Goal: Information Seeking & Learning: Learn about a topic

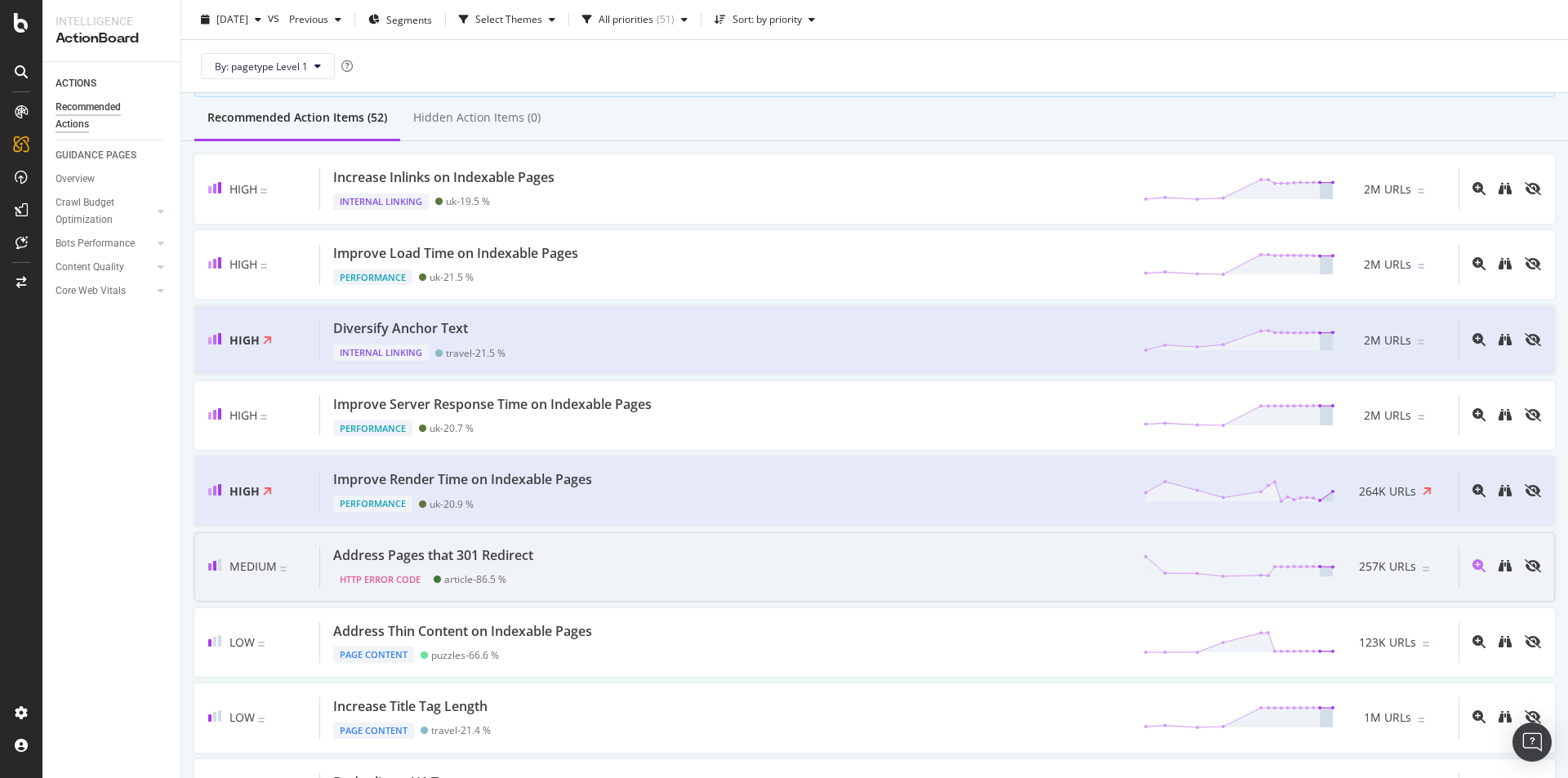
scroll to position [164, 0]
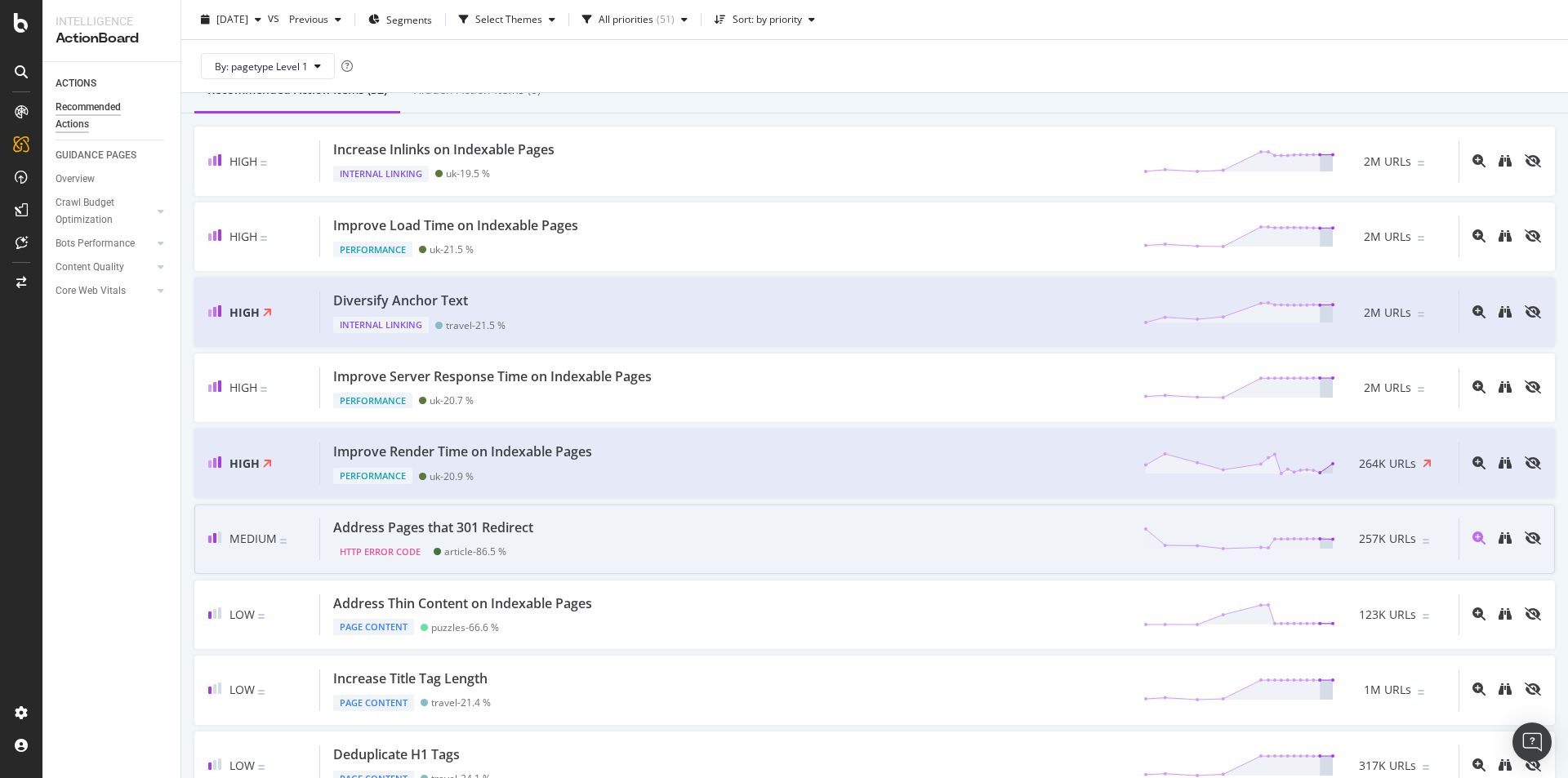
click at [492, 525] on div "Address Pages that 301 Redirect" at bounding box center [433, 528] width 200 height 19
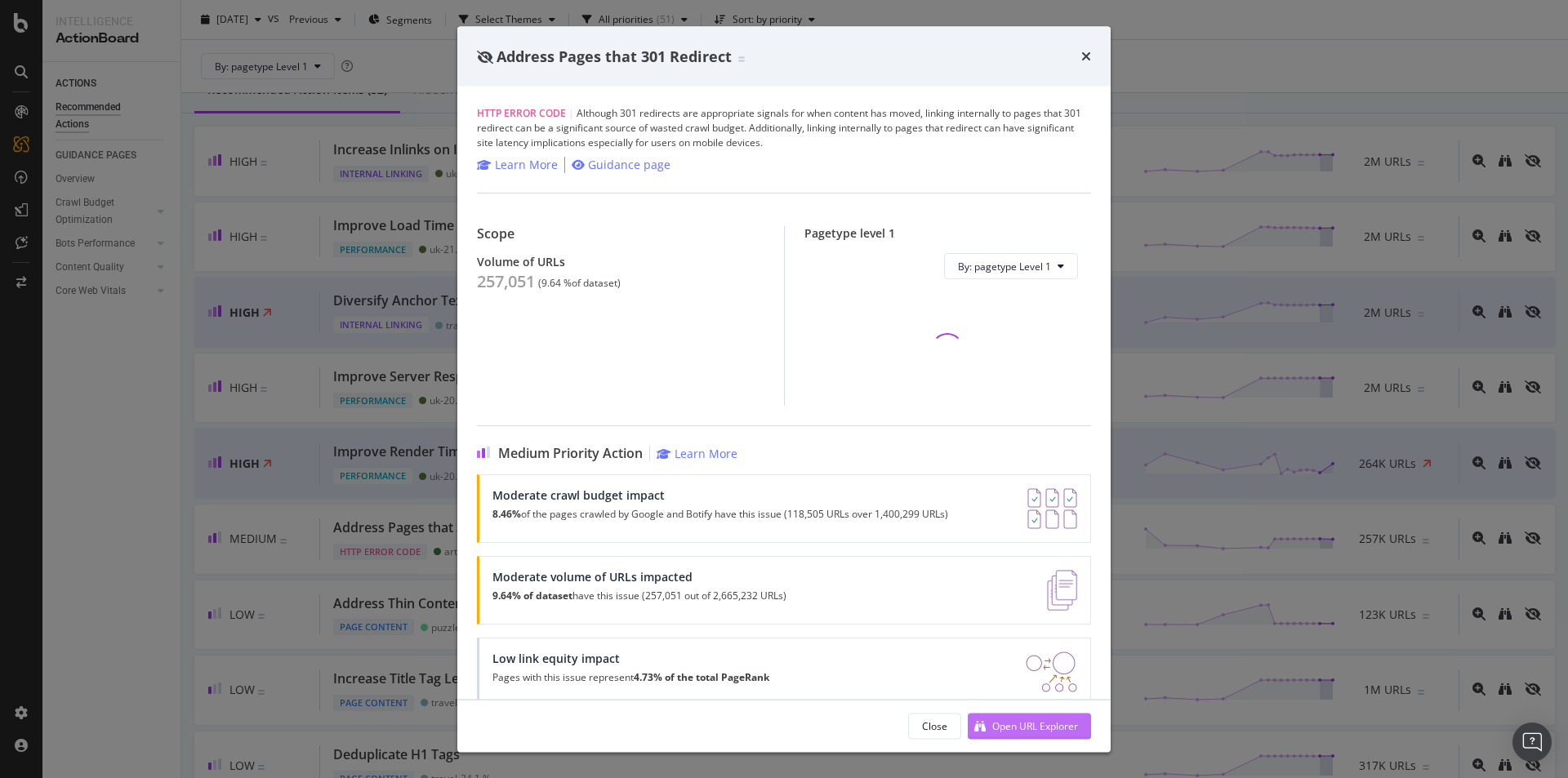
click at [1045, 726] on div "Open URL Explorer" at bounding box center [1034, 726] width 86 height 14
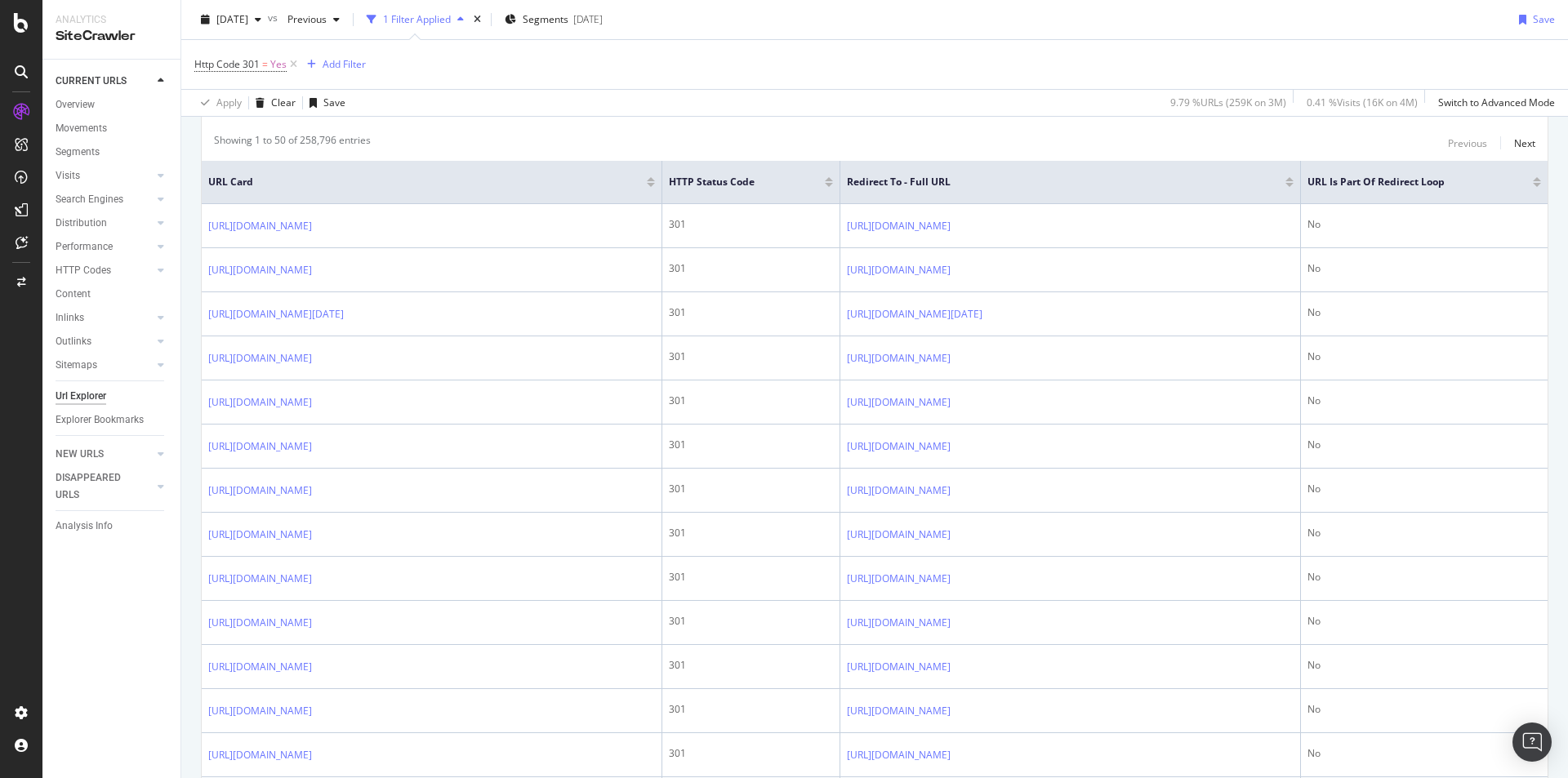
scroll to position [408, 0]
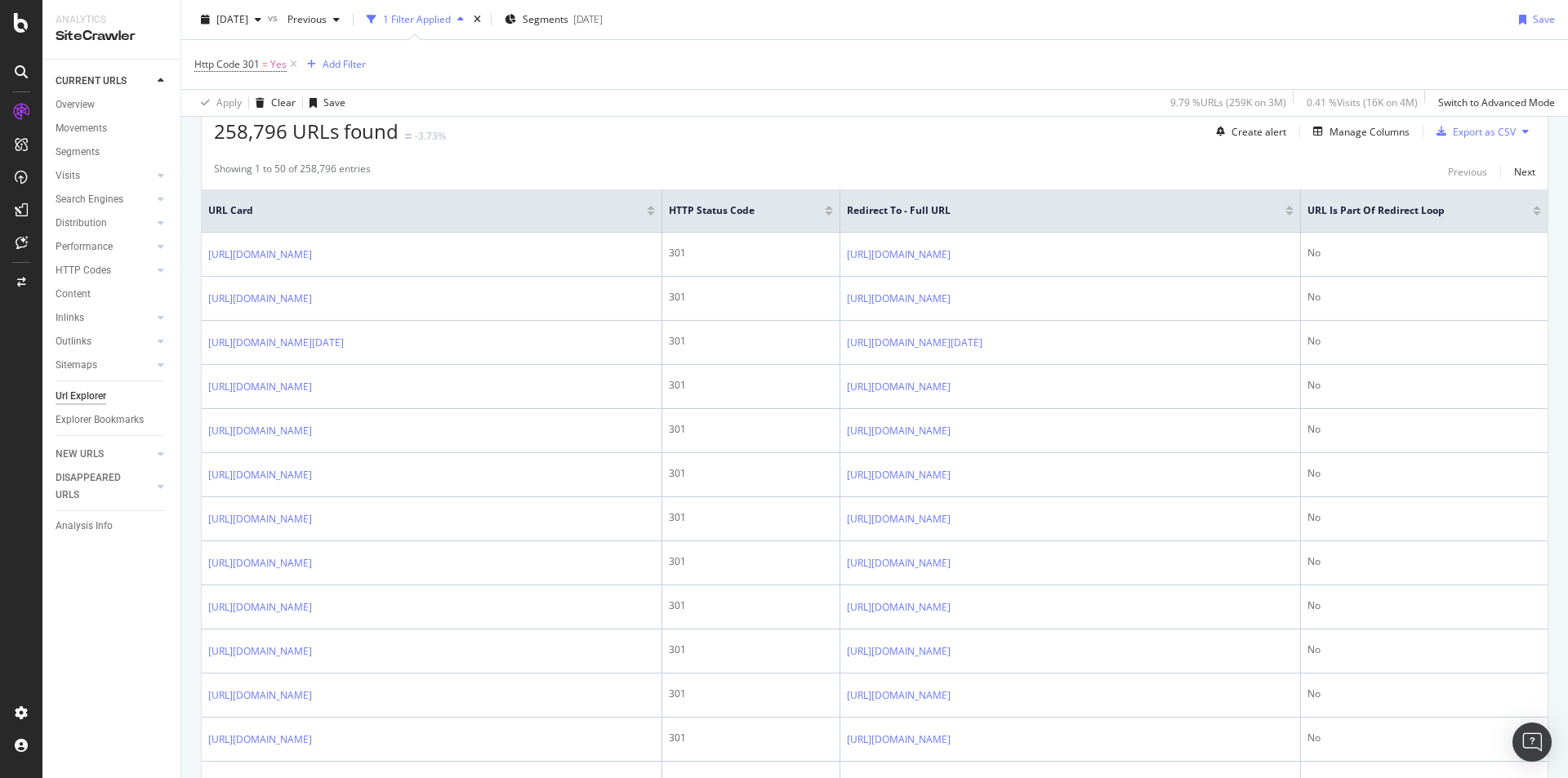
click at [1526, 216] on div "URL is Part of Redirect Loop" at bounding box center [1424, 210] width 234 height 17
click at [1532, 212] on div at bounding box center [1536, 213] width 8 height 4
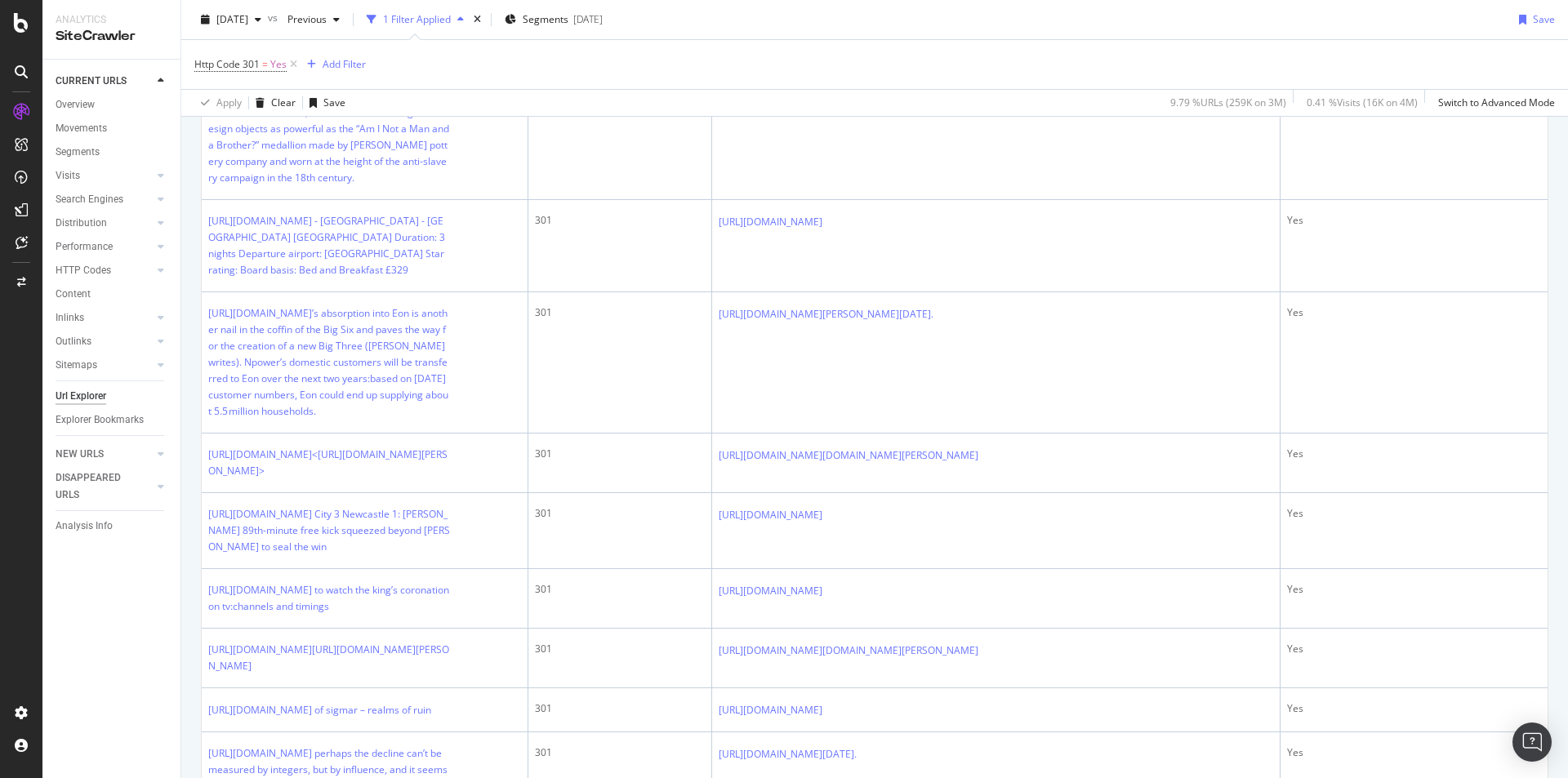
scroll to position [2694, 0]
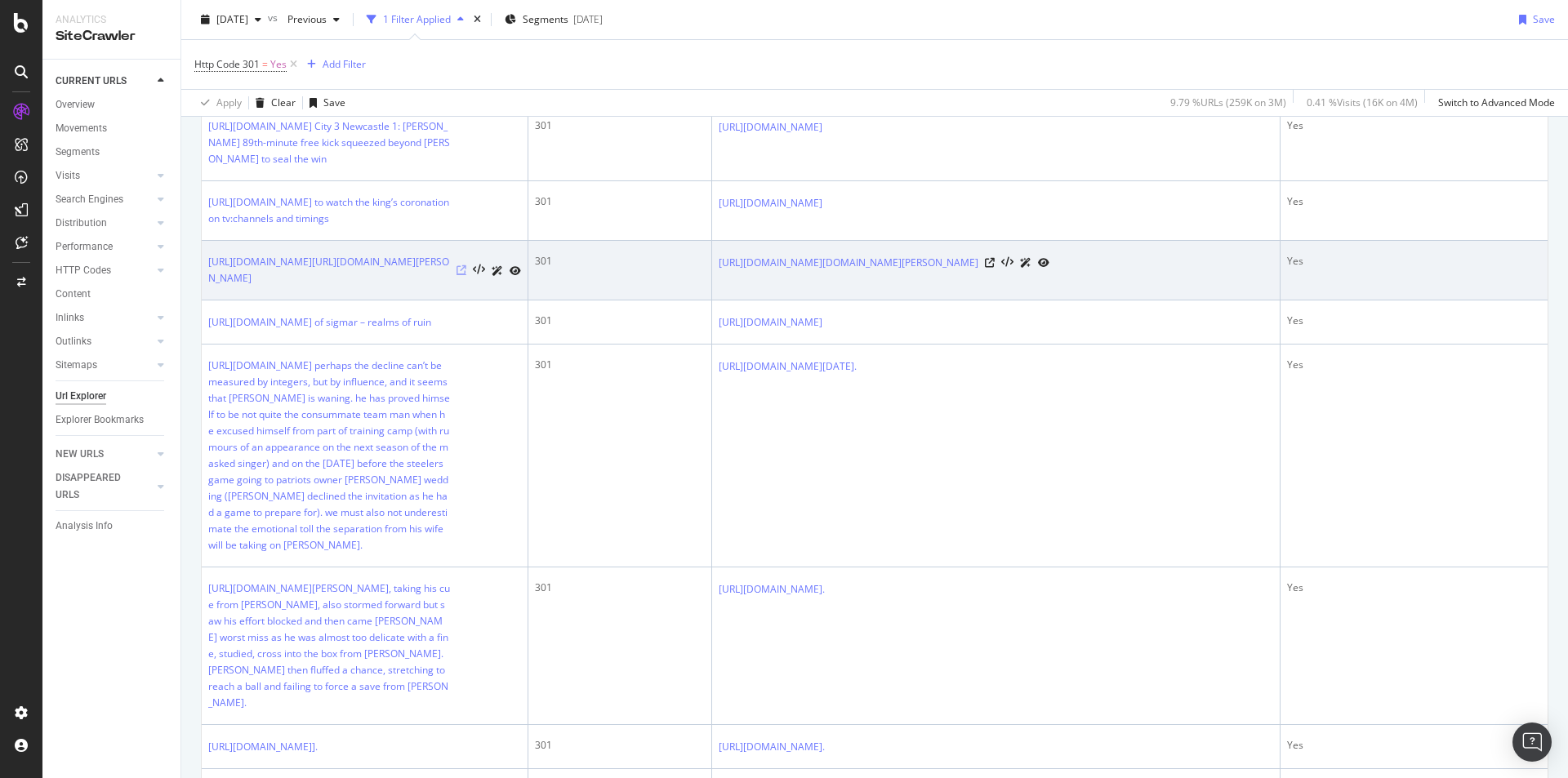
click at [463, 275] on icon at bounding box center [462, 270] width 10 height 10
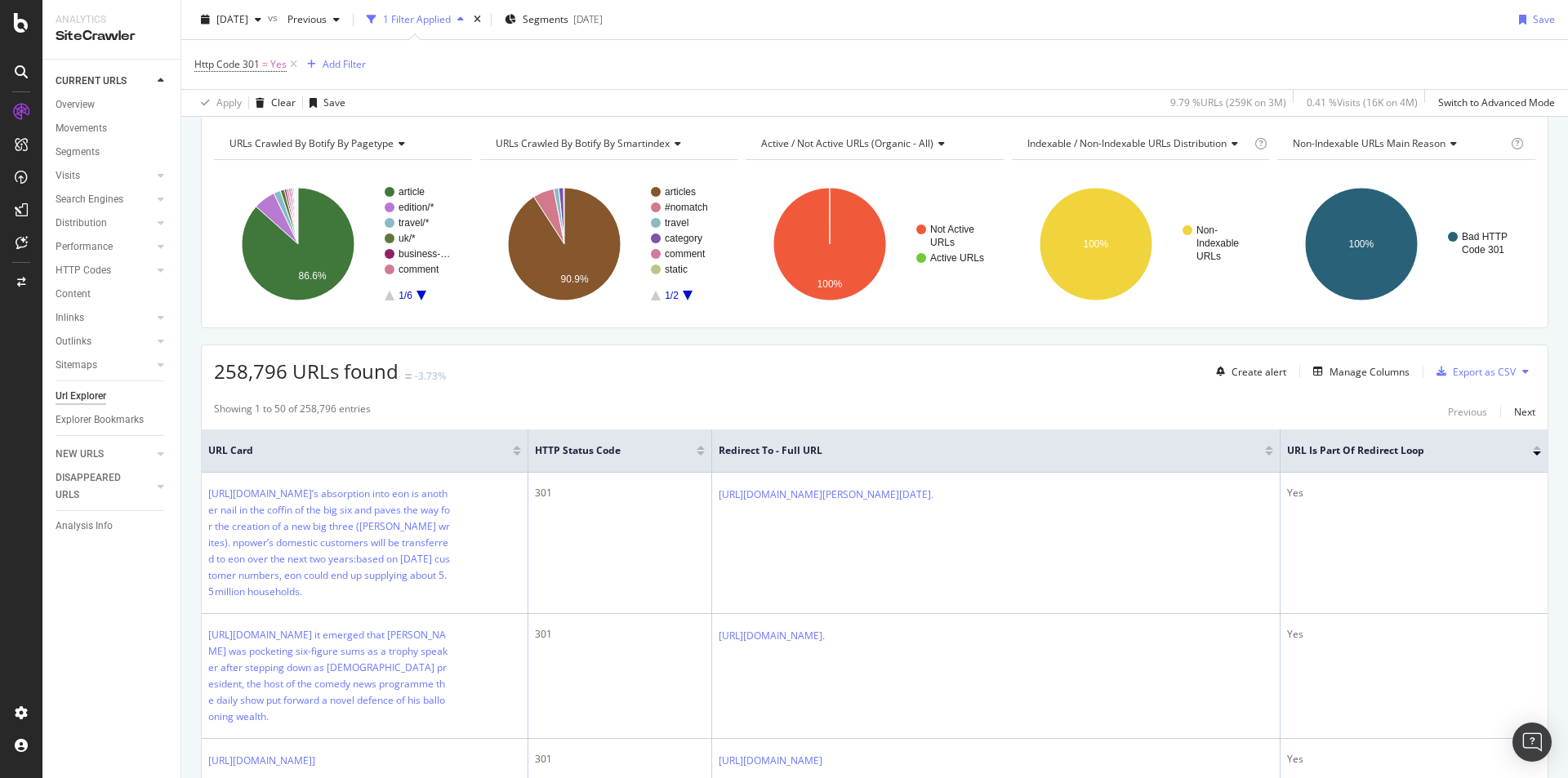
scroll to position [0, 0]
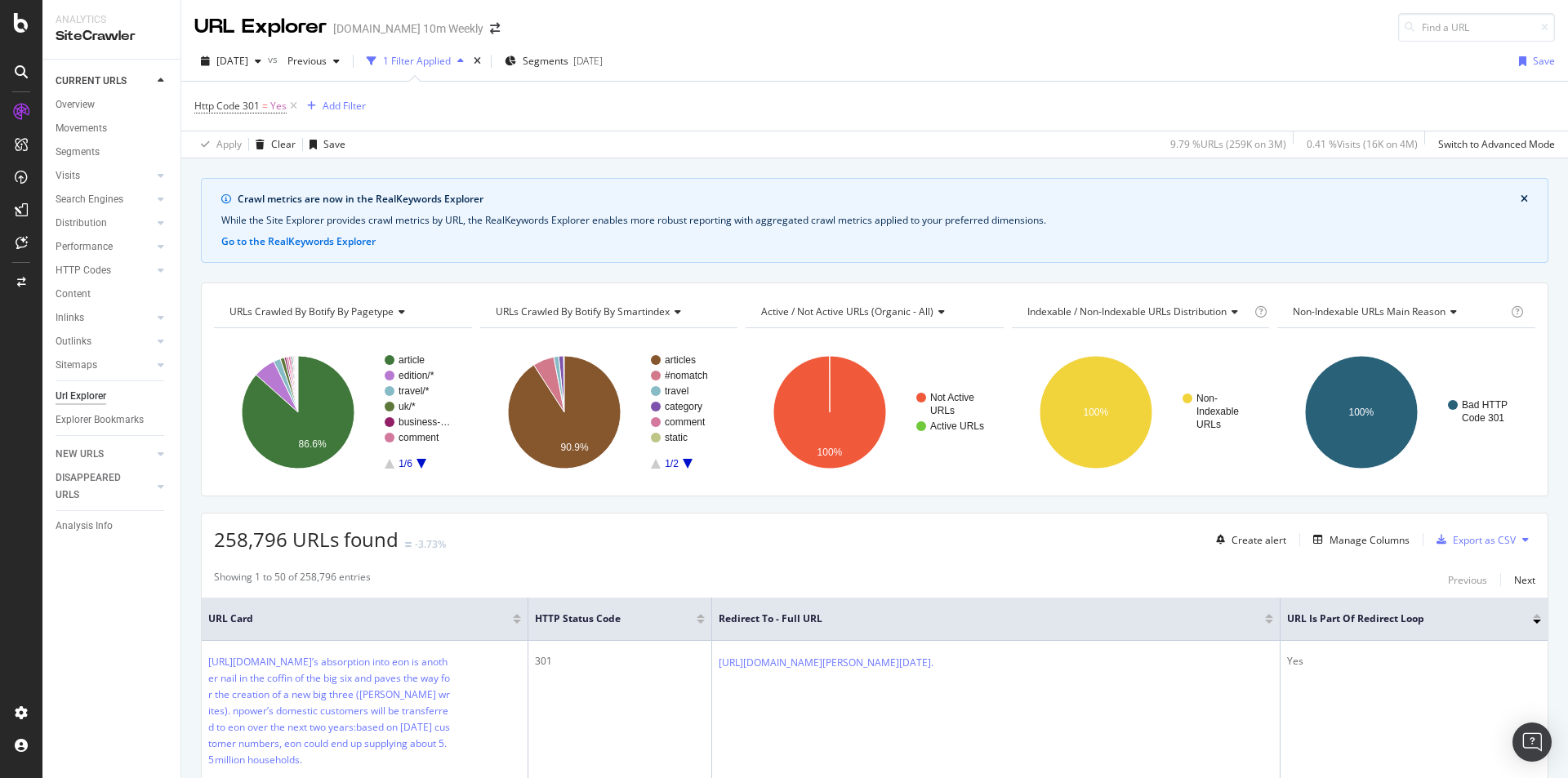
click at [517, 620] on div at bounding box center [517, 621] width 8 height 4
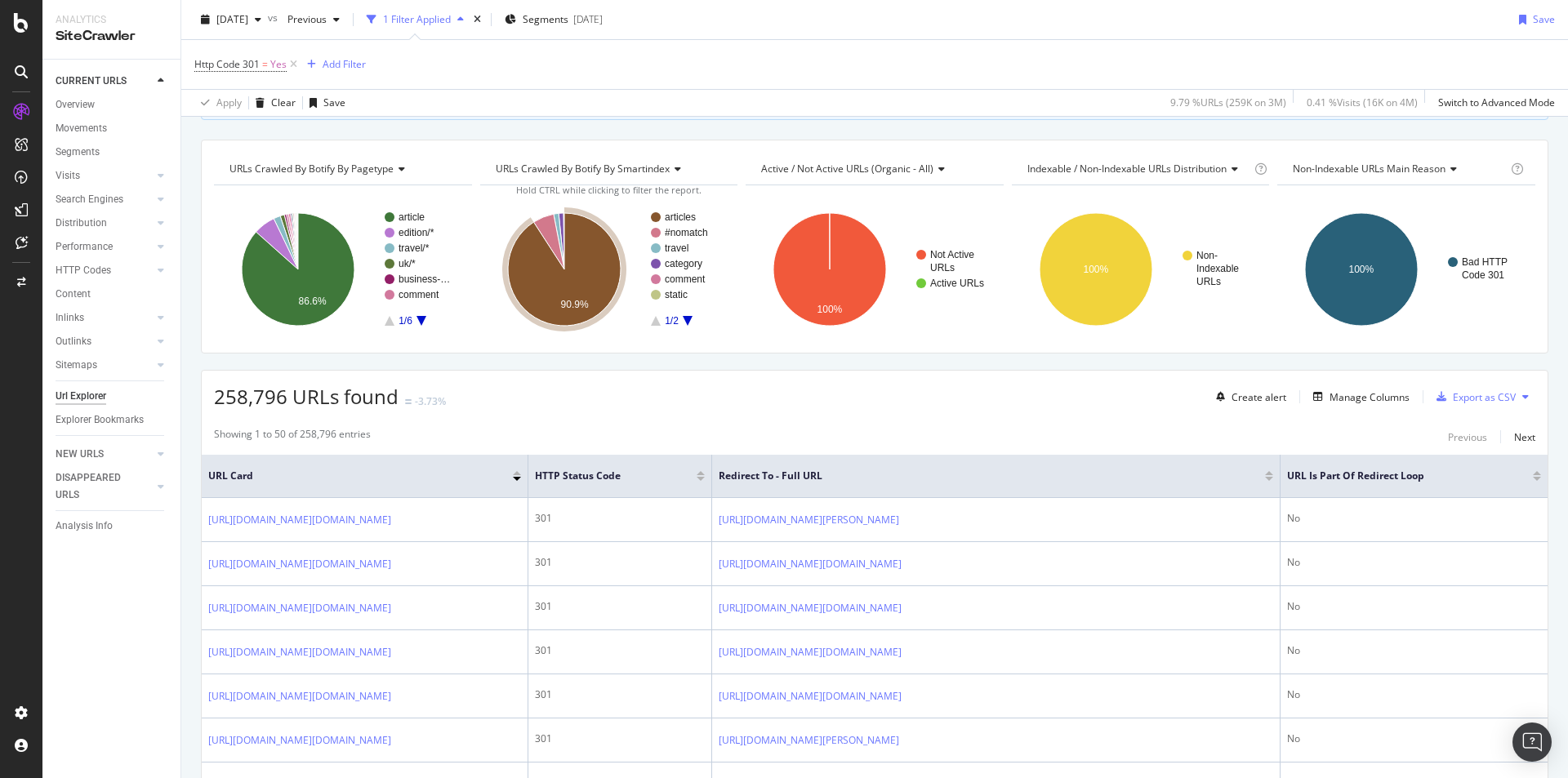
scroll to position [82, 0]
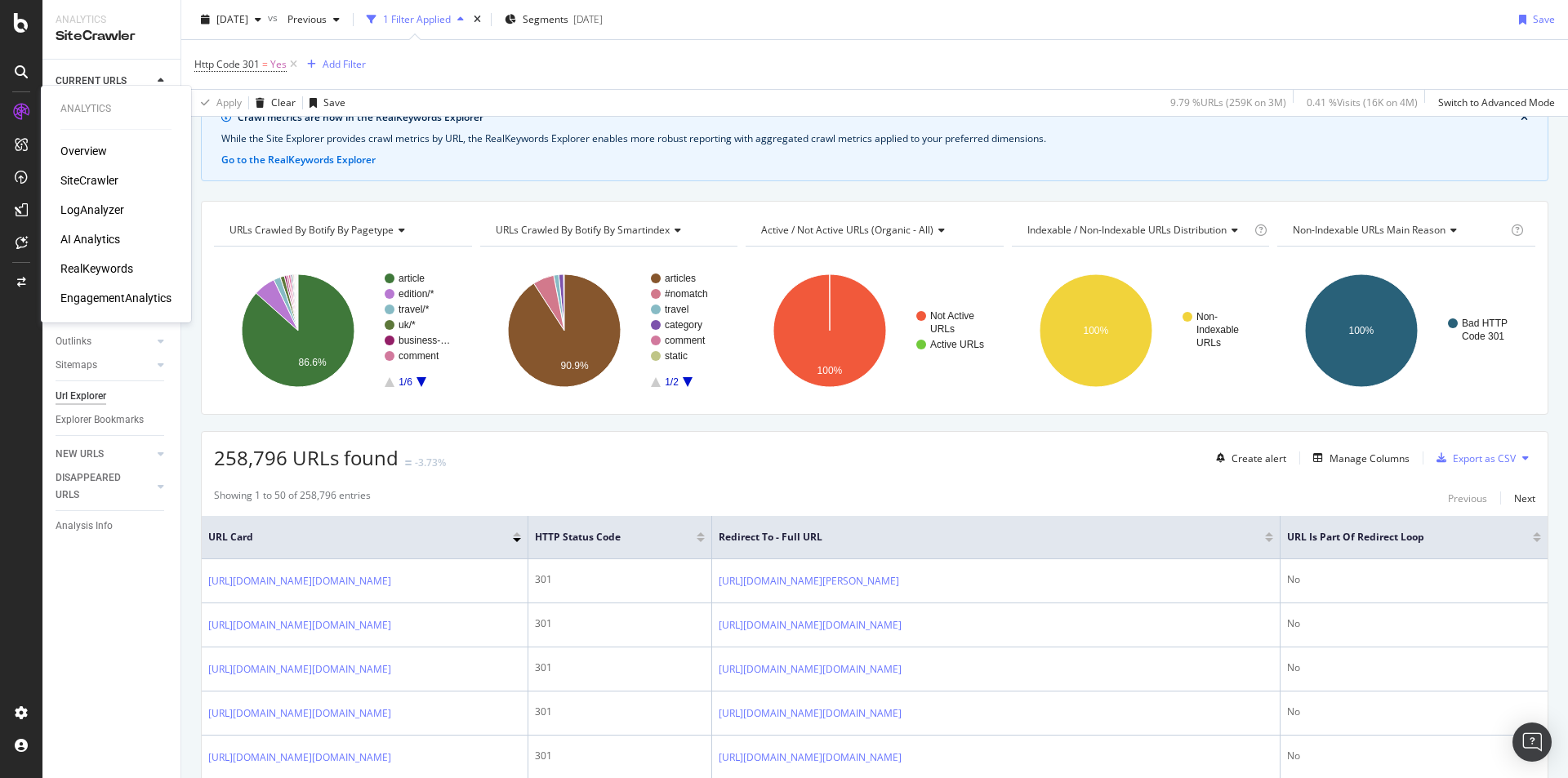
click at [83, 210] on div "LogAnalyzer" at bounding box center [92, 210] width 64 height 17
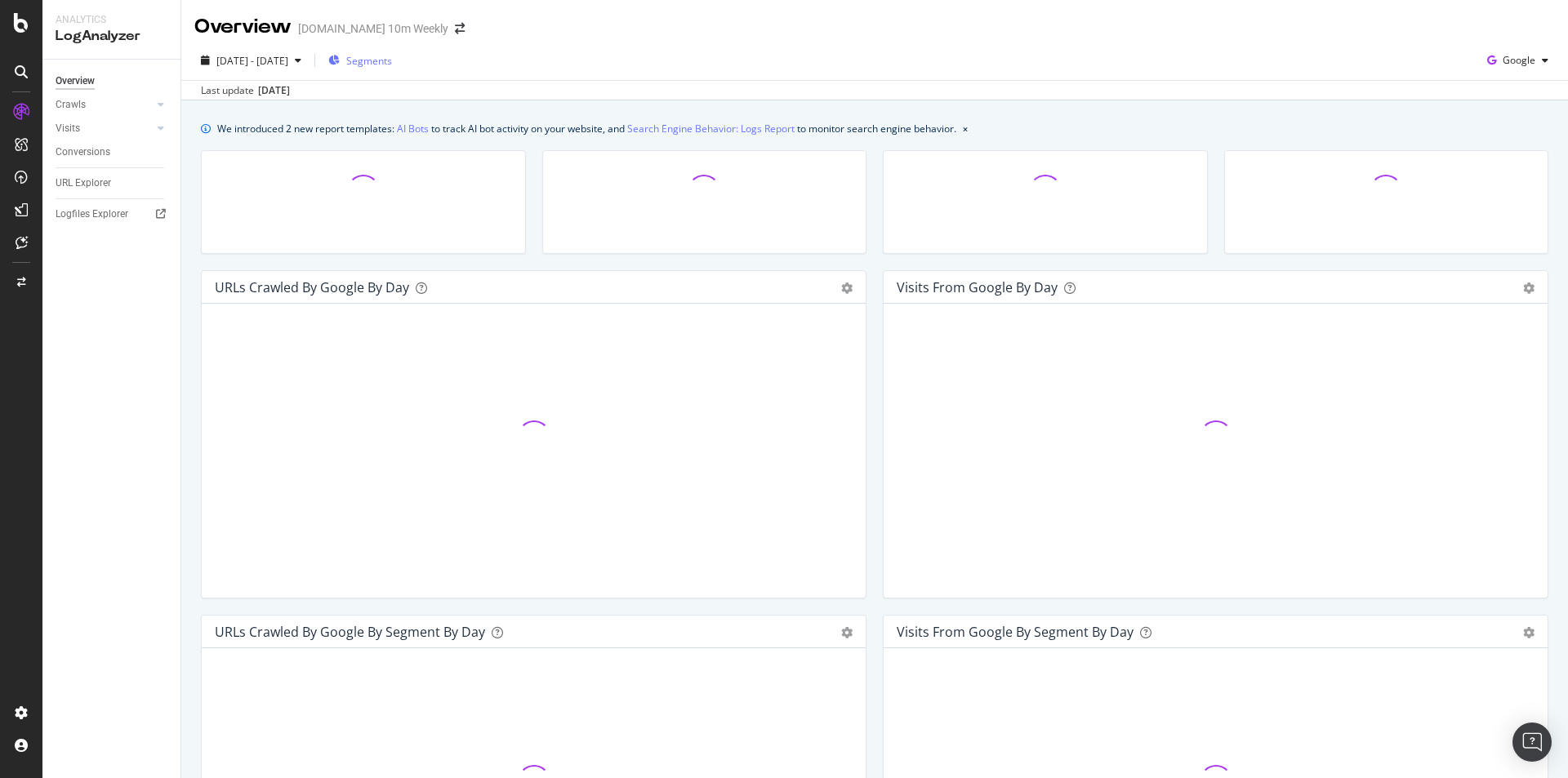
click at [392, 54] on span "Segments" at bounding box center [369, 61] width 45 height 14
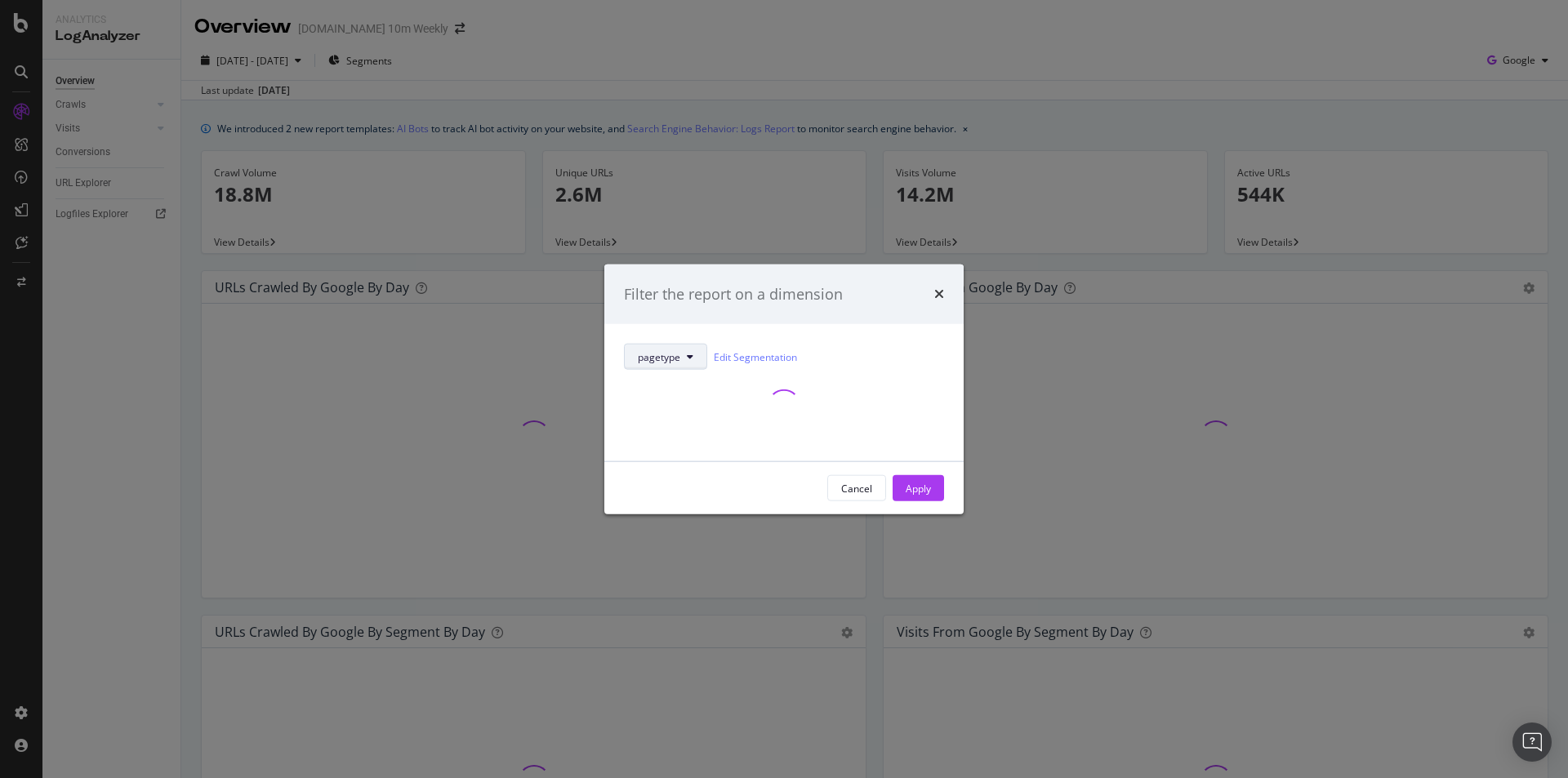
click at [679, 361] on span "pagetype" at bounding box center [659, 356] width 42 height 14
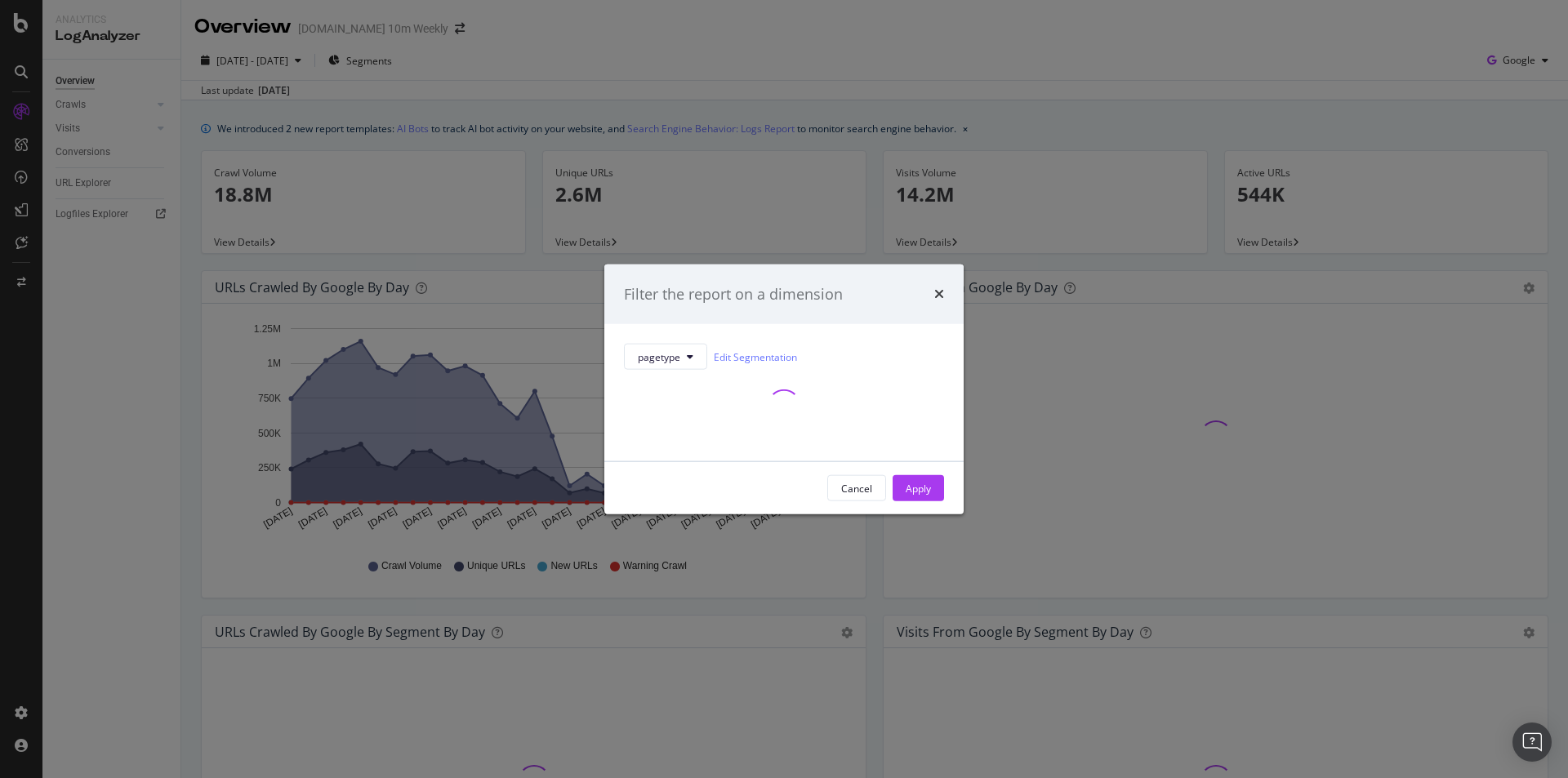
click at [749, 338] on div "pagetype Edit Segmentation" at bounding box center [784, 392] width 359 height 137
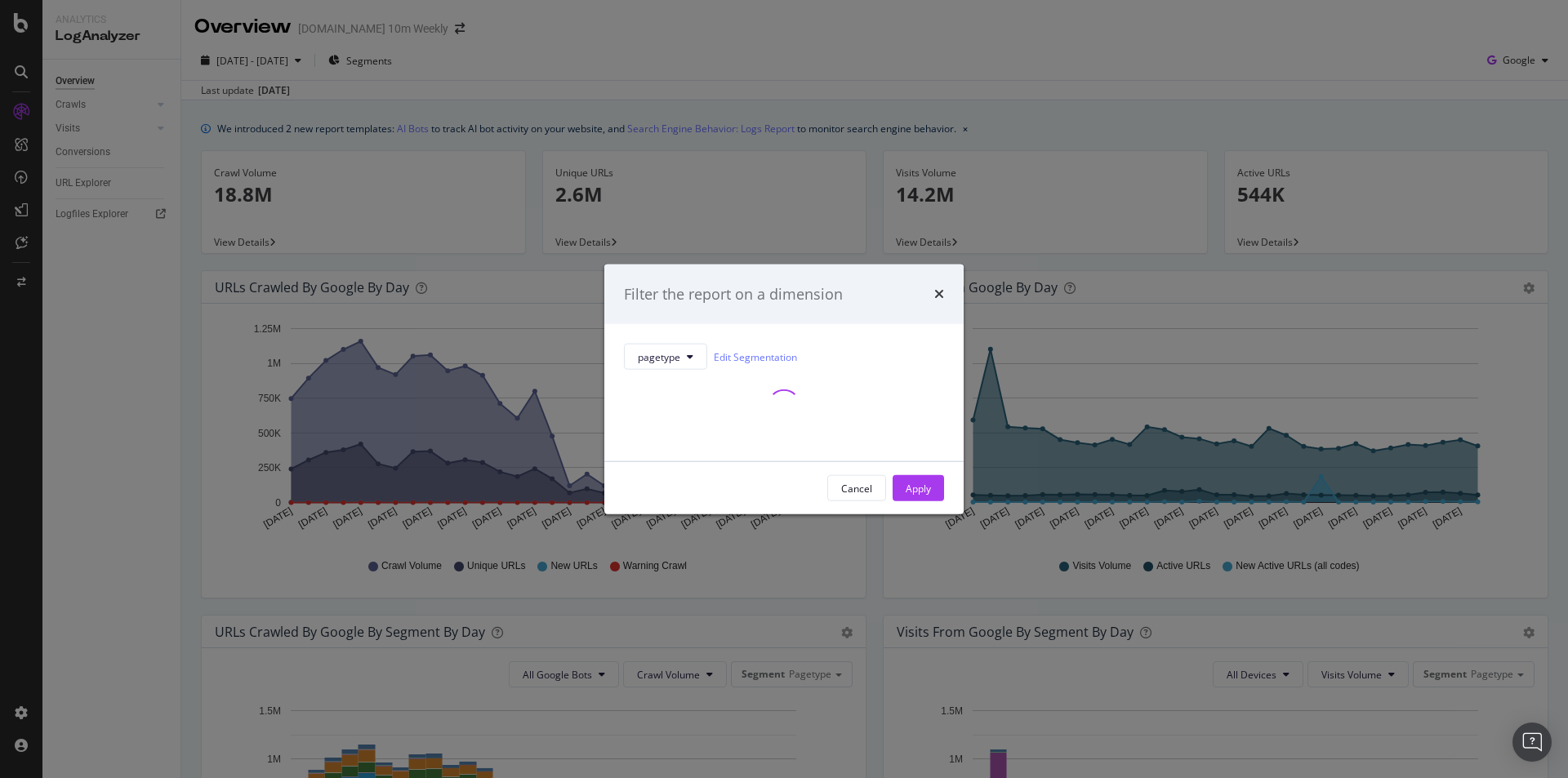
click at [946, 292] on div "Filter the report on a dimension" at bounding box center [784, 293] width 359 height 60
click at [936, 295] on icon "times" at bounding box center [939, 293] width 10 height 13
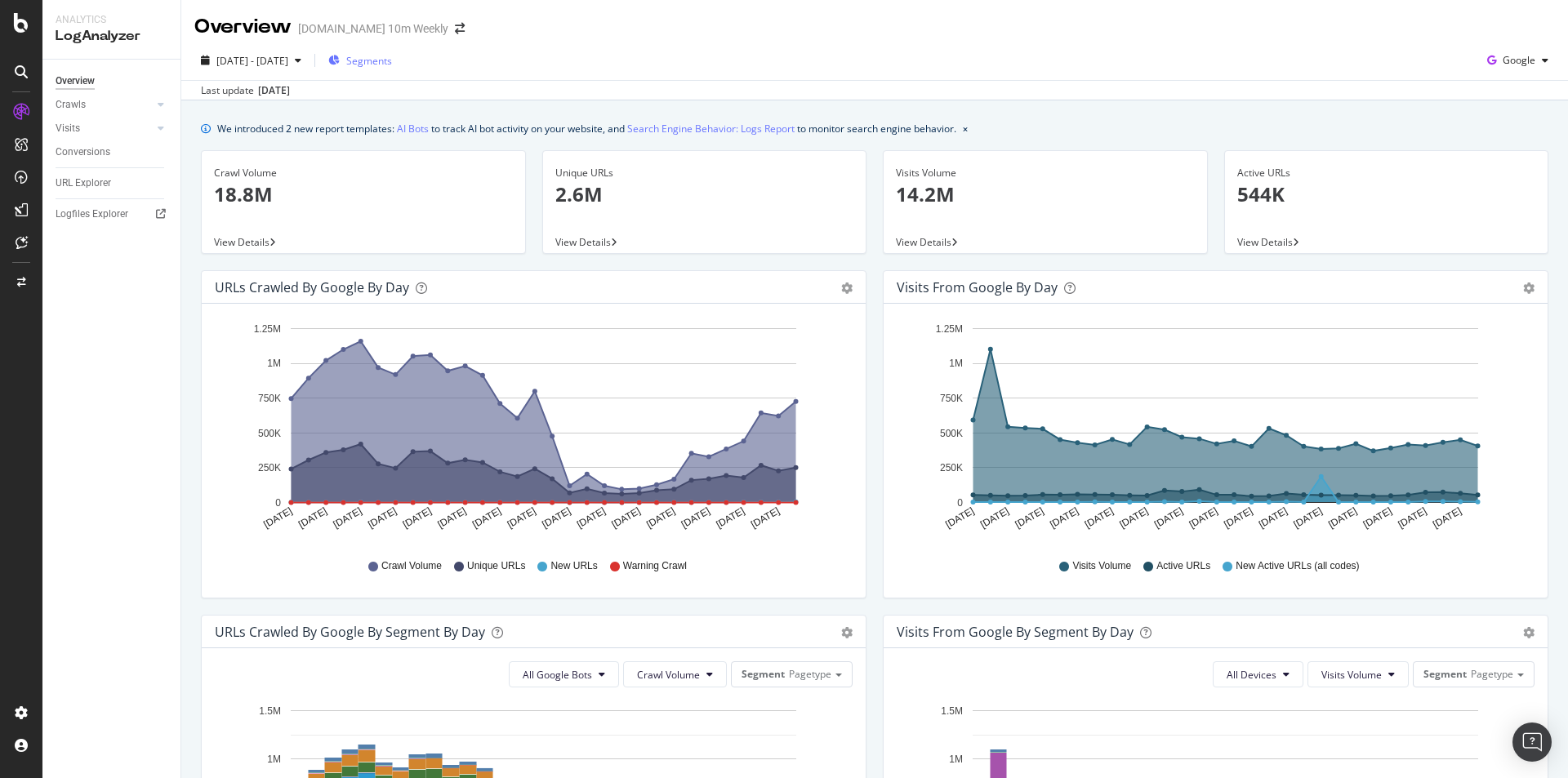
click at [392, 59] on span "Segments" at bounding box center [369, 61] width 45 height 14
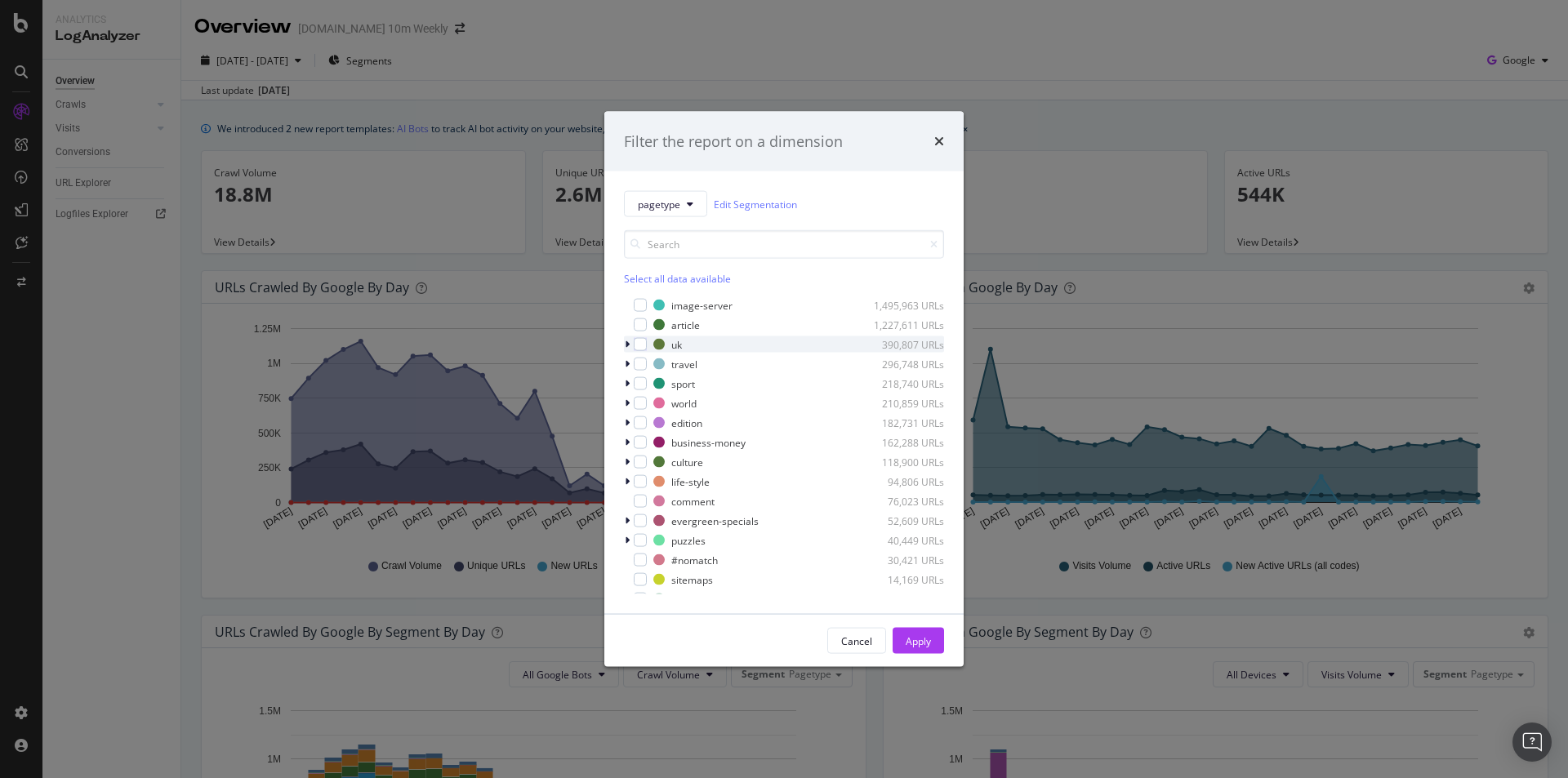
click at [624, 346] on icon "modal" at bounding box center [626, 344] width 5 height 10
click at [646, 346] on div "modal" at bounding box center [639, 344] width 13 height 13
click at [650, 349] on div "uk 390,807 URLs" at bounding box center [784, 344] width 321 height 17
click at [644, 346] on div "modal" at bounding box center [639, 344] width 13 height 13
click at [625, 344] on icon "modal" at bounding box center [626, 344] width 5 height 10
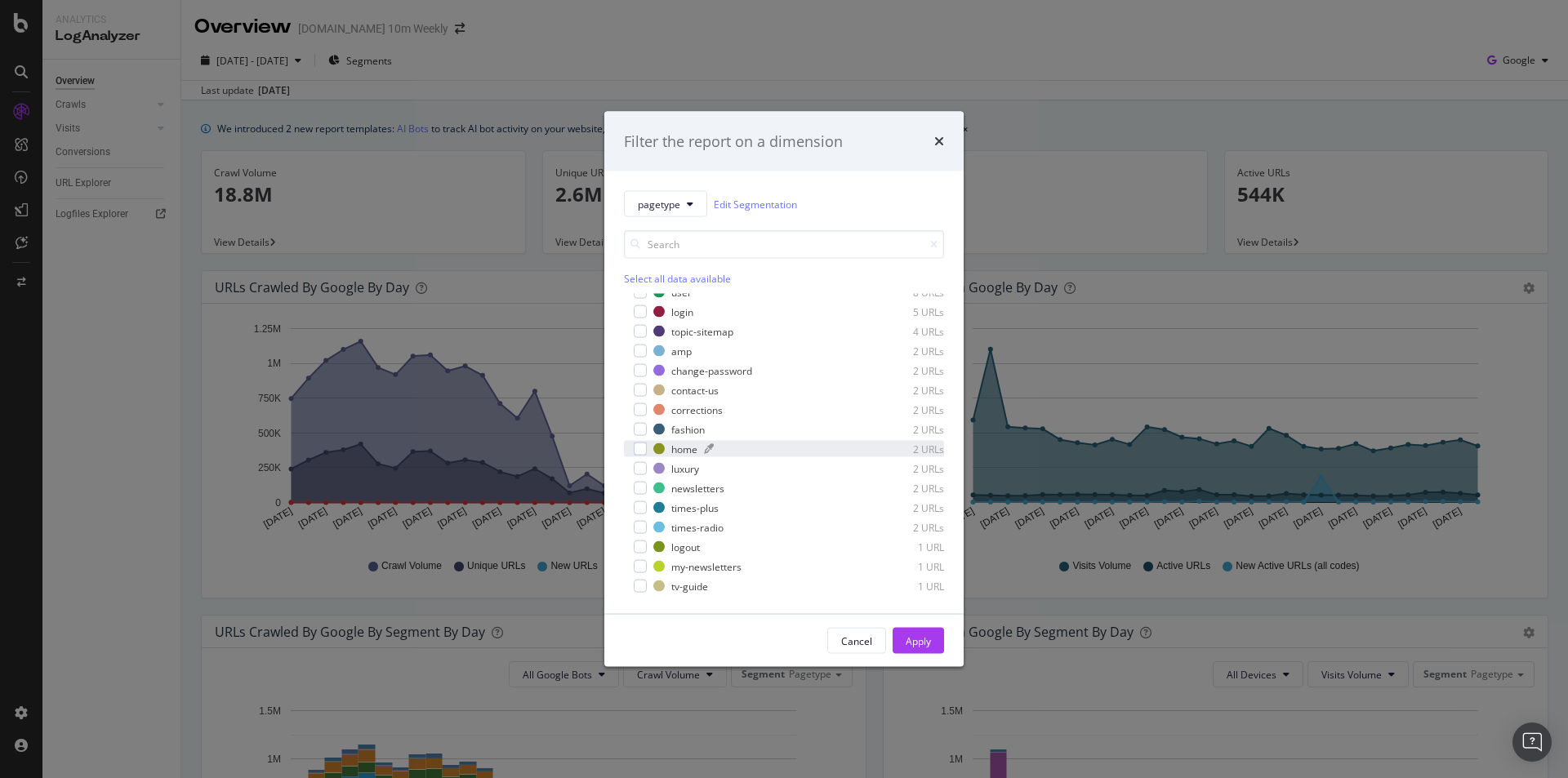
scroll to position [947, 0]
click at [686, 243] on input "modal" at bounding box center [784, 244] width 321 height 29
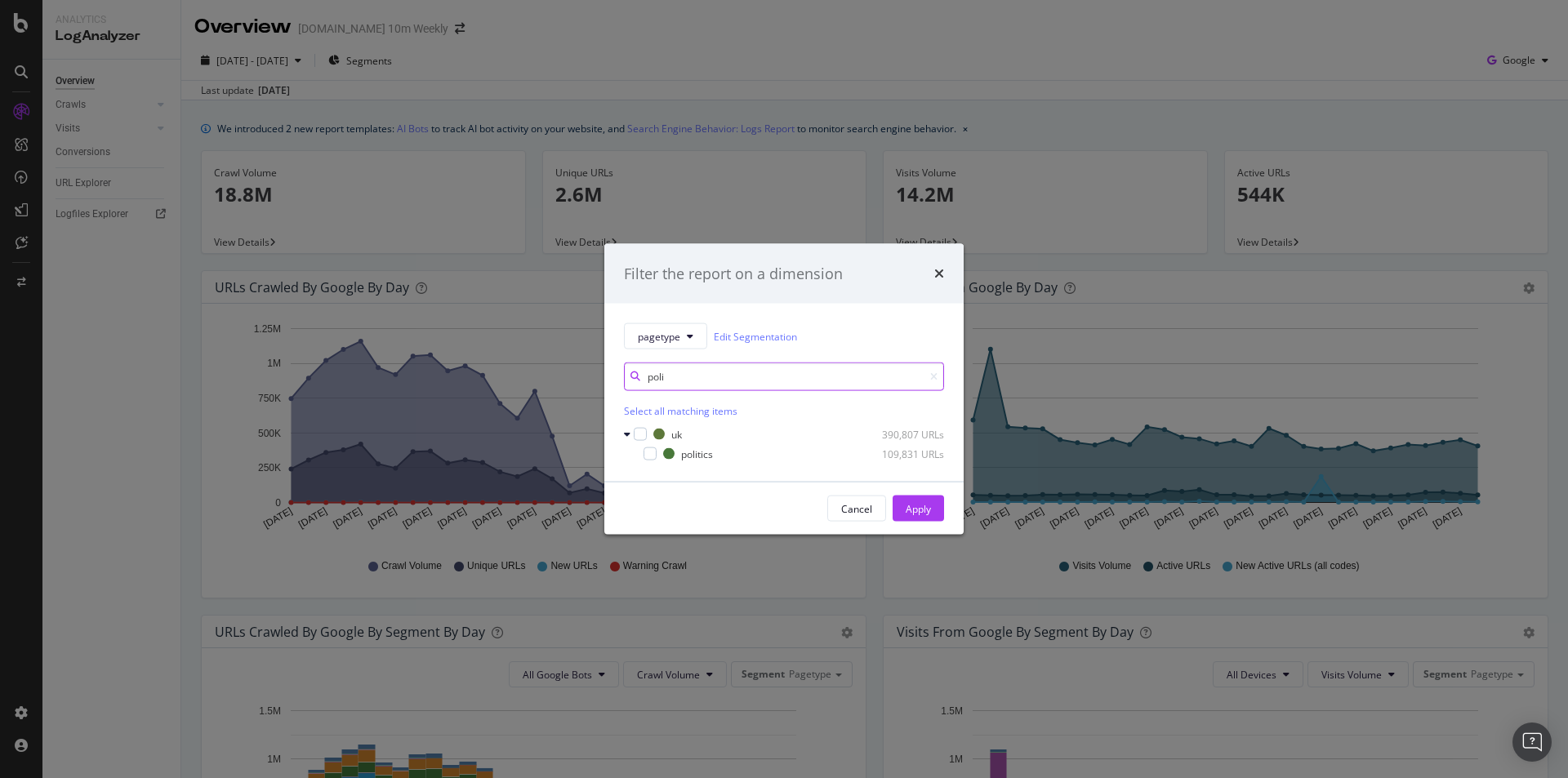
scroll to position [0, 0]
type input "poli"
click at [648, 456] on div "modal" at bounding box center [649, 454] width 13 height 13
click at [925, 508] on div "Apply" at bounding box center [918, 508] width 26 height 14
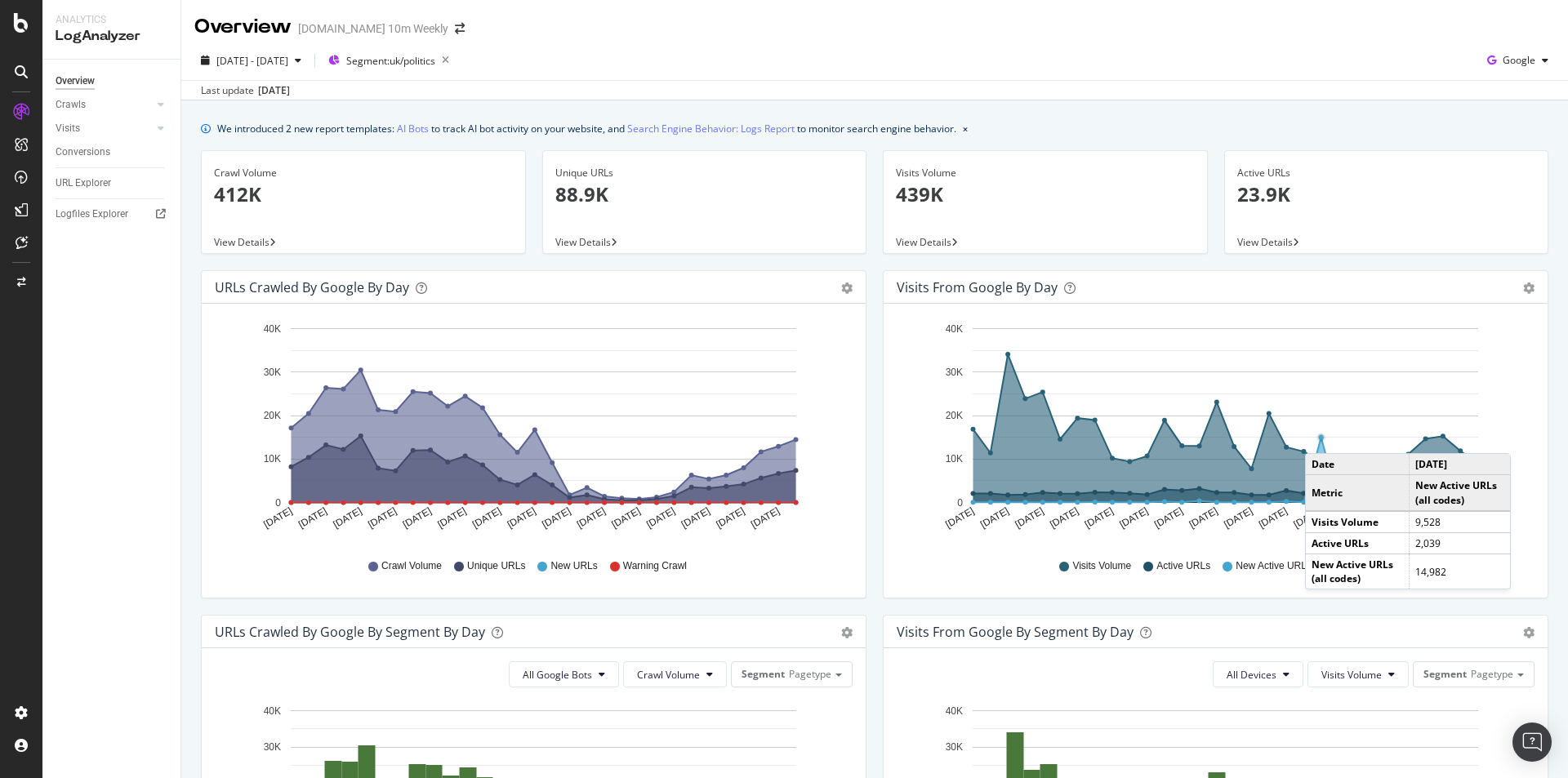
click at [1319, 437] on circle "A chart." at bounding box center [1320, 437] width 5 height 5
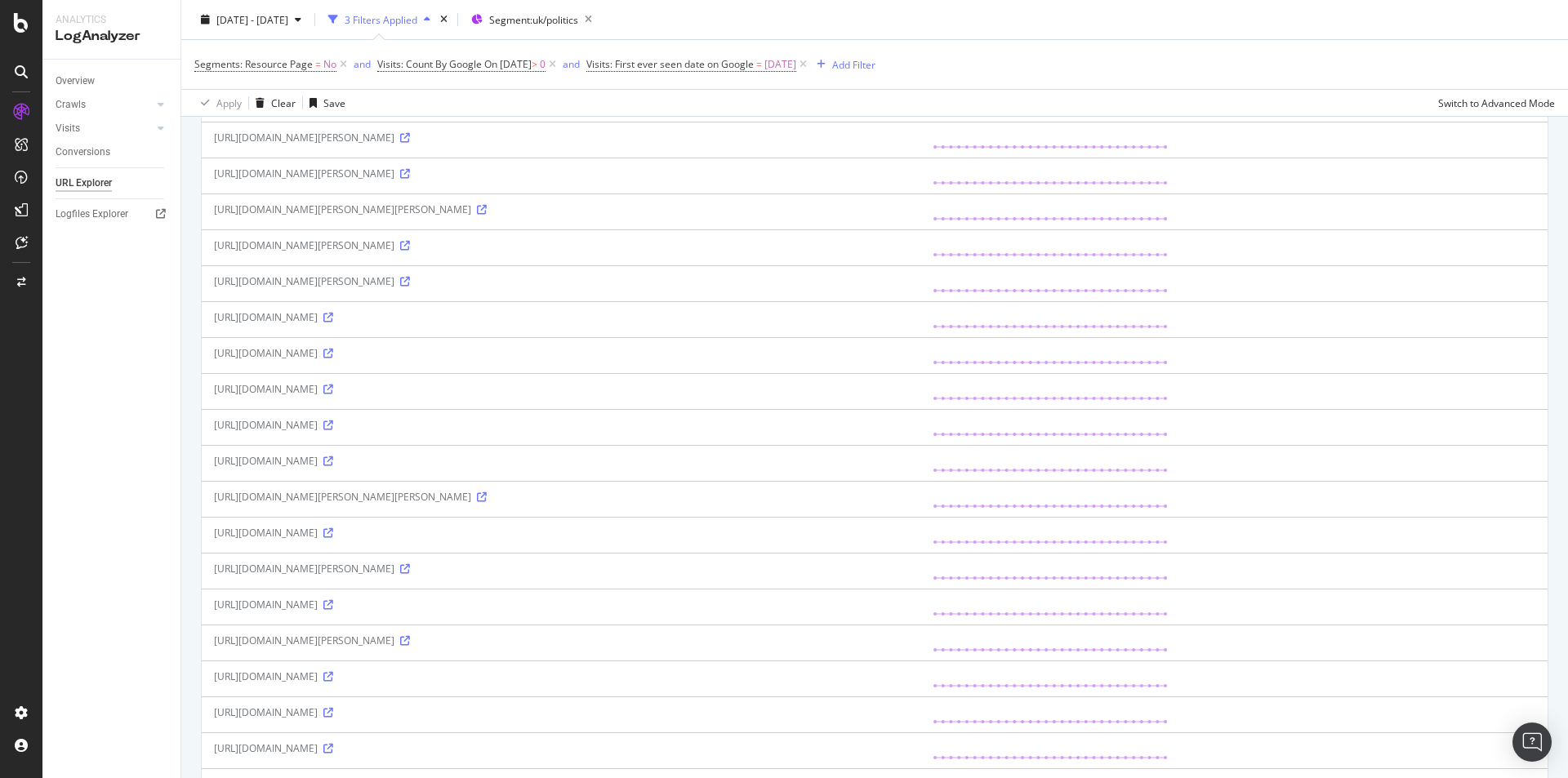
scroll to position [1225, 0]
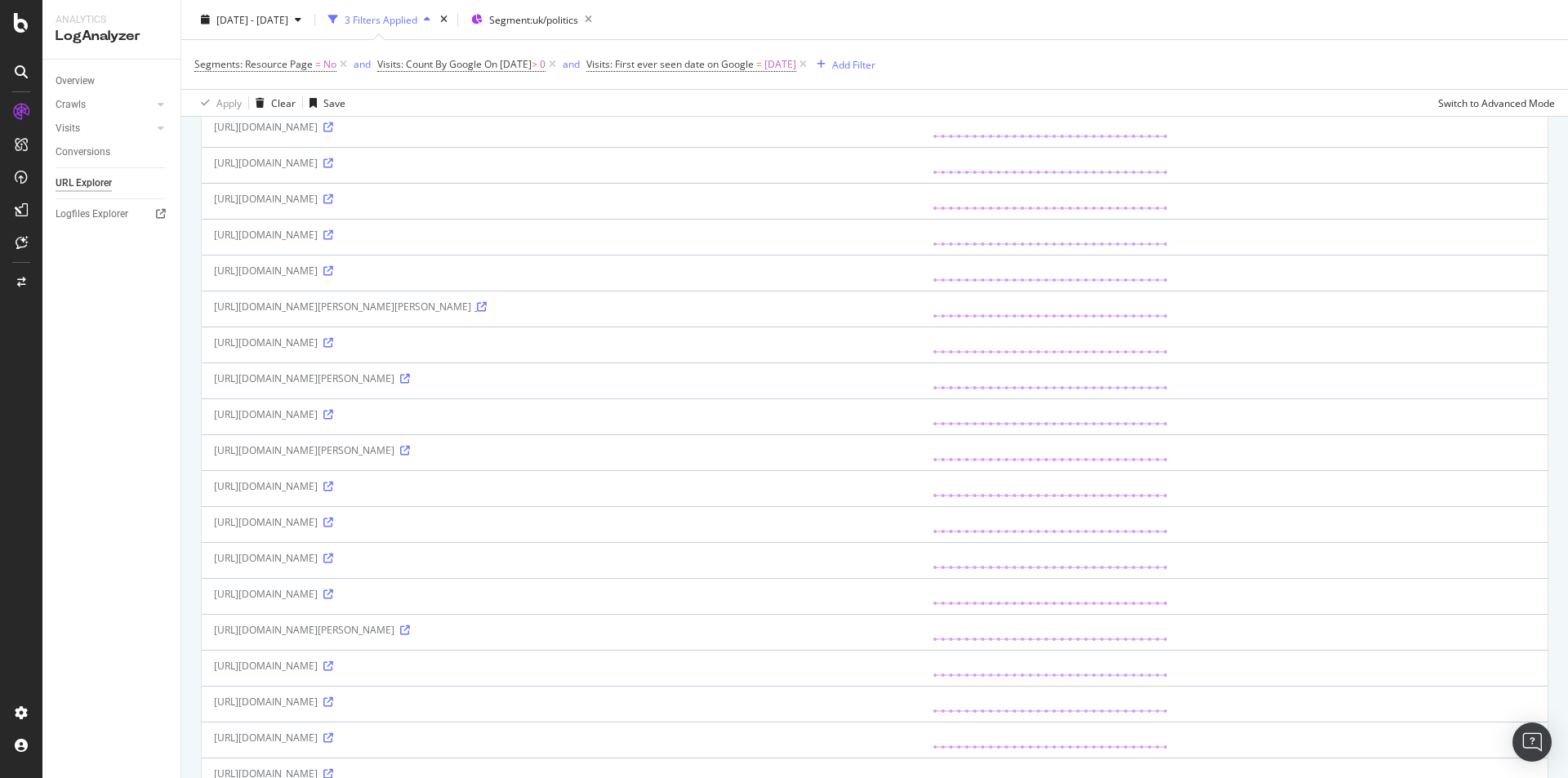
click at [486, 306] on icon at bounding box center [482, 307] width 10 height 10
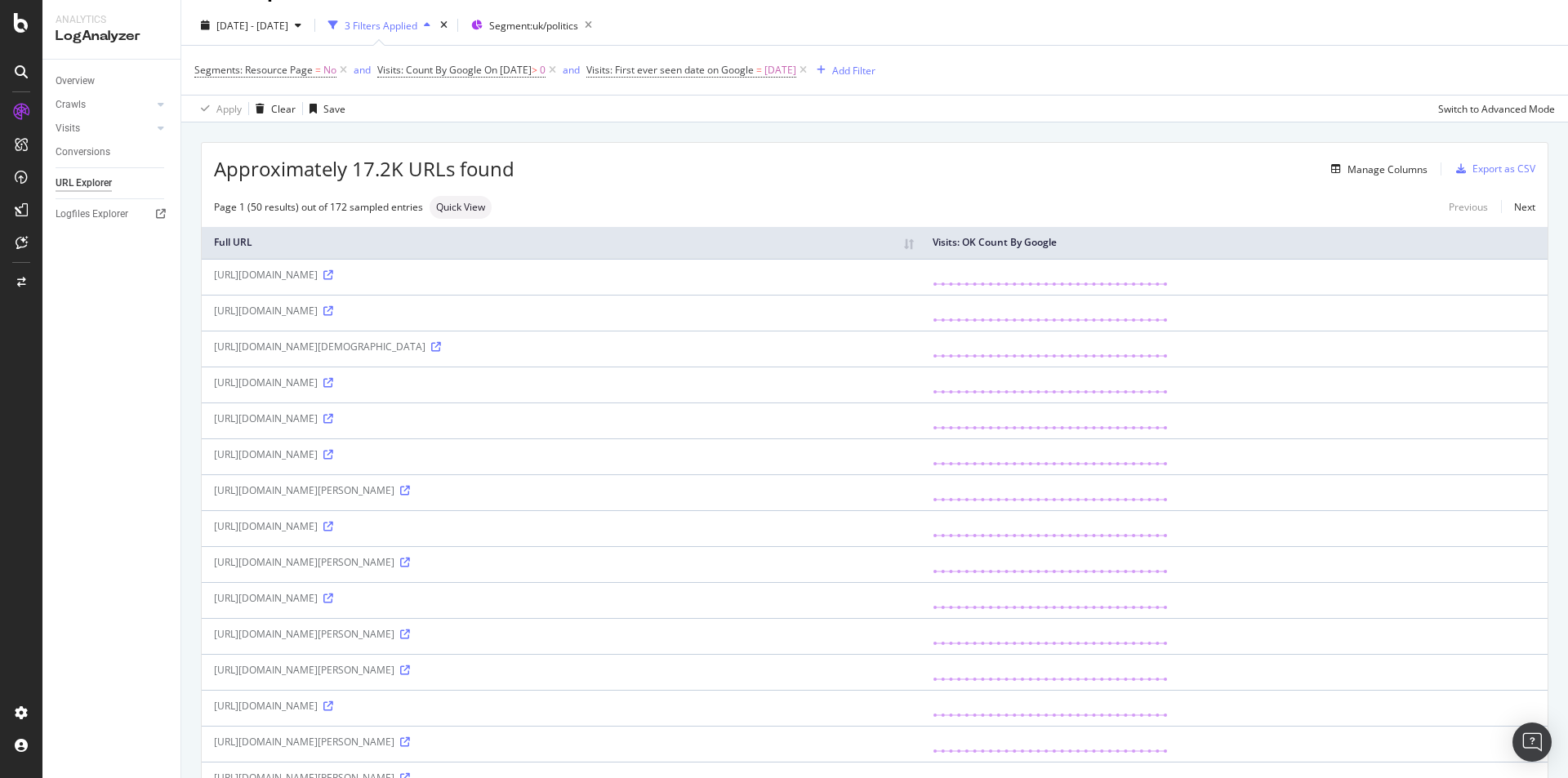
scroll to position [0, 0]
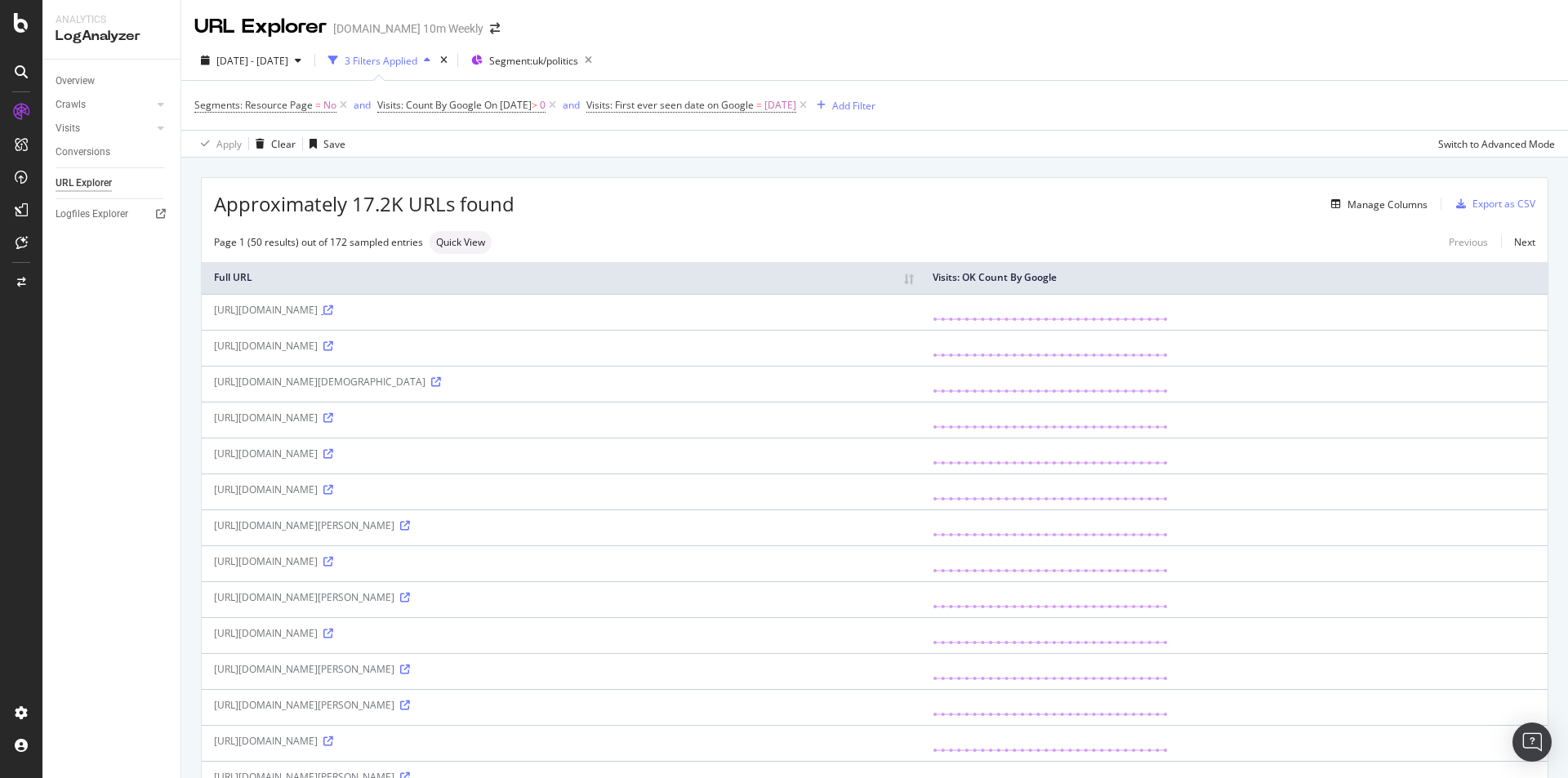
click at [333, 309] on icon at bounding box center [328, 311] width 10 height 10
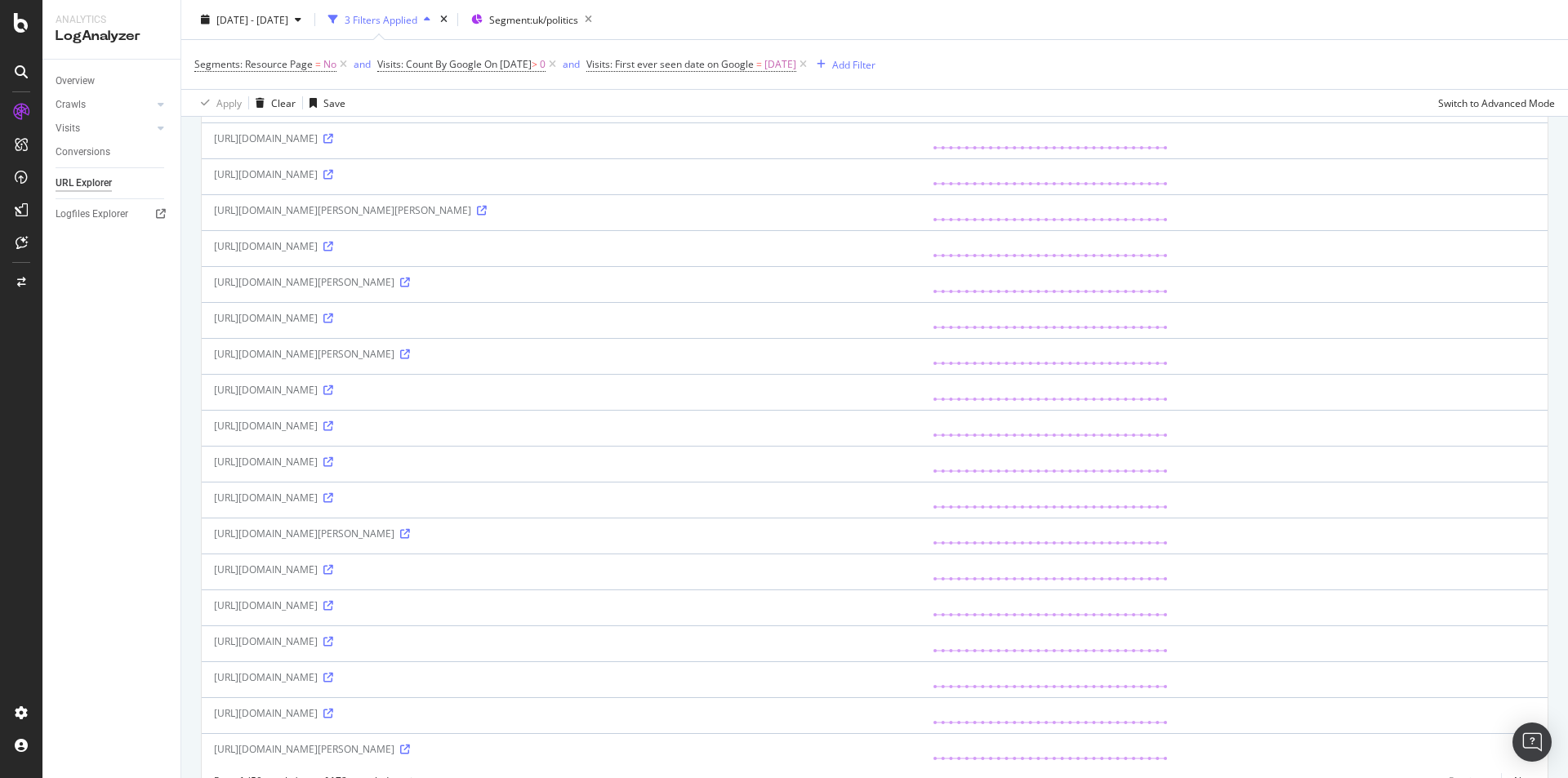
scroll to position [1401, 0]
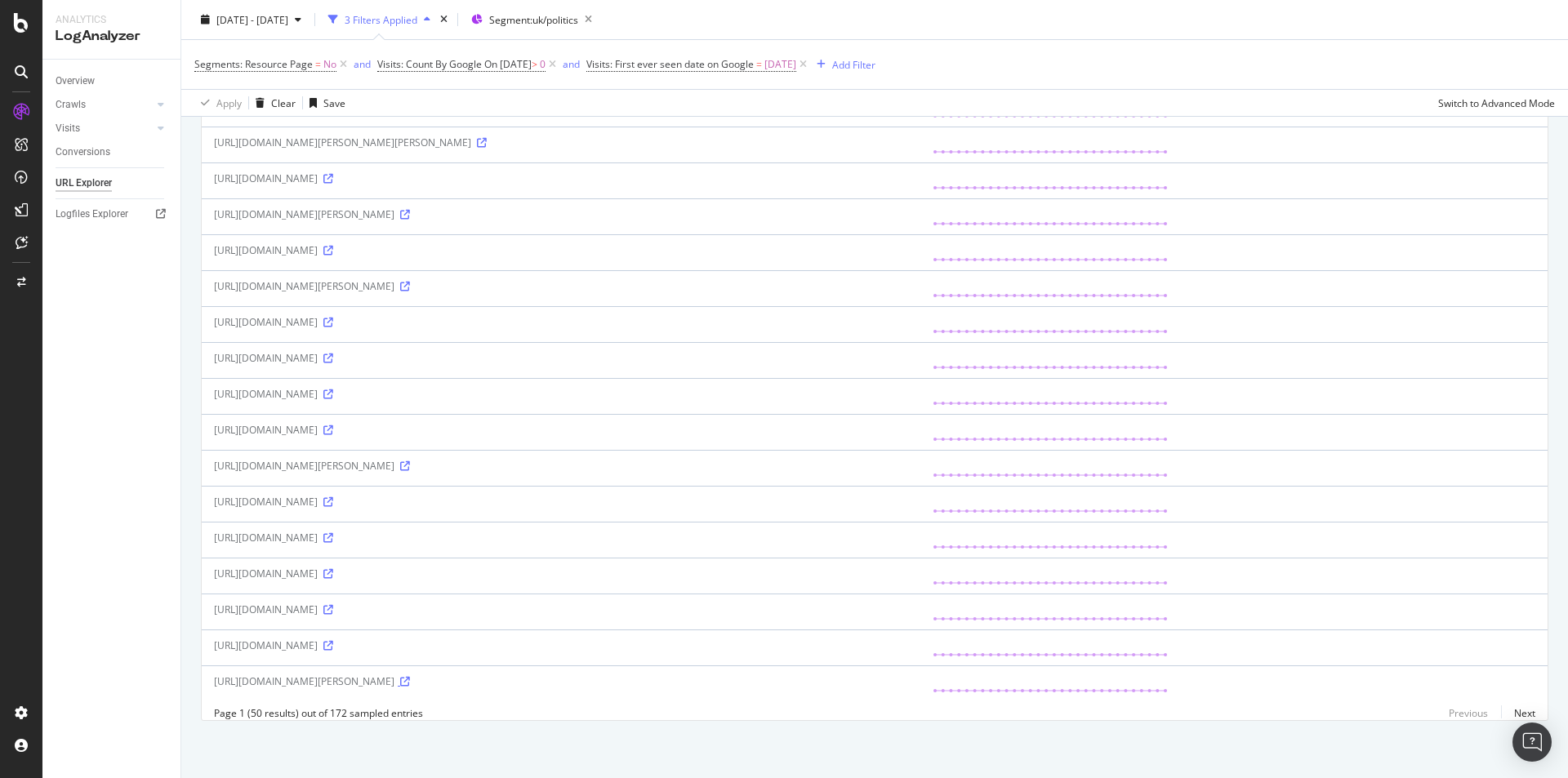
click at [410, 676] on icon at bounding box center [405, 681] width 10 height 10
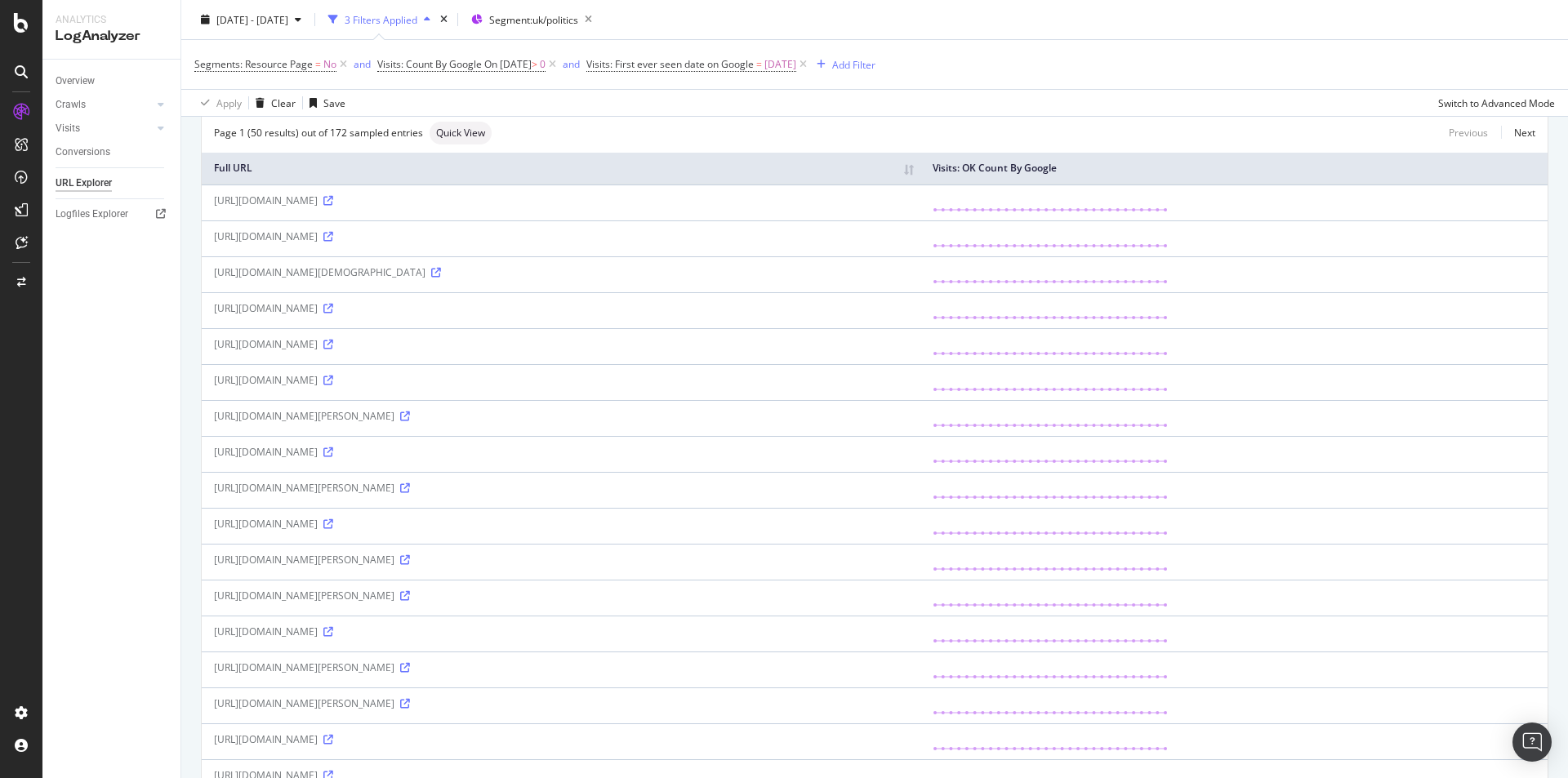
scroll to position [0, 0]
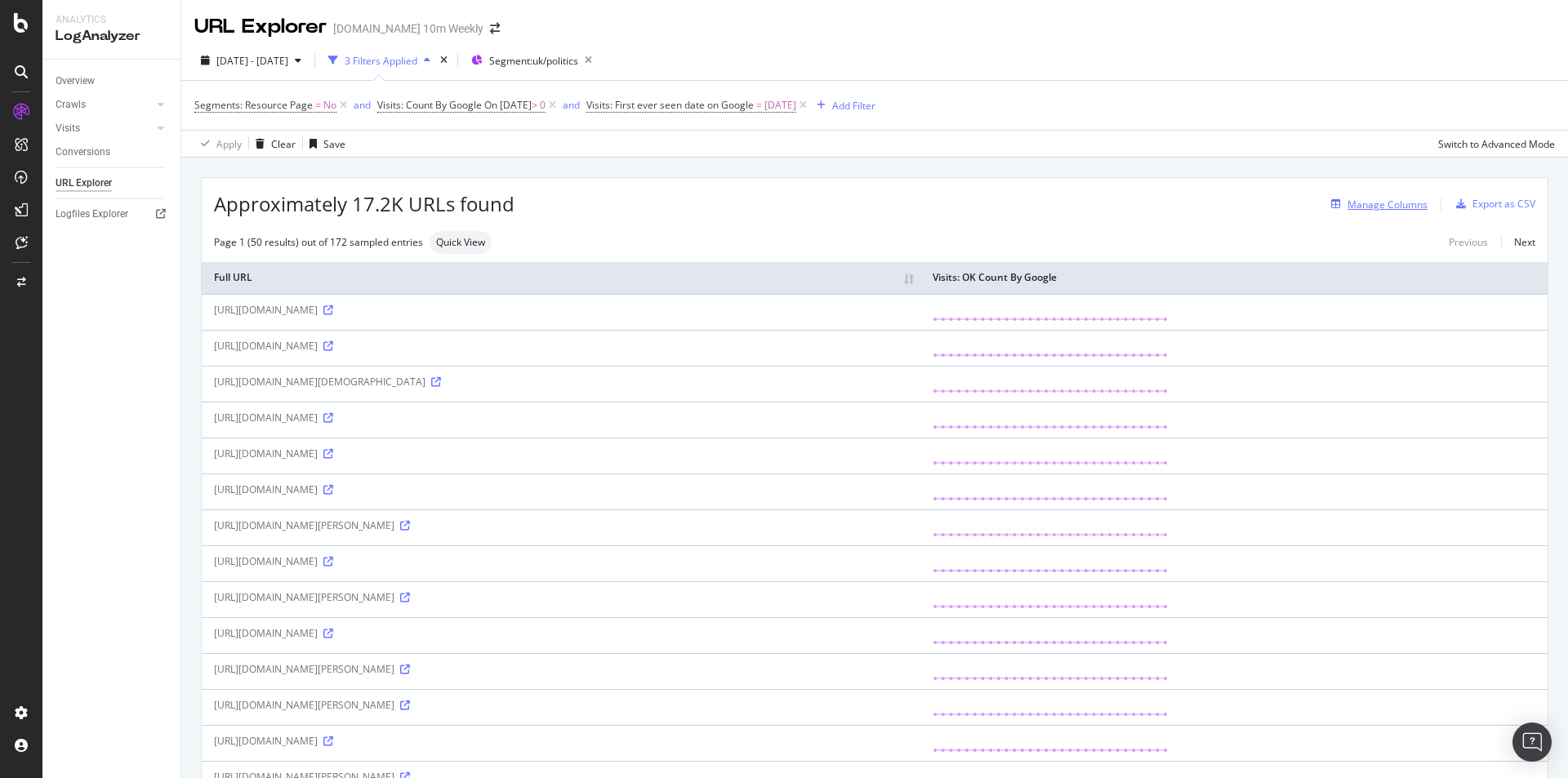
click at [1381, 203] on div "Manage Columns" at bounding box center [1387, 204] width 80 height 14
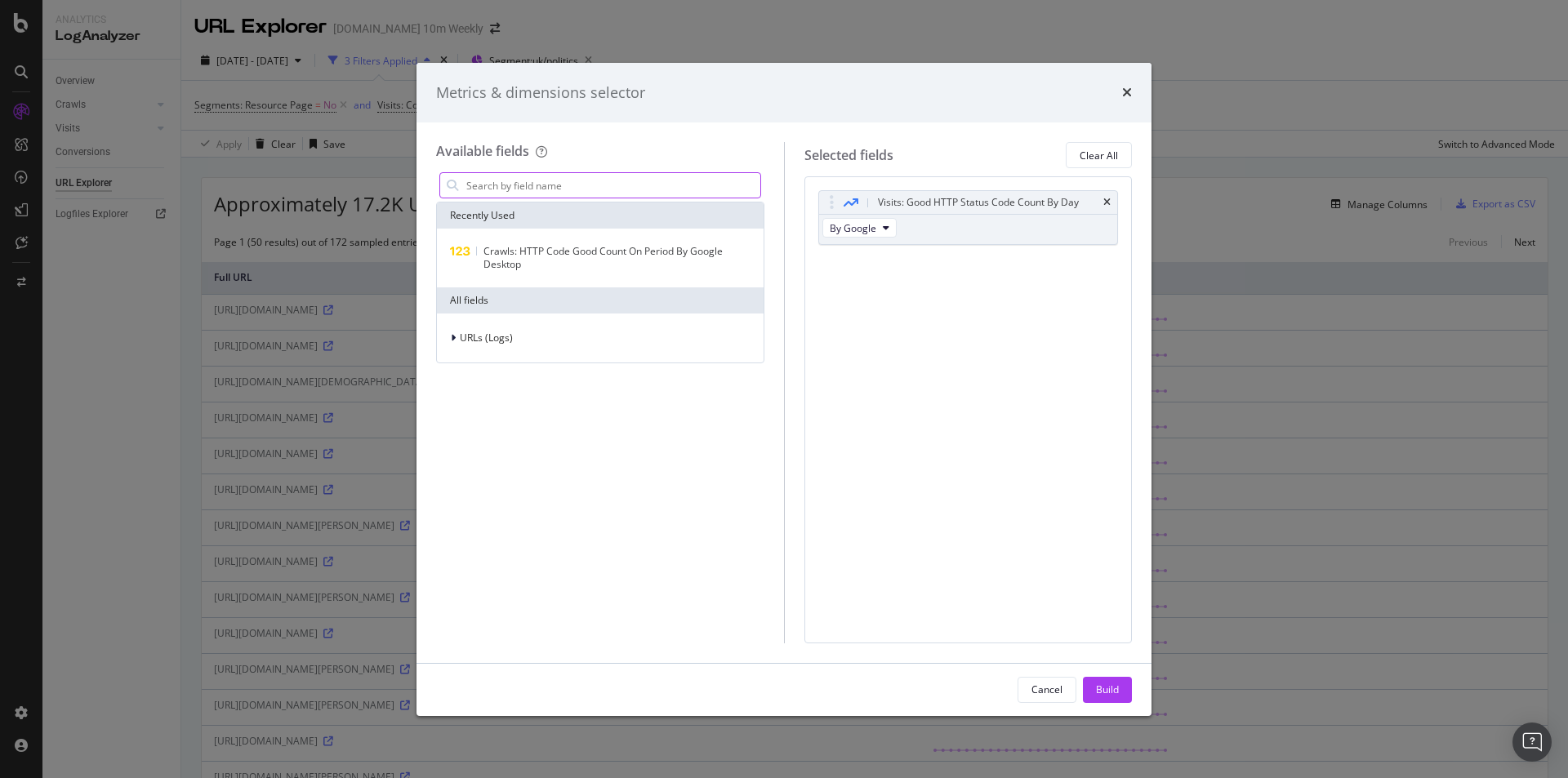
click at [520, 181] on input "modal" at bounding box center [612, 185] width 296 height 25
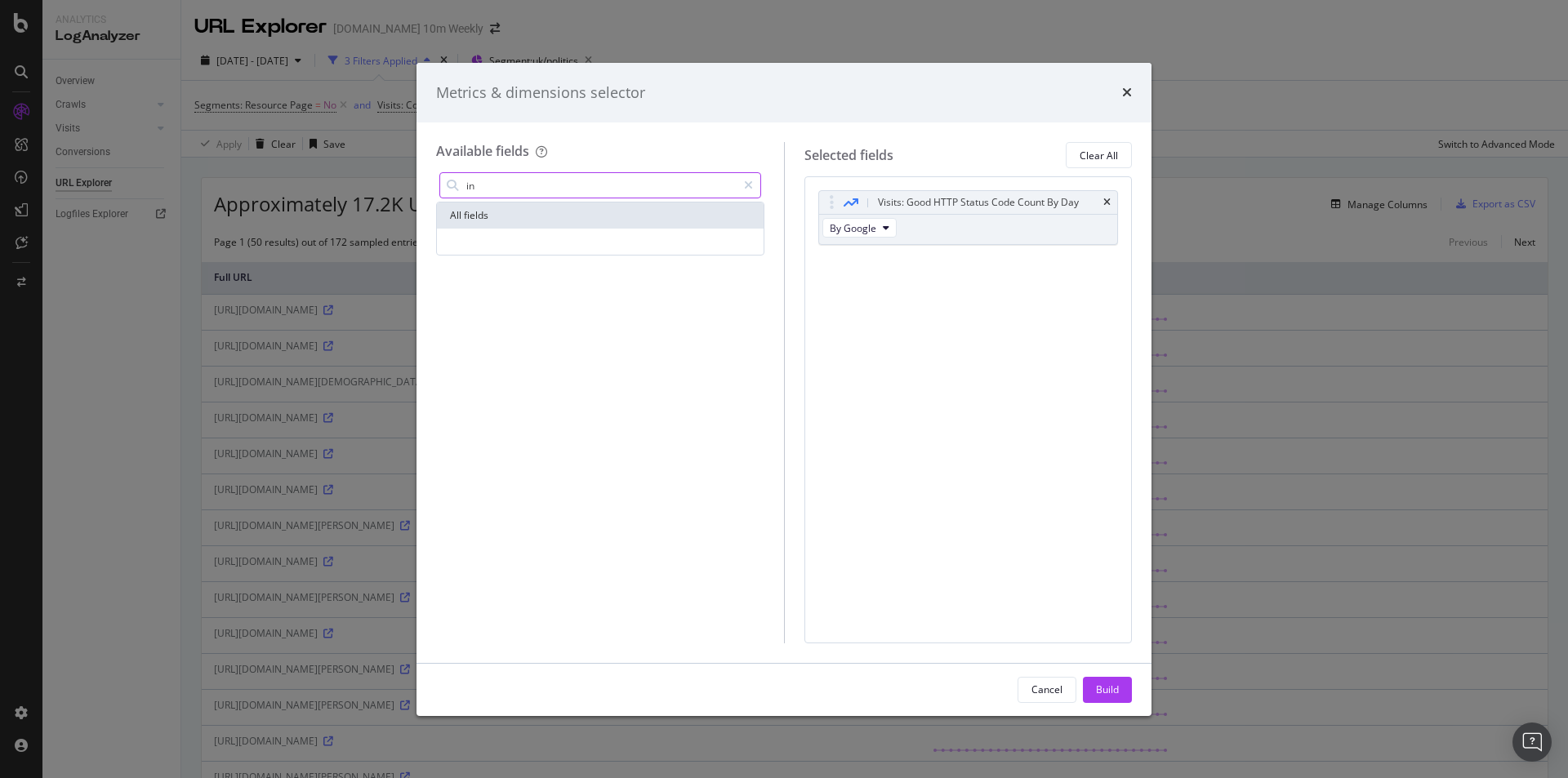
type input "i"
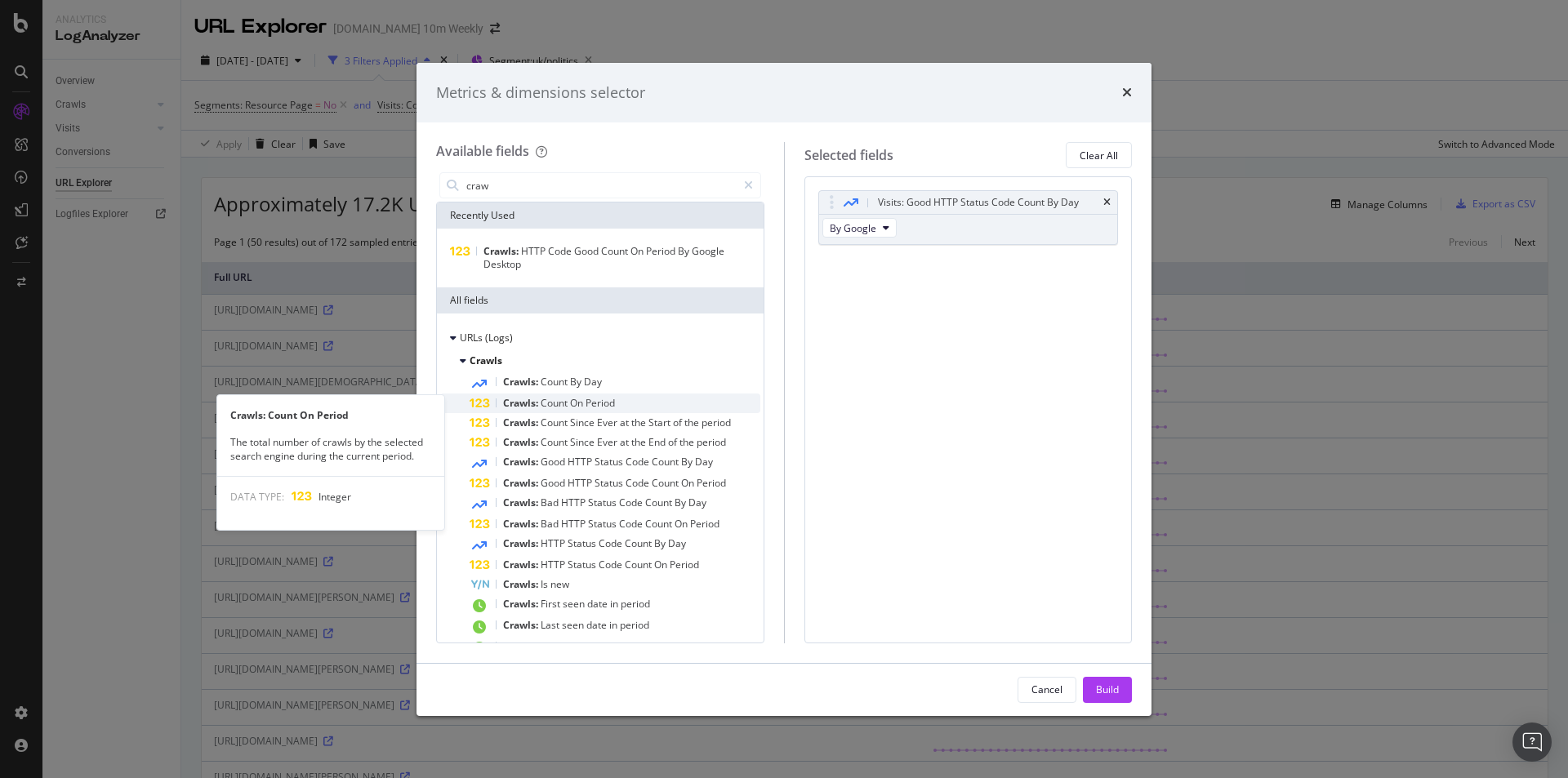
type input "craw"
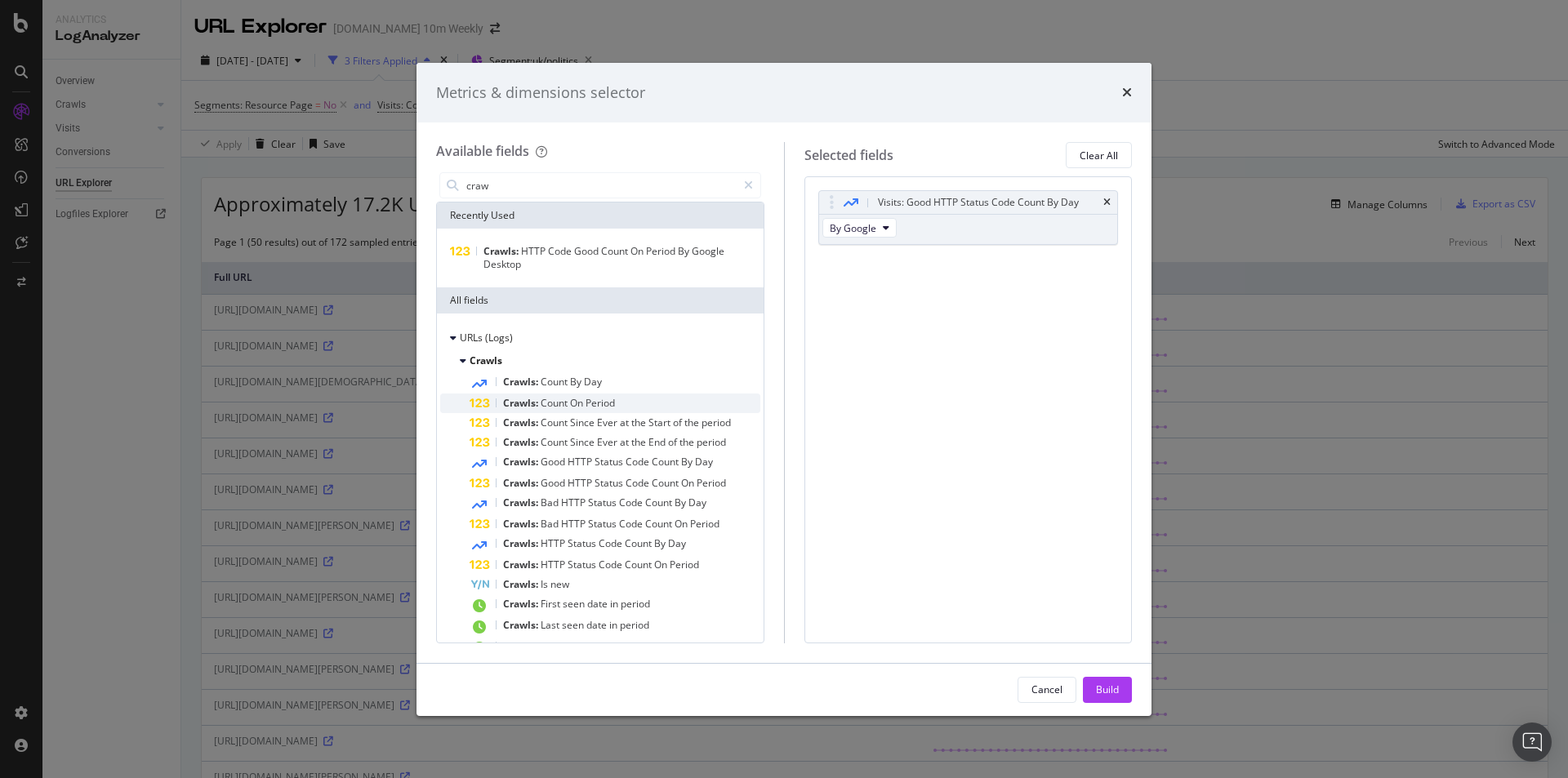
click at [623, 405] on div "Crawls: Count On Period" at bounding box center [614, 403] width 291 height 20
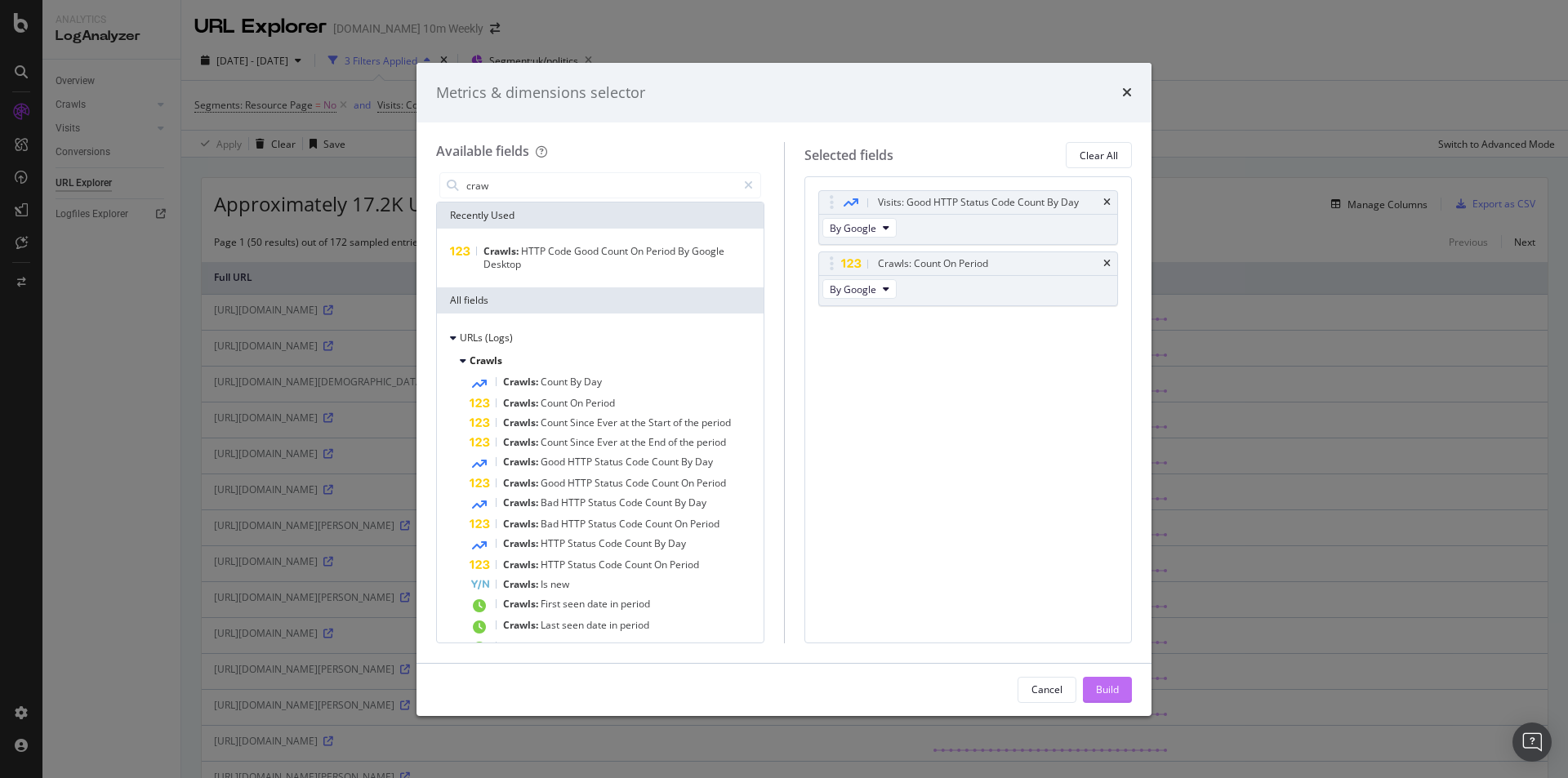
click at [1108, 688] on div "Build" at bounding box center [1106, 689] width 23 height 14
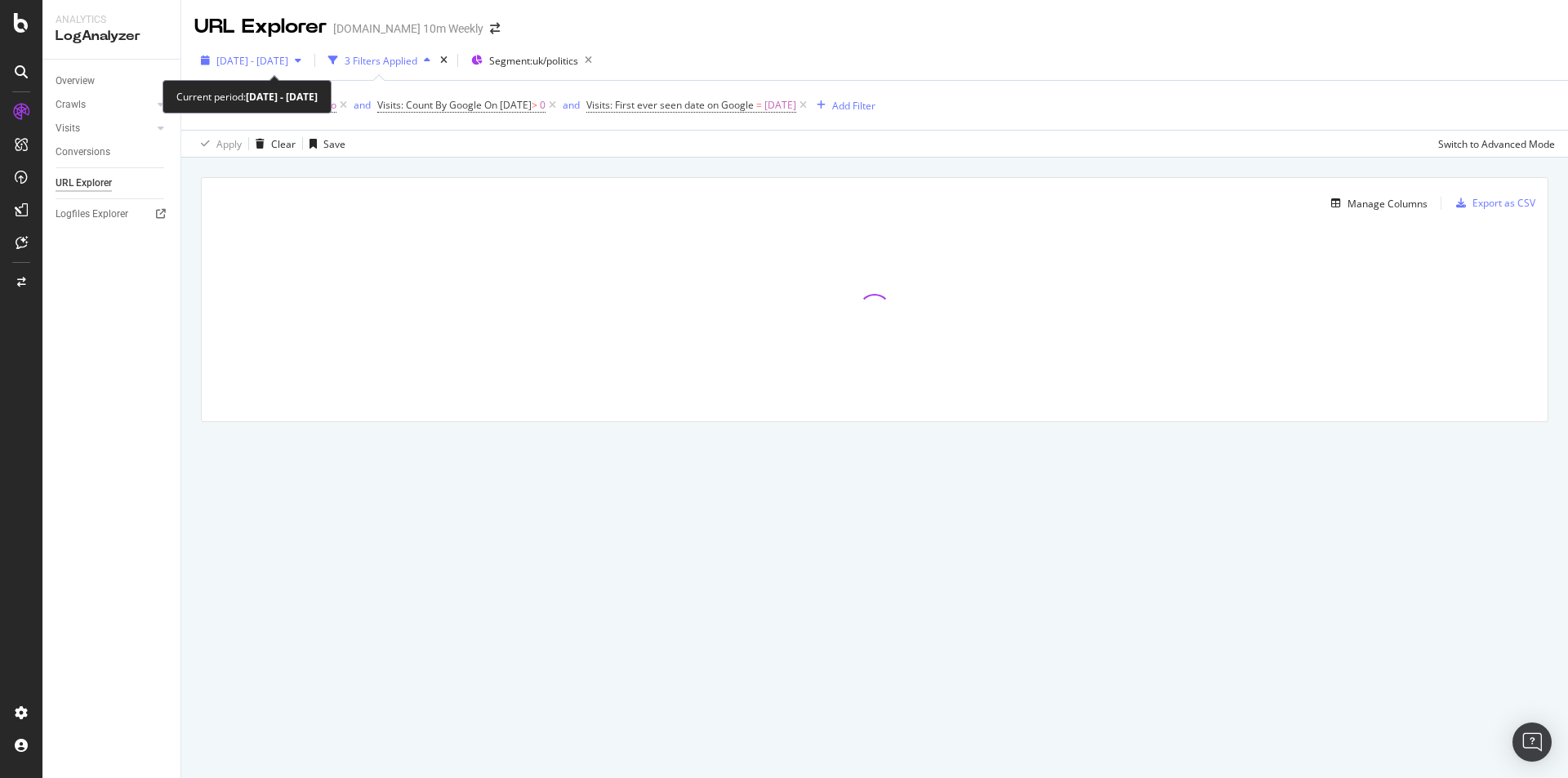
click at [288, 65] on span "[DATE] - [DATE]" at bounding box center [251, 61] width 72 height 14
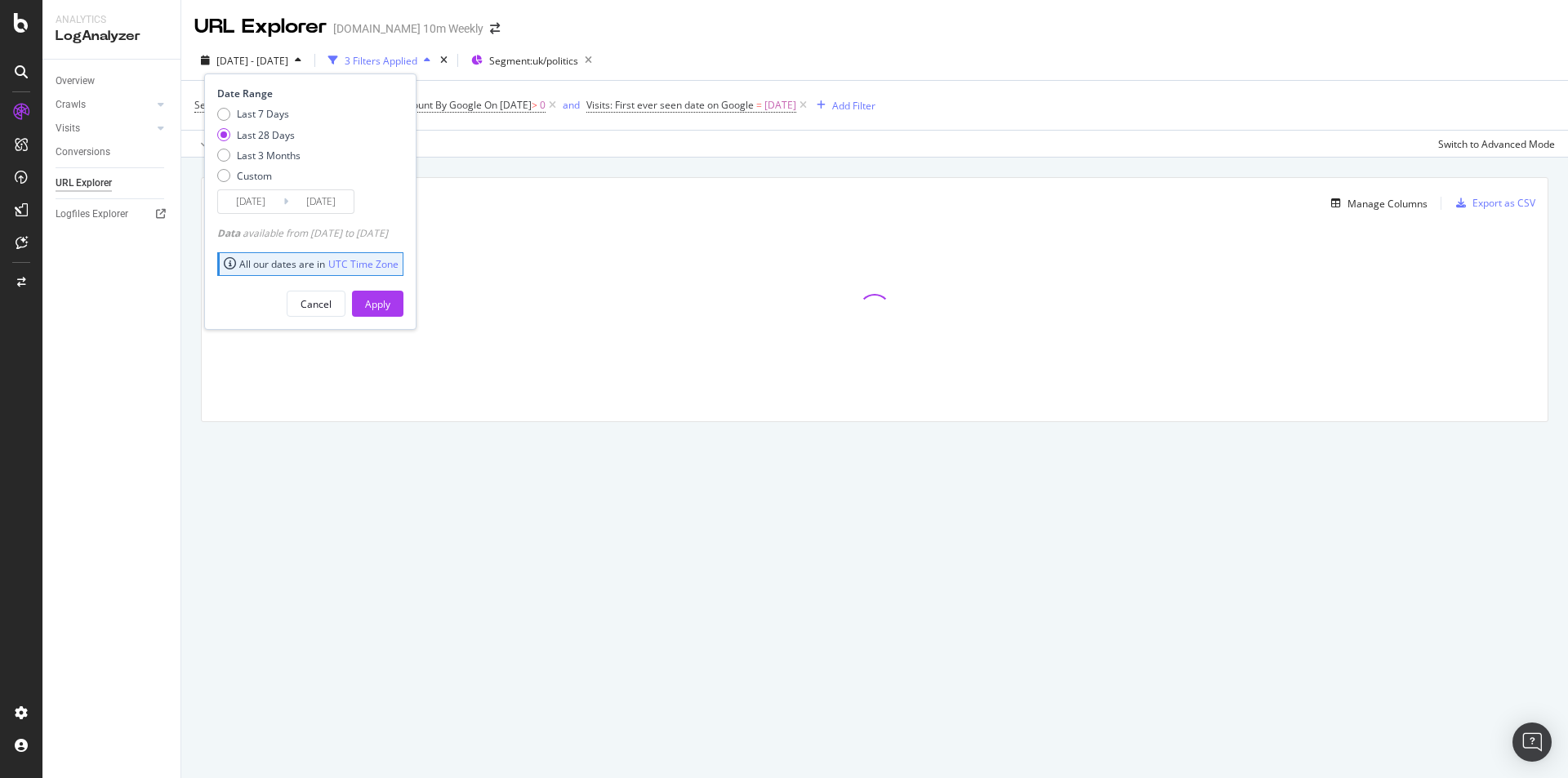
click at [690, 61] on div "2025 Sep. 11th - Oct. 10th 3 Filters Applied Segment: uk/politics Date Range La…" at bounding box center [875, 63] width 1387 height 33
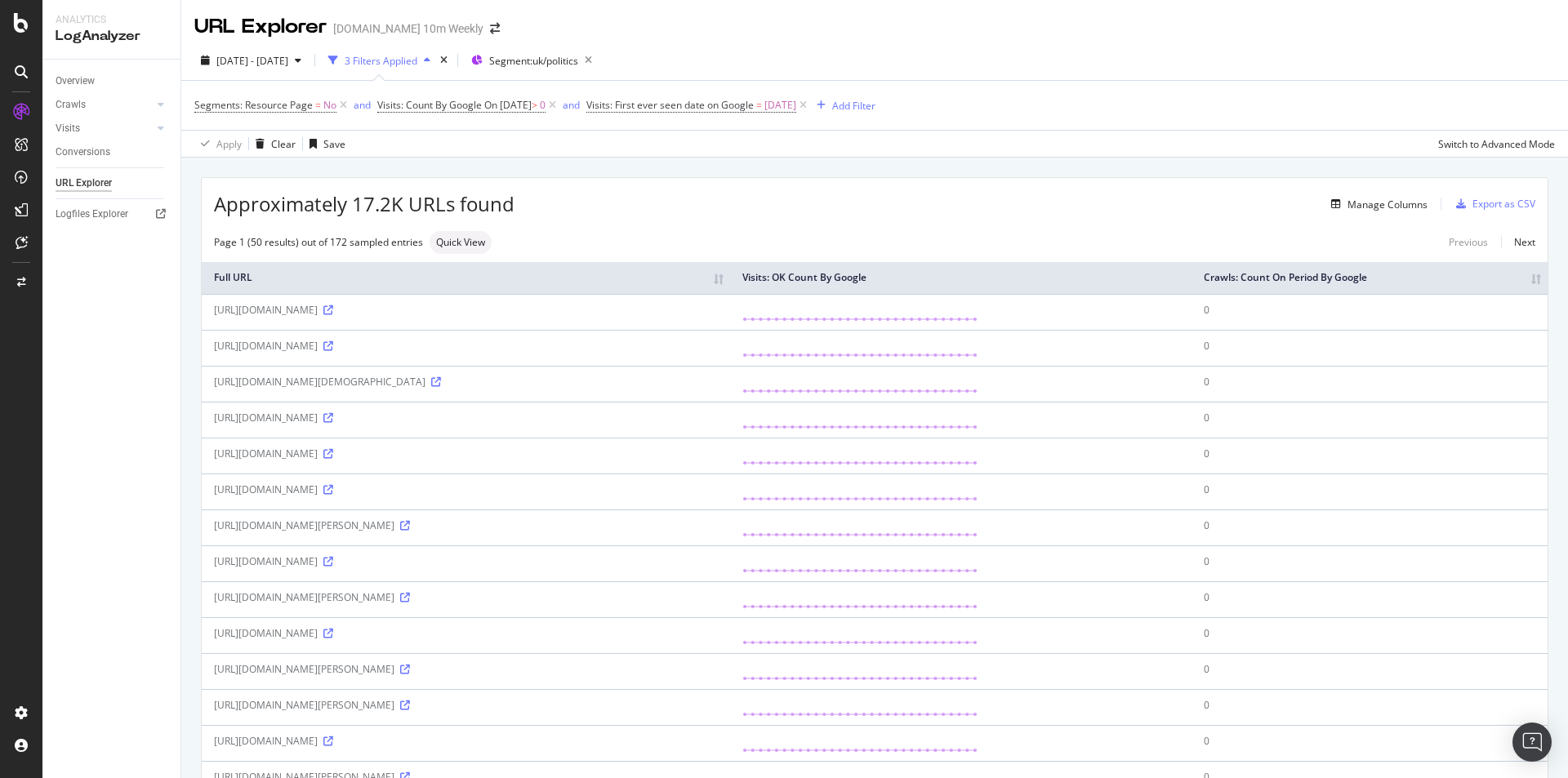
click at [1519, 268] on th "Crawls: Count On Period By Google" at bounding box center [1369, 278] width 356 height 32
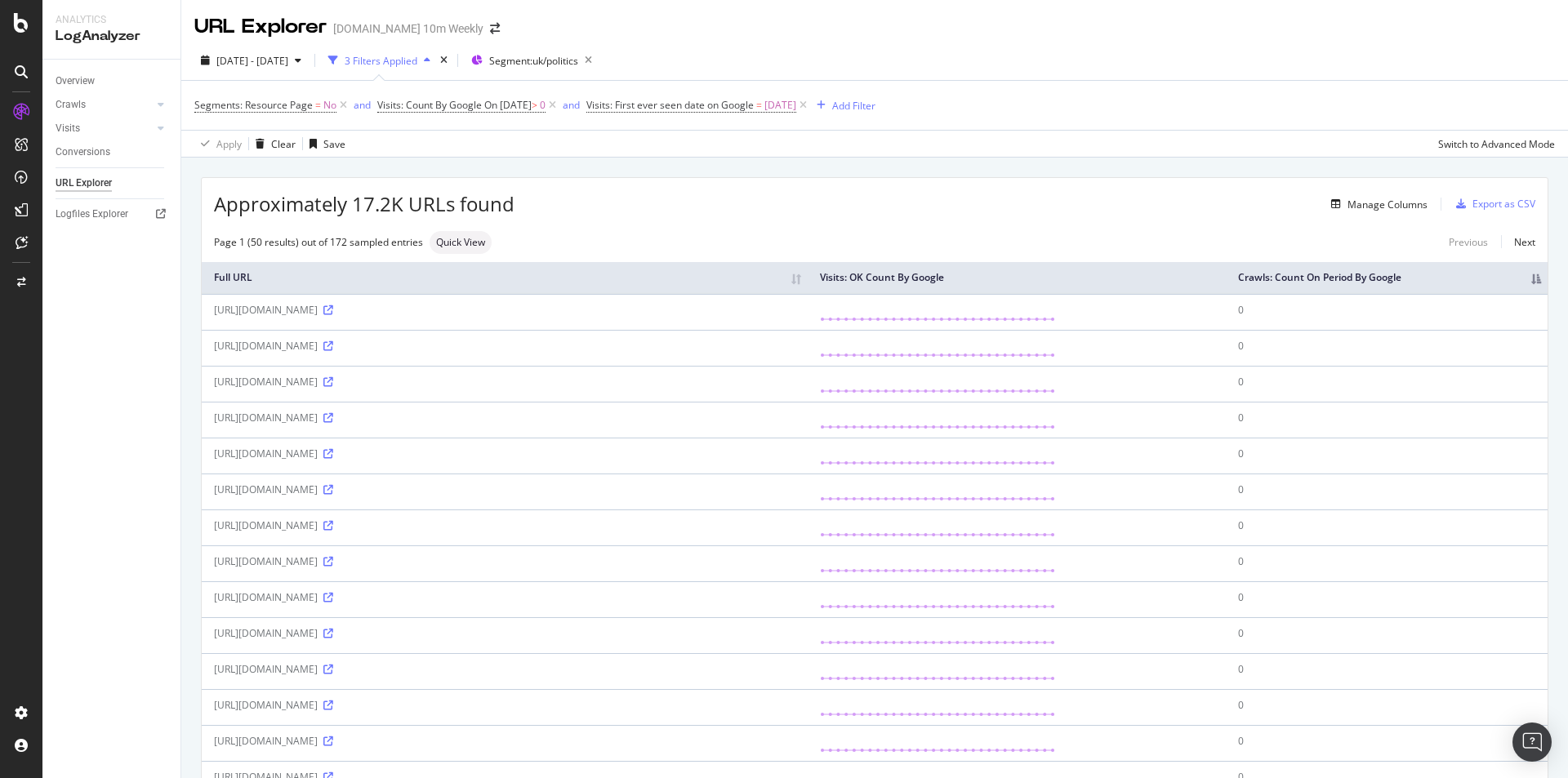
click at [324, 282] on th "Full URL" at bounding box center [505, 278] width 606 height 32
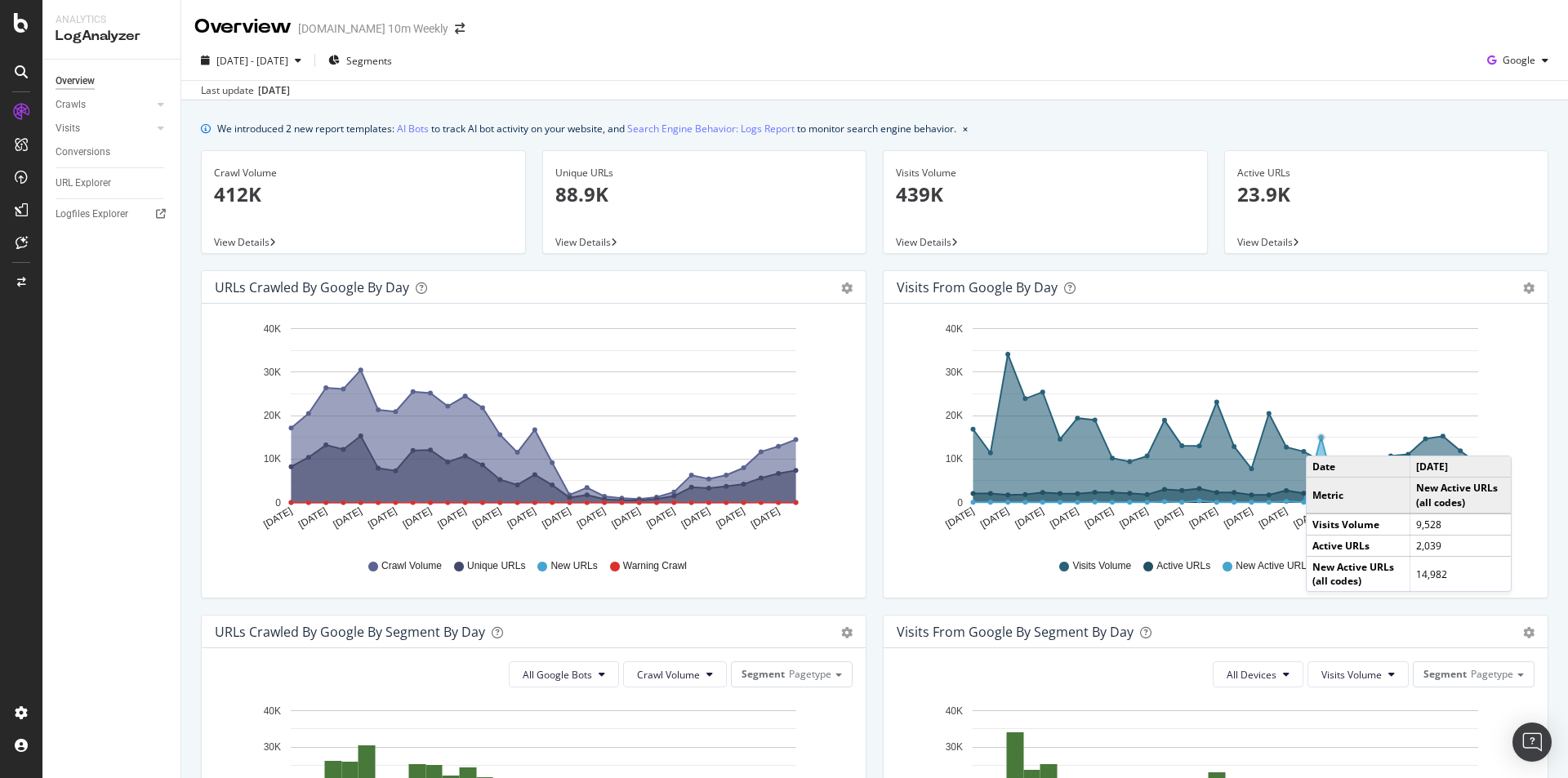
click at [1319, 439] on circle "A chart." at bounding box center [1320, 437] width 5 height 5
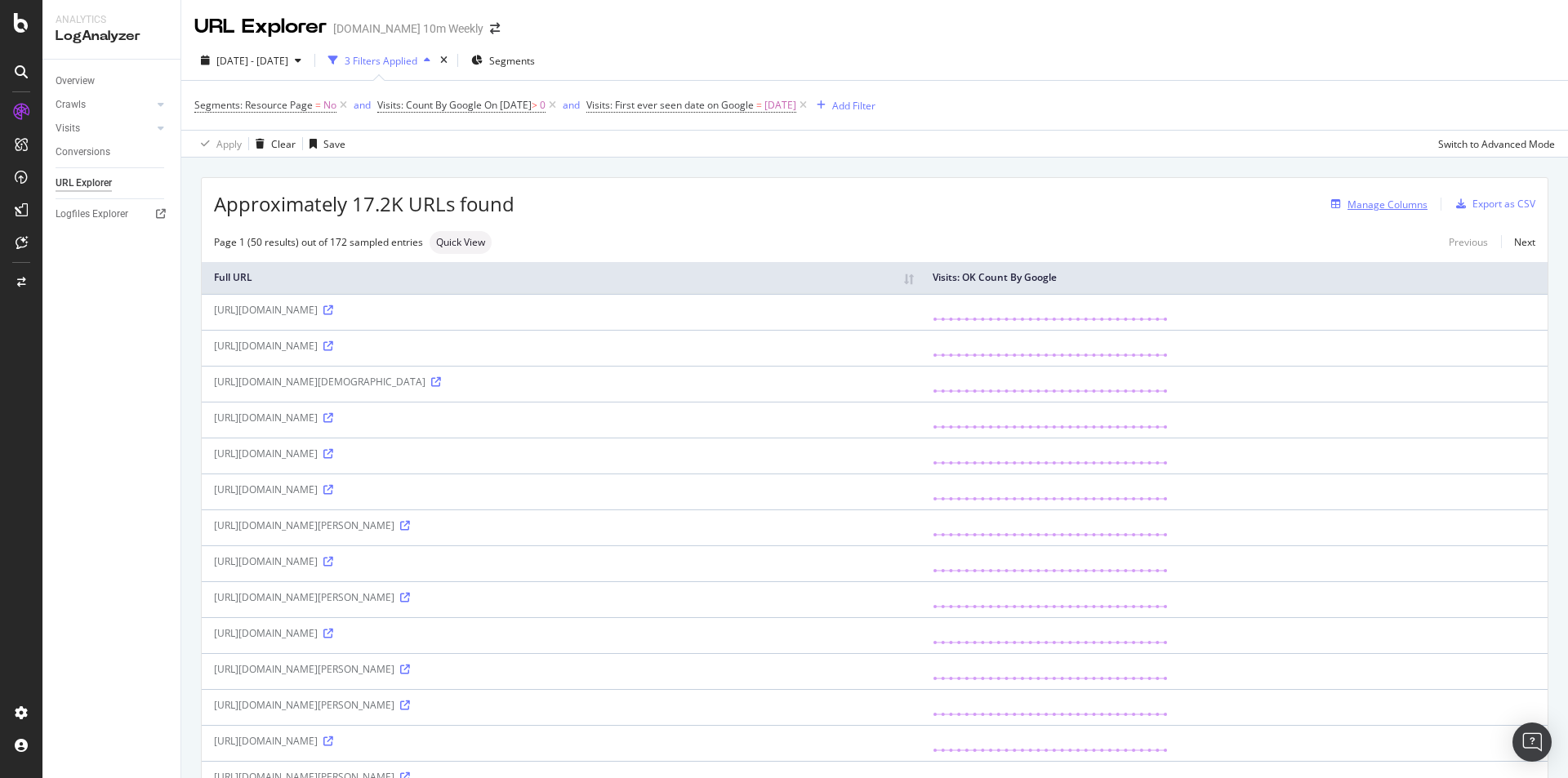
click at [1373, 209] on div "Manage Columns" at bounding box center [1387, 204] width 80 height 14
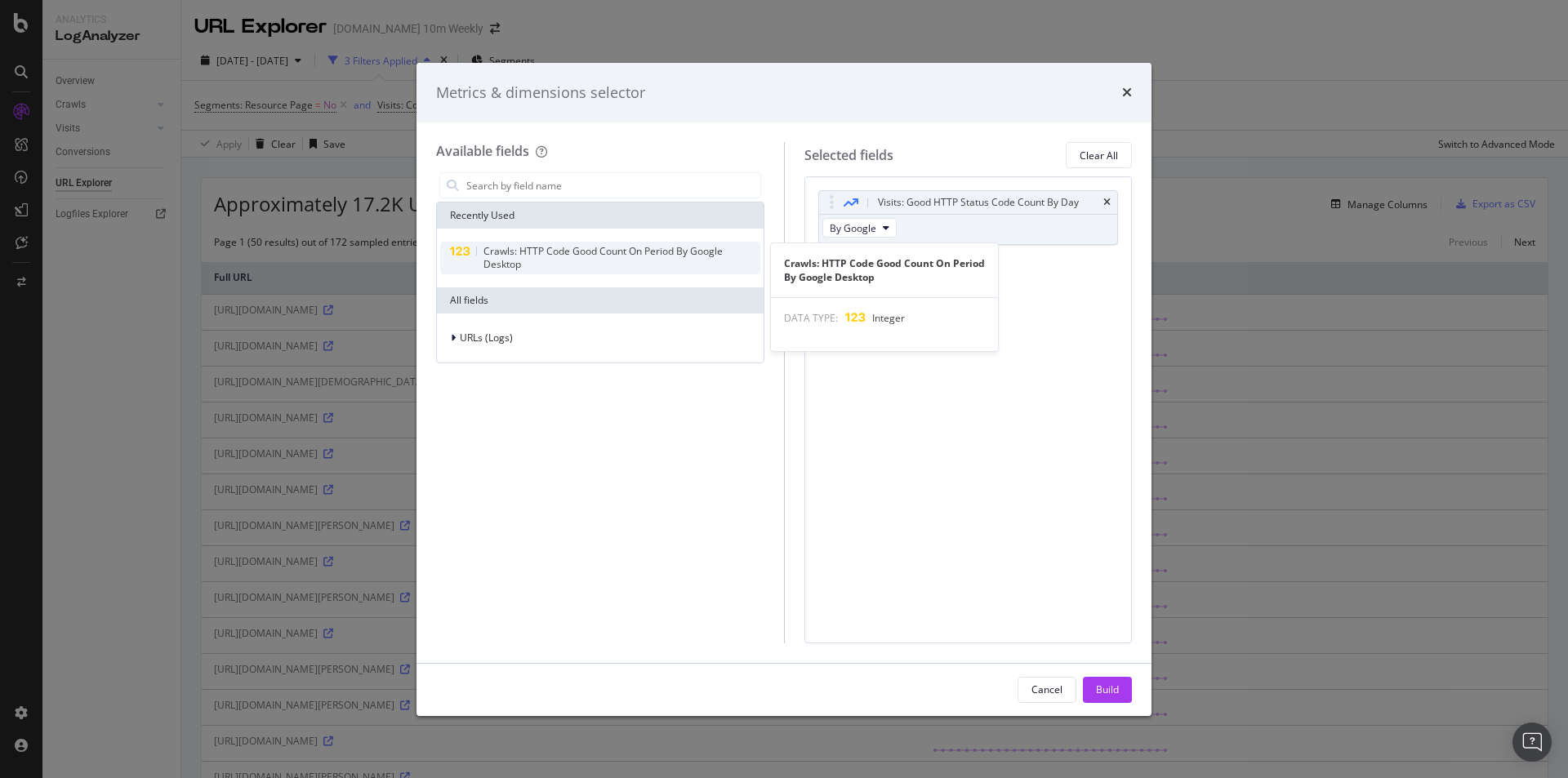
click at [596, 255] on span "Crawls: HTTP Code Good Count On Period By Google Desktop" at bounding box center [603, 257] width 240 height 27
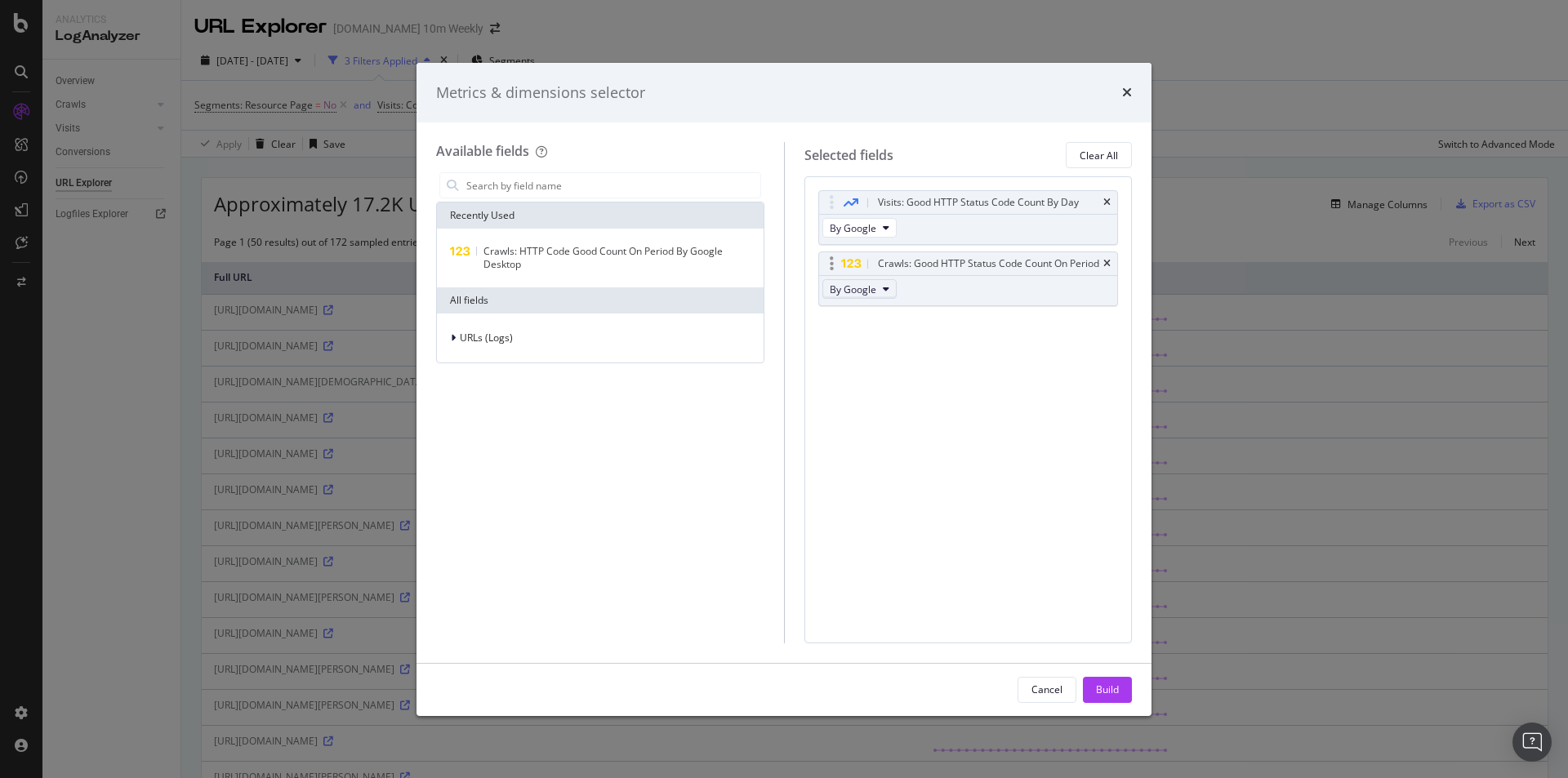
click at [877, 299] on button "By Google" at bounding box center [859, 289] width 74 height 20
click at [1063, 341] on div "Visits: Good HTTP Status Code Count By Day By Google Crawls: Good HTTP Status C…" at bounding box center [968, 265] width 301 height 151
click at [1114, 687] on div "Build" at bounding box center [1106, 689] width 23 height 14
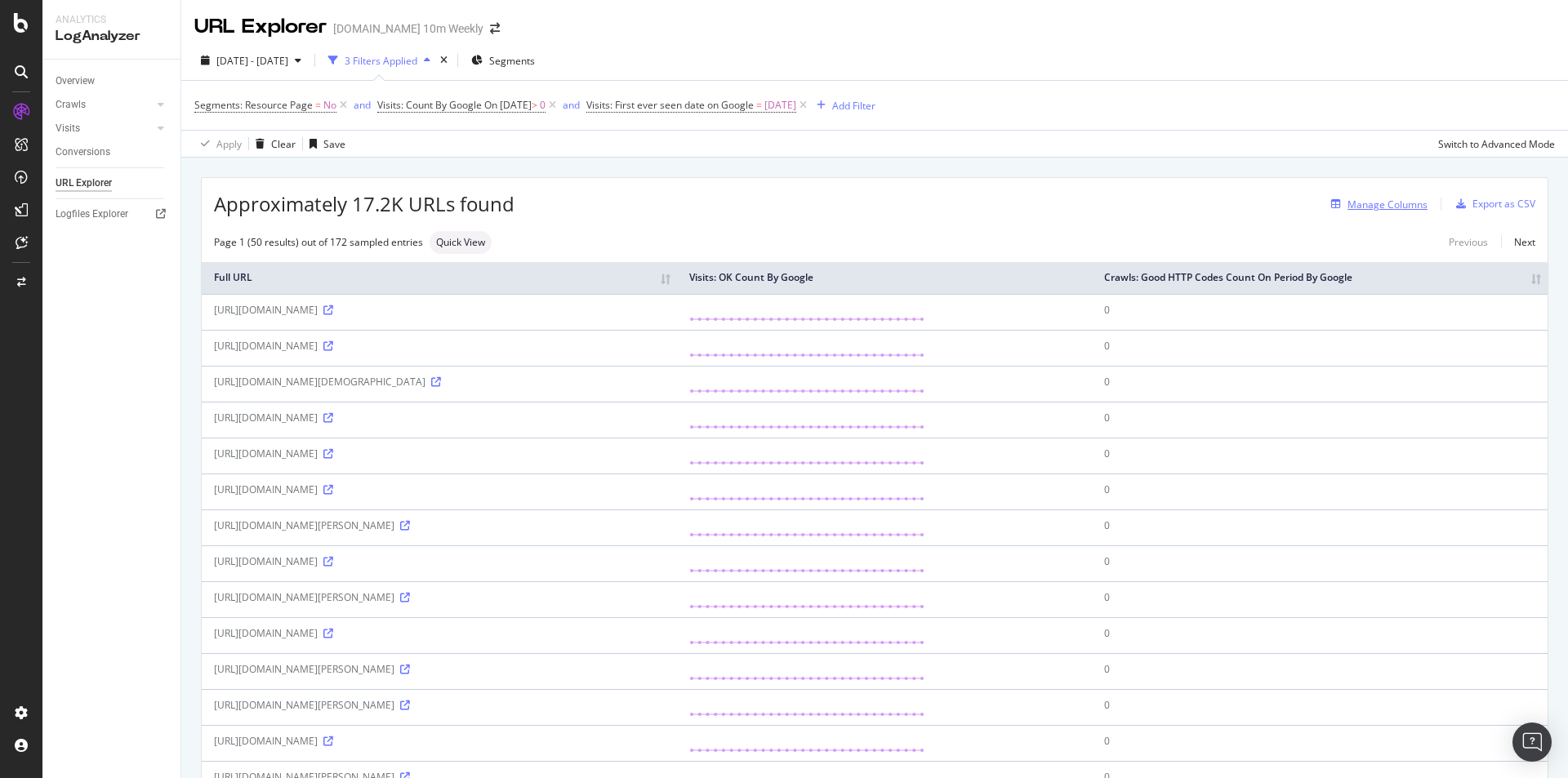
click at [1347, 199] on div "Manage Columns" at bounding box center [1387, 204] width 80 height 14
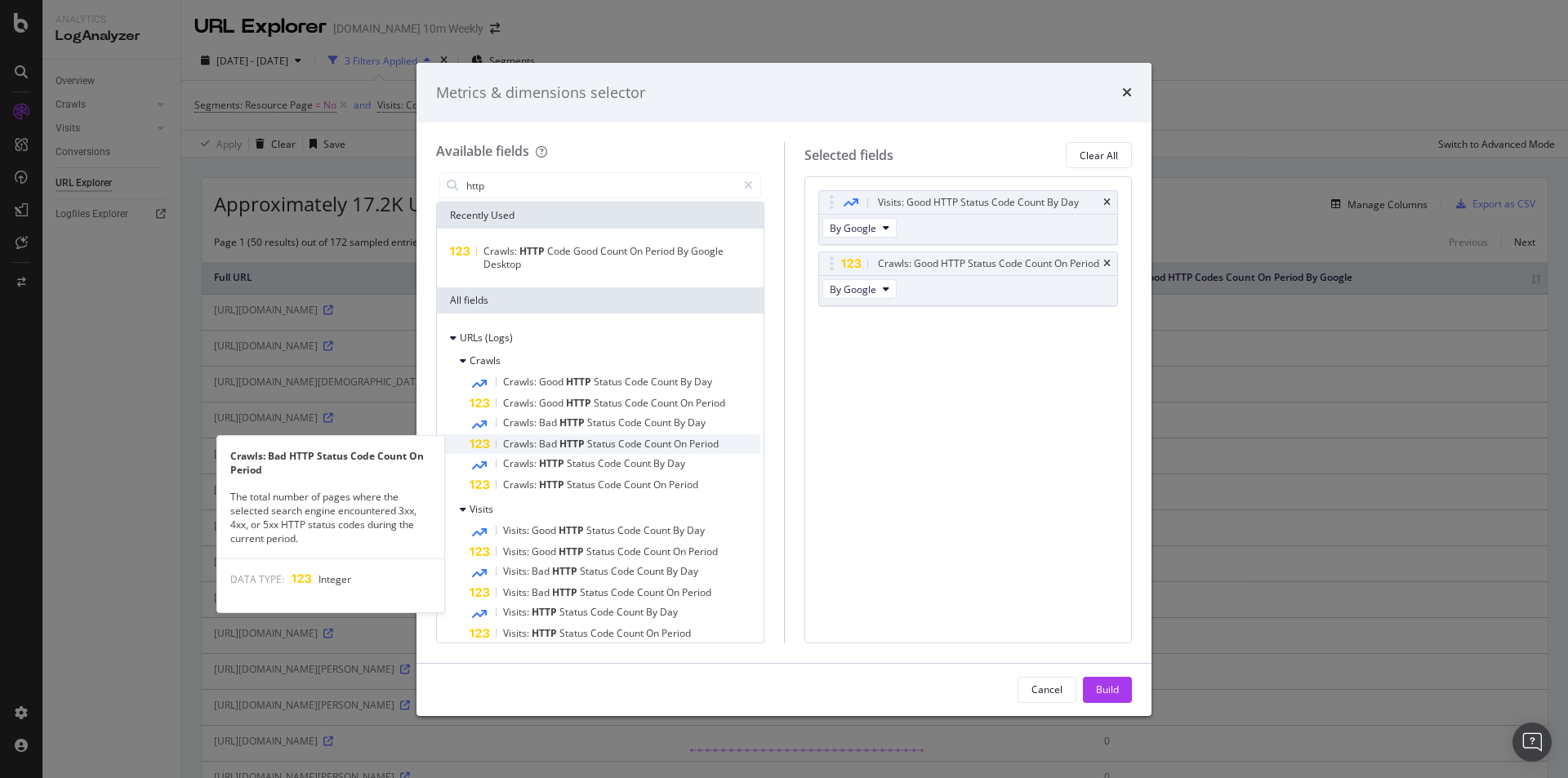
click at [647, 449] on span "Count" at bounding box center [659, 444] width 30 height 14
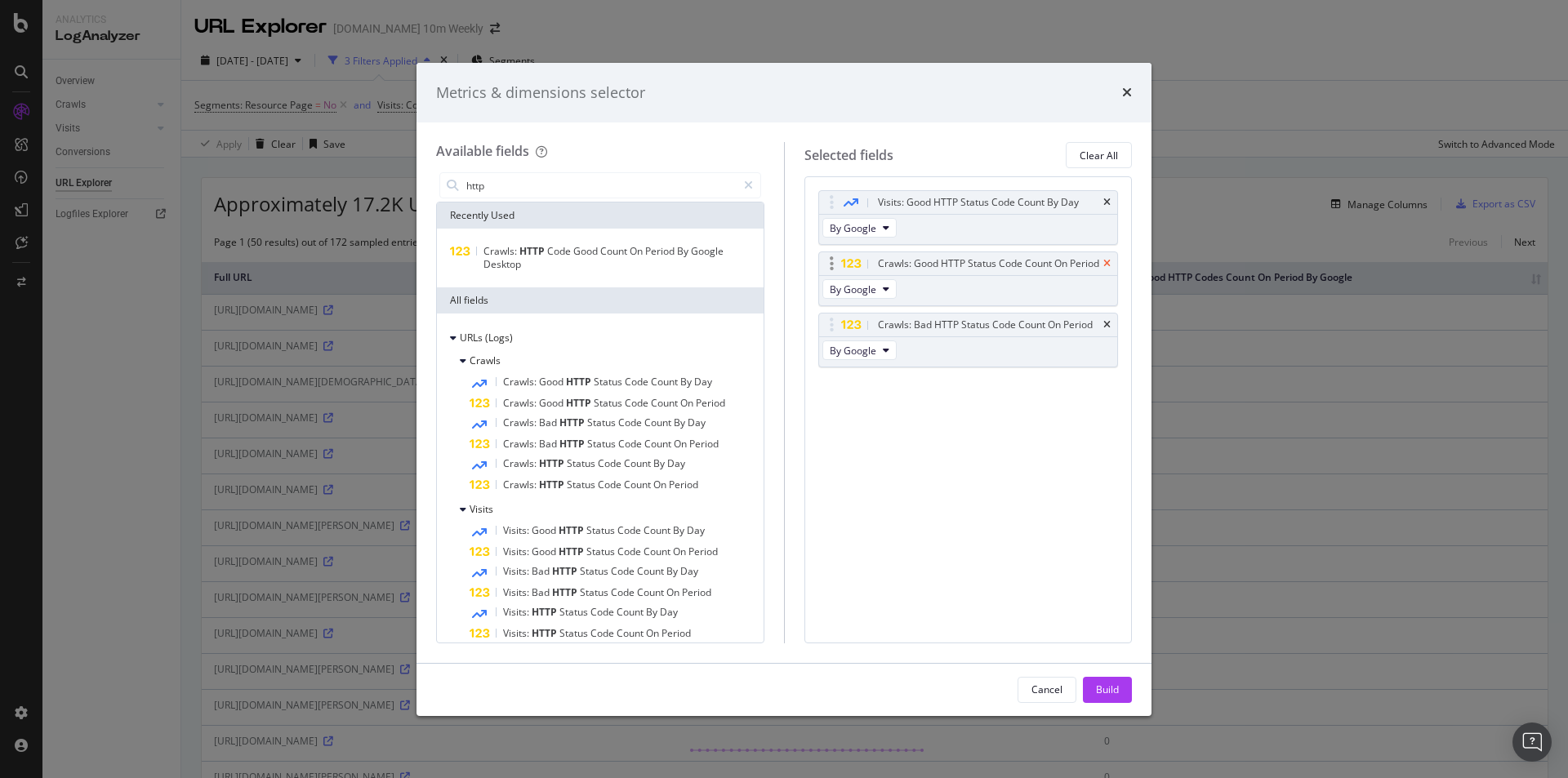
click at [1108, 268] on icon "times" at bounding box center [1106, 263] width 7 height 10
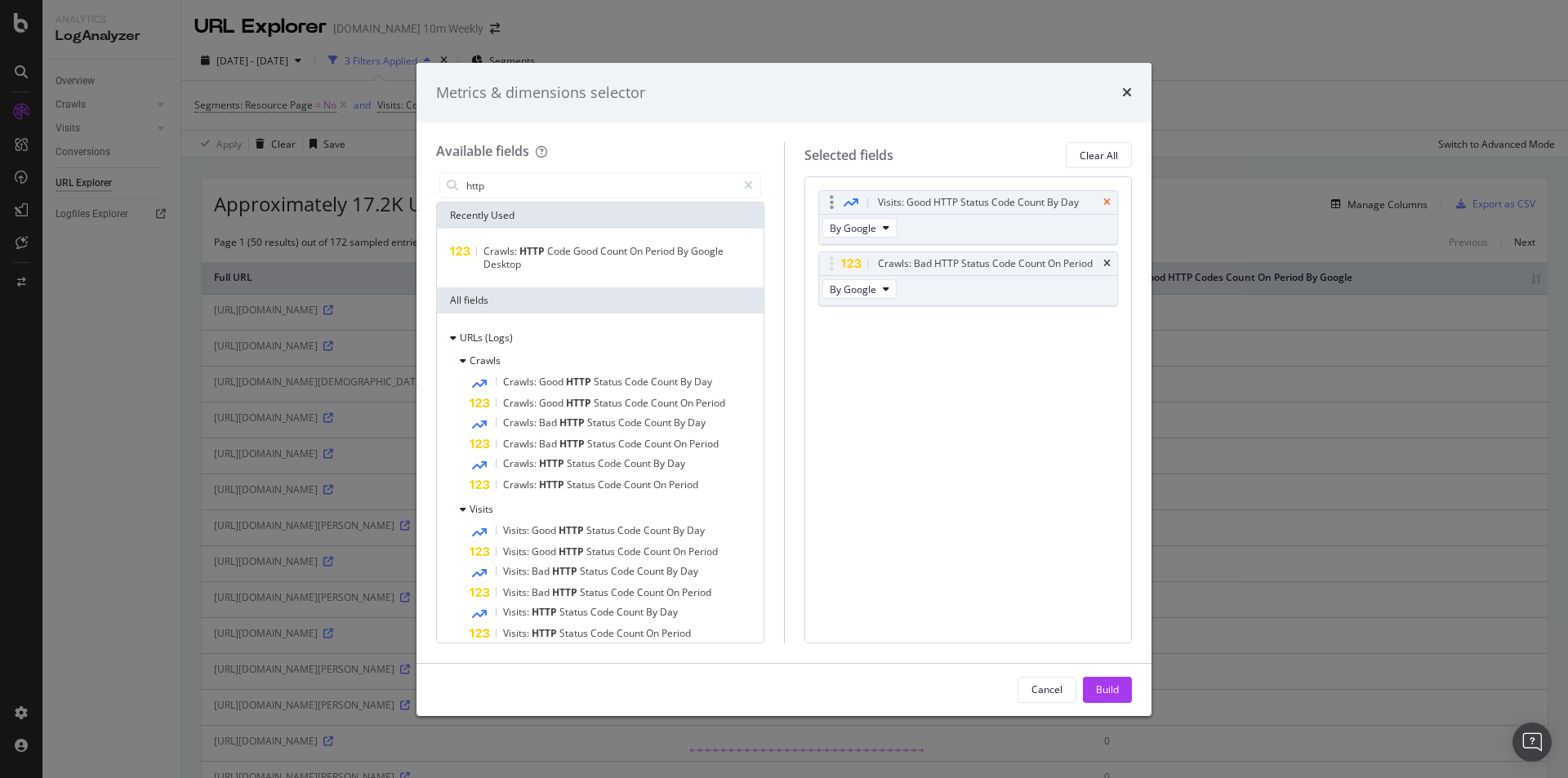
click at [1104, 197] on icon "times" at bounding box center [1106, 202] width 7 height 10
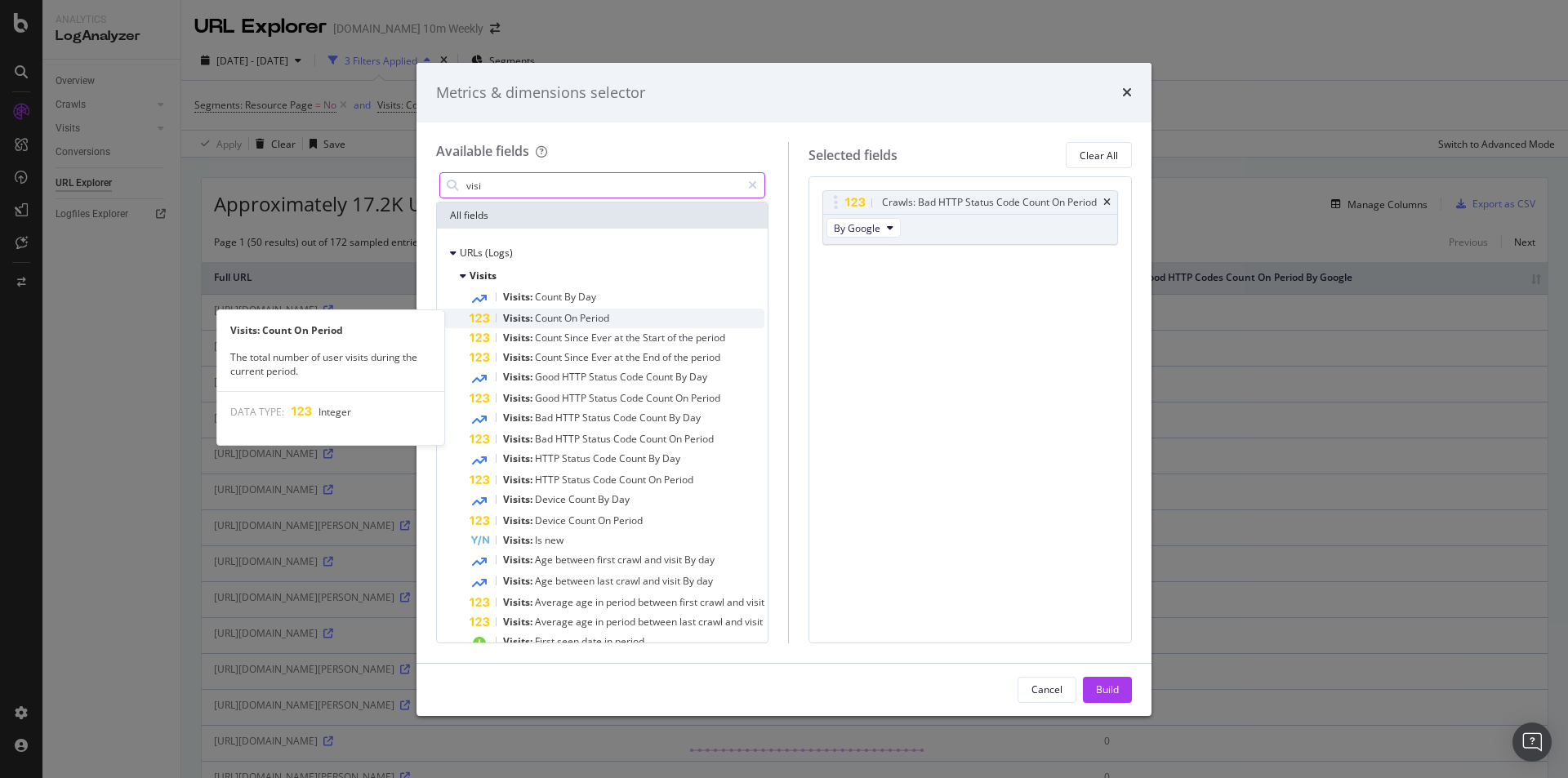
type input "visi"
click at [619, 319] on div "Visits: Count On Period" at bounding box center [616, 318] width 295 height 20
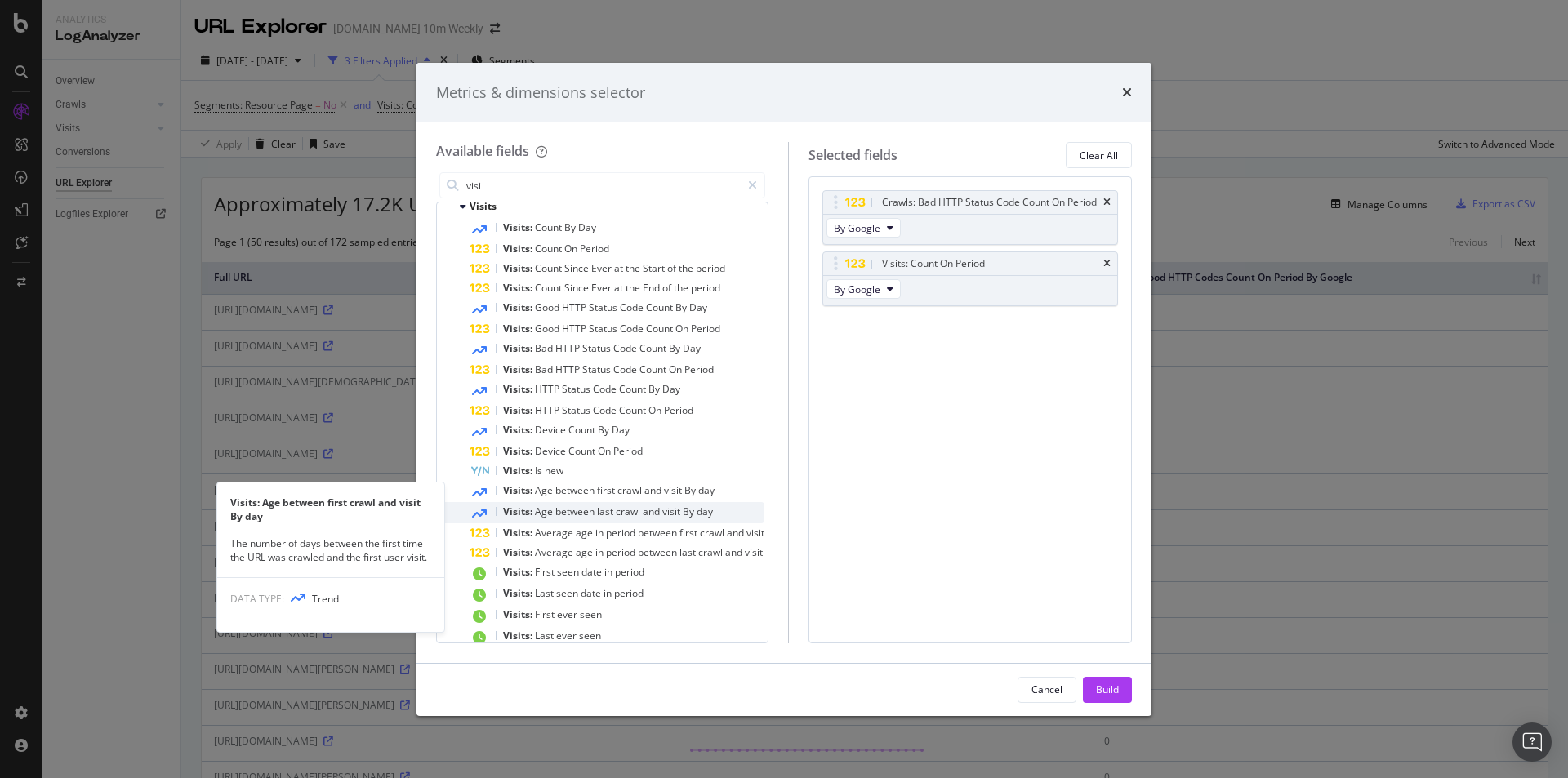
scroll to position [88, 0]
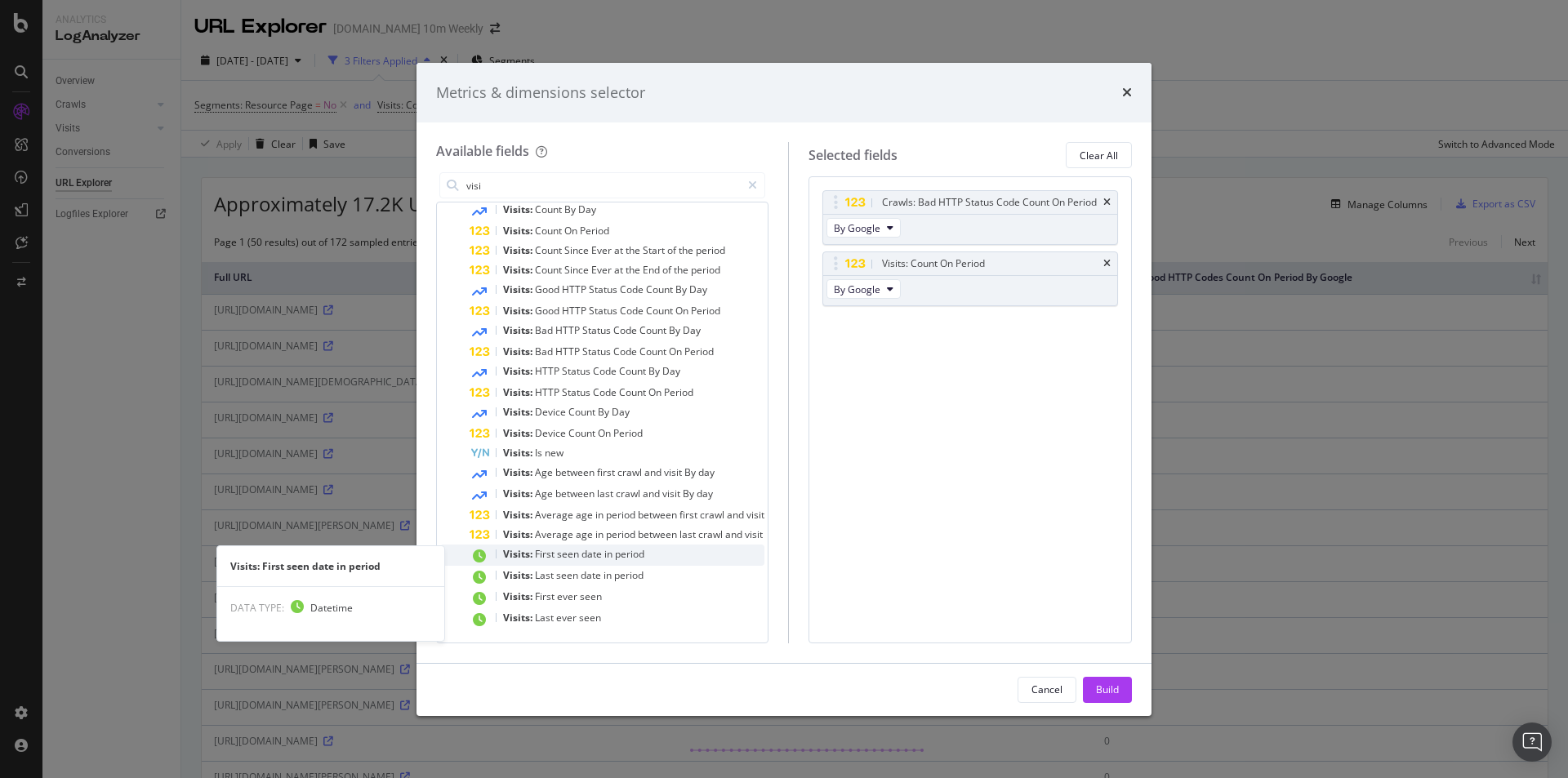
click at [656, 554] on div "Visits: First seen date in period" at bounding box center [616, 555] width 295 height 22
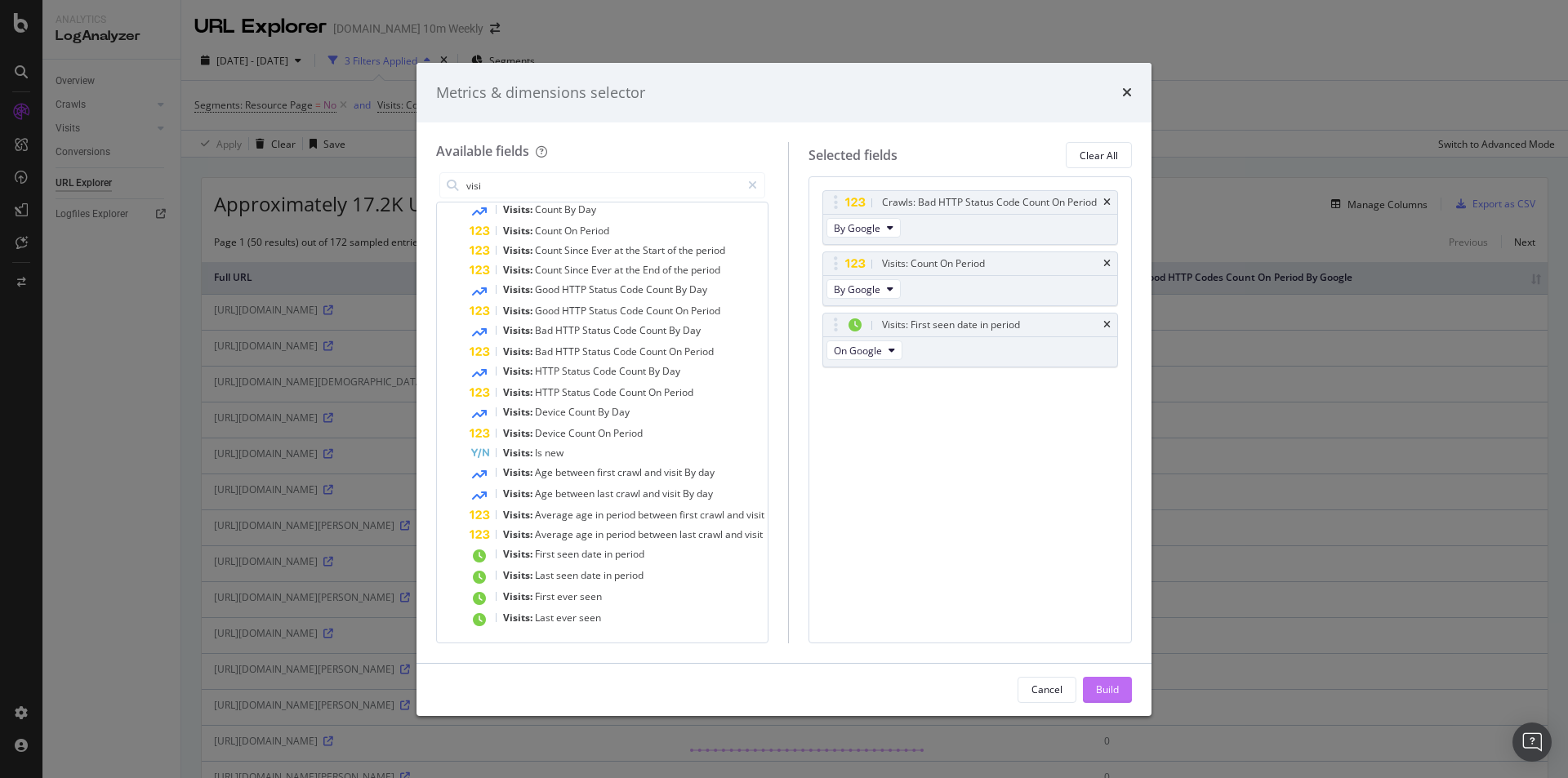
click at [1117, 690] on div "Build" at bounding box center [1106, 689] width 23 height 14
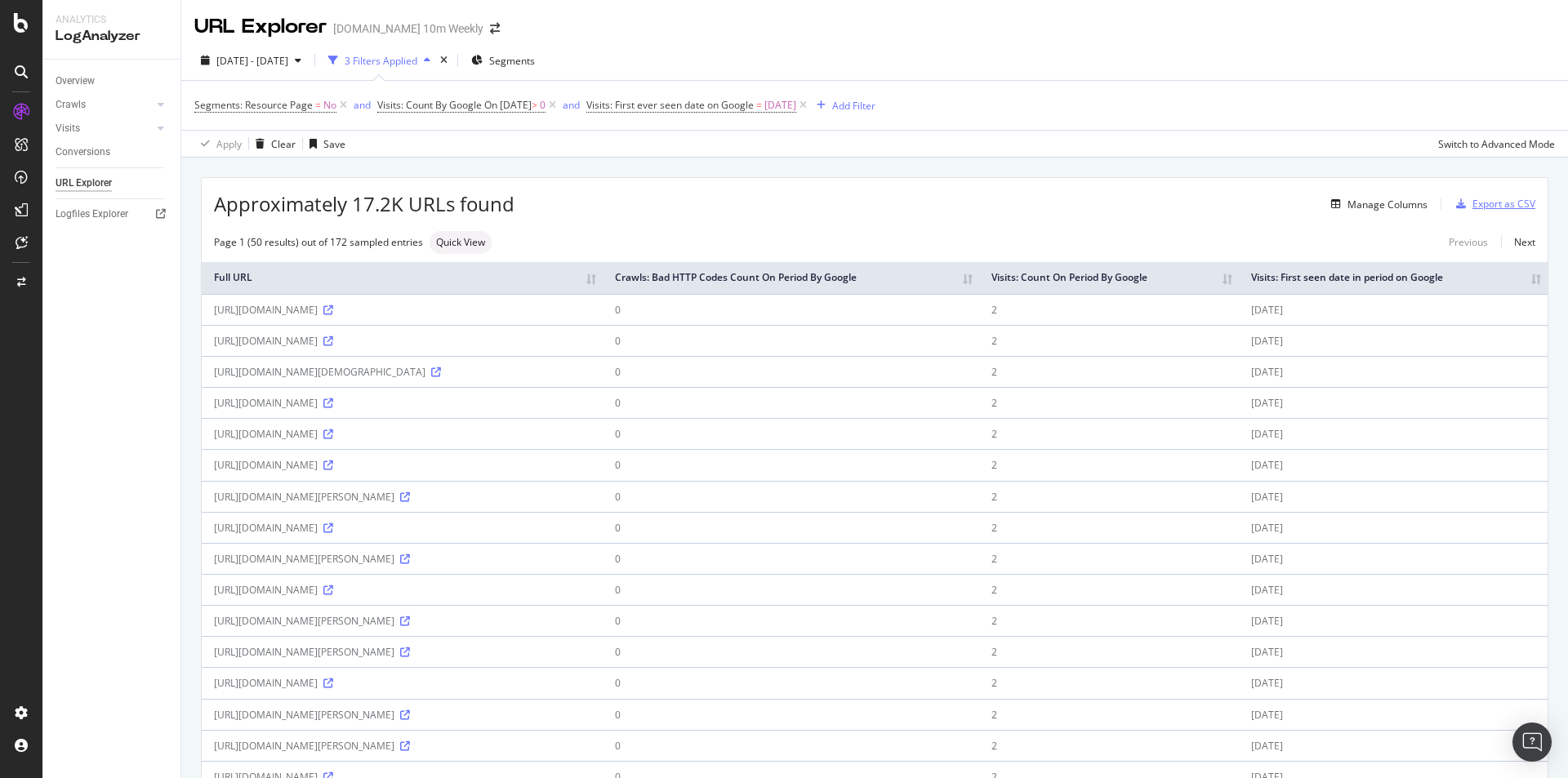
click at [1492, 210] on div "Export as CSV" at bounding box center [1504, 204] width 63 height 14
click at [1497, 197] on div "Export as CSV" at bounding box center [1504, 204] width 63 height 14
click at [1455, 200] on div "button" at bounding box center [1461, 204] width 23 height 10
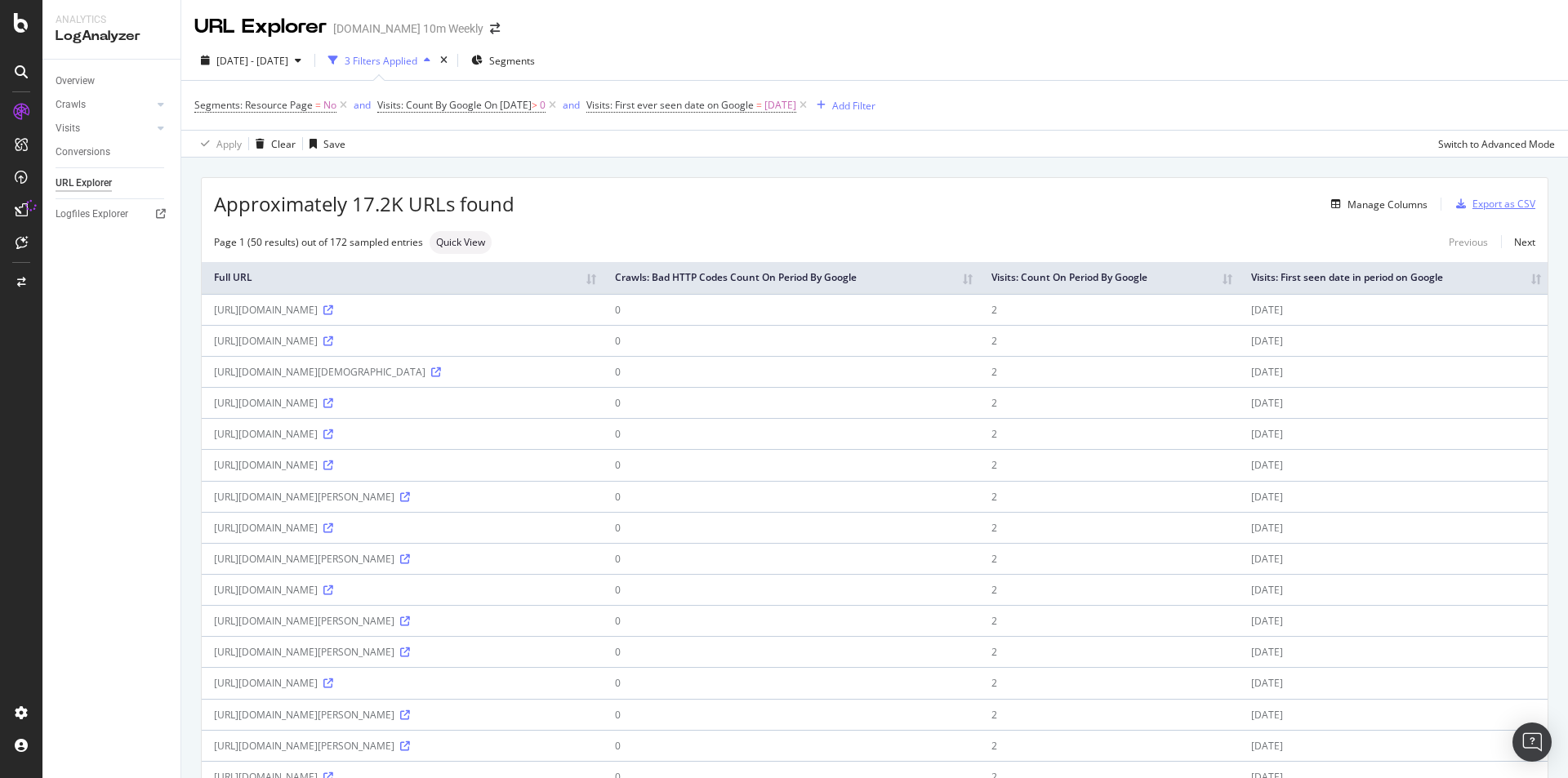
click at [1455, 200] on div "button" at bounding box center [1461, 204] width 23 height 10
click at [1472, 197] on div "Export as CSV" at bounding box center [1504, 204] width 63 height 14
click at [1472, 198] on div "Export as CSV" at bounding box center [1504, 204] width 63 height 14
click at [1497, 202] on div "Export as CSV" at bounding box center [1504, 204] width 63 height 14
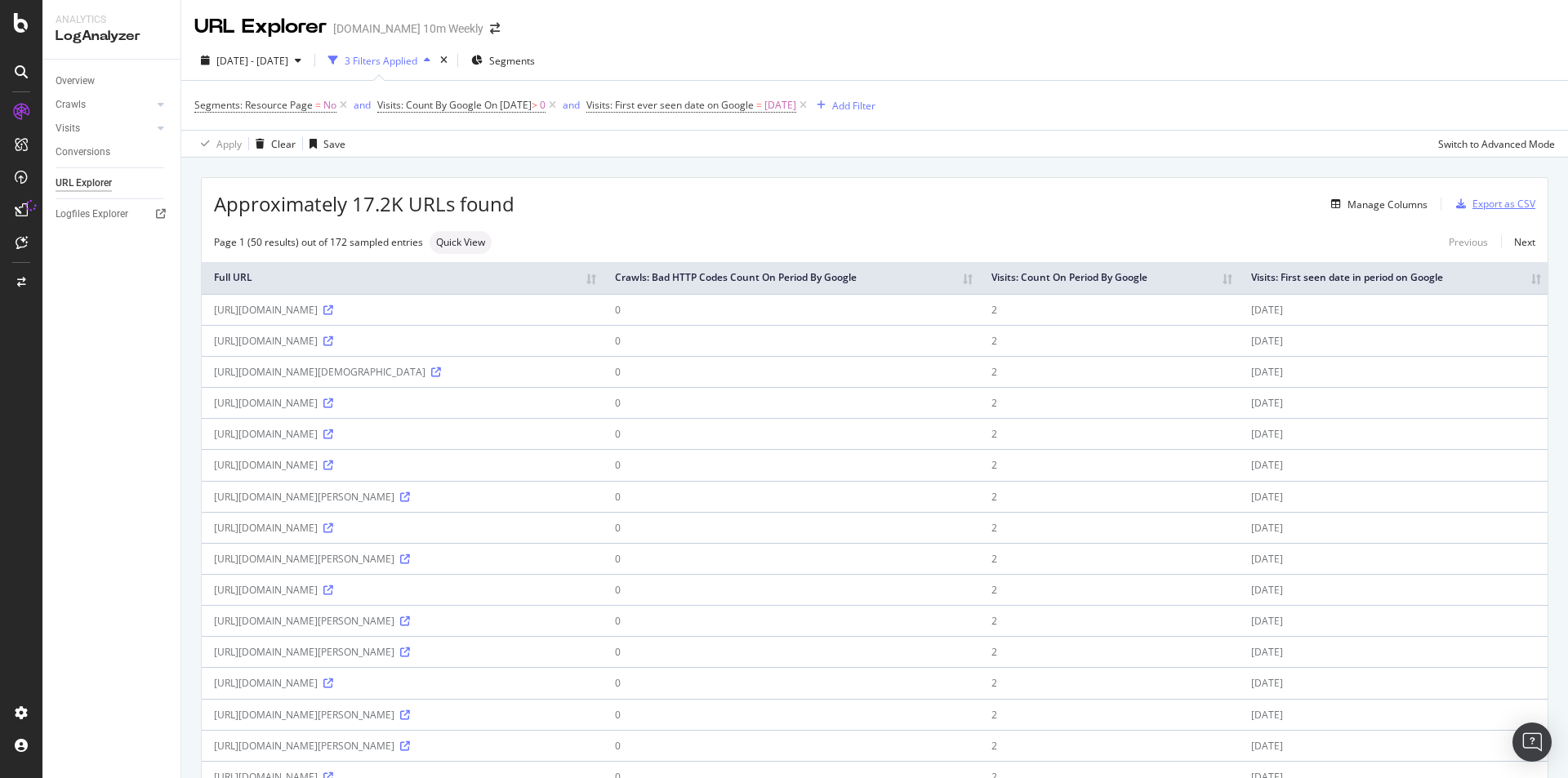
click at [1497, 202] on div "Export as CSV" at bounding box center [1504, 204] width 63 height 14
click at [1485, 188] on div "Approximately 17.2K URLs found Manage Columns Export as CSV" at bounding box center [875, 197] width 1345 height 40
click at [1474, 198] on div "Export as CSV" at bounding box center [1504, 204] width 63 height 14
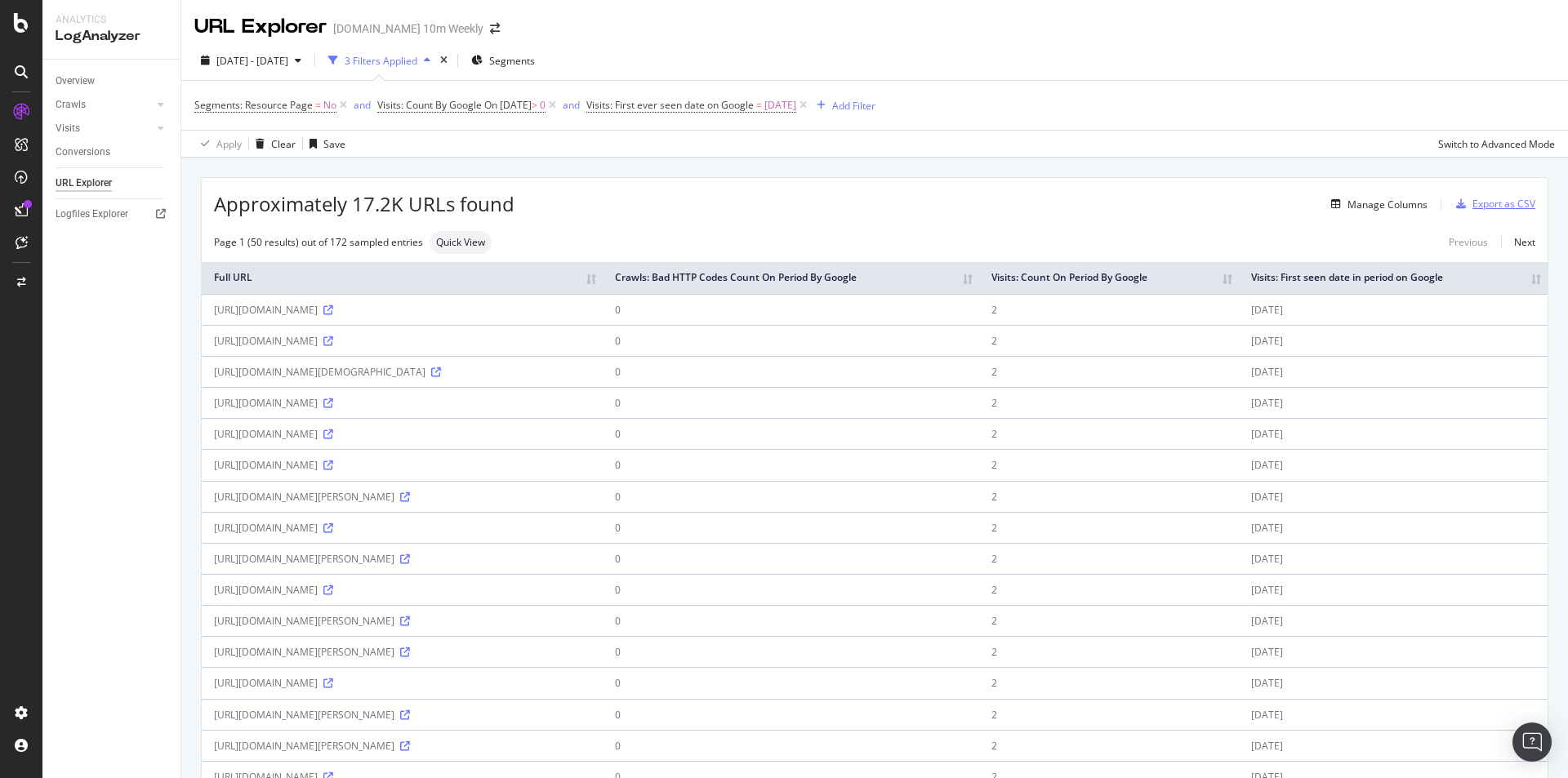
click at [1473, 198] on div "Export as CSV" at bounding box center [1504, 204] width 63 height 14
click at [1472, 199] on div "Export as CSV" at bounding box center [1504, 204] width 63 height 14
click at [1472, 202] on div "Export as CSV" at bounding box center [1504, 204] width 63 height 14
click at [1452, 195] on div "Export as CSV" at bounding box center [1492, 204] width 86 height 25
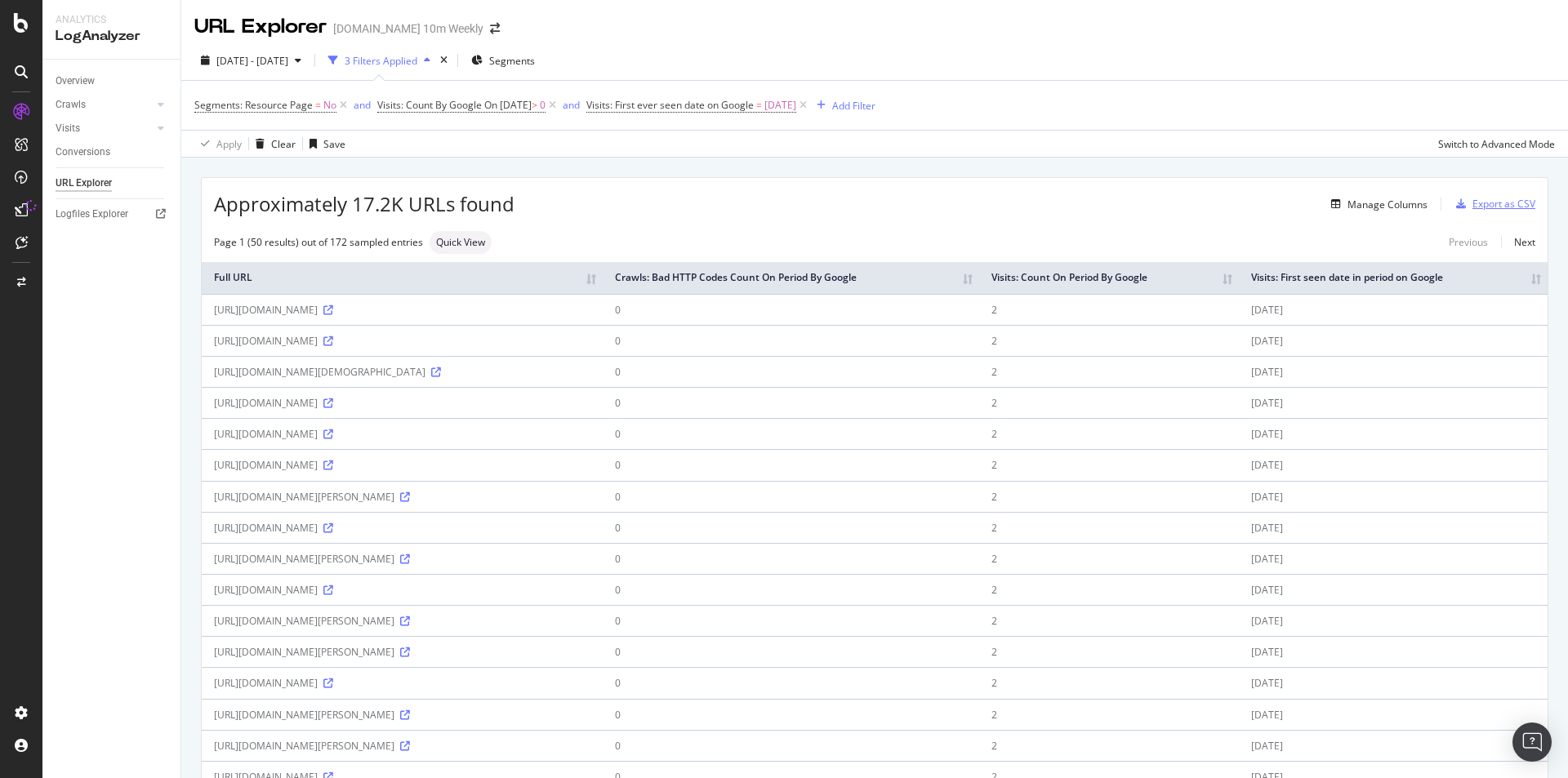
click at [1482, 202] on div "Export as CSV" at bounding box center [1504, 204] width 63 height 14
click at [1480, 203] on div "Export as CSV" at bounding box center [1504, 204] width 63 height 14
click at [1479, 203] on div "Export as CSV" at bounding box center [1504, 204] width 63 height 14
click at [1386, 211] on div "Manage Columns" at bounding box center [1387, 204] width 80 height 14
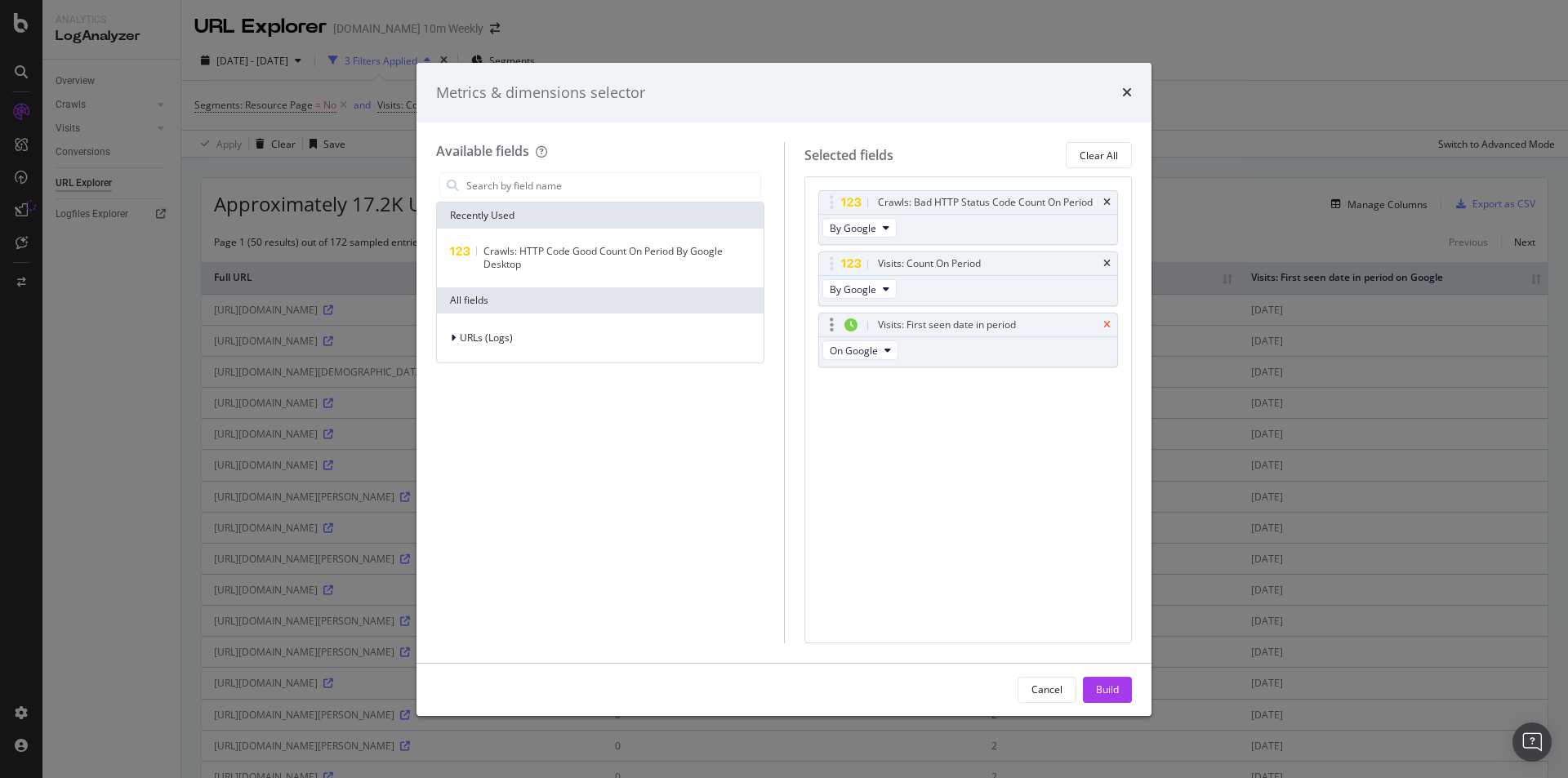
click at [1105, 320] on icon "times" at bounding box center [1106, 325] width 7 height 10
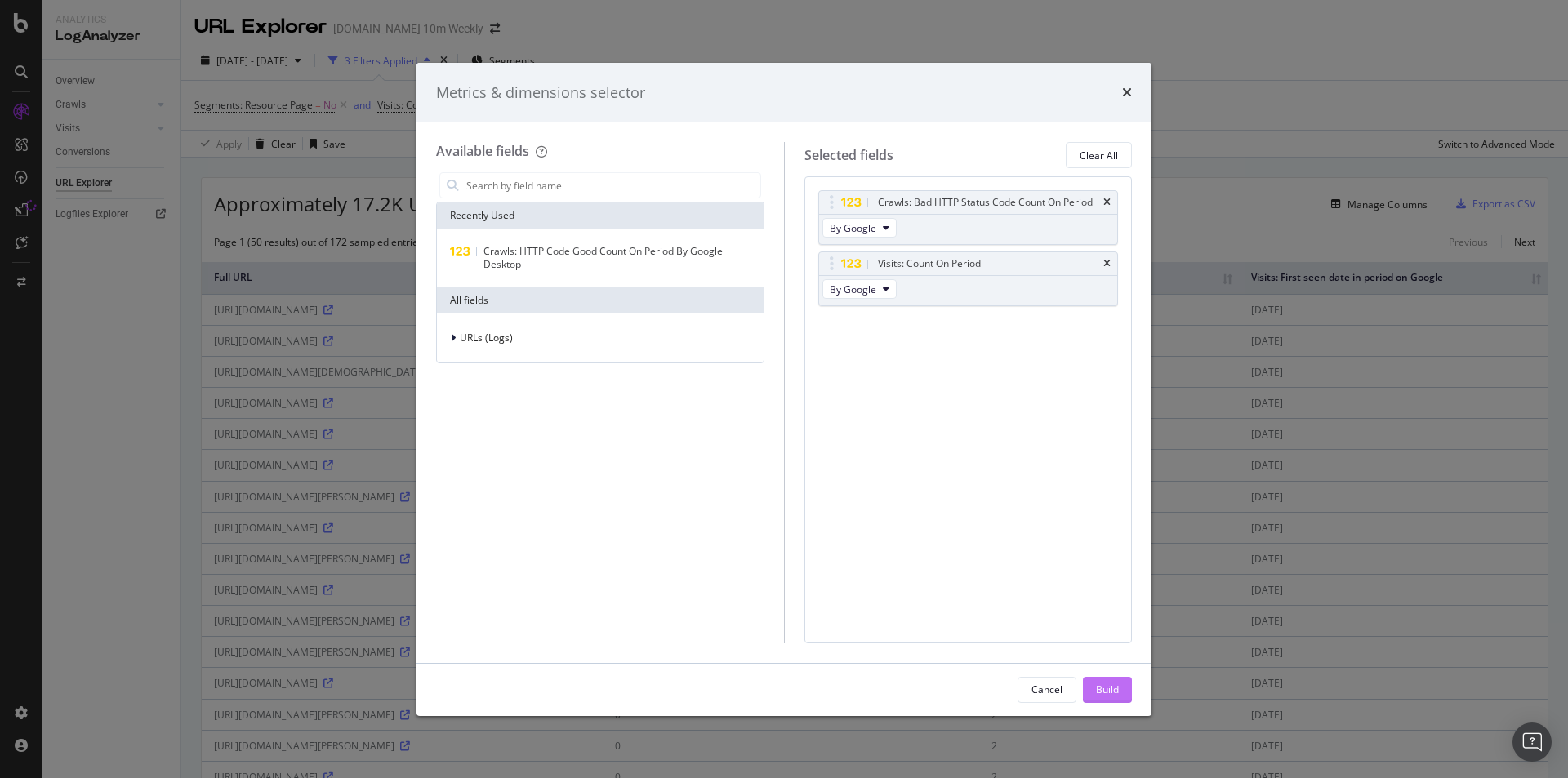
click at [1112, 686] on div "Build" at bounding box center [1106, 689] width 23 height 14
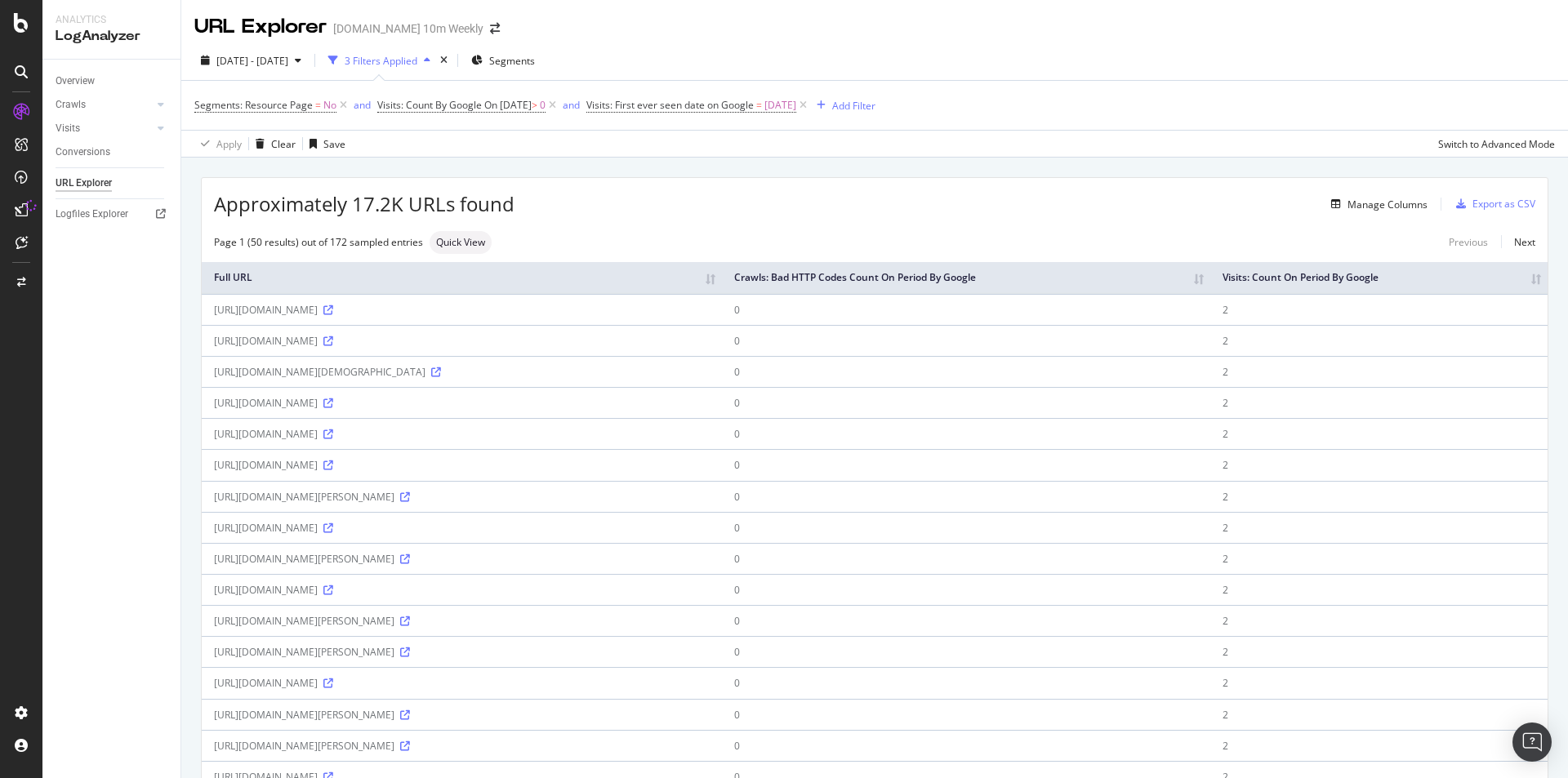
click at [1436, 189] on div "Approximately 17.2K URLs found Manage Columns Export as CSV" at bounding box center [875, 197] width 1345 height 40
click at [1475, 197] on div "Export as CSV" at bounding box center [1504, 204] width 63 height 14
click at [1475, 202] on div "Export as CSV" at bounding box center [1504, 204] width 63 height 14
click at [1483, 203] on div "Export as CSV" at bounding box center [1504, 204] width 63 height 14
click at [1492, 202] on div "Export as CSV" at bounding box center [1504, 204] width 63 height 14
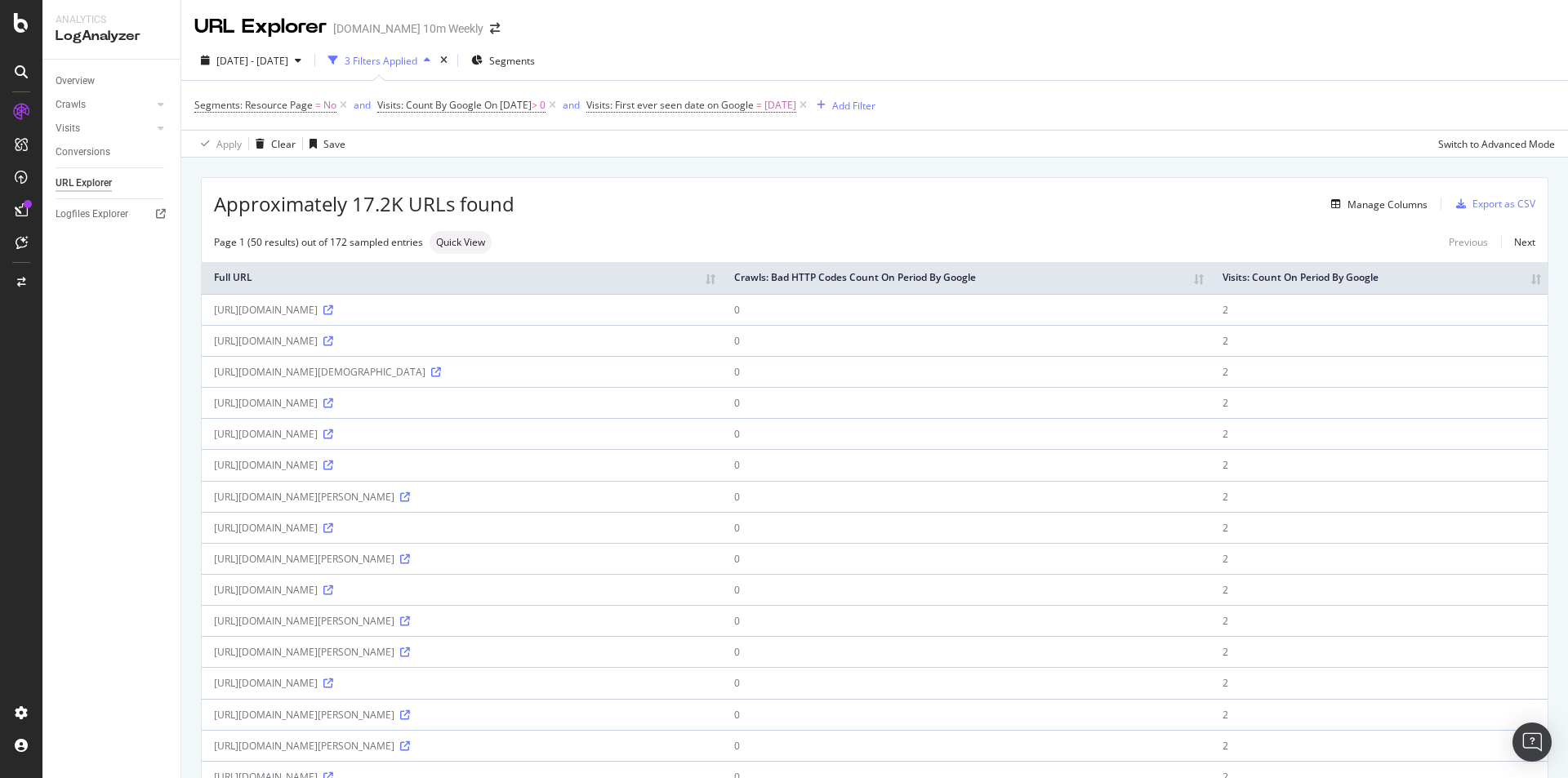
click at [1505, 182] on div "Approximately 17.2K URLs found Manage Columns Export as CSV" at bounding box center [875, 197] width 1345 height 40
click at [1502, 197] on div "Export as CSV" at bounding box center [1504, 204] width 63 height 14
click at [1502, 199] on div "Export as CSV" at bounding box center [1504, 204] width 63 height 14
click at [1497, 194] on div "Export as CSV" at bounding box center [1492, 204] width 86 height 25
click at [1488, 193] on div "Export as CSV" at bounding box center [1492, 204] width 86 height 25
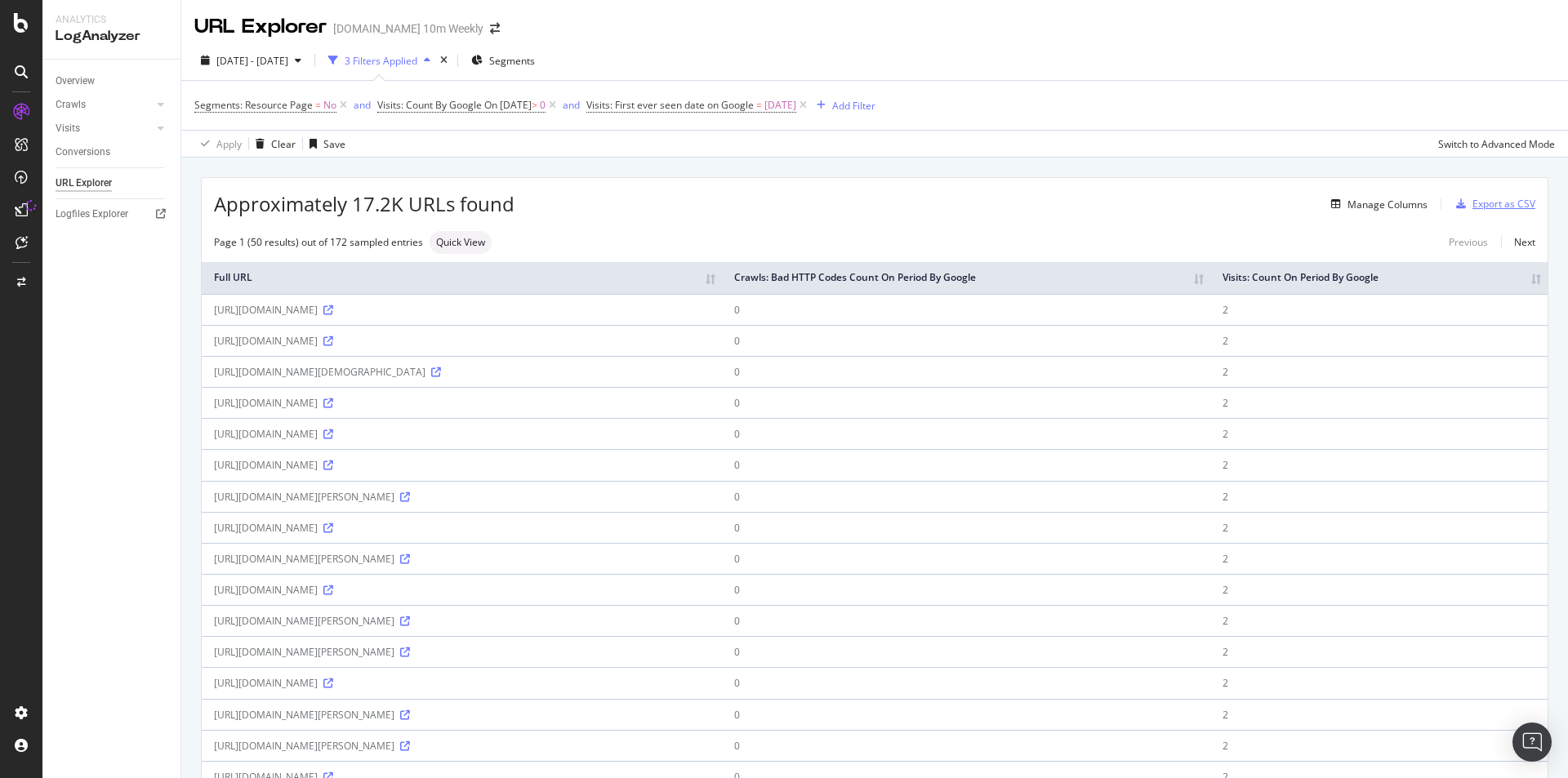
click at [1486, 197] on div "Export as CSV" at bounding box center [1504, 204] width 63 height 14
click at [1483, 210] on div "Export as CSV" at bounding box center [1504, 204] width 63 height 14
click at [1482, 206] on div "Export as CSV" at bounding box center [1504, 204] width 63 height 14
click at [1478, 206] on div "Export as CSV" at bounding box center [1504, 204] width 63 height 14
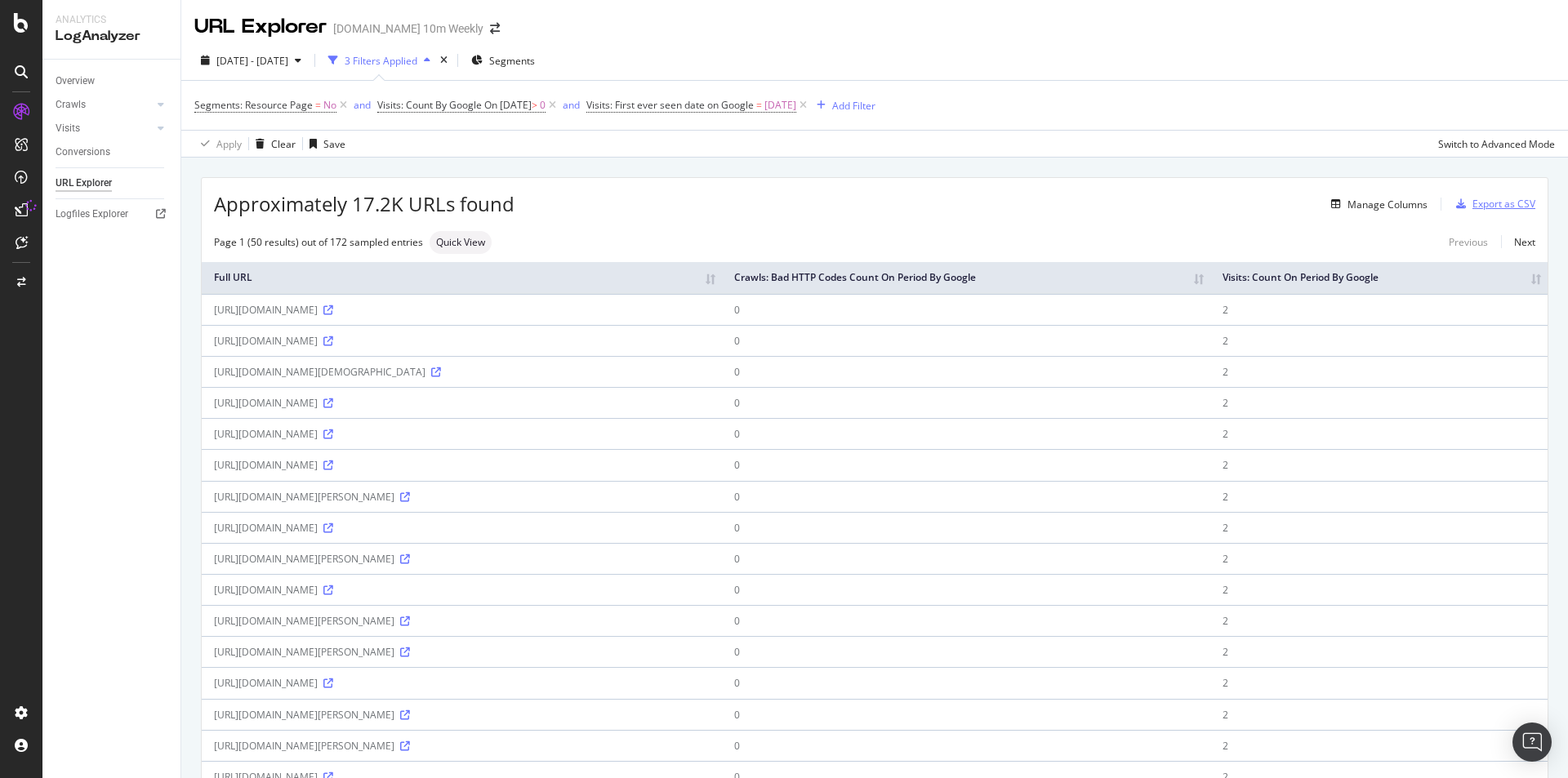
click at [1473, 203] on div "Export as CSV" at bounding box center [1504, 204] width 63 height 14
click at [1472, 206] on div "Export as CSV" at bounding box center [1504, 204] width 63 height 14
click at [1473, 201] on div "Export as CSV" at bounding box center [1504, 204] width 63 height 14
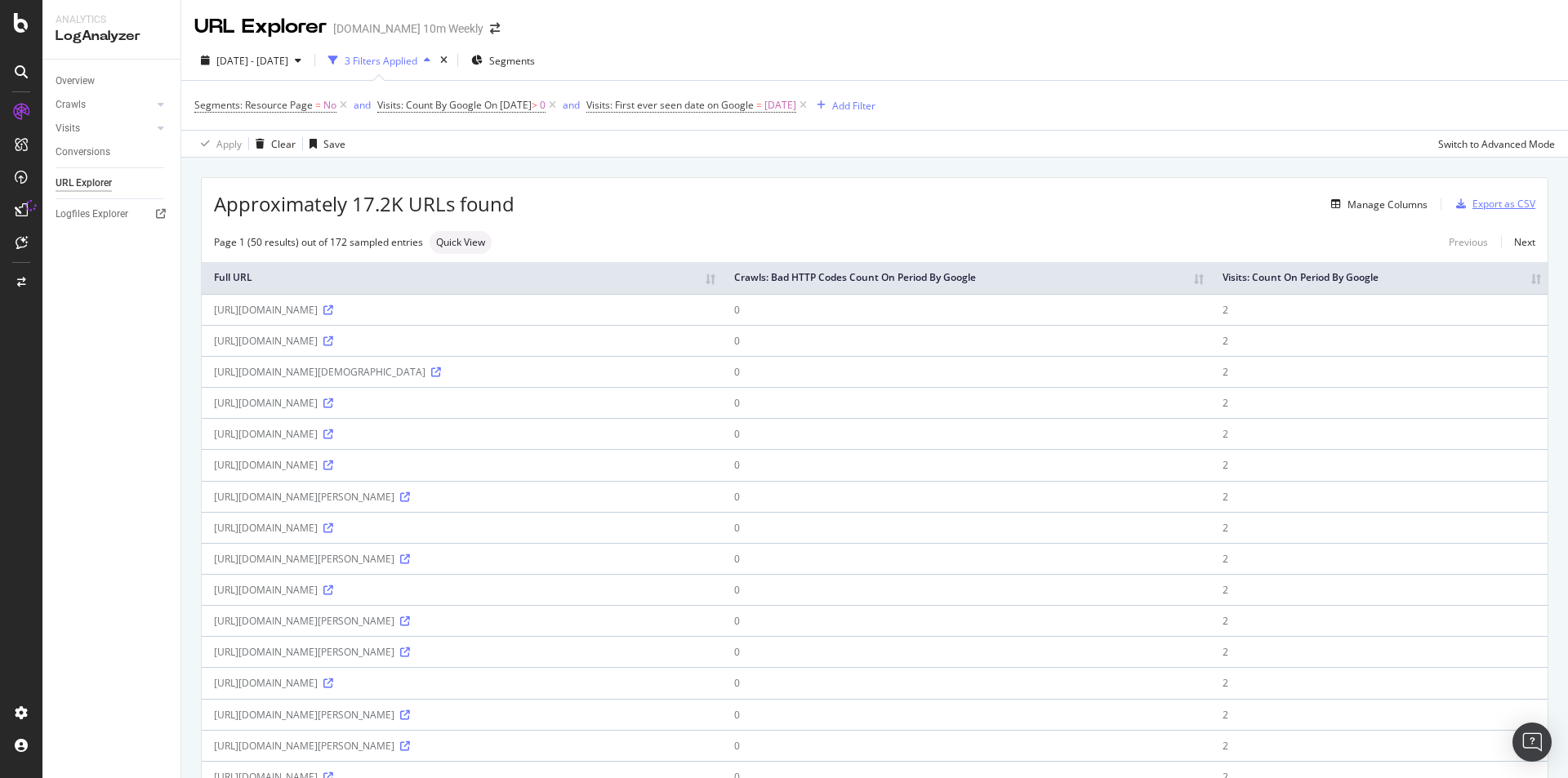
click at [1473, 201] on div "Export as CSV" at bounding box center [1504, 204] width 63 height 14
click at [1472, 202] on div "Export as CSV" at bounding box center [1504, 204] width 63 height 14
click at [1483, 203] on div "Export as CSV" at bounding box center [1504, 204] width 63 height 14
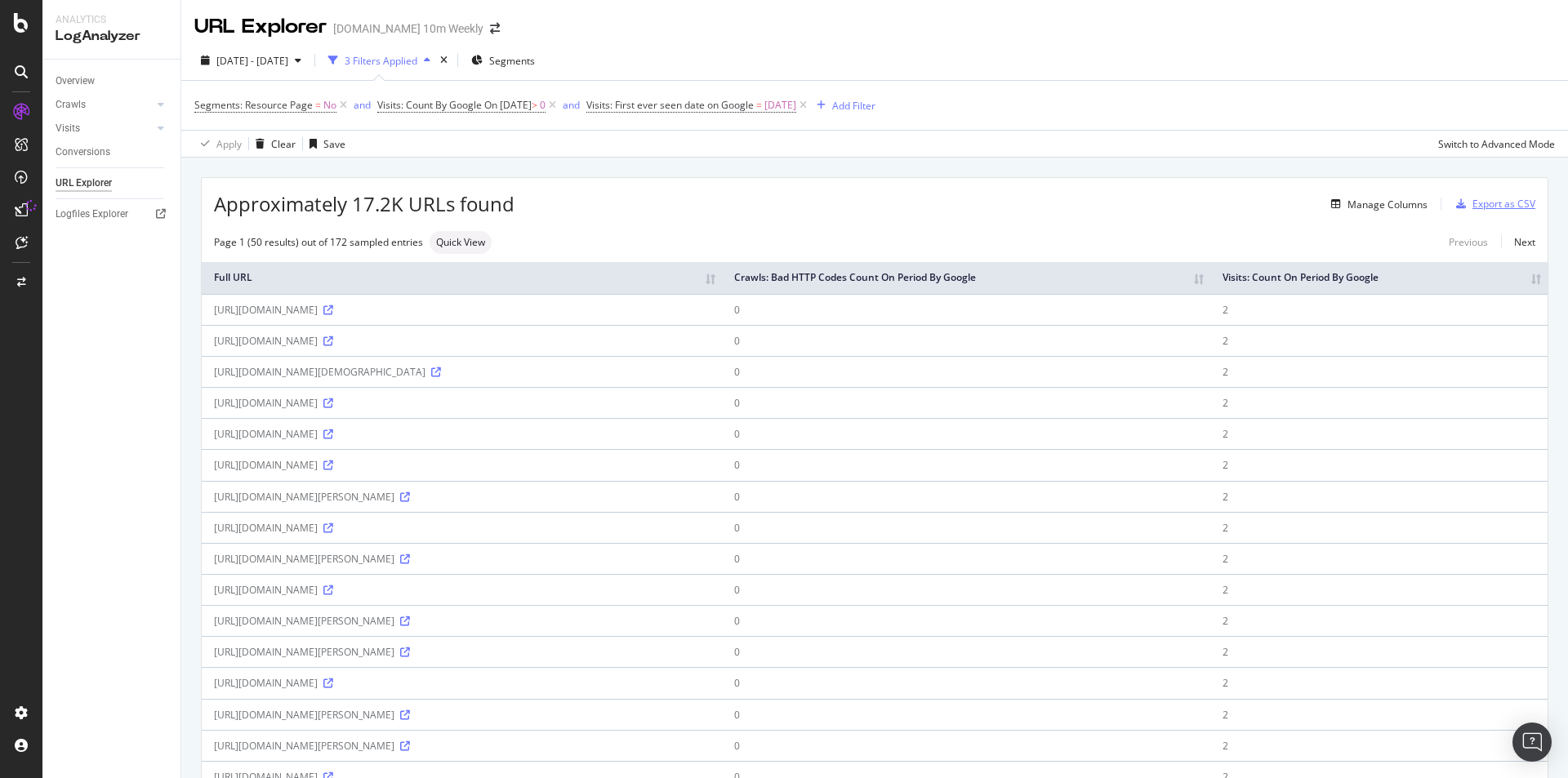
click at [1483, 203] on div "Export as CSV" at bounding box center [1504, 204] width 63 height 14
click at [1495, 201] on div "Export as CSV" at bounding box center [1504, 204] width 63 height 14
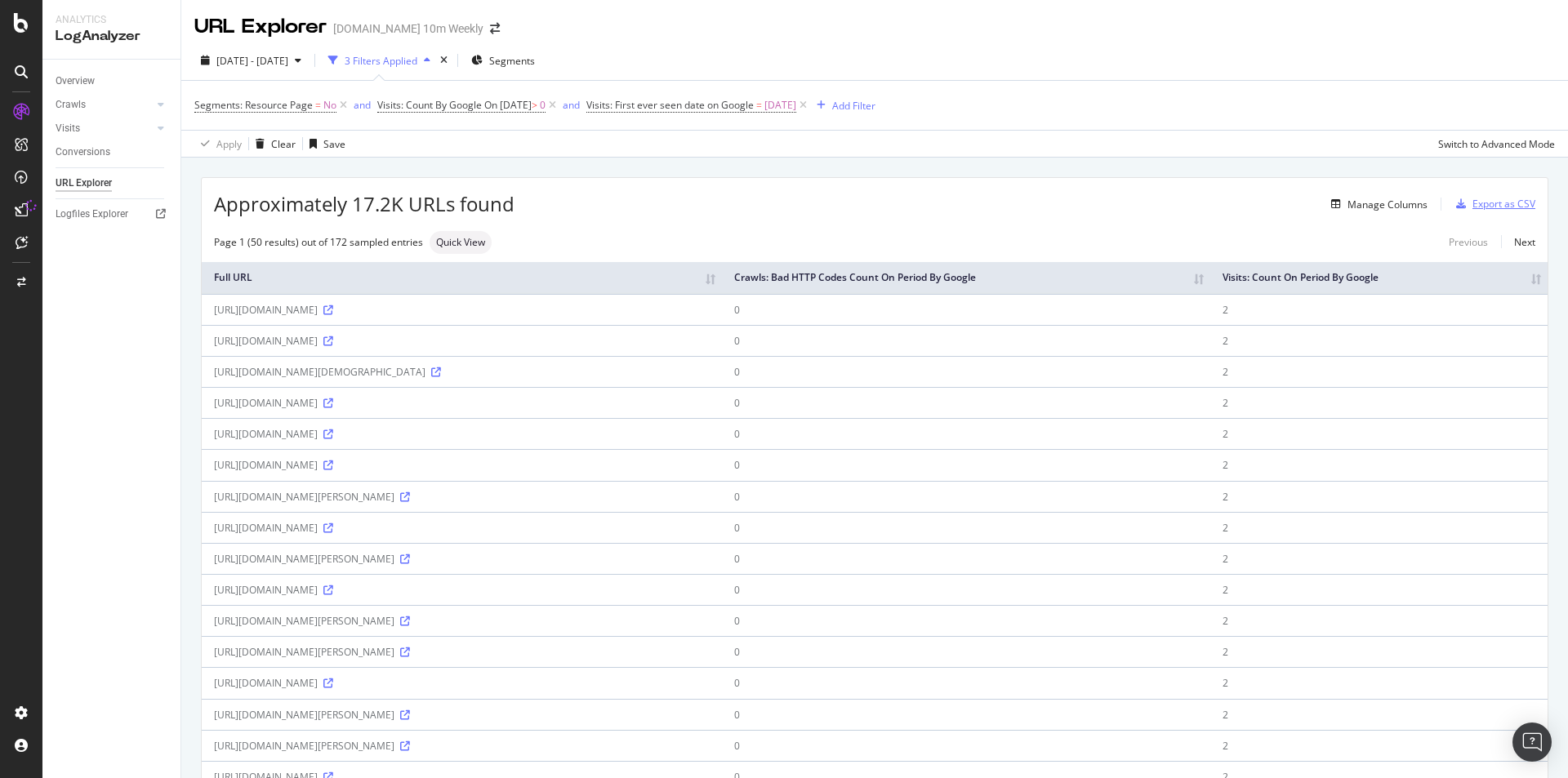
click at [1502, 200] on div "Export as CSV" at bounding box center [1504, 204] width 63 height 14
click at [1511, 192] on div "Export as CSV" at bounding box center [1492, 204] width 86 height 25
click at [462, 247] on span "Quick View" at bounding box center [461, 243] width 49 height 10
click at [376, 158] on input "checkbox" at bounding box center [367, 160] width 33 height 20
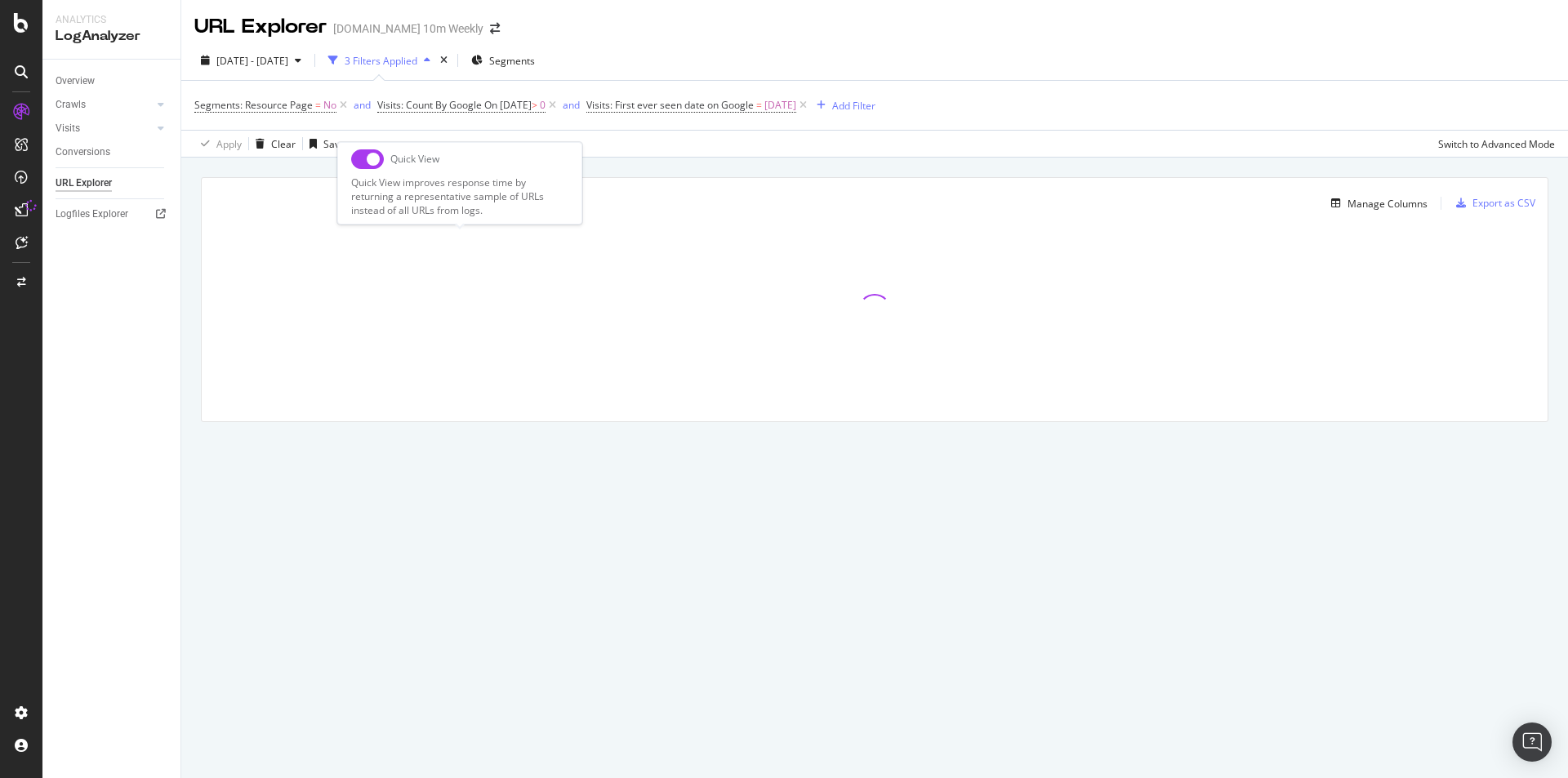
click at [361, 163] on input "checkbox" at bounding box center [367, 160] width 33 height 20
checkbox input "true"
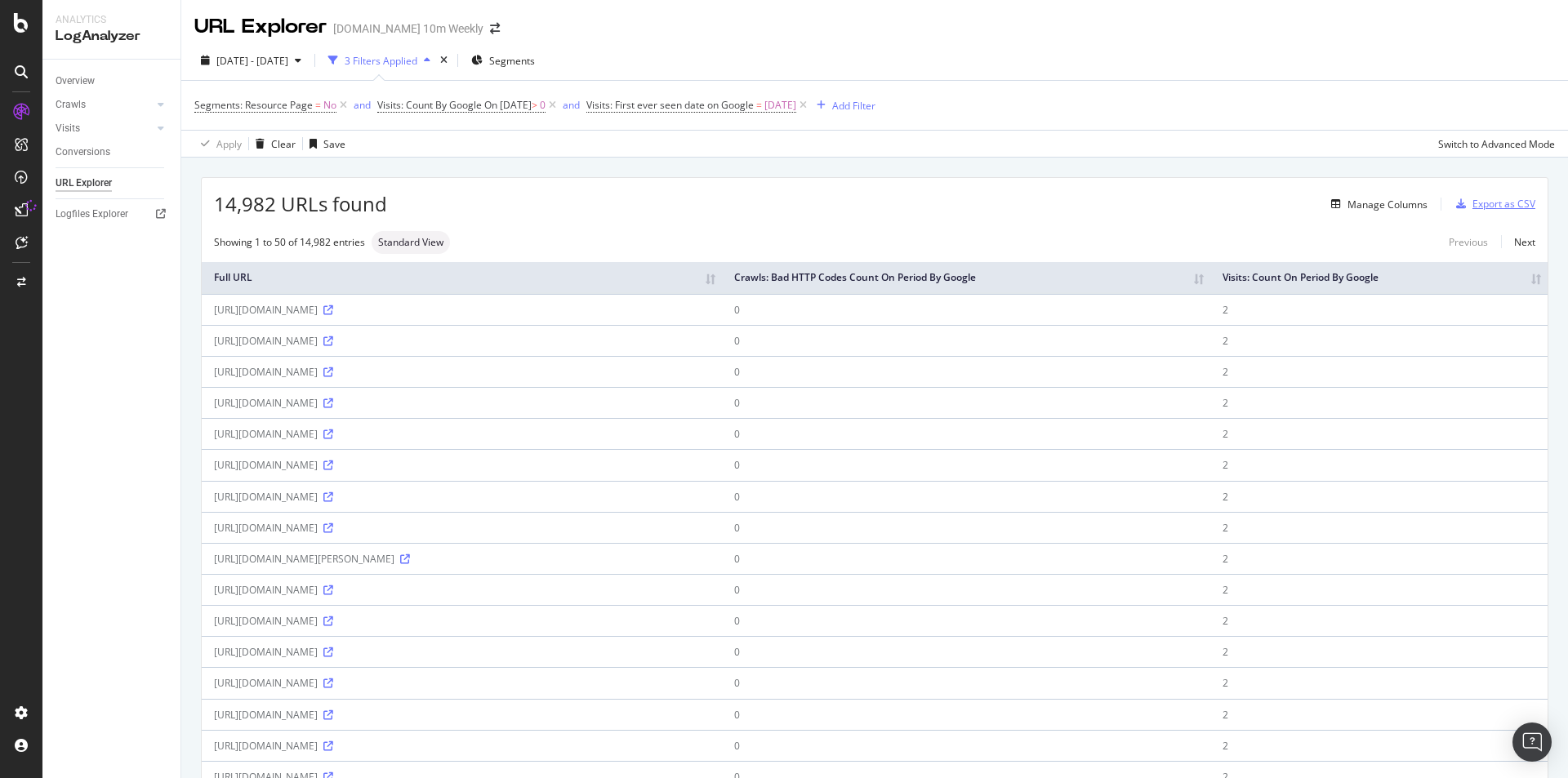
click at [1484, 194] on div "Export as CSV" at bounding box center [1492, 204] width 86 height 25
click at [1485, 195] on div "Export as CSV" at bounding box center [1492, 204] width 86 height 25
click at [1497, 199] on div "Export as CSV" at bounding box center [1504, 204] width 63 height 14
click at [1486, 207] on div "Export as CSV" at bounding box center [1504, 204] width 63 height 14
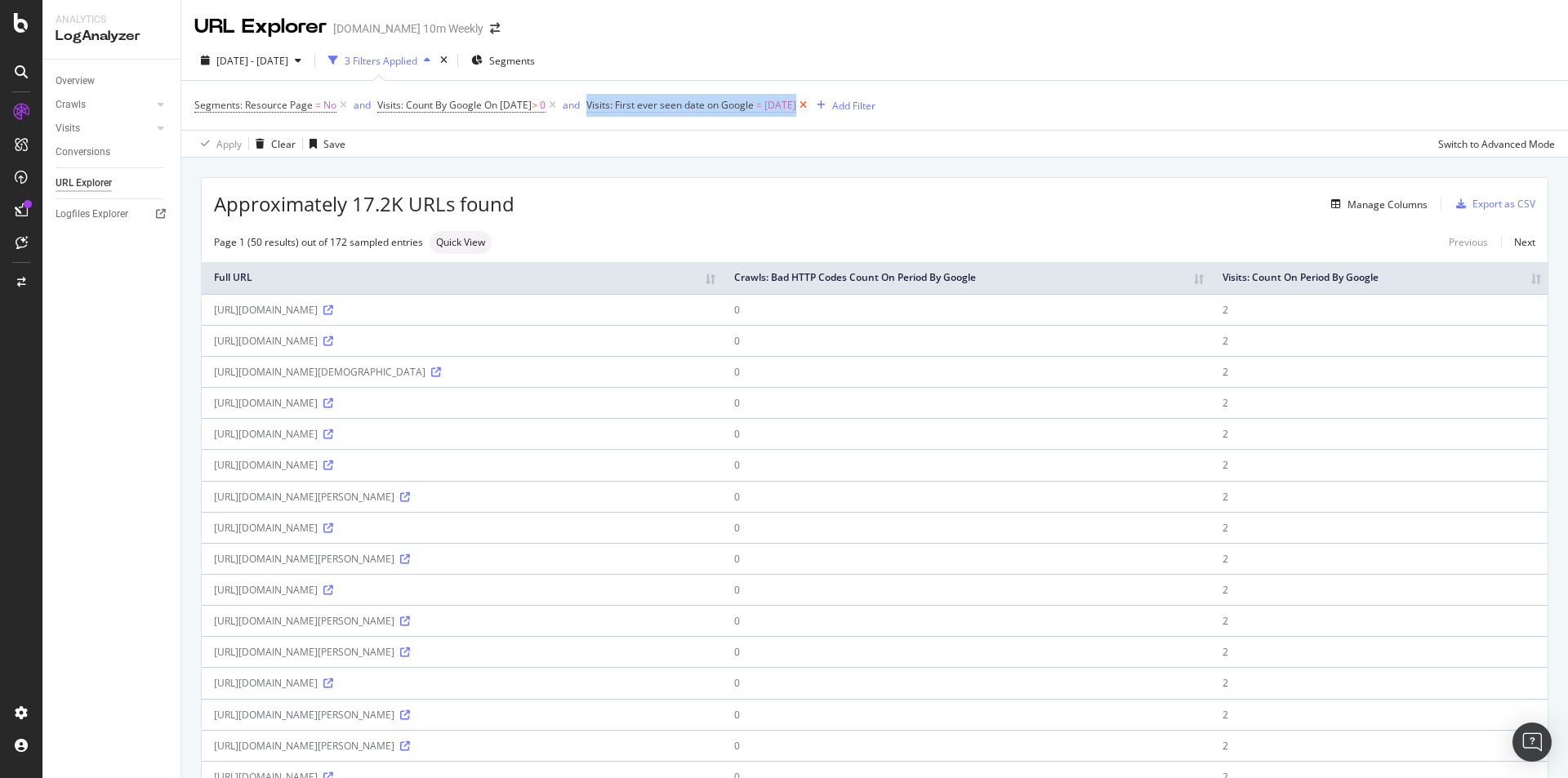
copy div "Visits: First ever seen date on Google = 2025-10-01"
drag, startPoint x: 607, startPoint y: 104, endPoint x: 837, endPoint y: 106, distance: 230.0
click at [810, 106] on span "Segments: Resource Page = No and Visits: Count By Google On 2025-10-01 > 0 and …" at bounding box center [502, 105] width 615 height 14
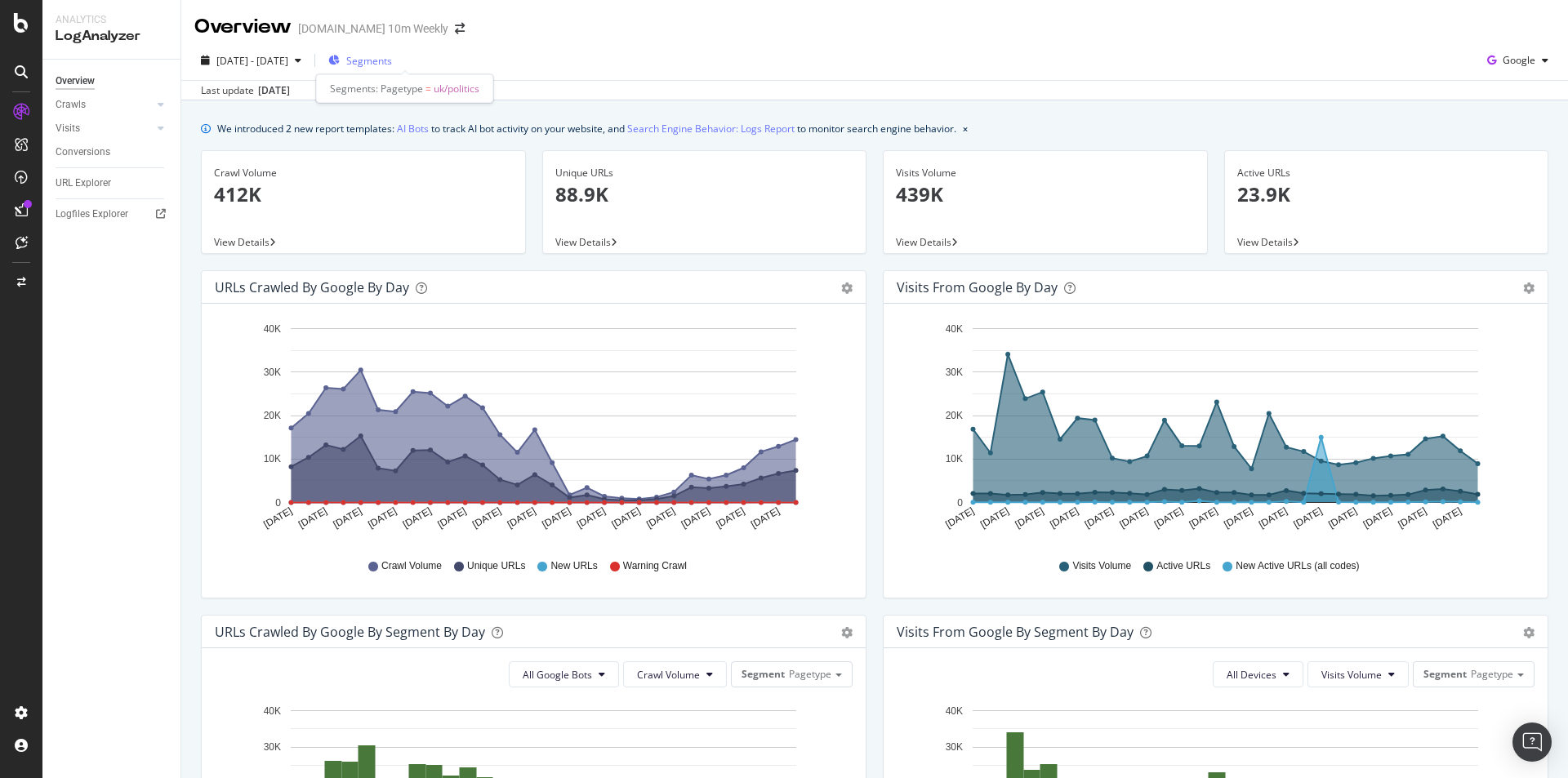
click at [392, 59] on span "Segments" at bounding box center [369, 61] width 45 height 14
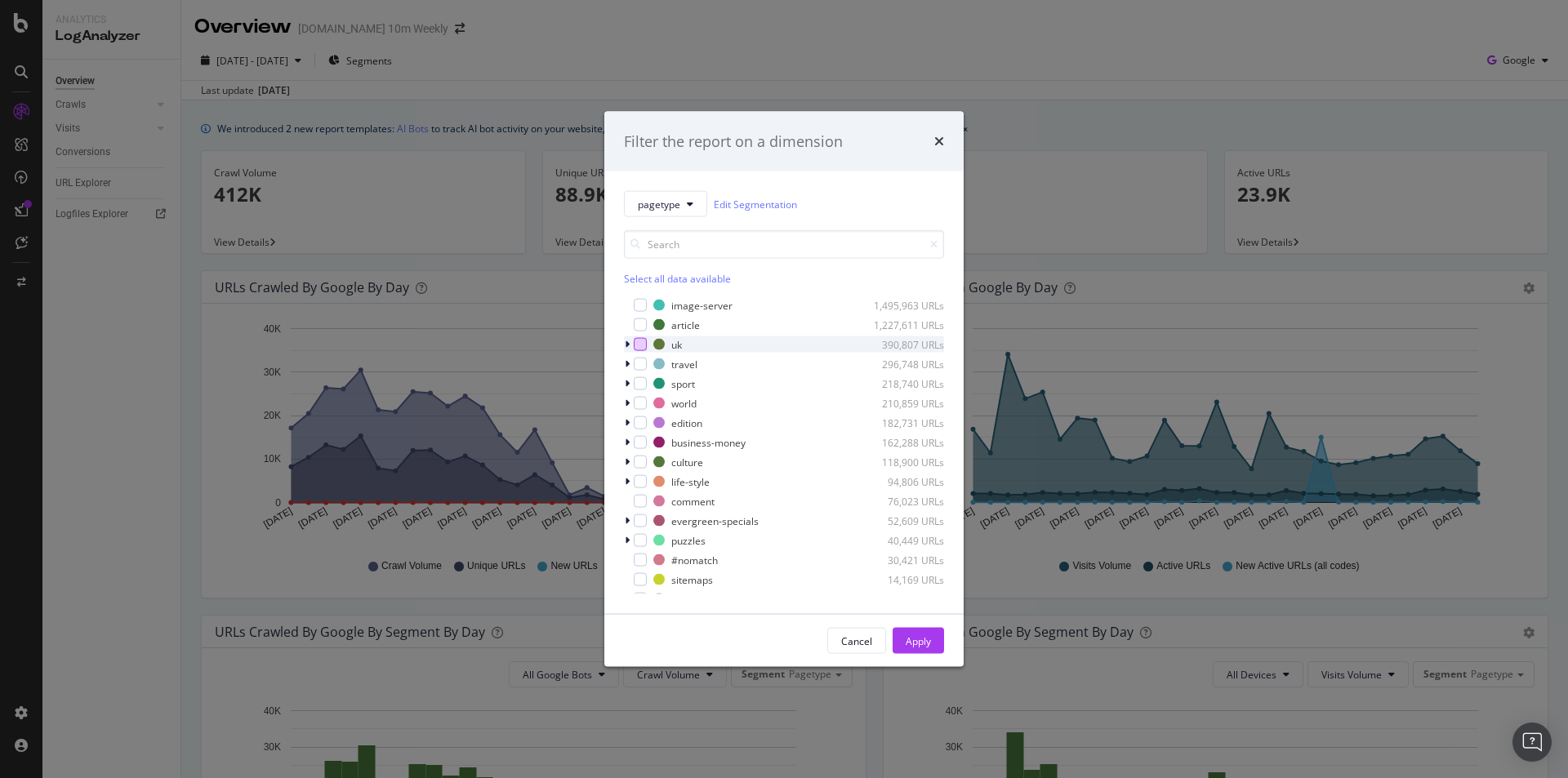
click at [639, 341] on div "modal" at bounding box center [639, 344] width 13 height 13
click at [626, 345] on icon "modal" at bounding box center [626, 344] width 5 height 10
click at [639, 340] on icon "modal" at bounding box center [640, 344] width 7 height 8
click at [691, 253] on input "modal" at bounding box center [784, 244] width 321 height 29
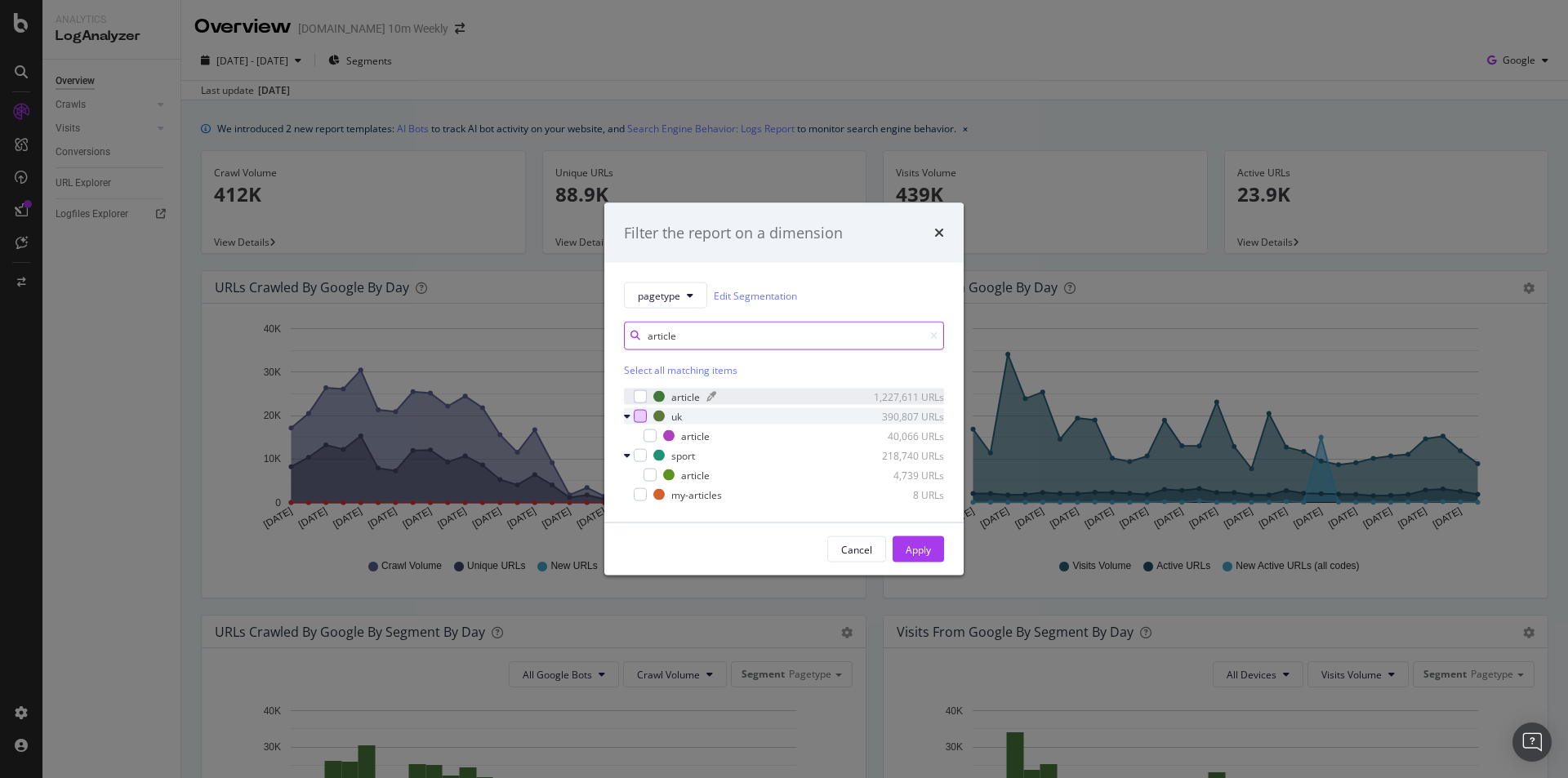
type input "article"
click at [681, 397] on div "article" at bounding box center [685, 396] width 29 height 14
click at [924, 545] on div "Apply" at bounding box center [918, 549] width 26 height 14
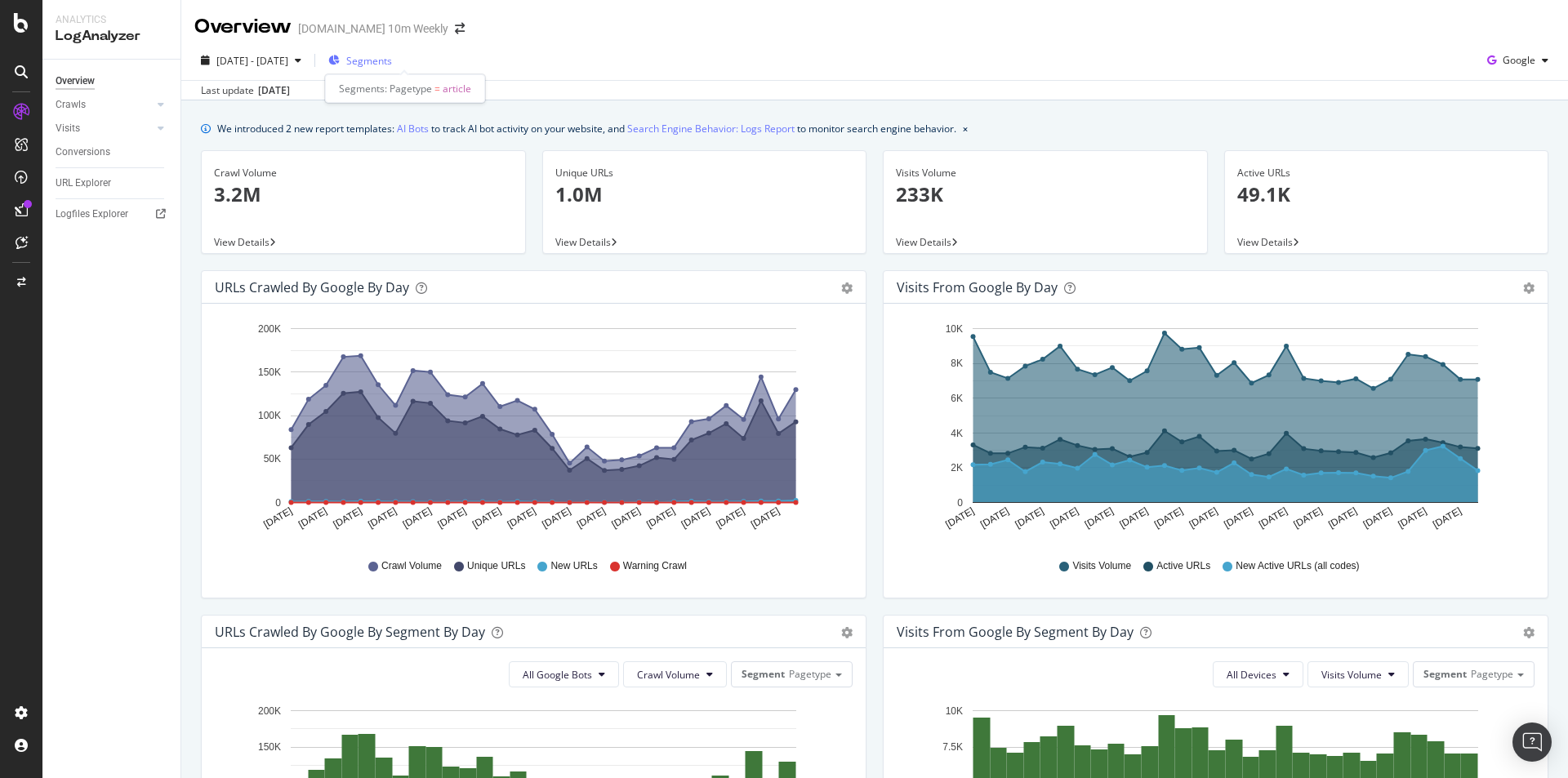
click at [392, 64] on span "Segments" at bounding box center [369, 61] width 45 height 14
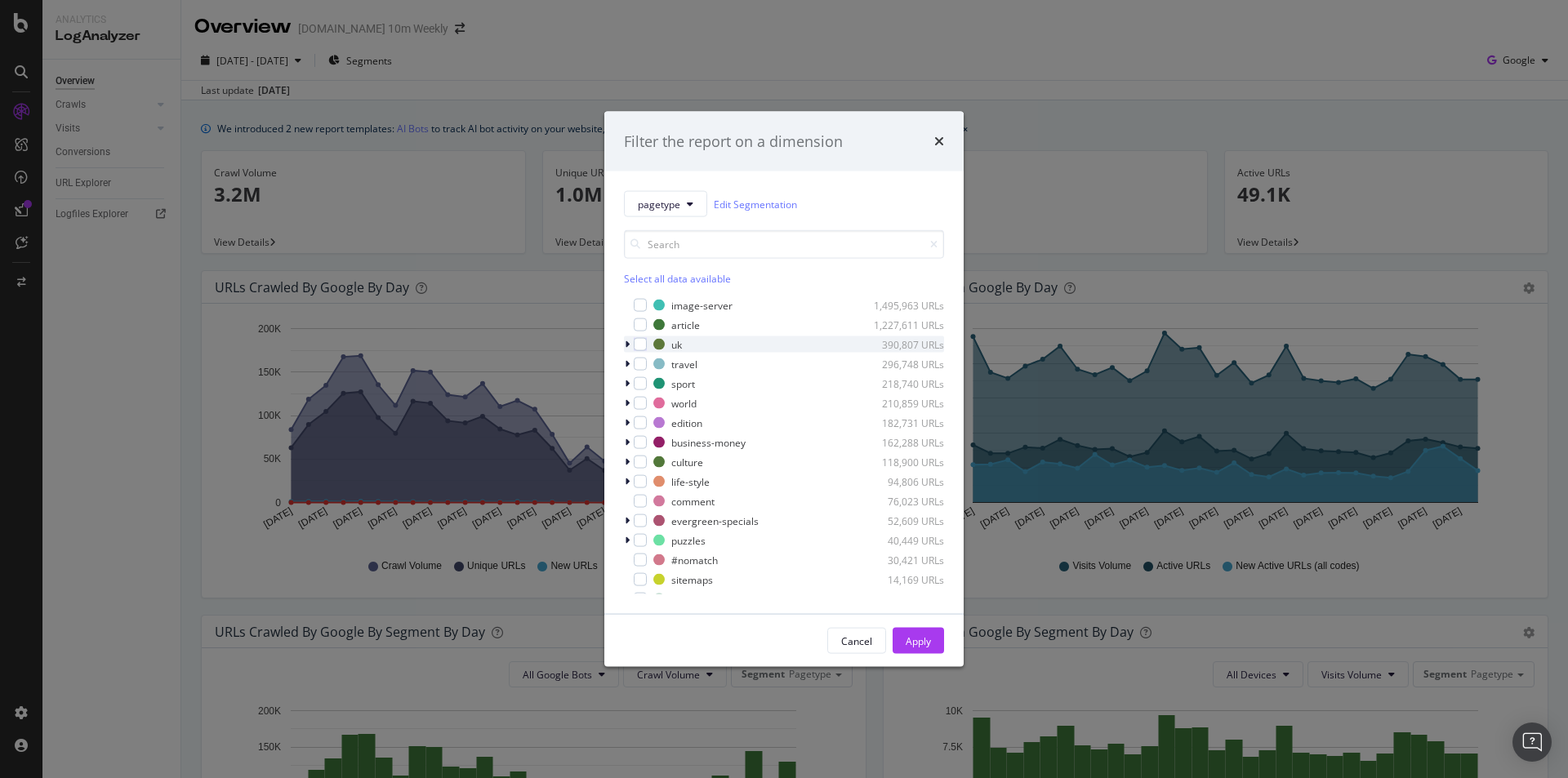
click at [628, 343] on icon "modal" at bounding box center [626, 344] width 5 height 10
click at [648, 363] on div "modal" at bounding box center [649, 364] width 13 height 13
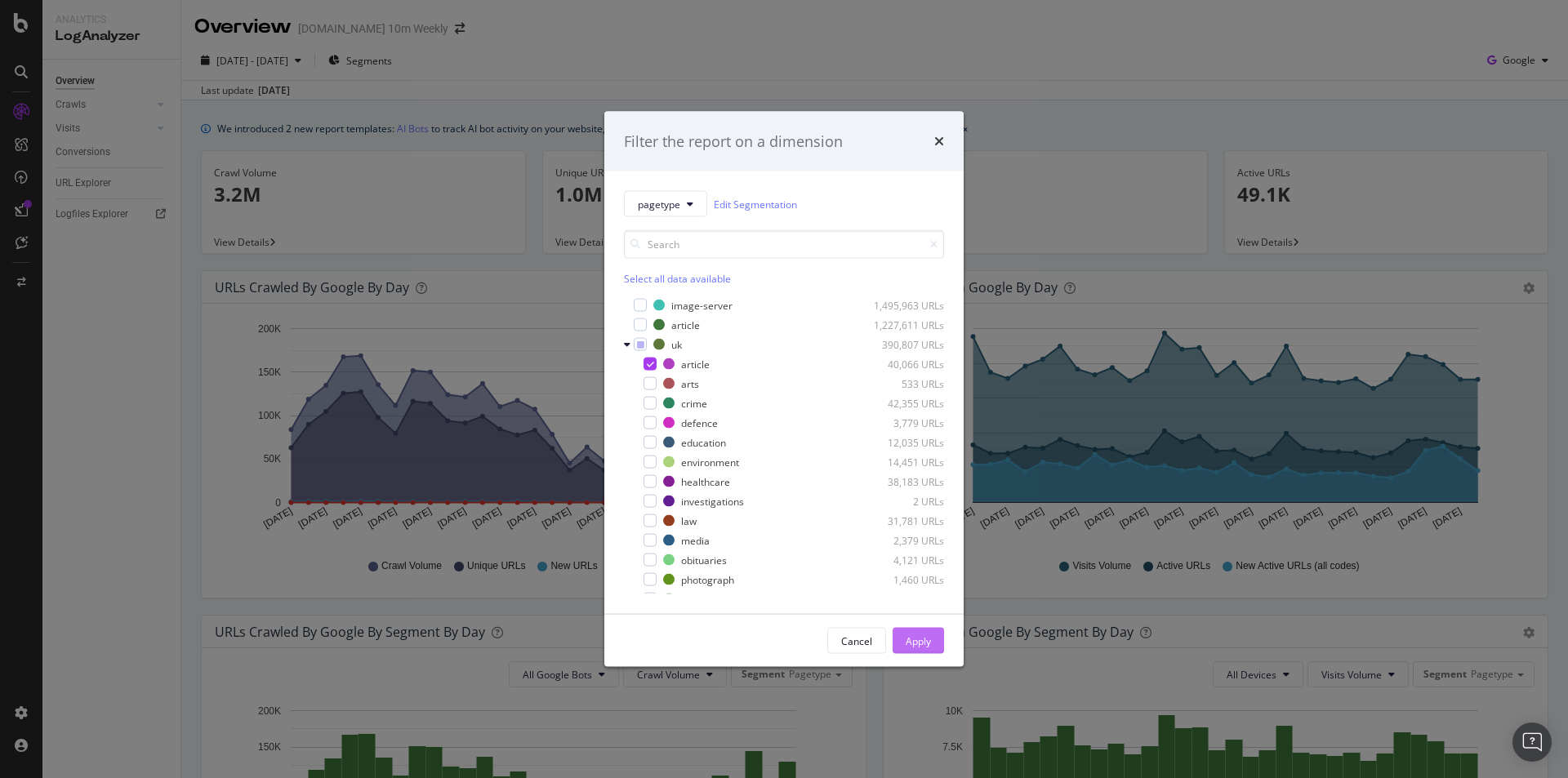
click at [909, 633] on div "Apply" at bounding box center [918, 640] width 26 height 14
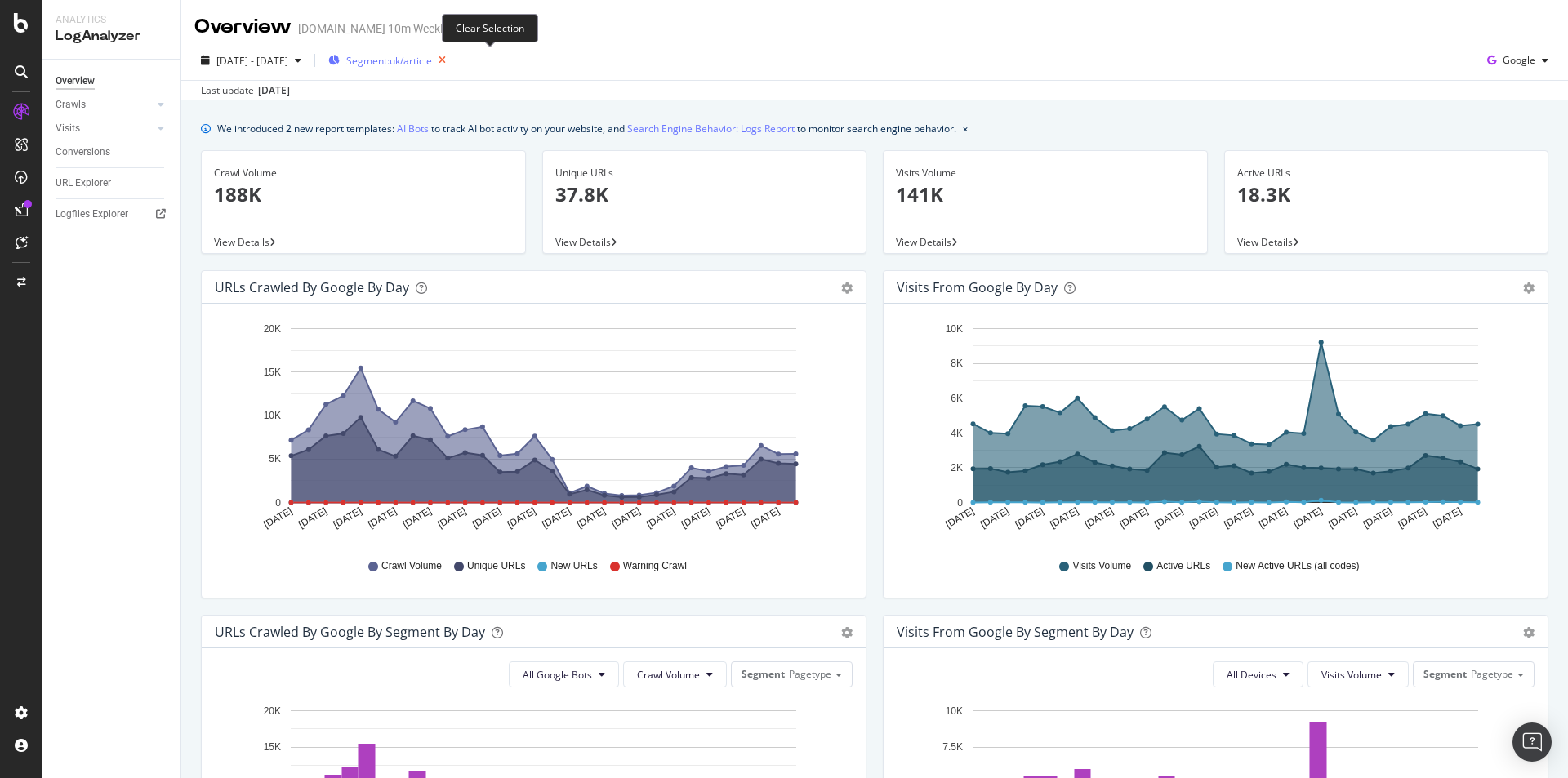
click at [453, 59] on icon "button" at bounding box center [442, 60] width 21 height 23
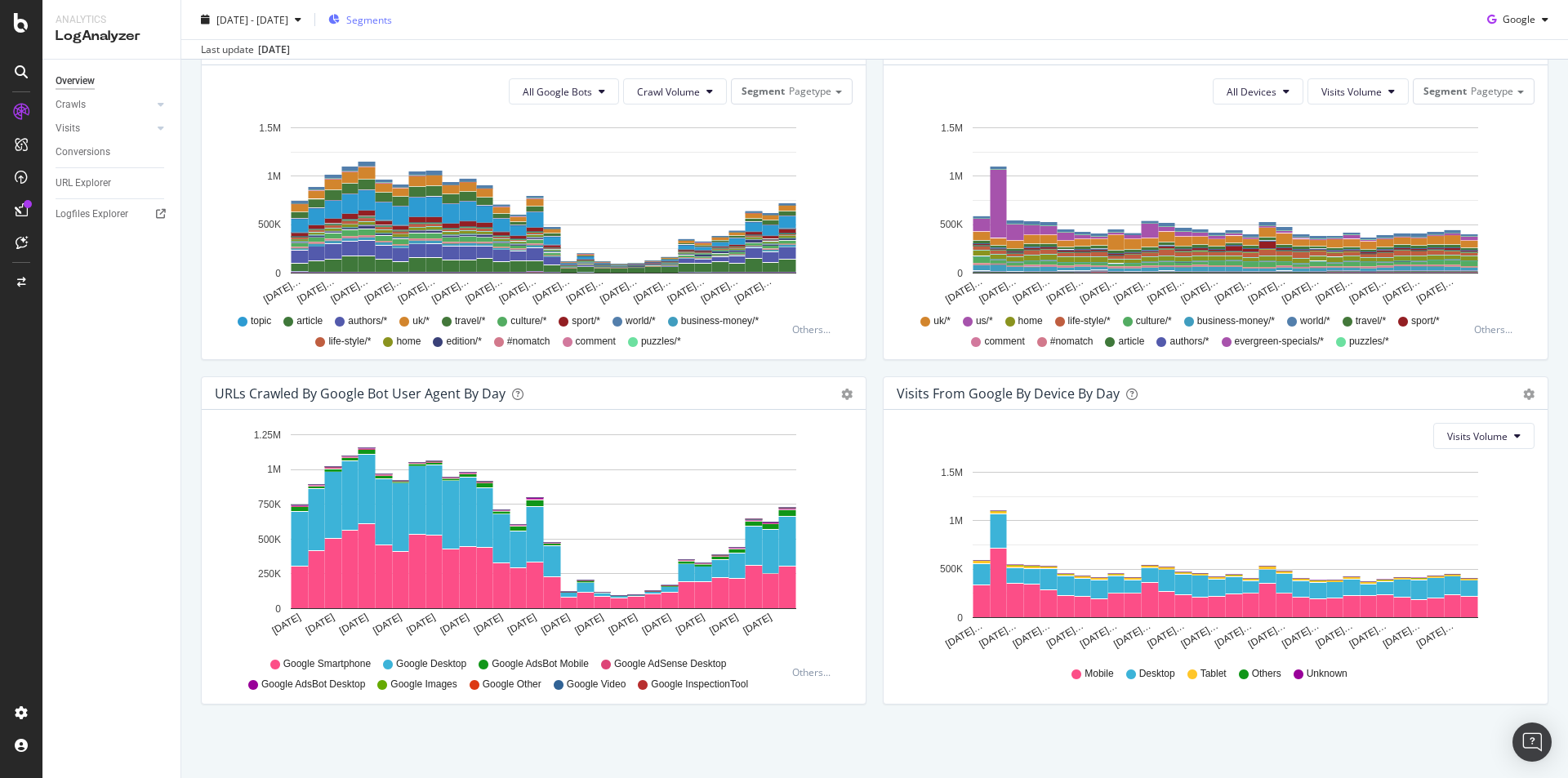
scroll to position [175, 0]
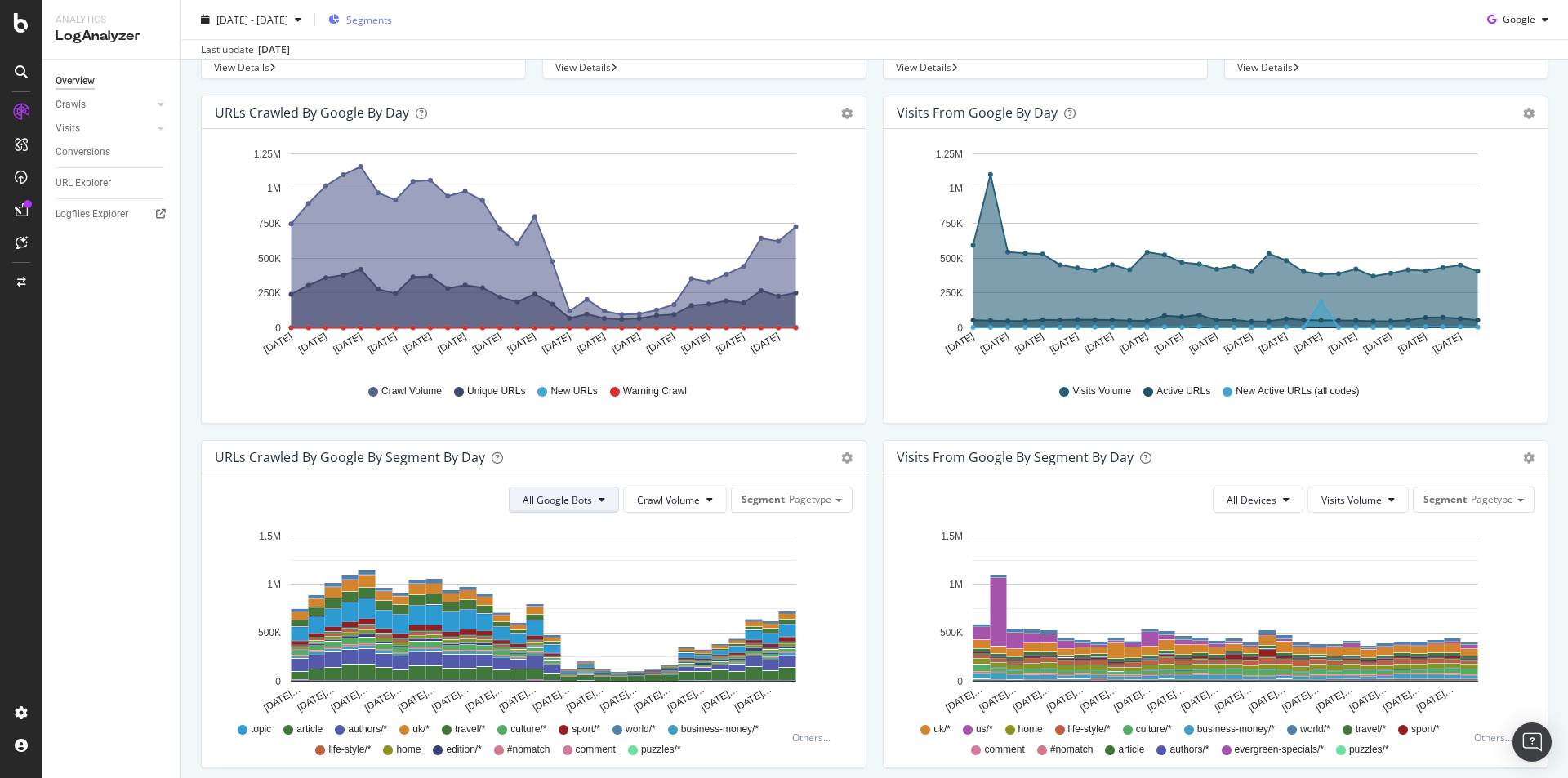
click at [593, 496] on button "All Google Bots" at bounding box center [564, 499] width 110 height 26
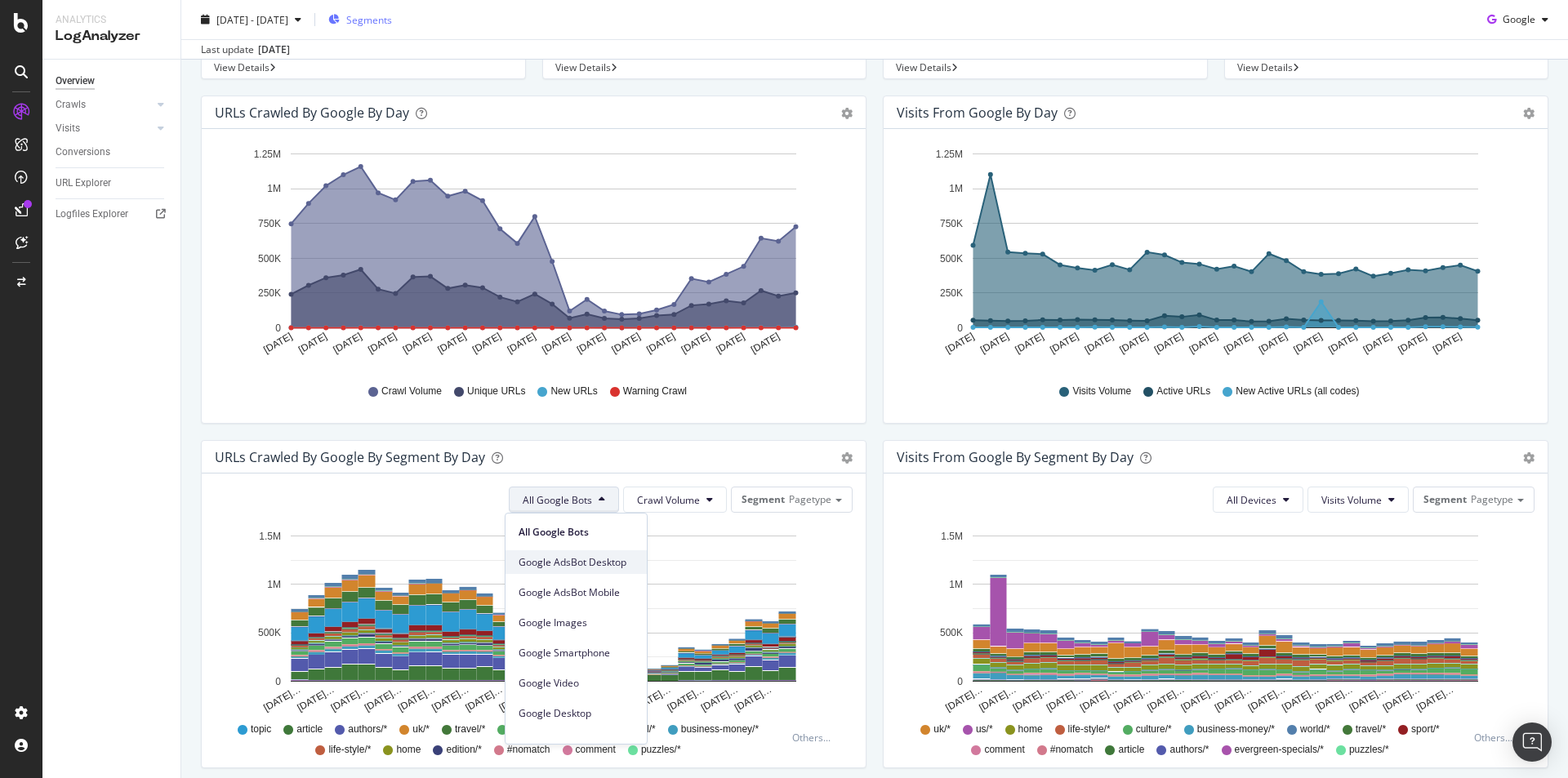
click at [630, 563] on span "Google AdsBot Desktop" at bounding box center [576, 562] width 115 height 15
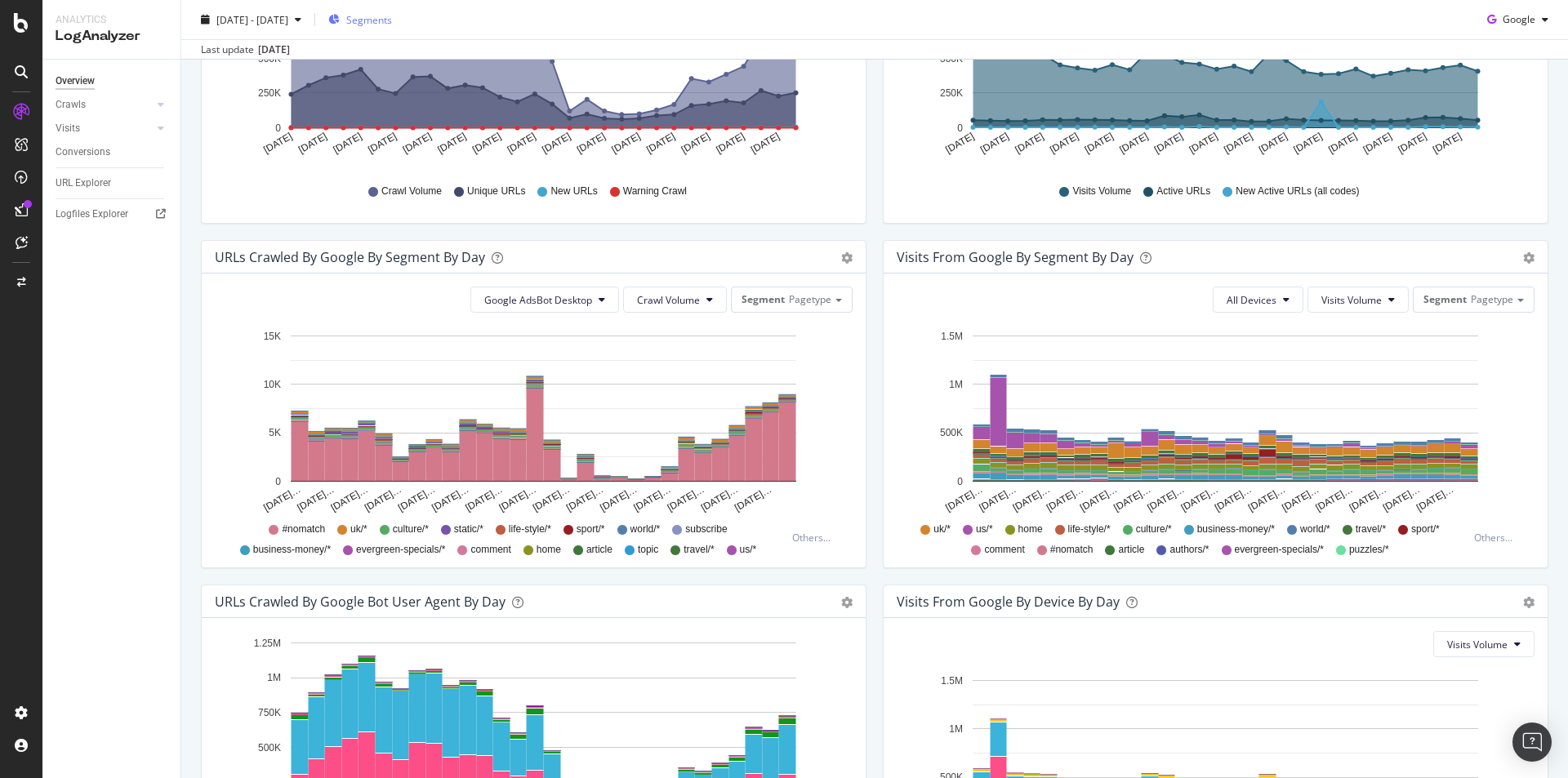
scroll to position [420, 0]
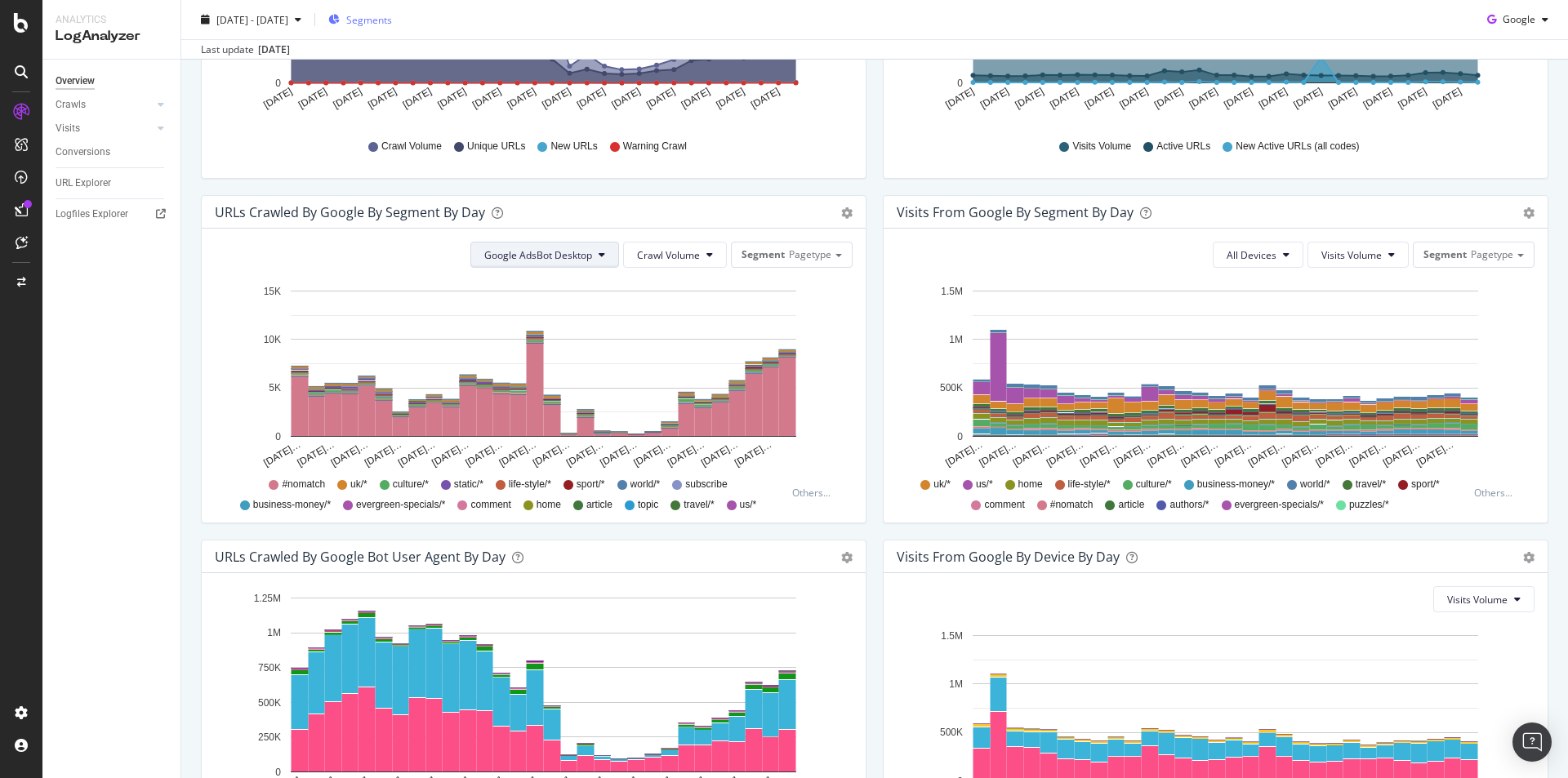
click at [588, 247] on button "Google AdsBot Desktop" at bounding box center [544, 254] width 149 height 26
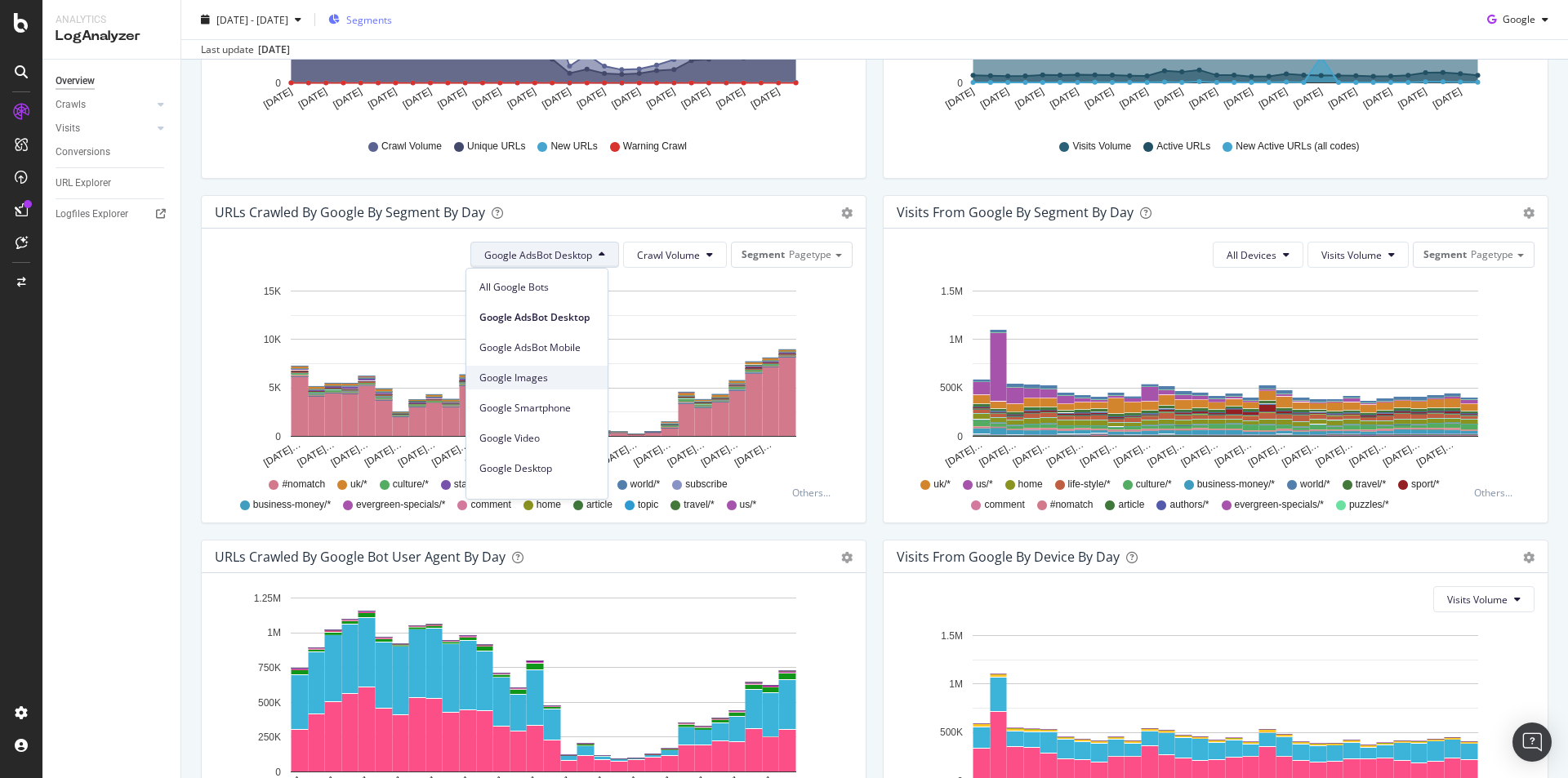
click at [550, 382] on span "Google Images" at bounding box center [536, 378] width 115 height 15
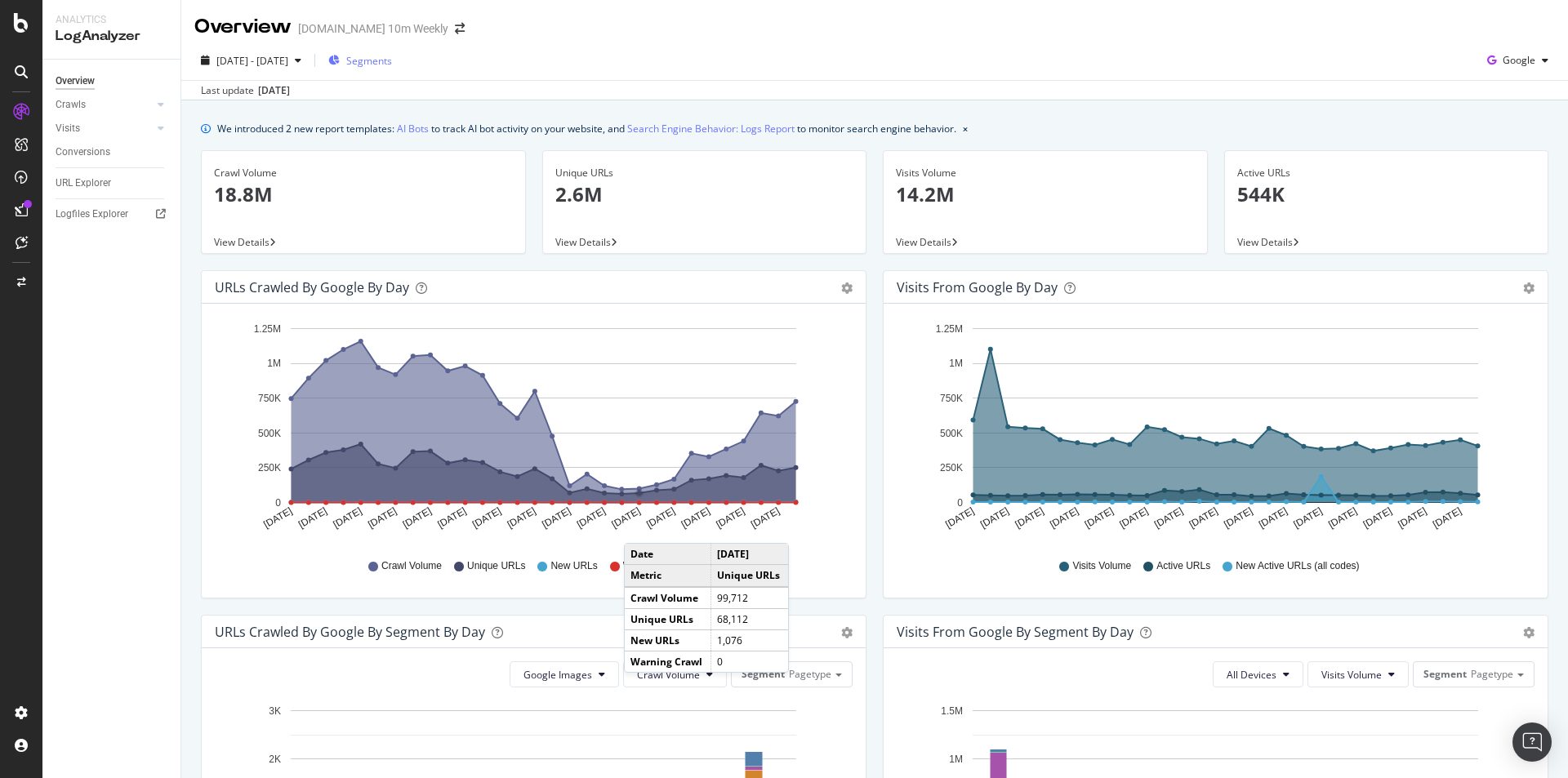
scroll to position [490, 0]
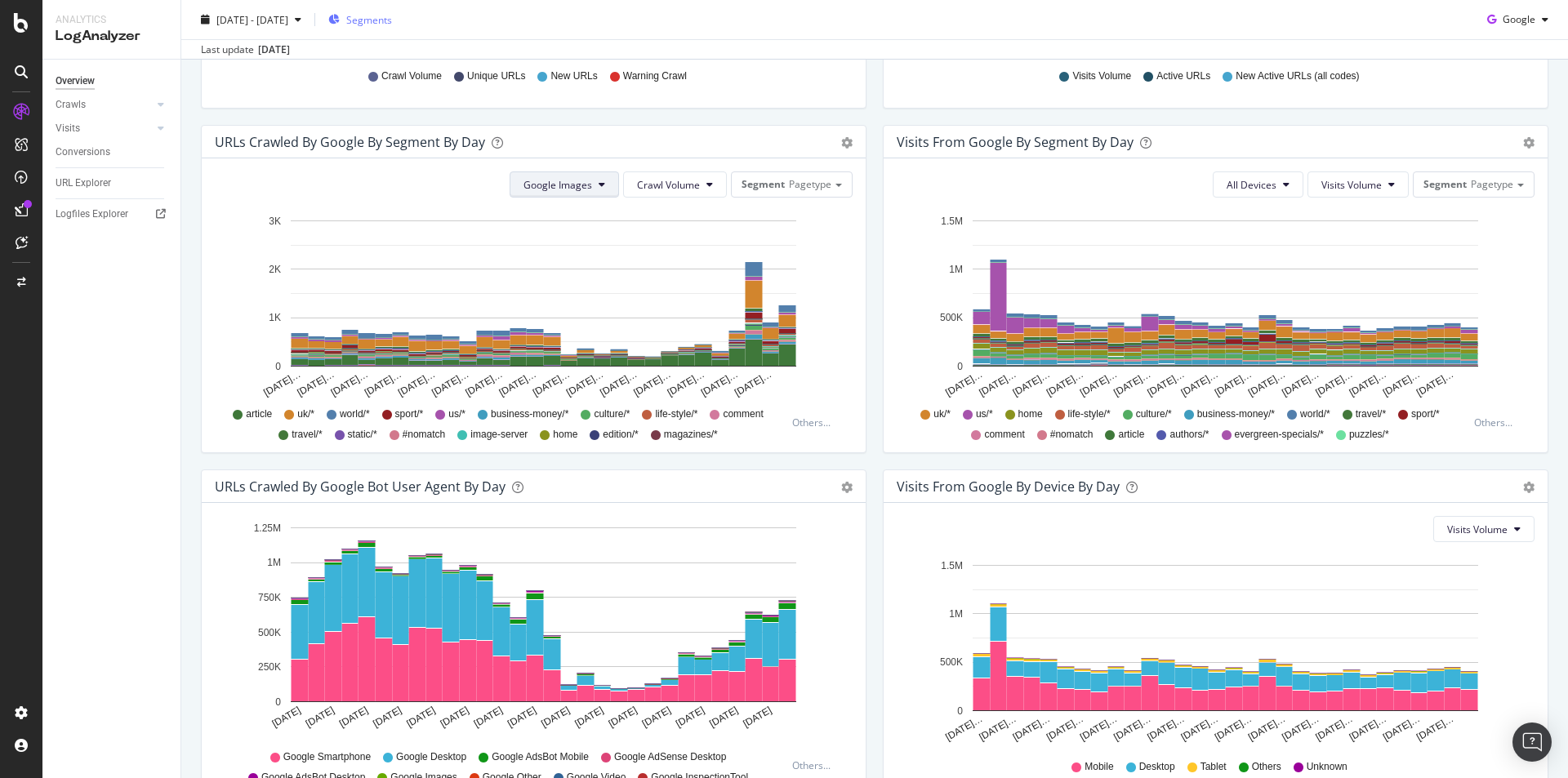
click at [571, 187] on span "Google Images" at bounding box center [558, 184] width 69 height 14
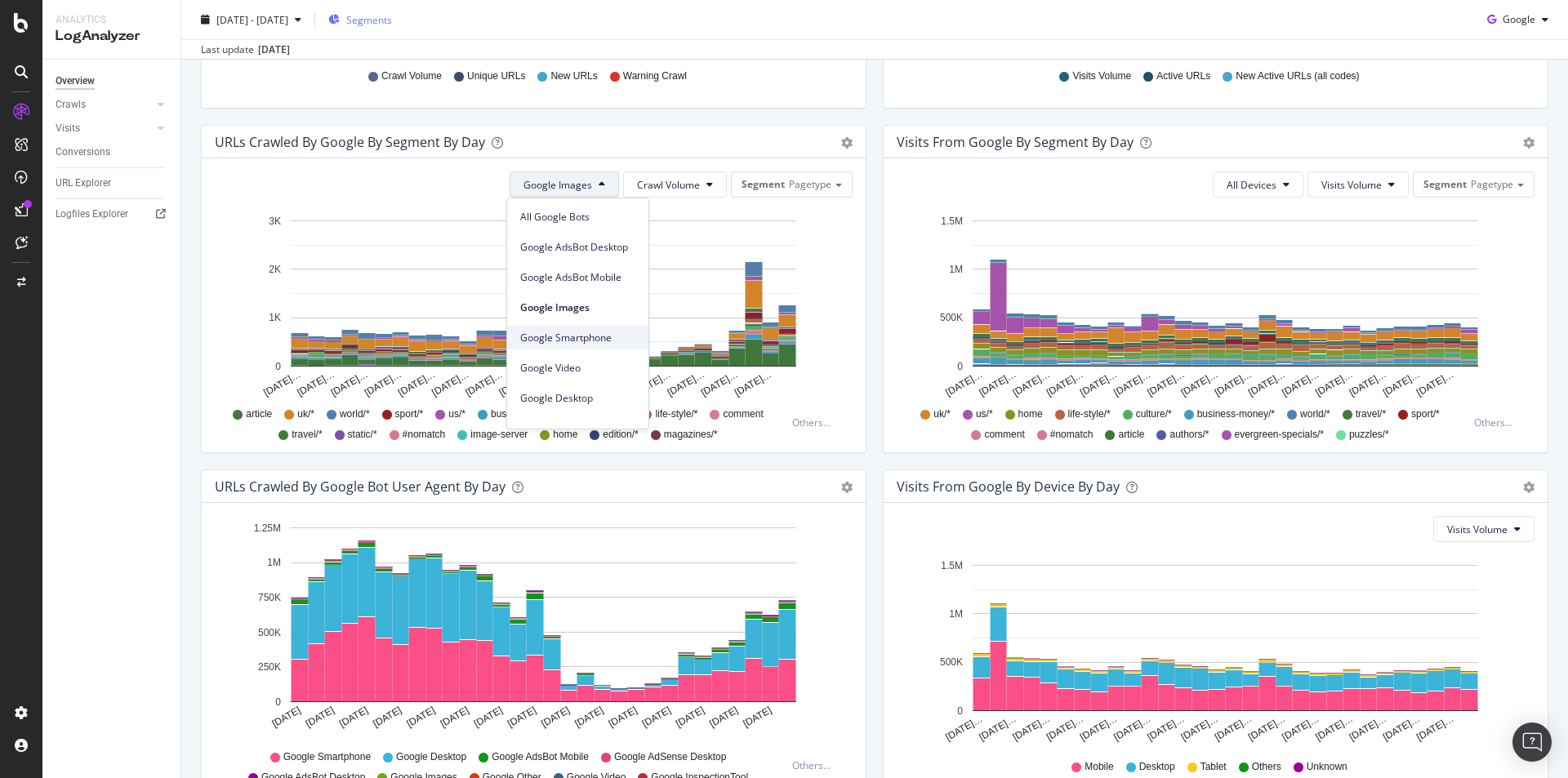
click at [602, 338] on span "Google Smartphone" at bounding box center [577, 337] width 115 height 15
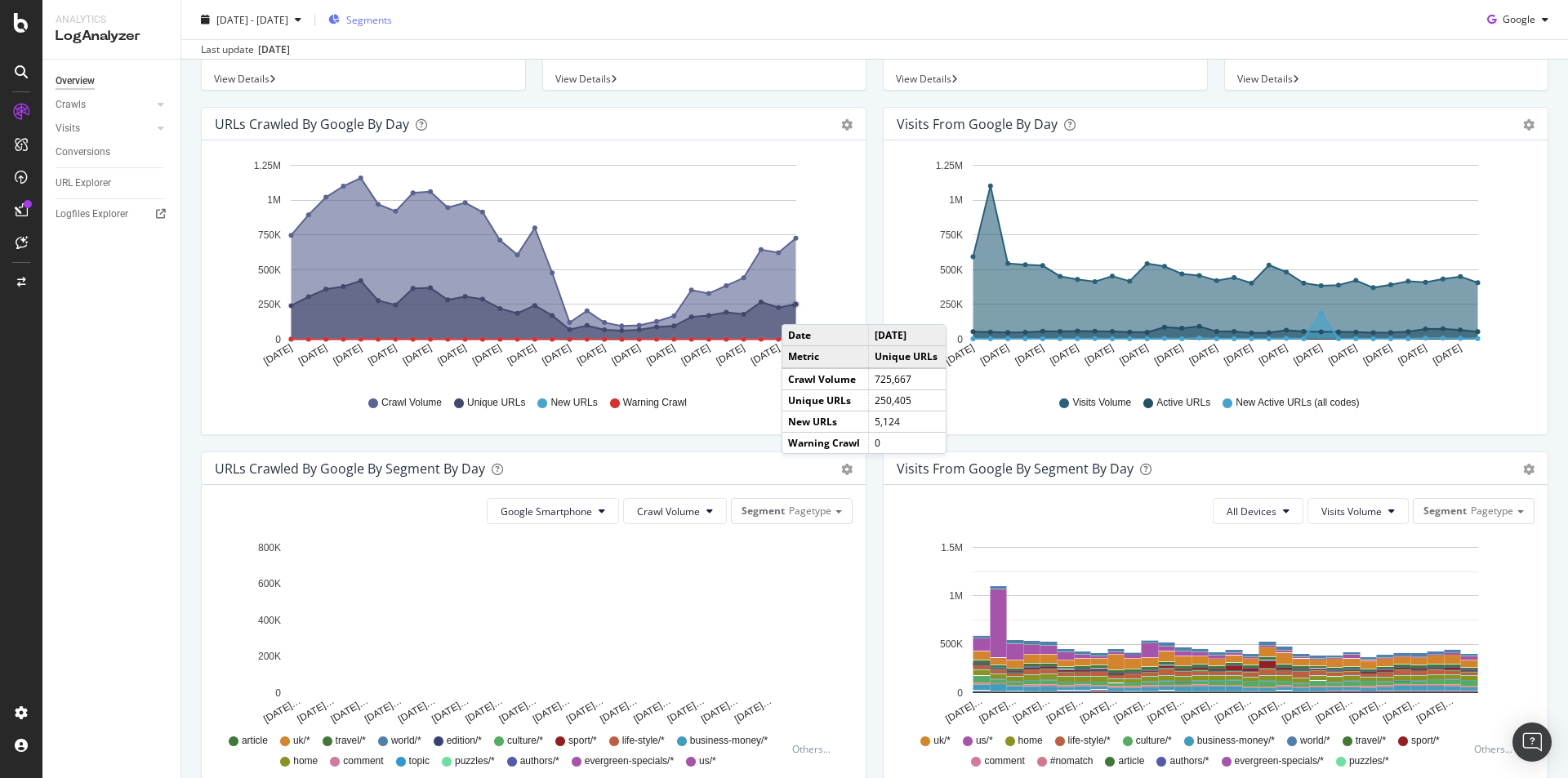
scroll to position [0, 0]
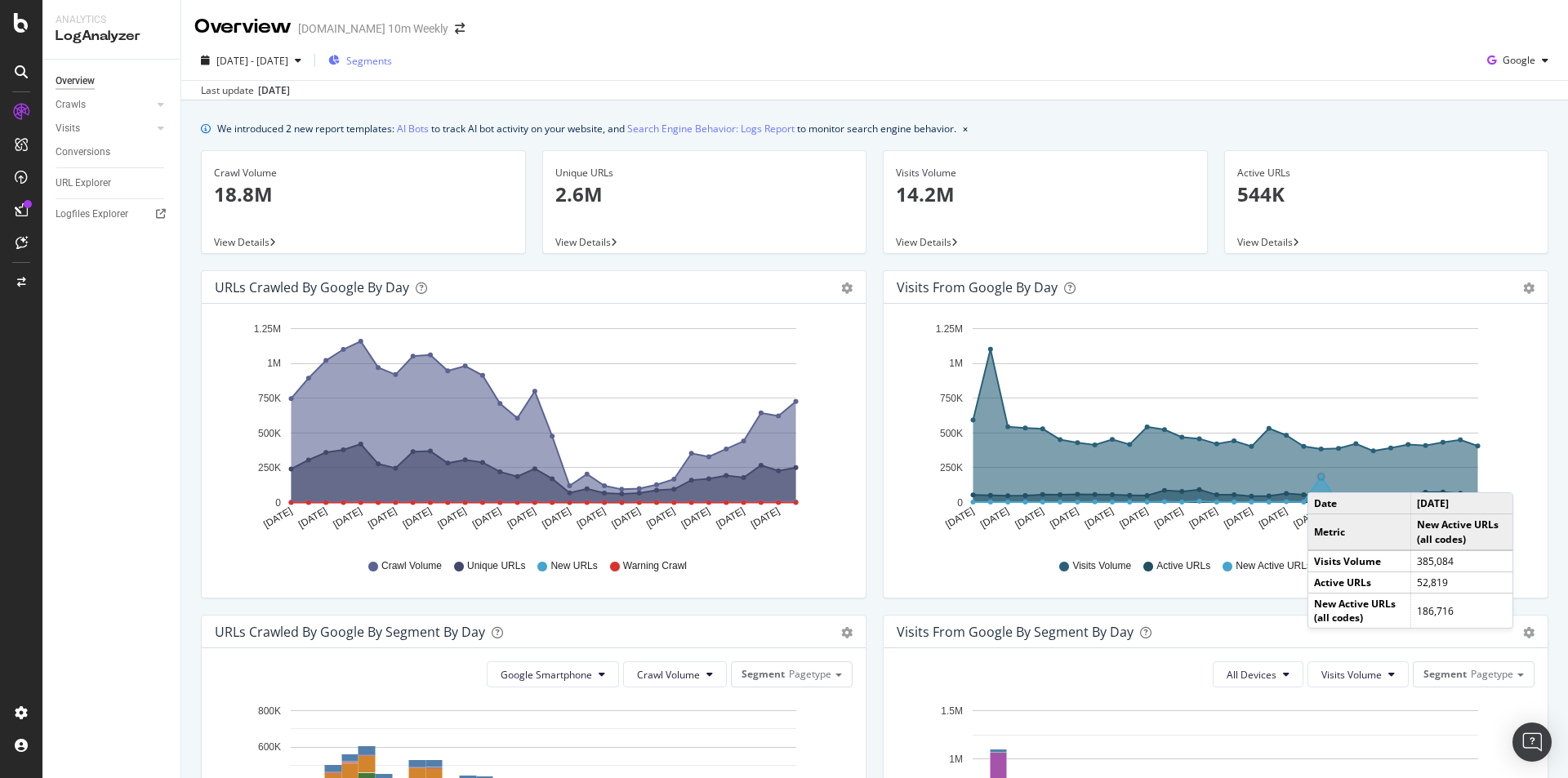
click at [1319, 476] on circle "A chart." at bounding box center [1320, 476] width 5 height 5
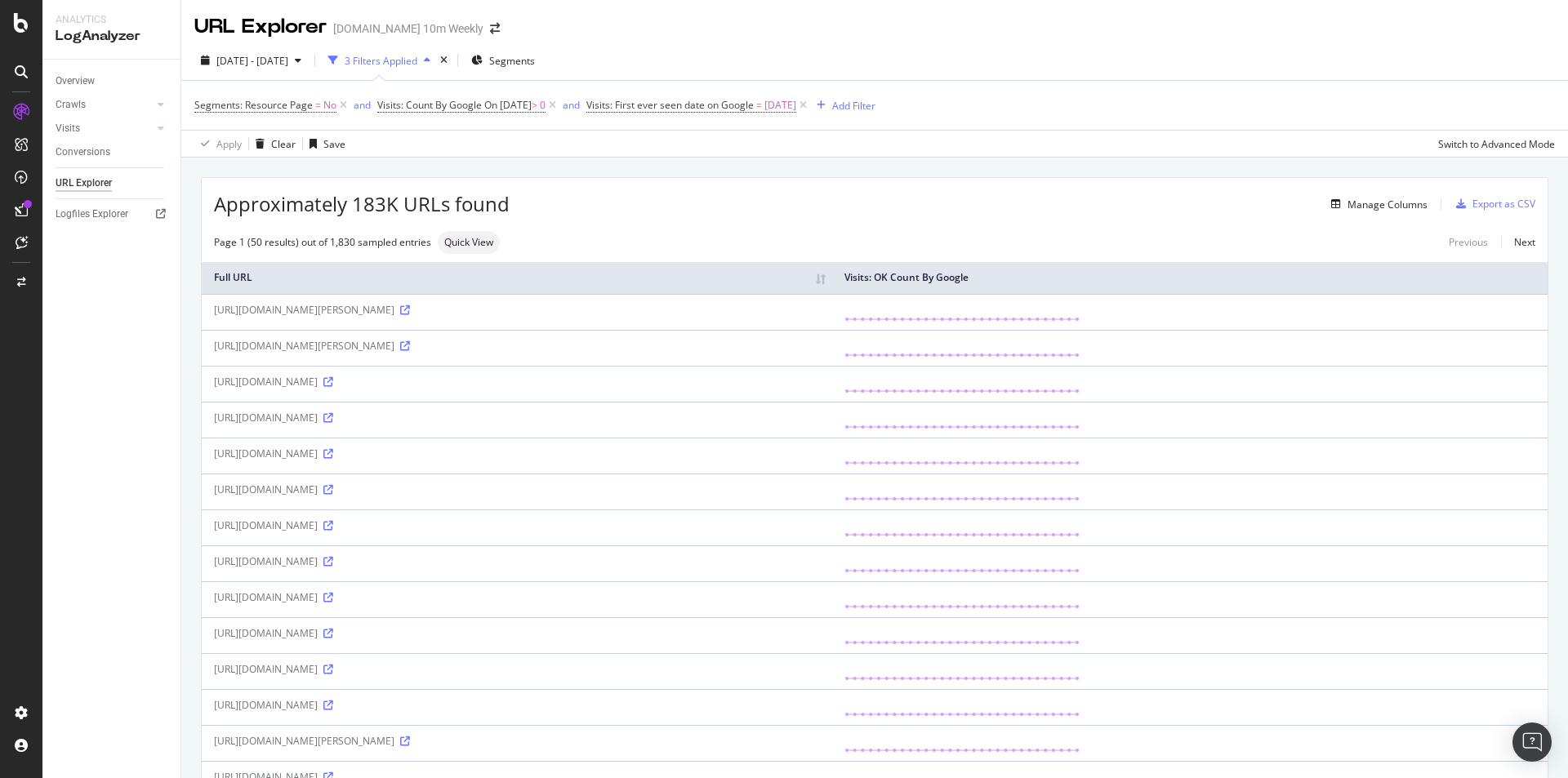
click at [485, 278] on th "Full URL" at bounding box center [517, 278] width 630 height 32
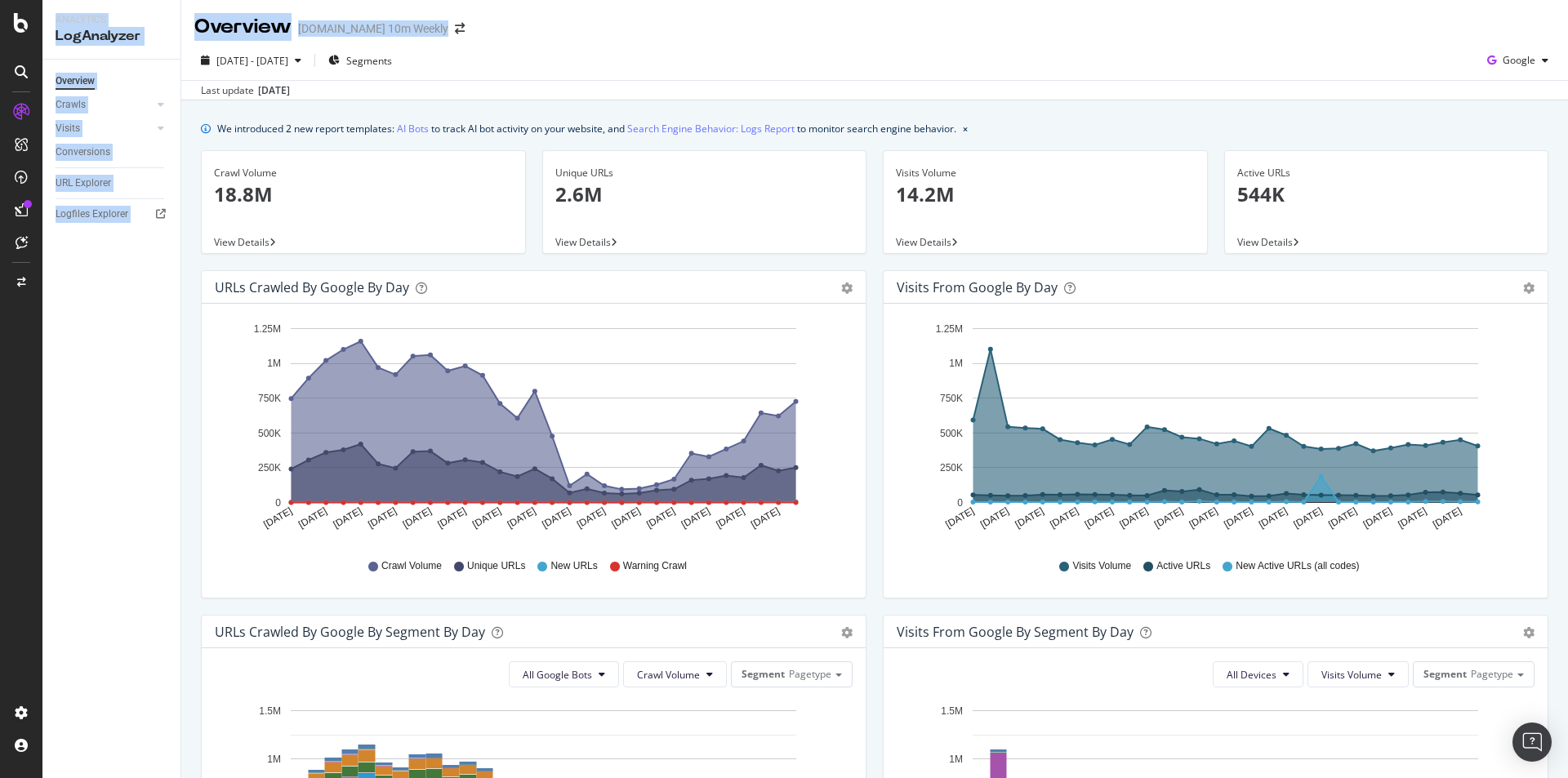
drag, startPoint x: 906, startPoint y: 2, endPoint x: 903, endPoint y: -20, distance: 22.2
click at [903, 0] on html "Analytics LogAnalyzer Overview Crawls Daily Distribution Segments Distribution …" at bounding box center [784, 389] width 1568 height 778
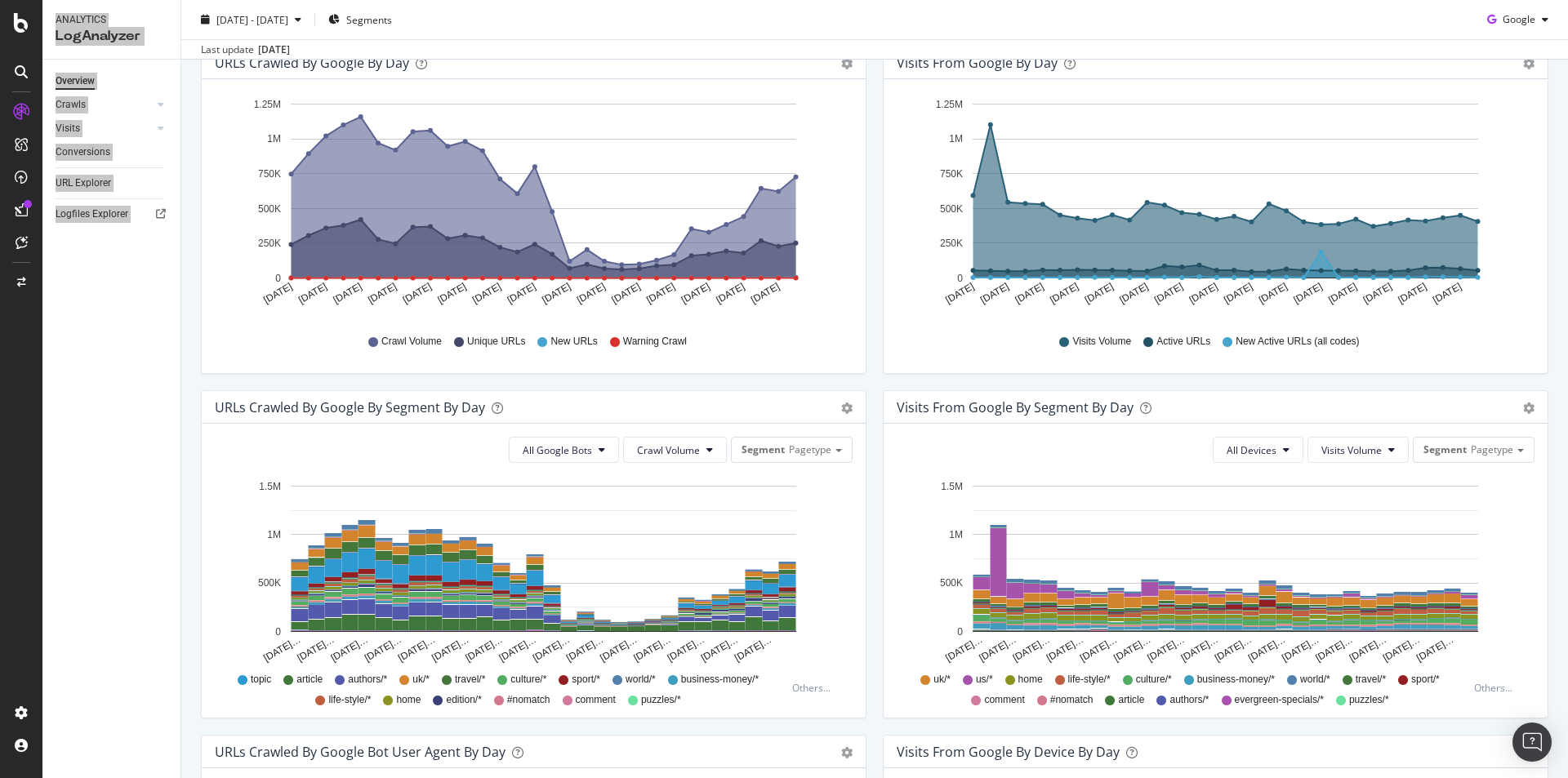
scroll to position [245, 0]
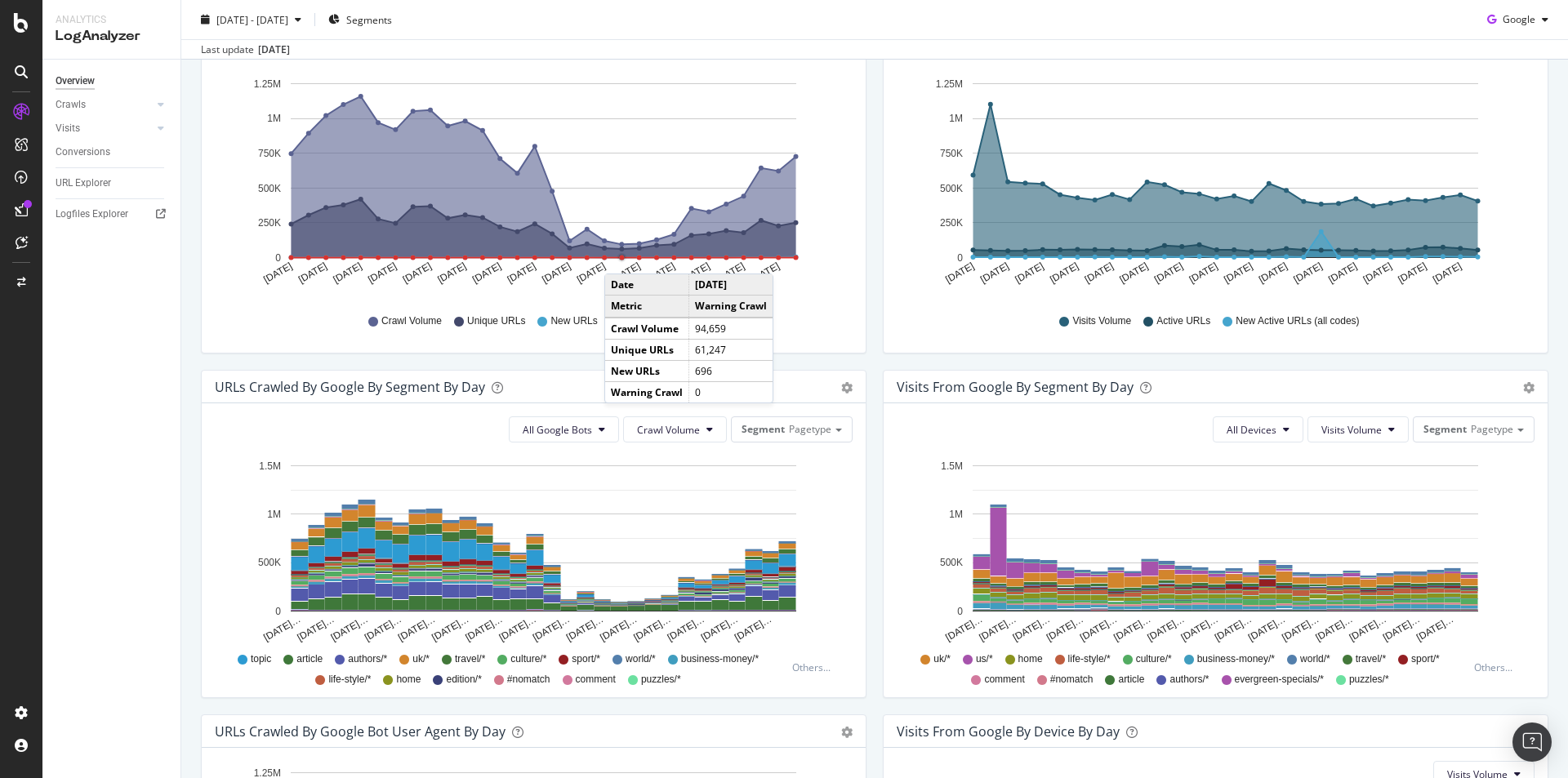
click at [620, 257] on circle "A chart." at bounding box center [621, 257] width 5 height 5
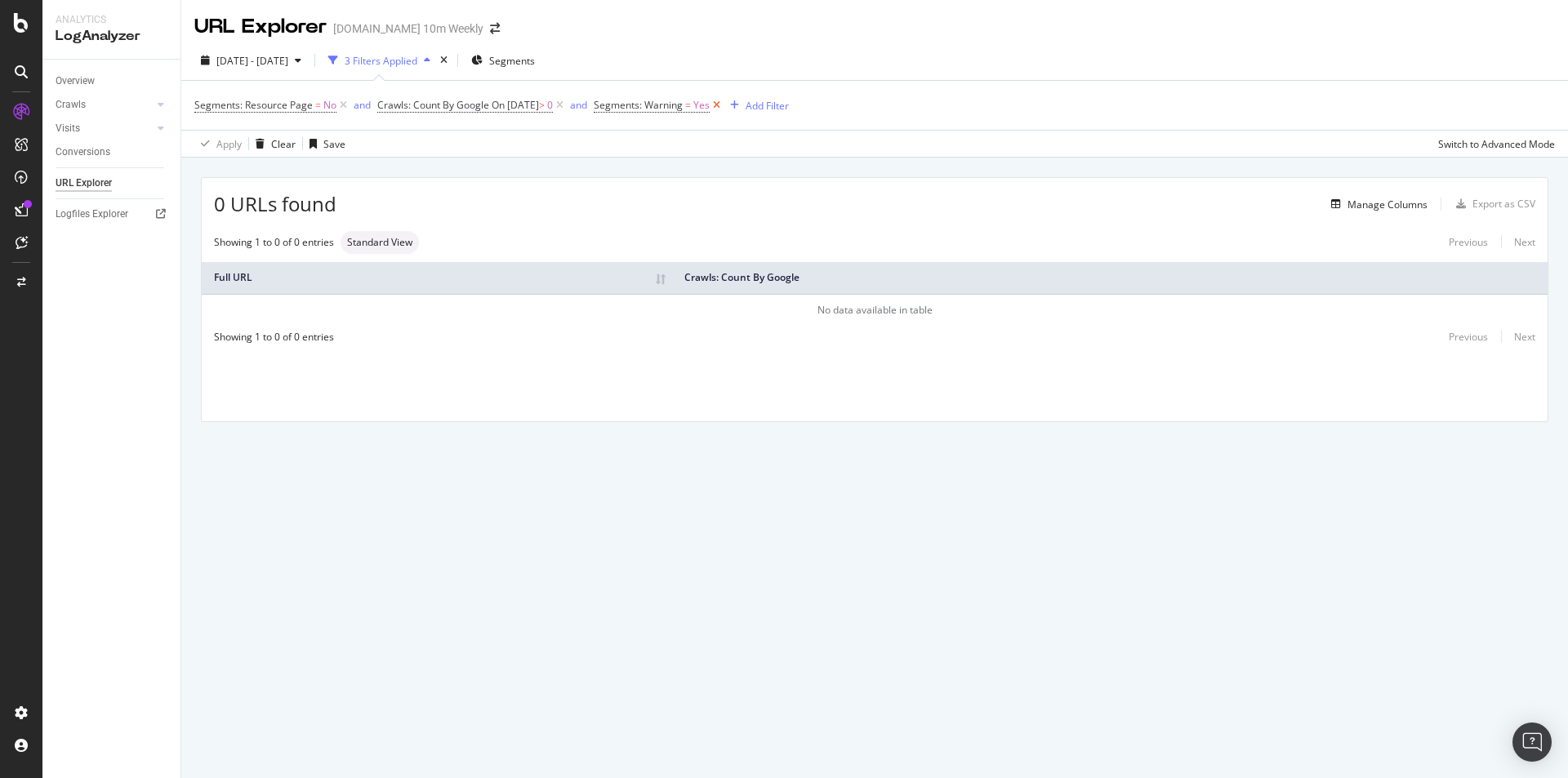
click at [724, 103] on icon at bounding box center [716, 106] width 14 height 17
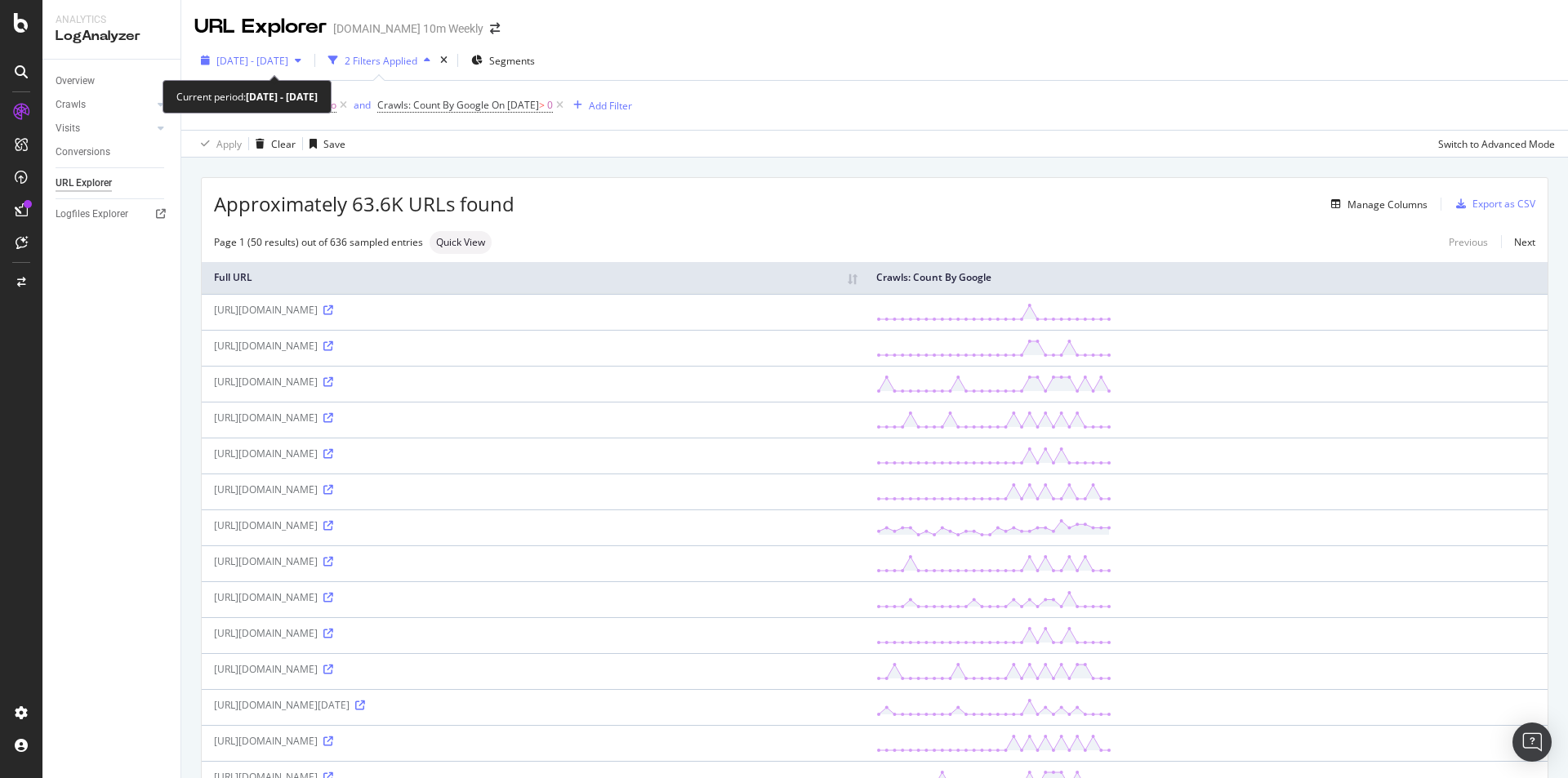
click at [288, 64] on span "[DATE] - [DATE]" at bounding box center [251, 61] width 72 height 14
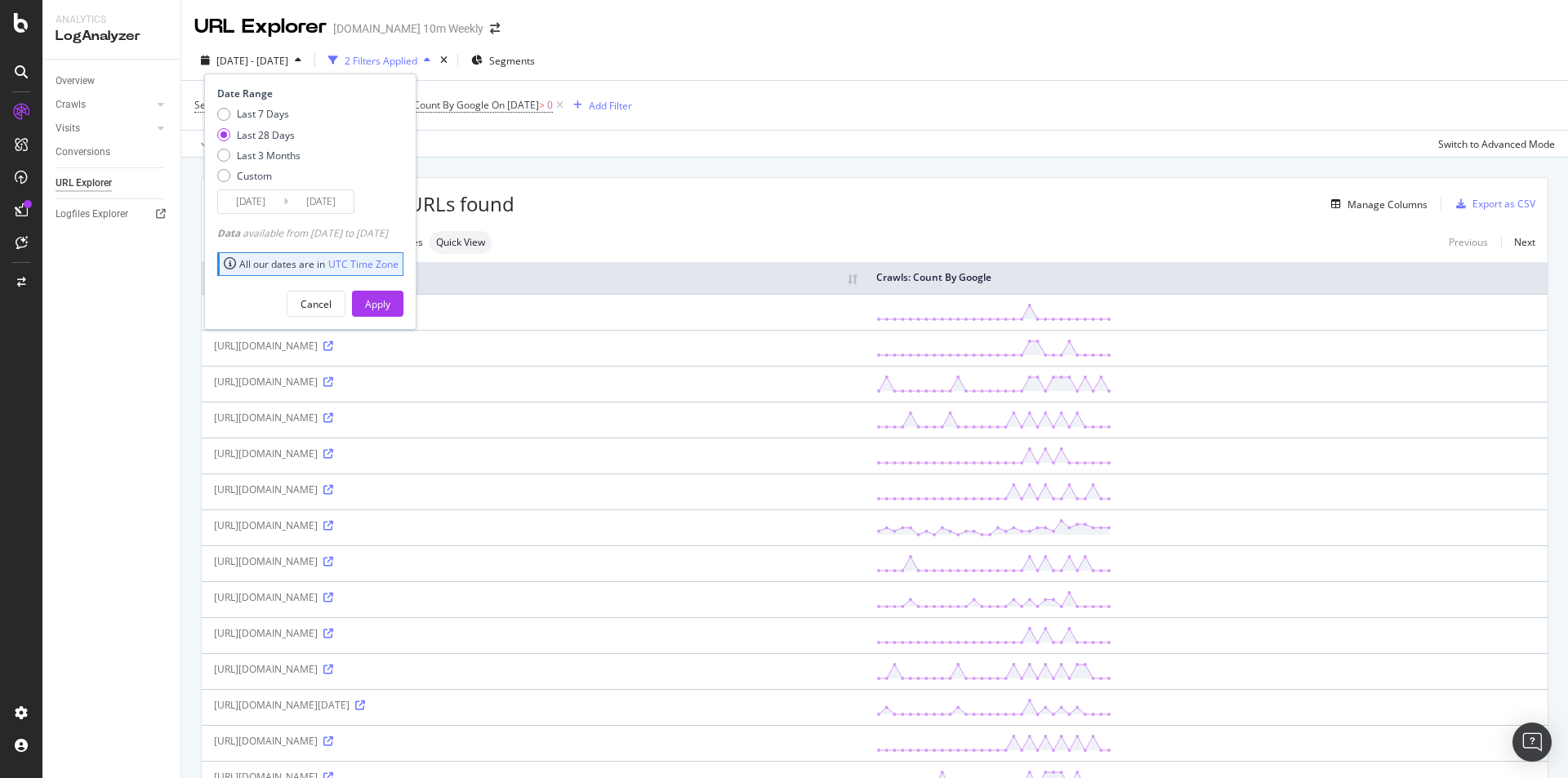
click at [107, 454] on div "Overview Crawls Daily Distribution Segments Distribution HTTP Codes Resources V…" at bounding box center [111, 418] width 138 height 719
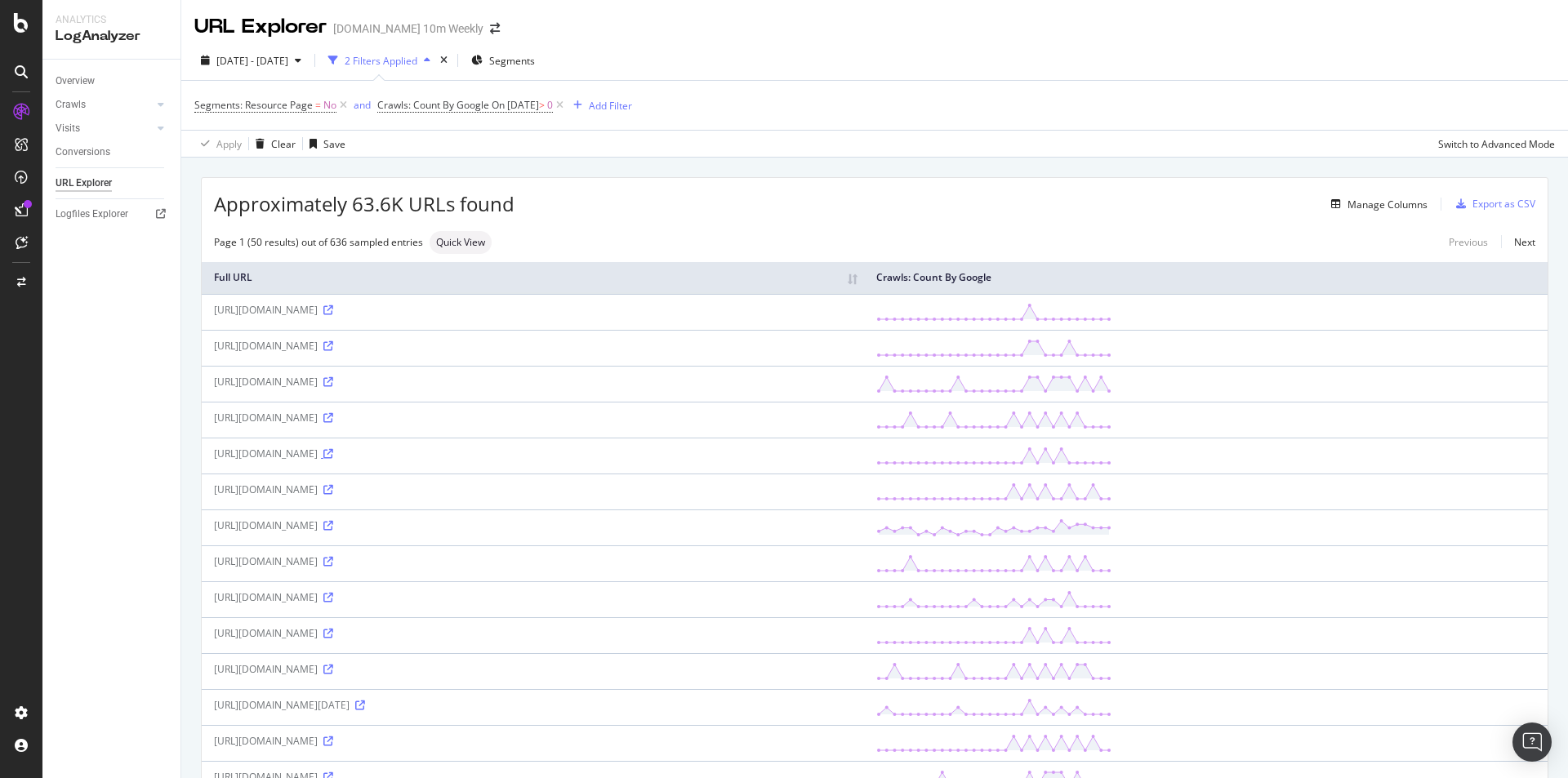
click at [333, 455] on icon at bounding box center [328, 454] width 10 height 10
click at [864, 279] on th "Full URL" at bounding box center [533, 278] width 662 height 32
click at [333, 451] on icon at bounding box center [328, 454] width 10 height 10
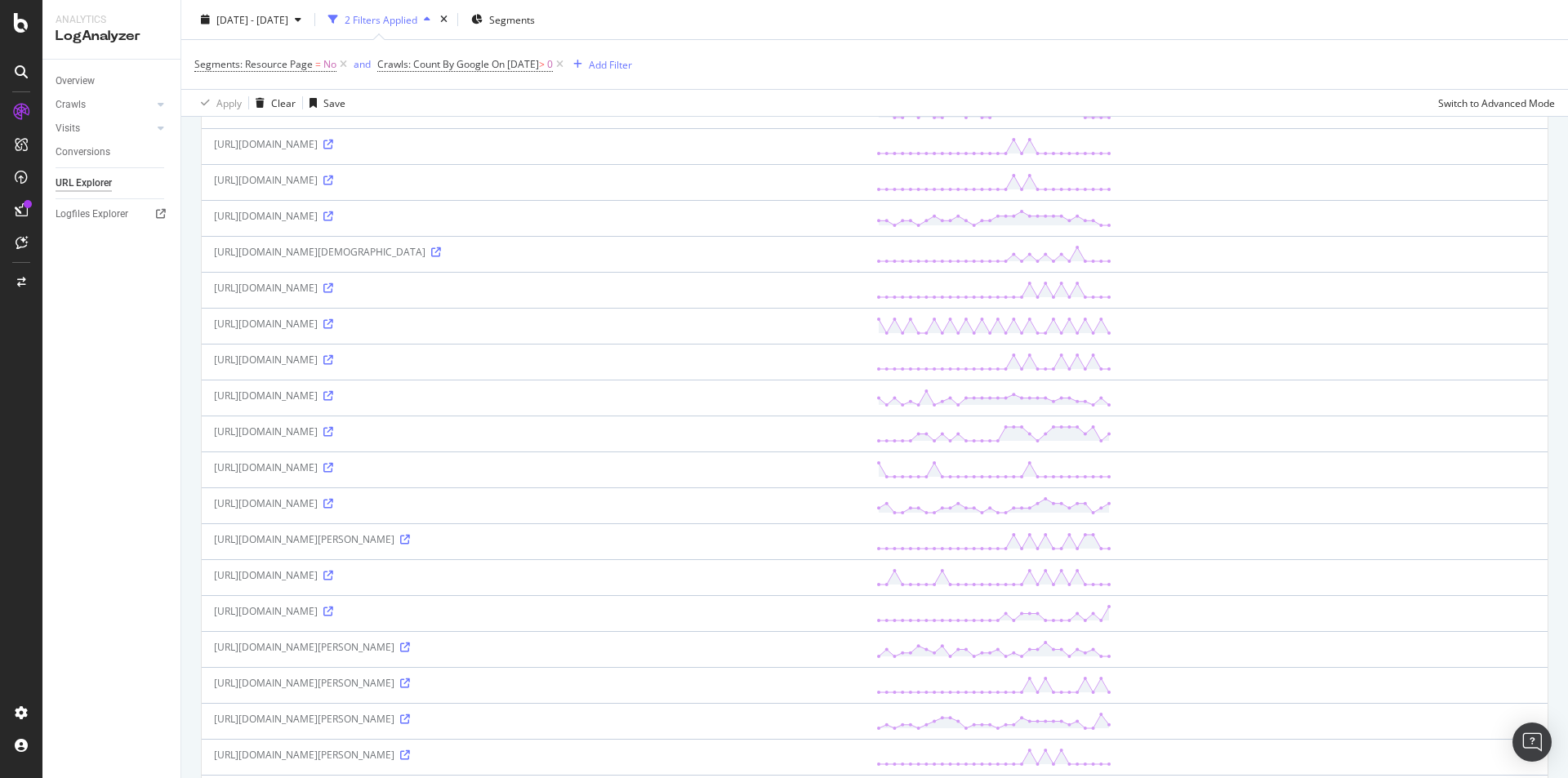
scroll to position [1225, 0]
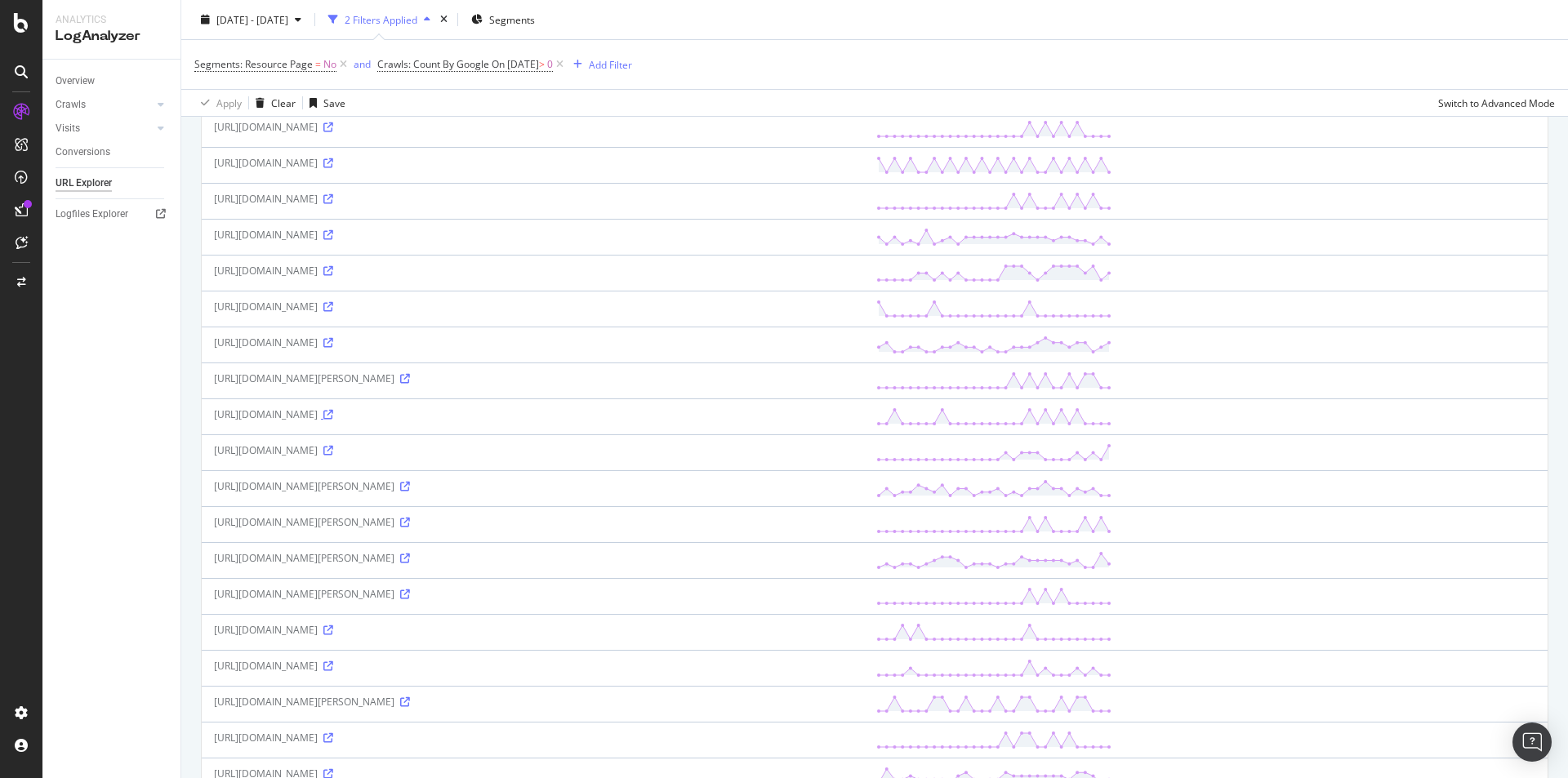
click at [333, 415] on icon at bounding box center [328, 415] width 10 height 10
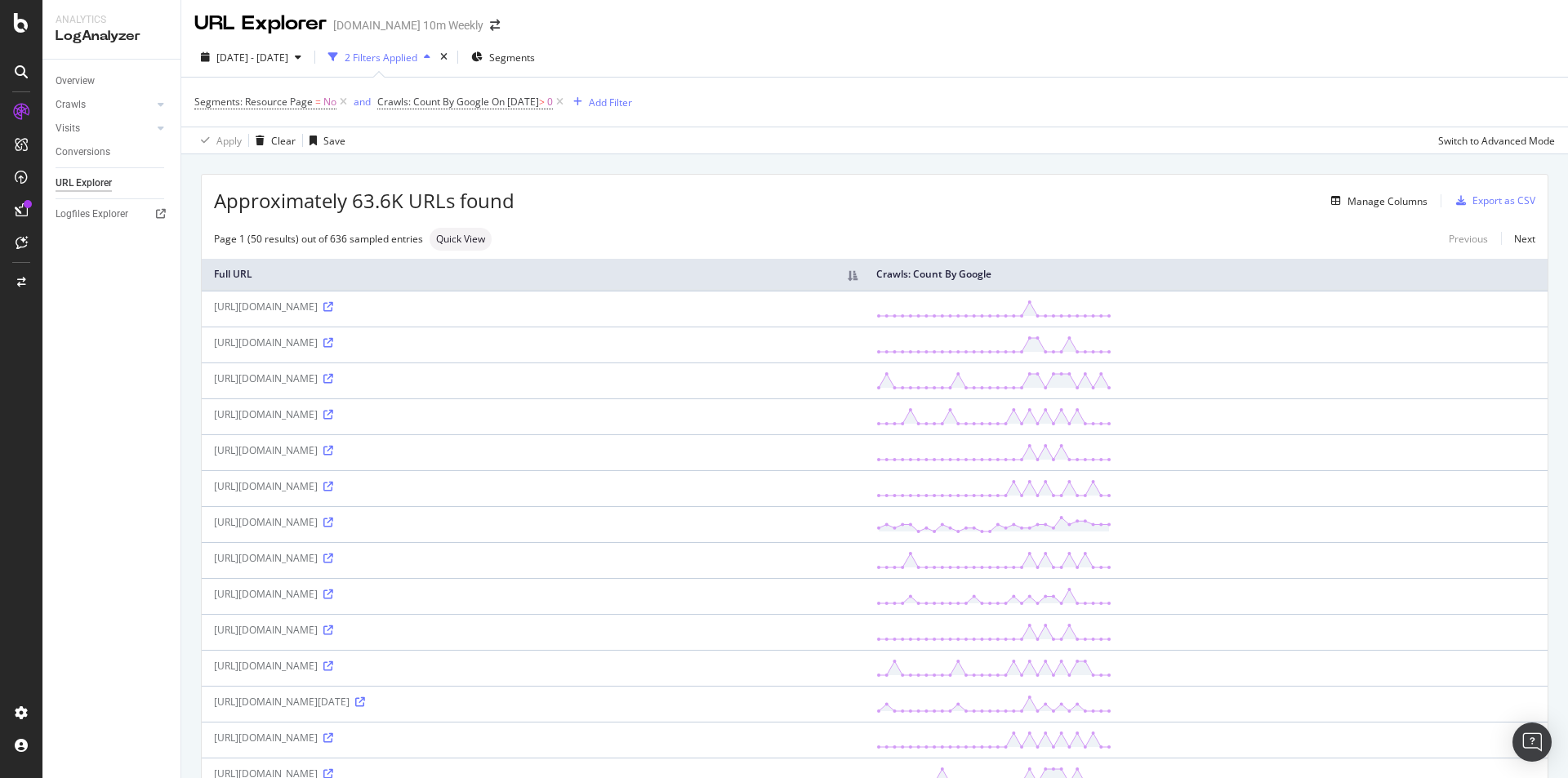
scroll to position [0, 0]
click at [404, 273] on th "Full URL" at bounding box center [533, 278] width 662 height 32
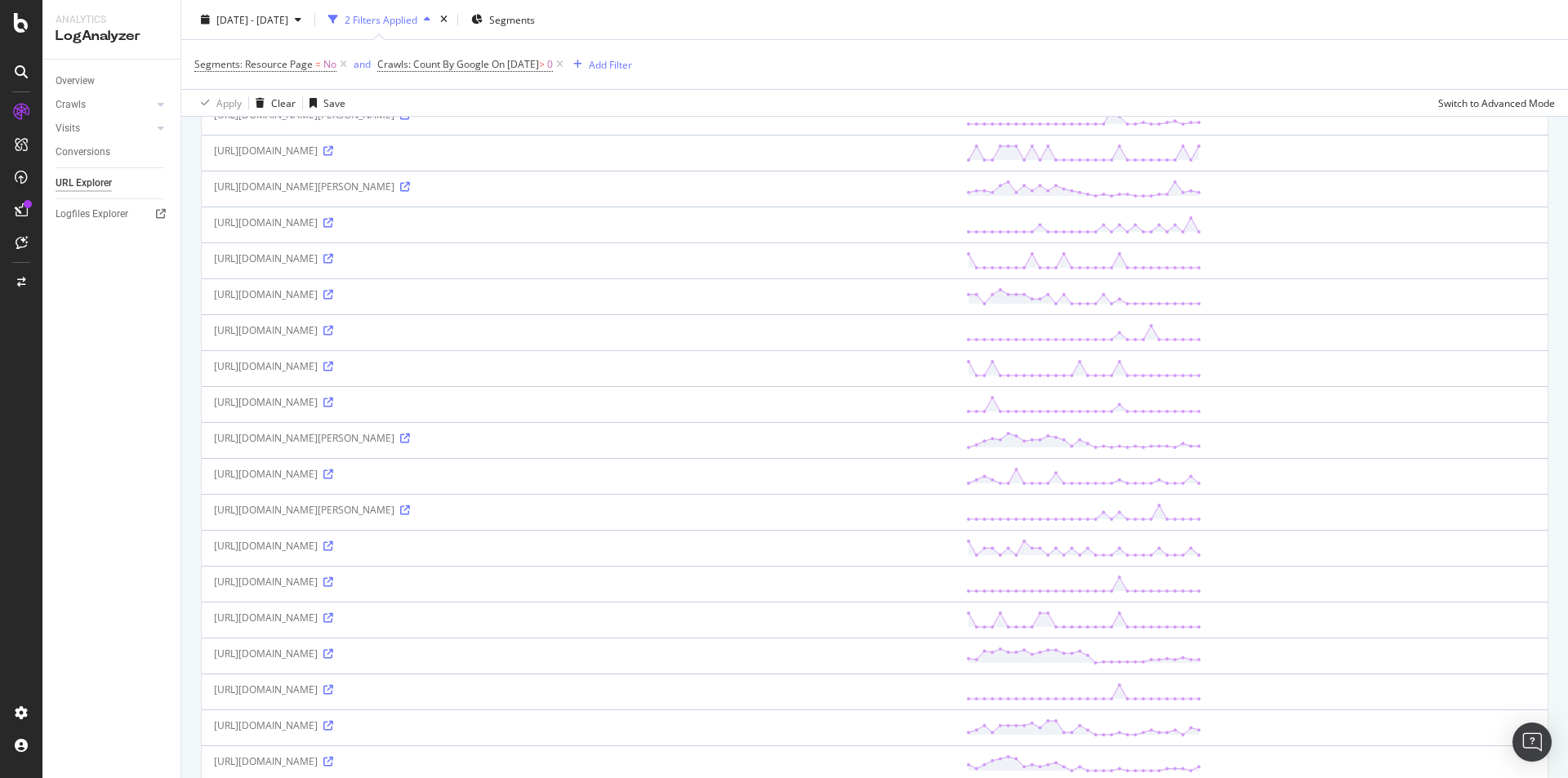
scroll to position [1401, 0]
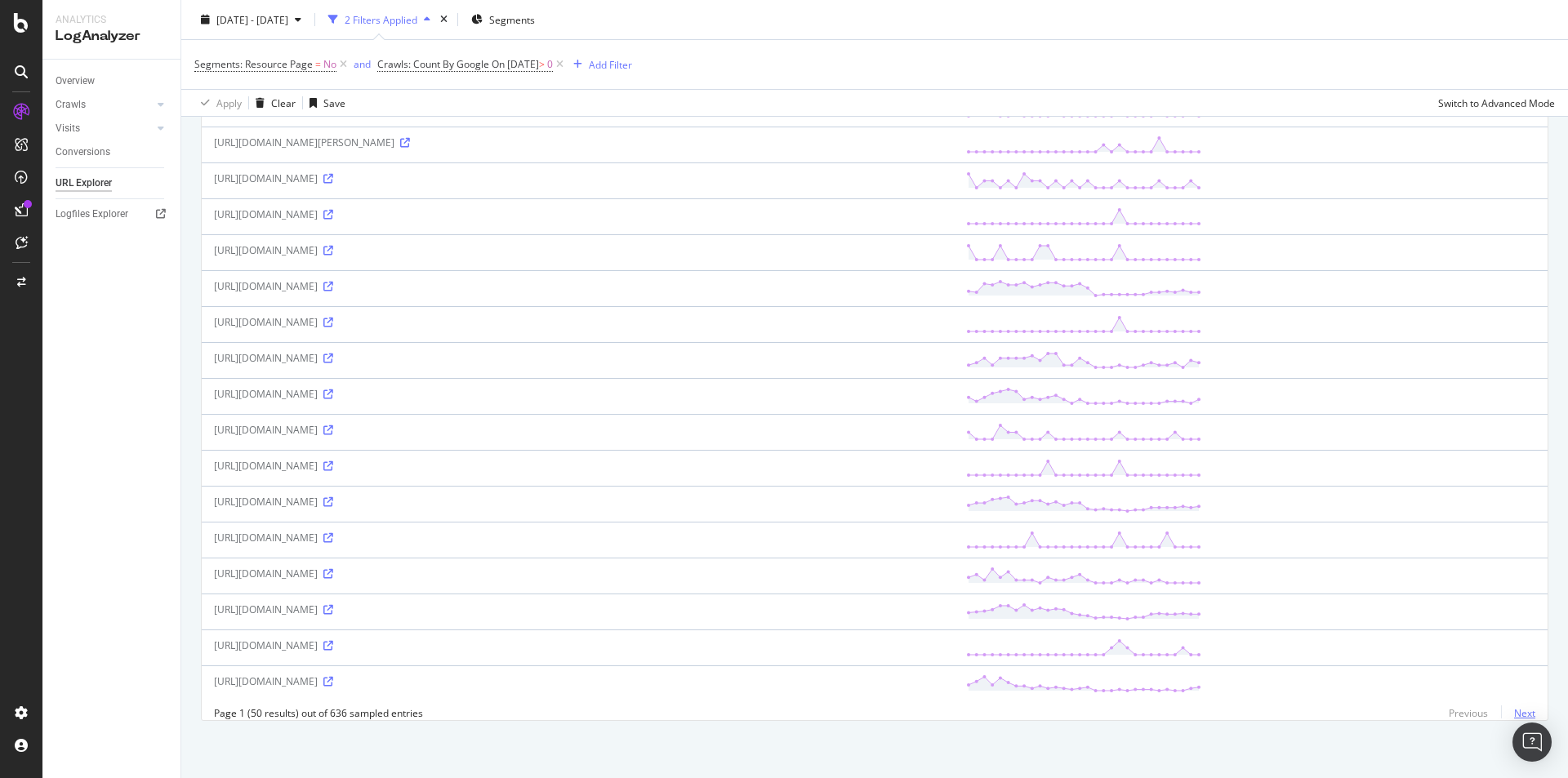
click at [1517, 709] on link "Next" at bounding box center [1518, 713] width 35 height 24
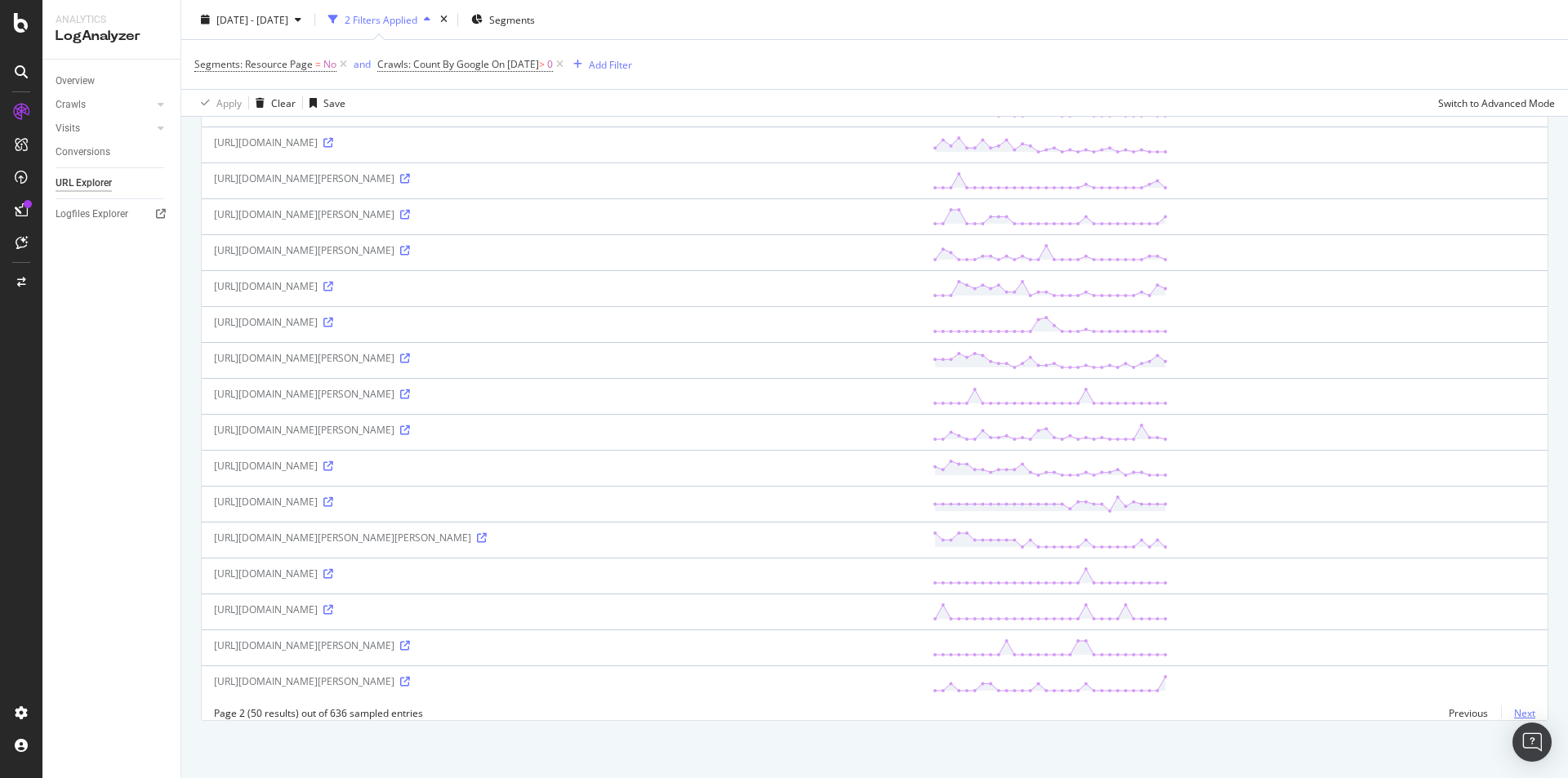
click at [1512, 715] on link "Next" at bounding box center [1518, 713] width 35 height 24
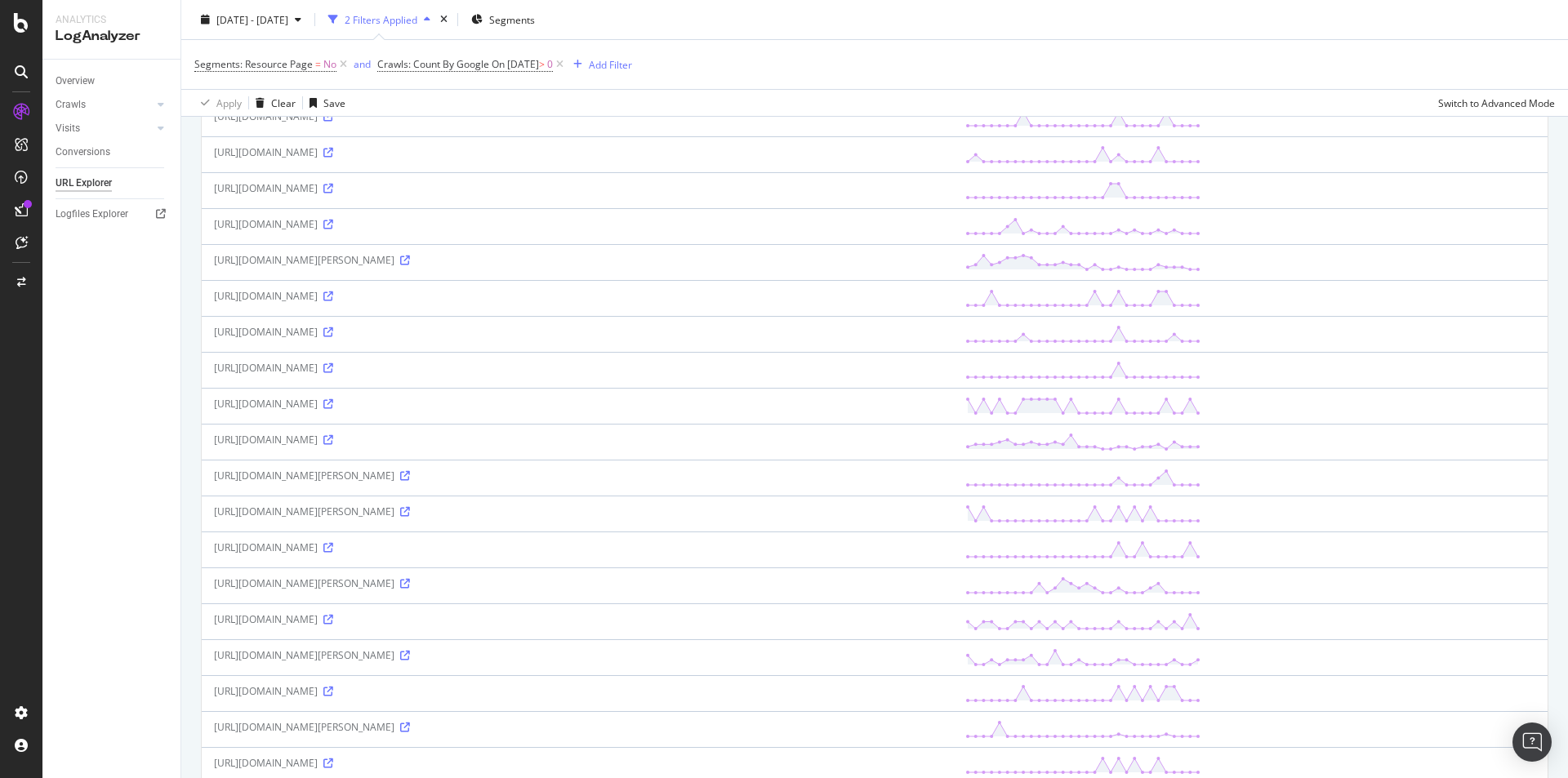
scroll to position [1225, 0]
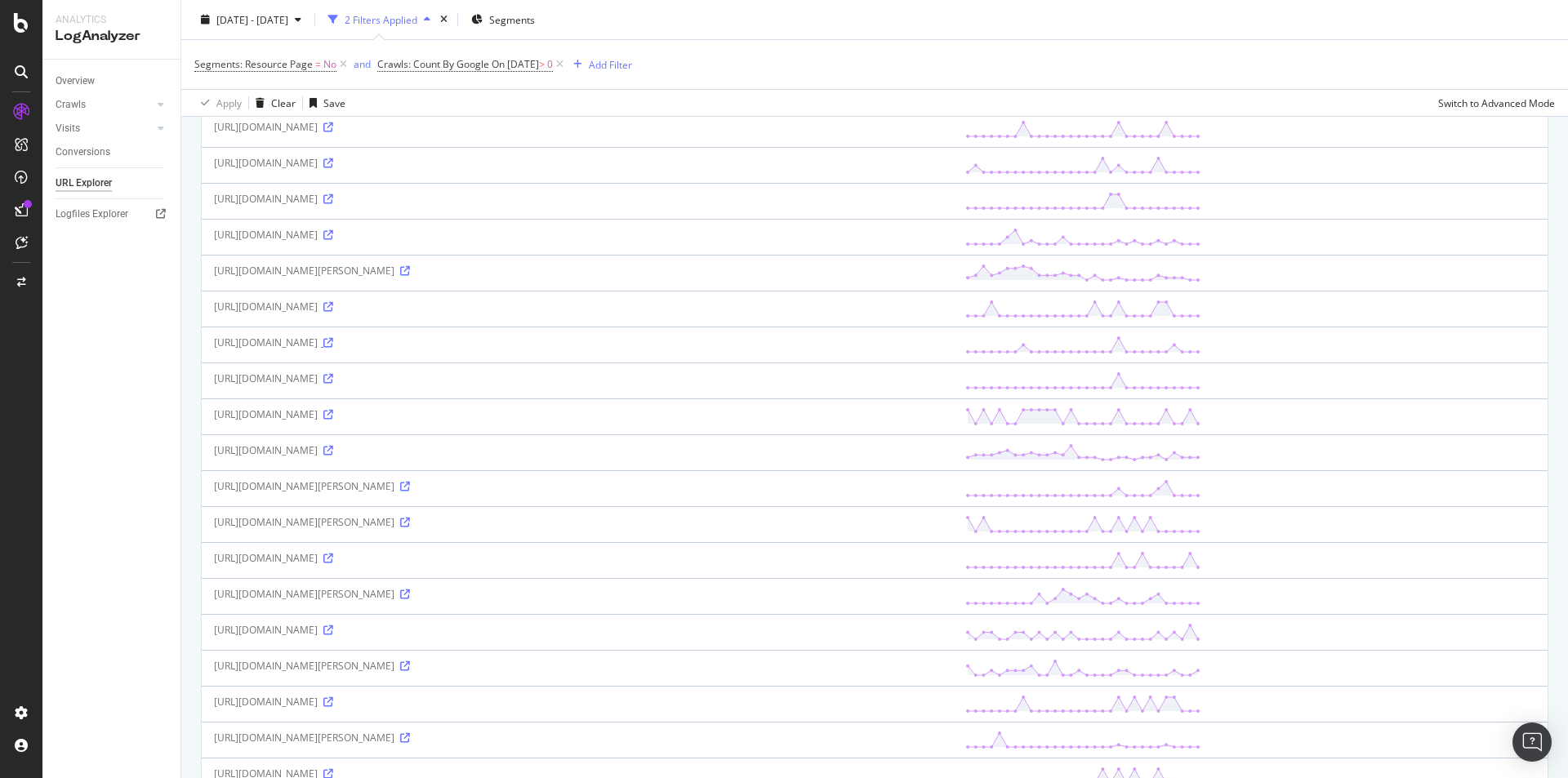
click at [333, 345] on icon at bounding box center [328, 343] width 10 height 10
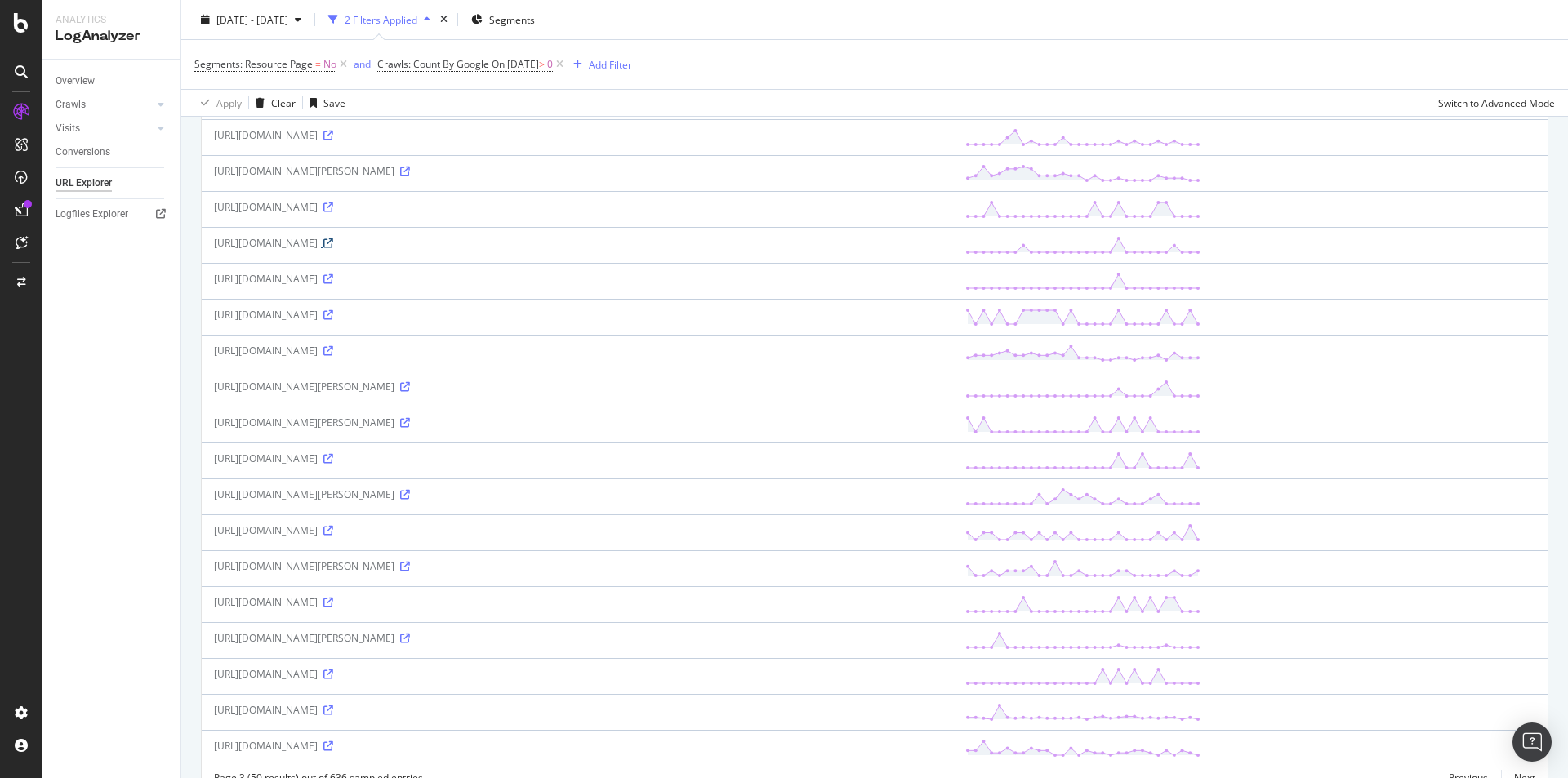
scroll to position [1401, 0]
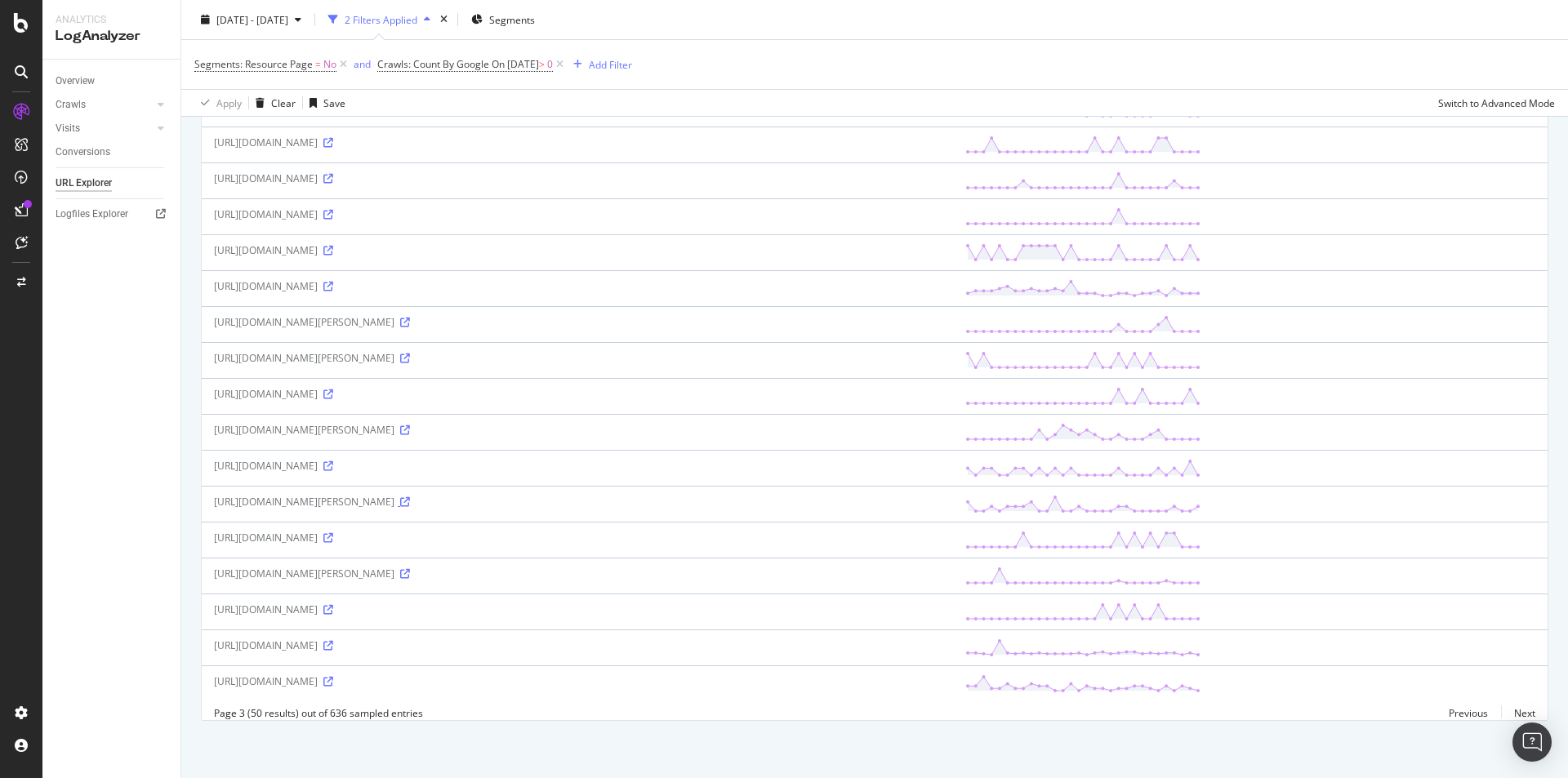
click at [410, 497] on icon at bounding box center [405, 502] width 10 height 10
click at [1517, 711] on link "Next" at bounding box center [1518, 713] width 35 height 24
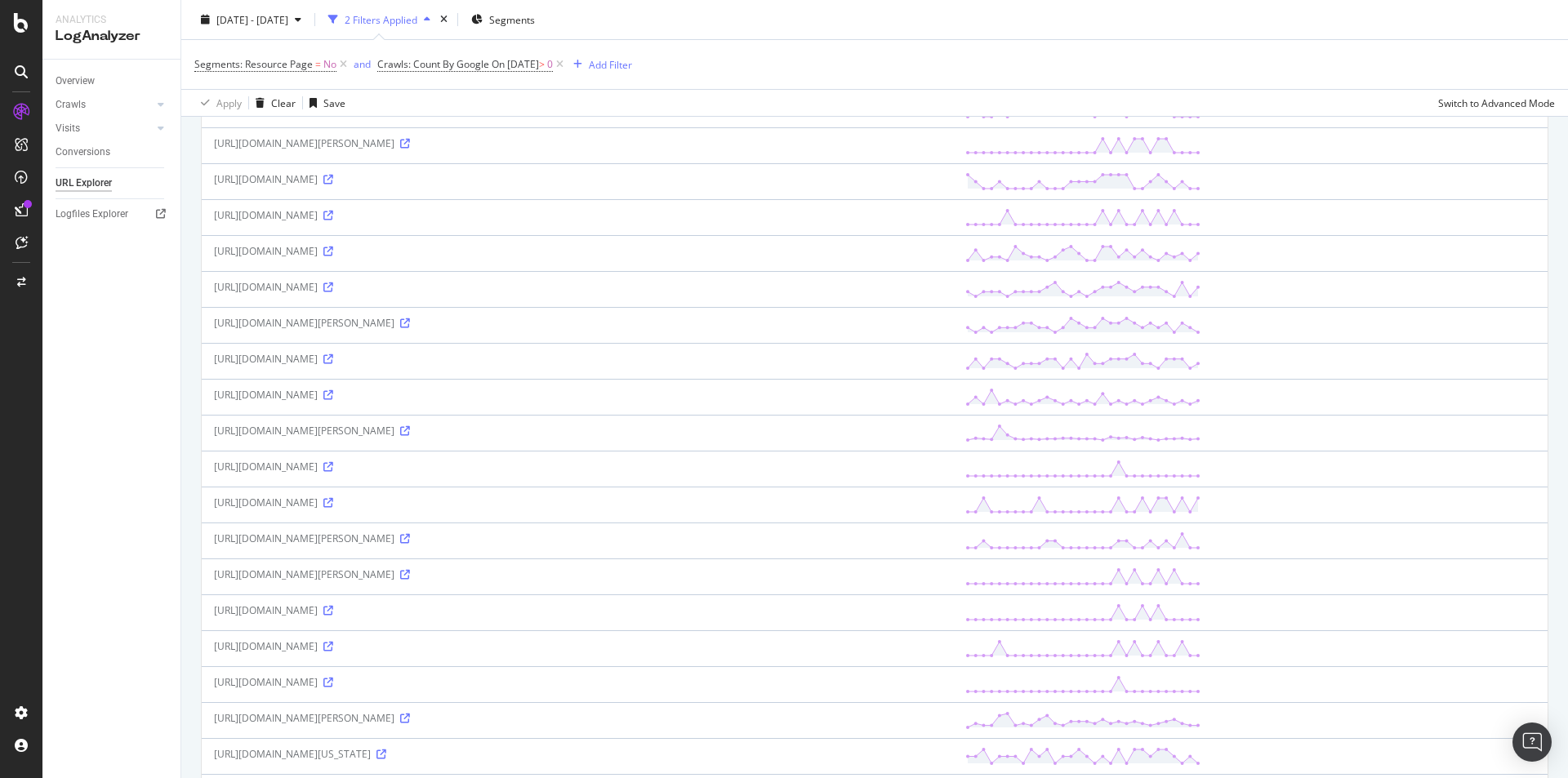
scroll to position [572, 0]
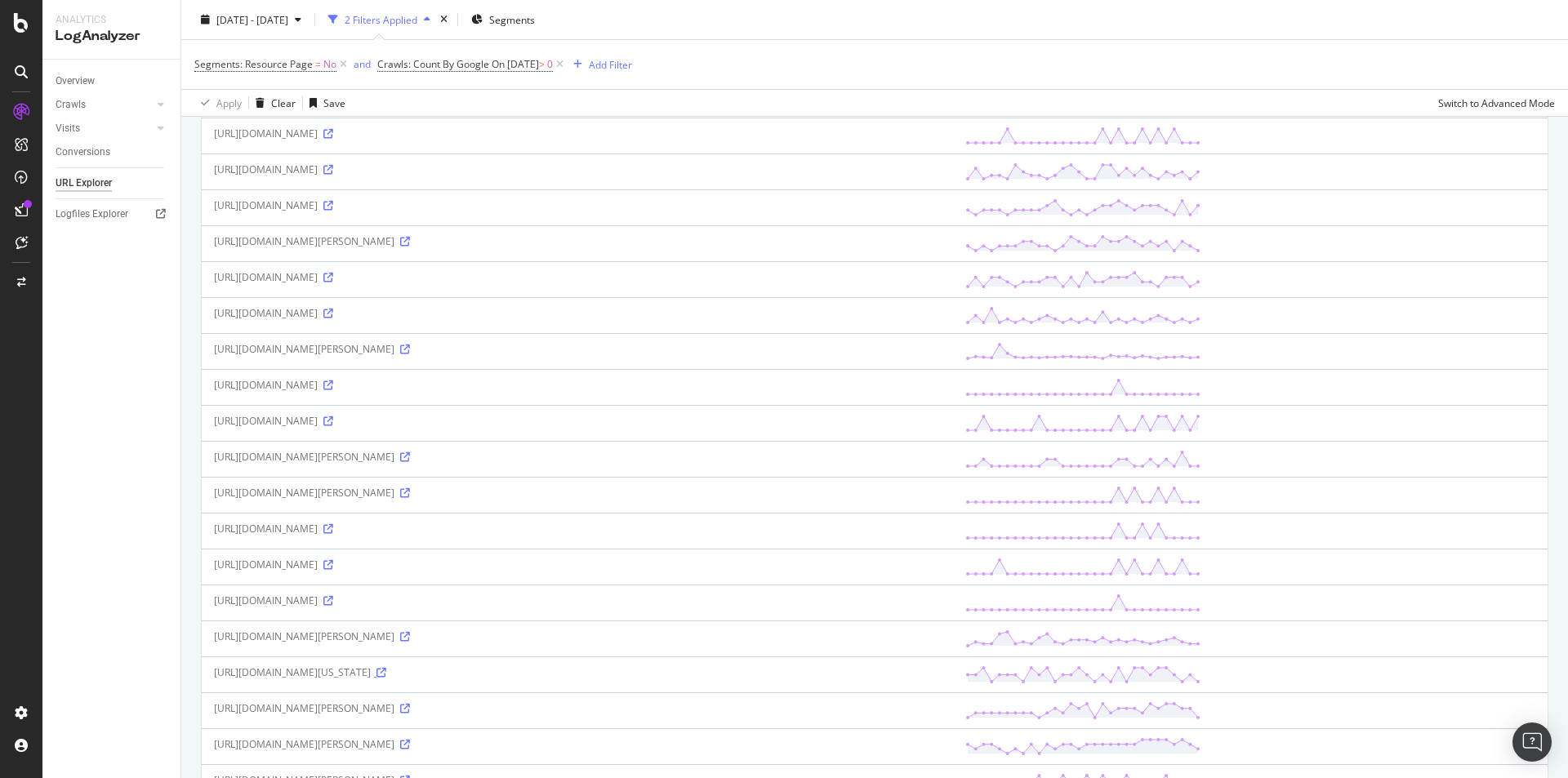
click at [387, 674] on icon at bounding box center [382, 672] width 10 height 10
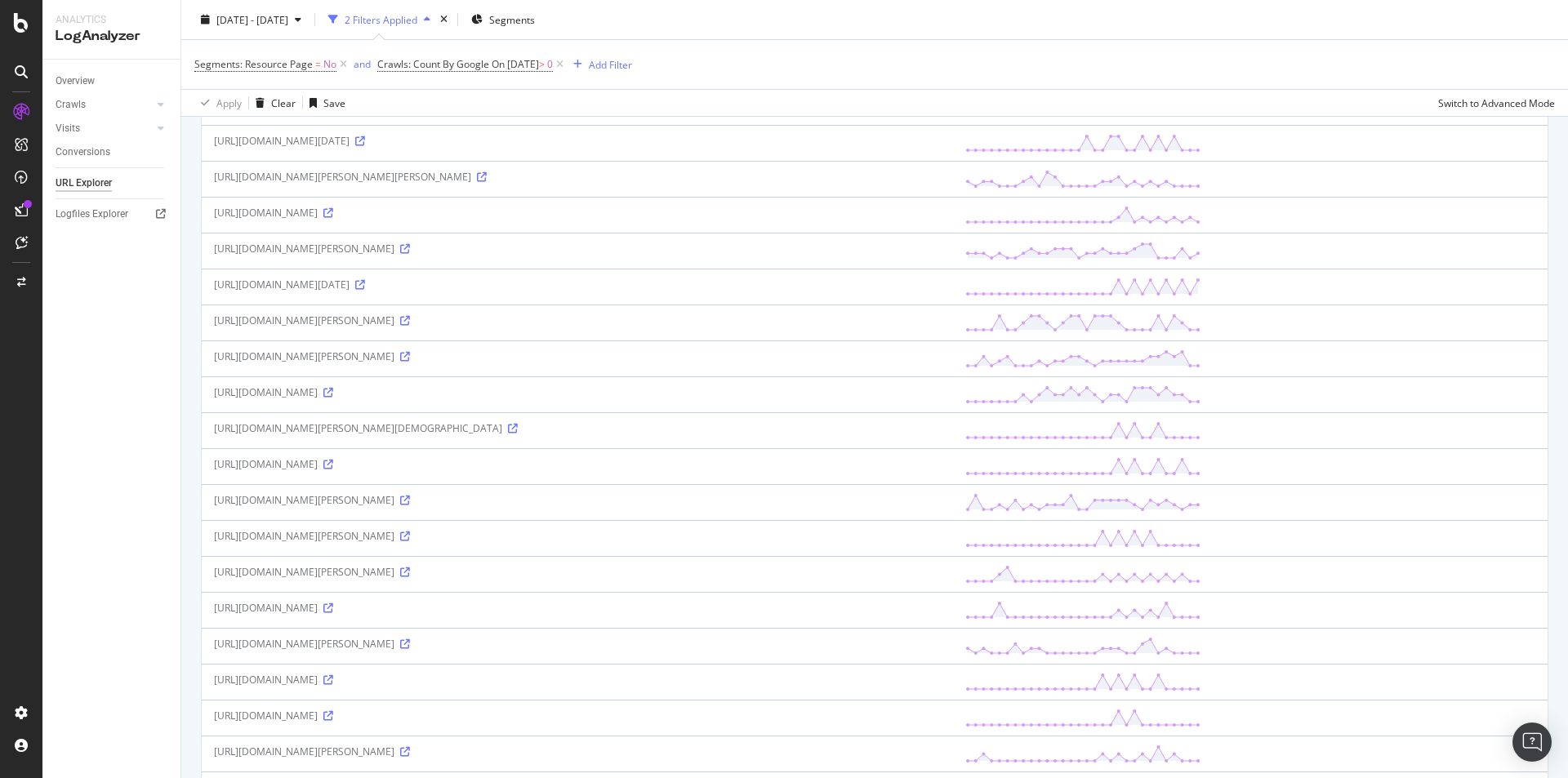
scroll to position [1401, 0]
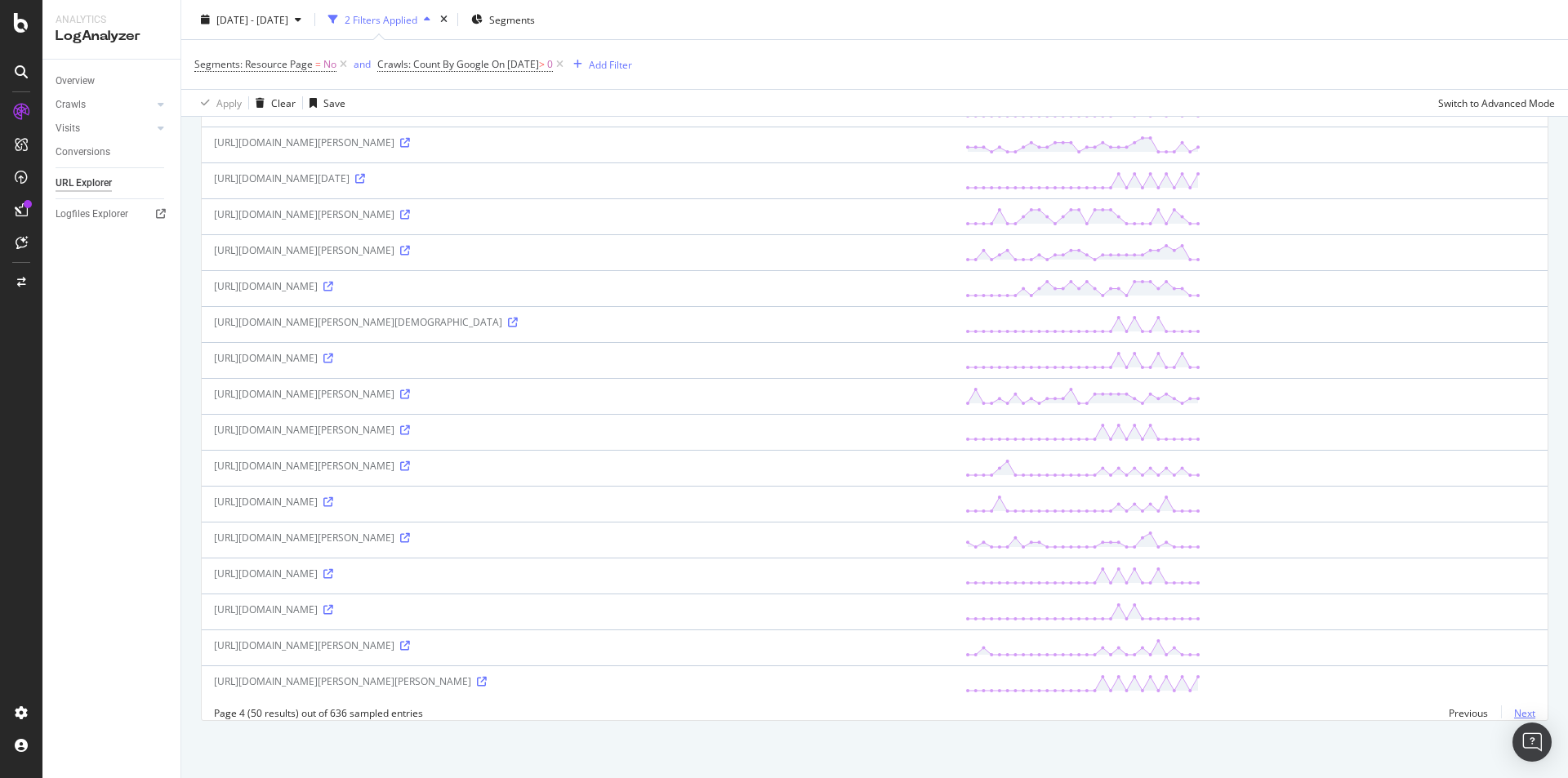
click at [1514, 710] on link "Next" at bounding box center [1518, 713] width 35 height 24
click at [1501, 707] on link "Next" at bounding box center [1518, 713] width 35 height 24
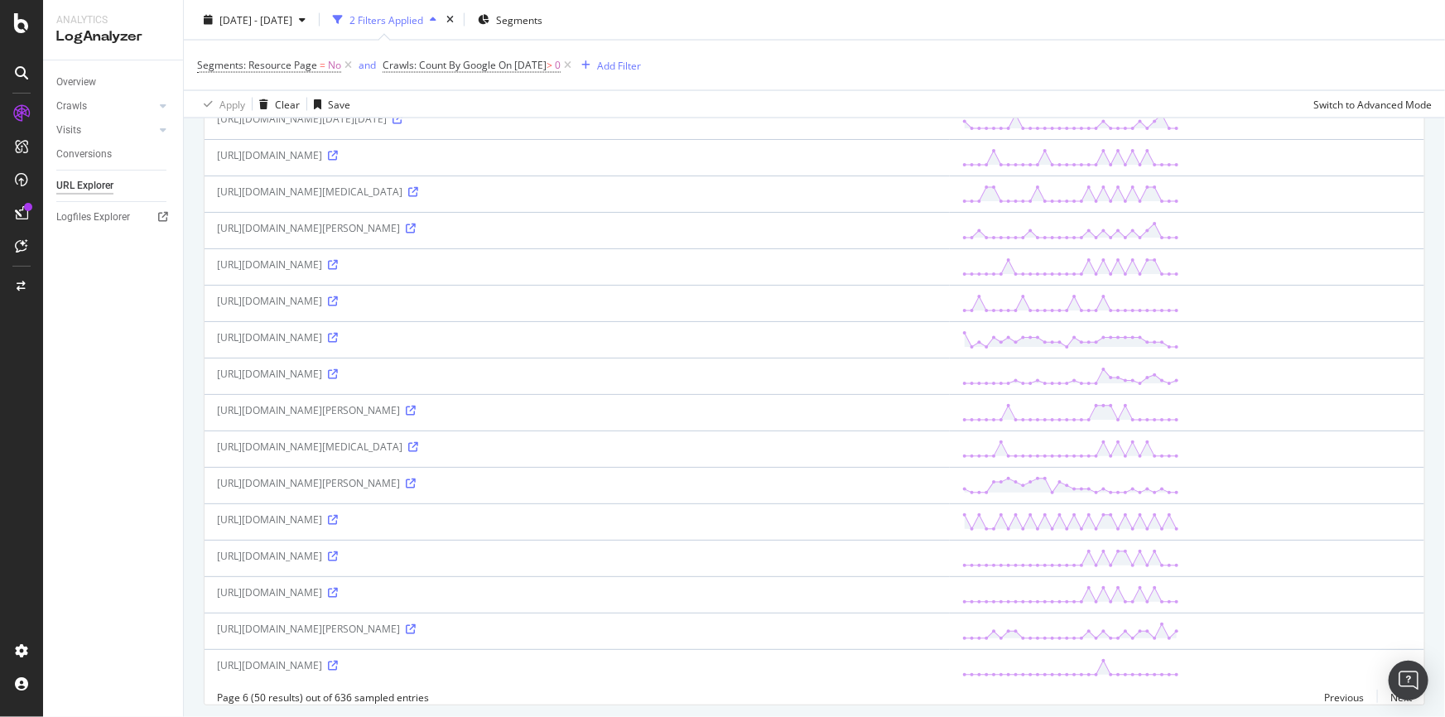
scroll to position [1487, 0]
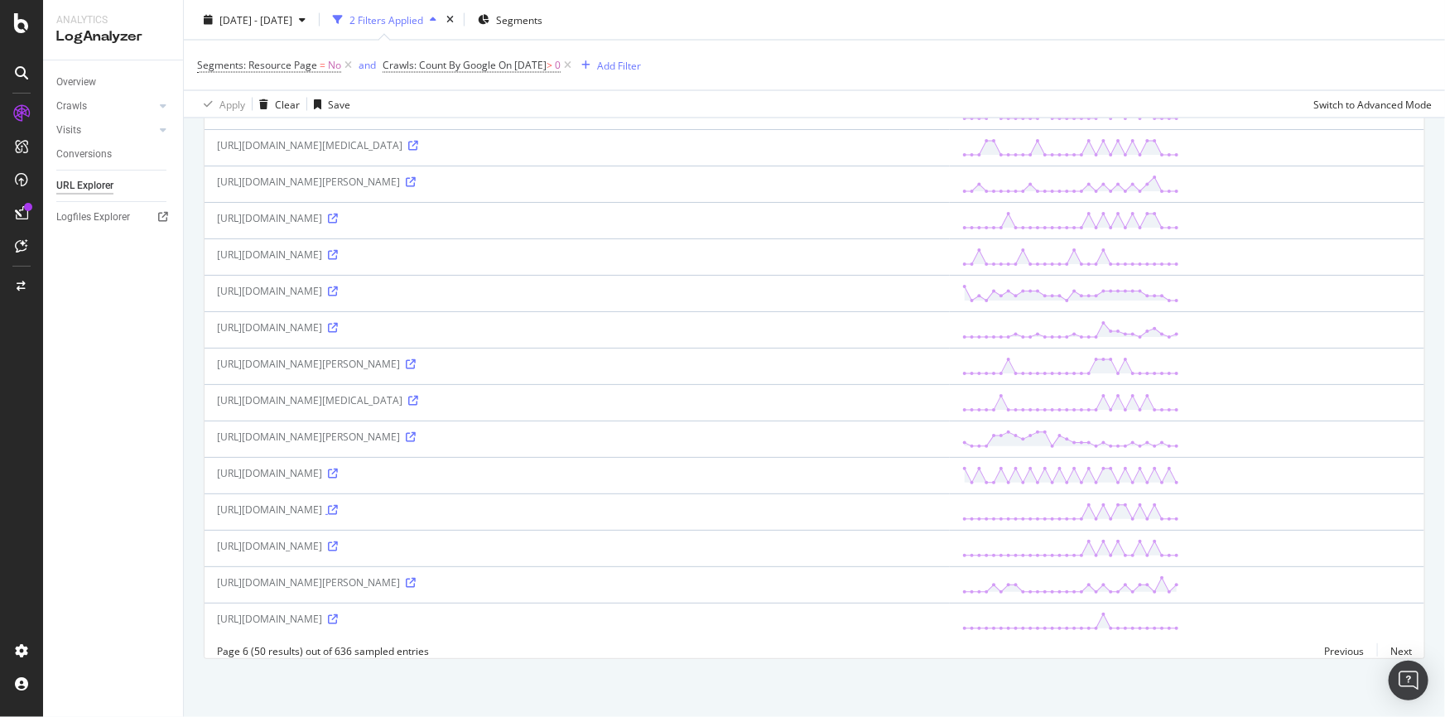
click at [338, 505] on icon at bounding box center [333, 510] width 10 height 10
click at [1385, 652] on link "Next" at bounding box center [1394, 651] width 35 height 24
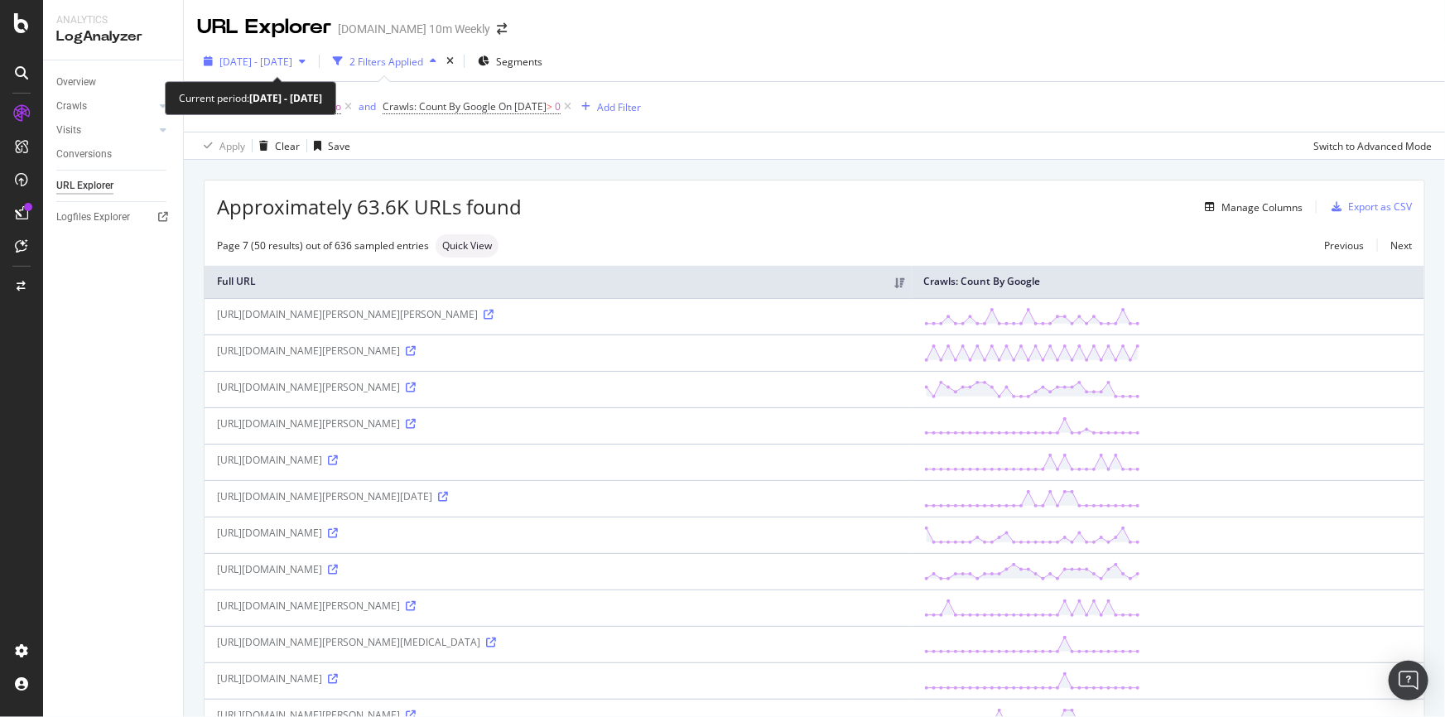
click at [292, 64] on span "[DATE] - [DATE]" at bounding box center [255, 62] width 73 height 14
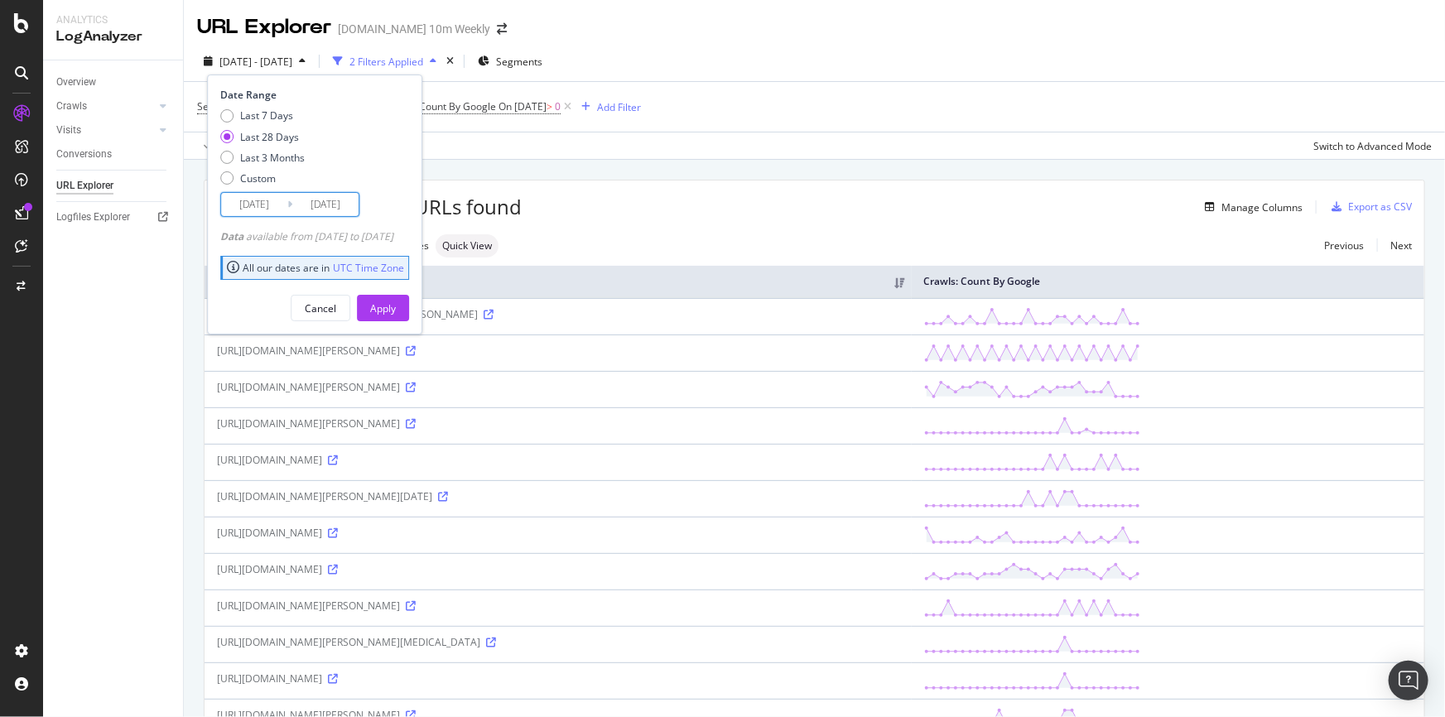
click at [268, 200] on input "[DATE]" at bounding box center [254, 204] width 66 height 23
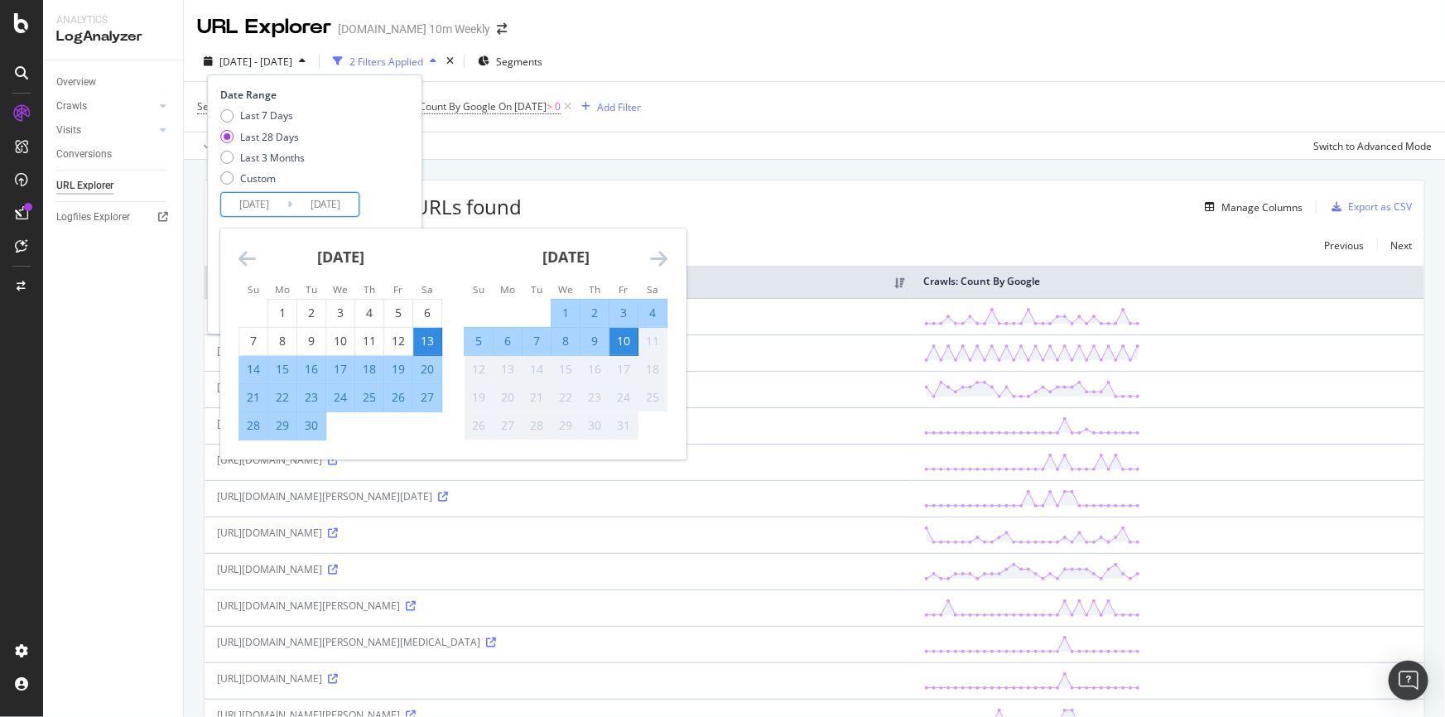
click at [397, 397] on div "26" at bounding box center [398, 397] width 28 height 17
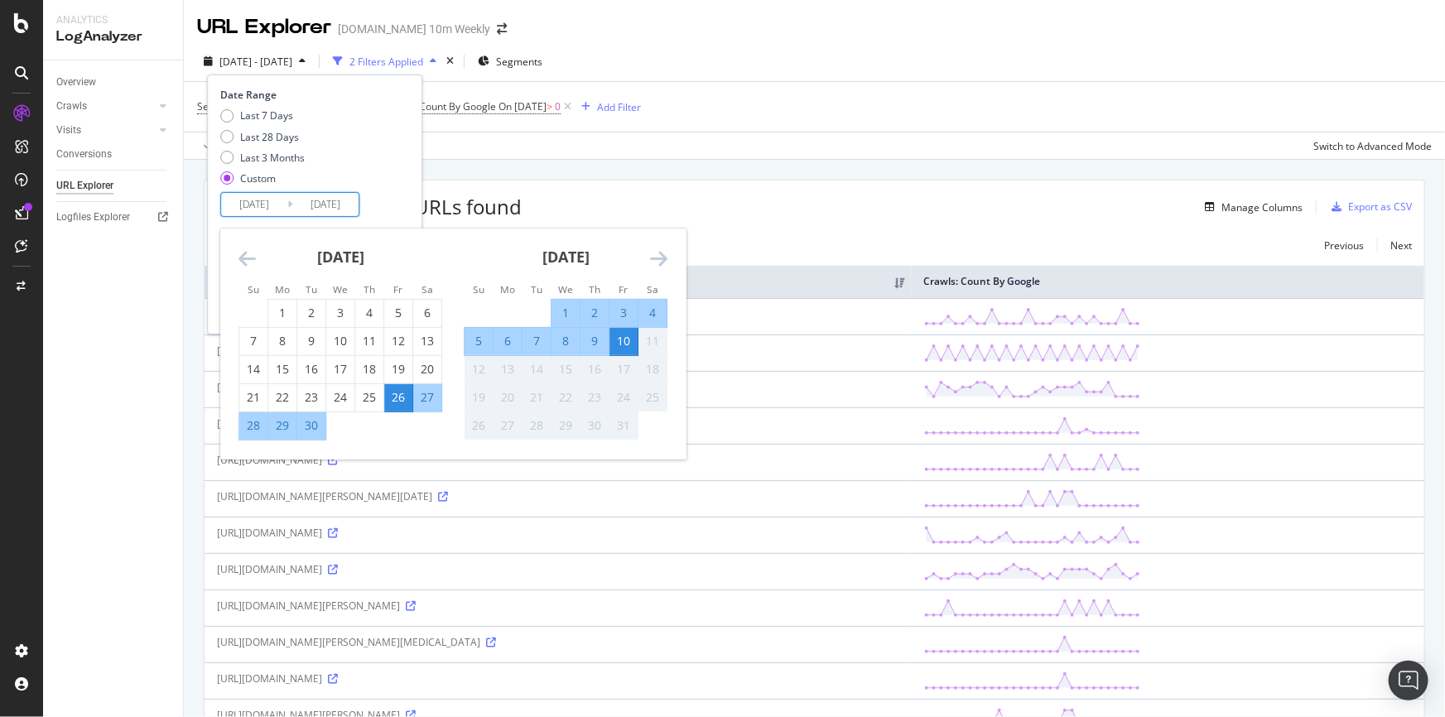
type input "[DATE]"
click at [344, 196] on input "[DATE]" at bounding box center [325, 204] width 66 height 23
click at [388, 397] on div "26" at bounding box center [398, 397] width 28 height 17
type input "[DATE]"
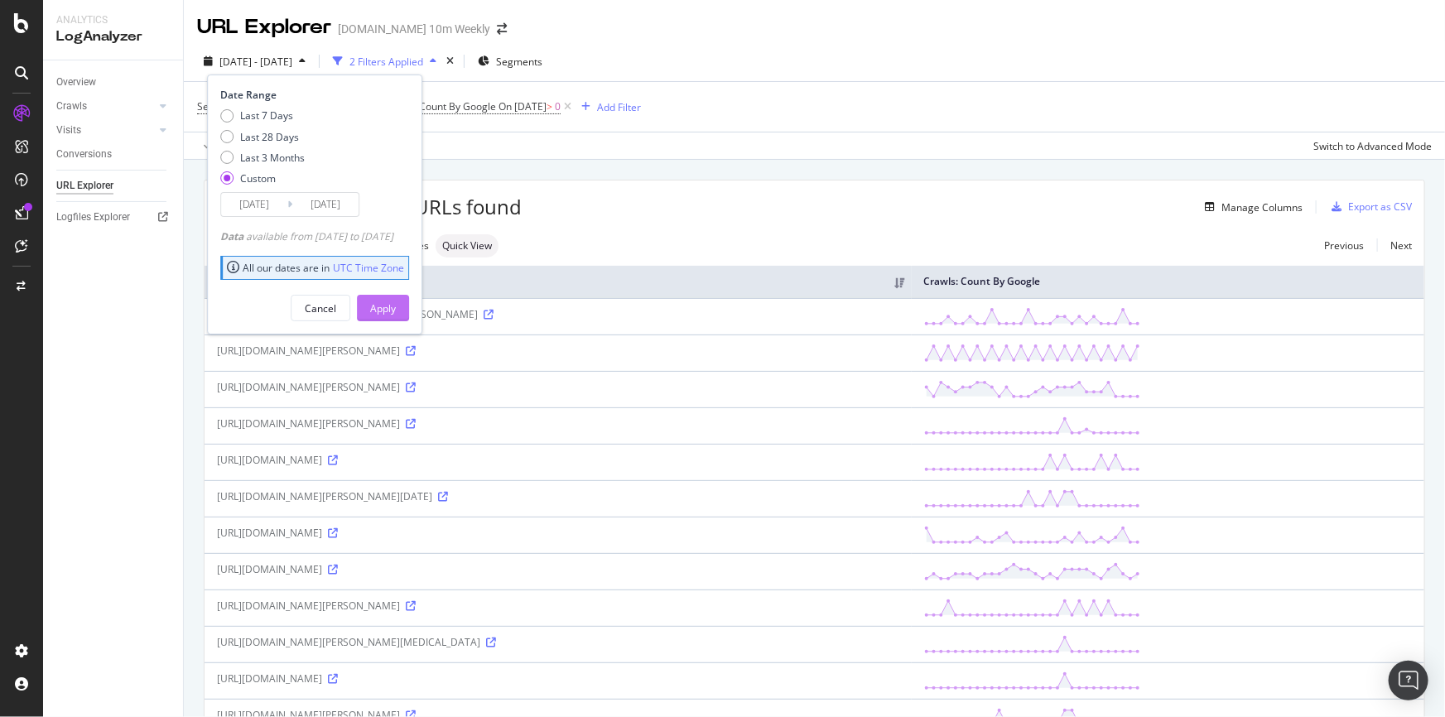
click at [396, 304] on div "Apply" at bounding box center [383, 308] width 26 height 14
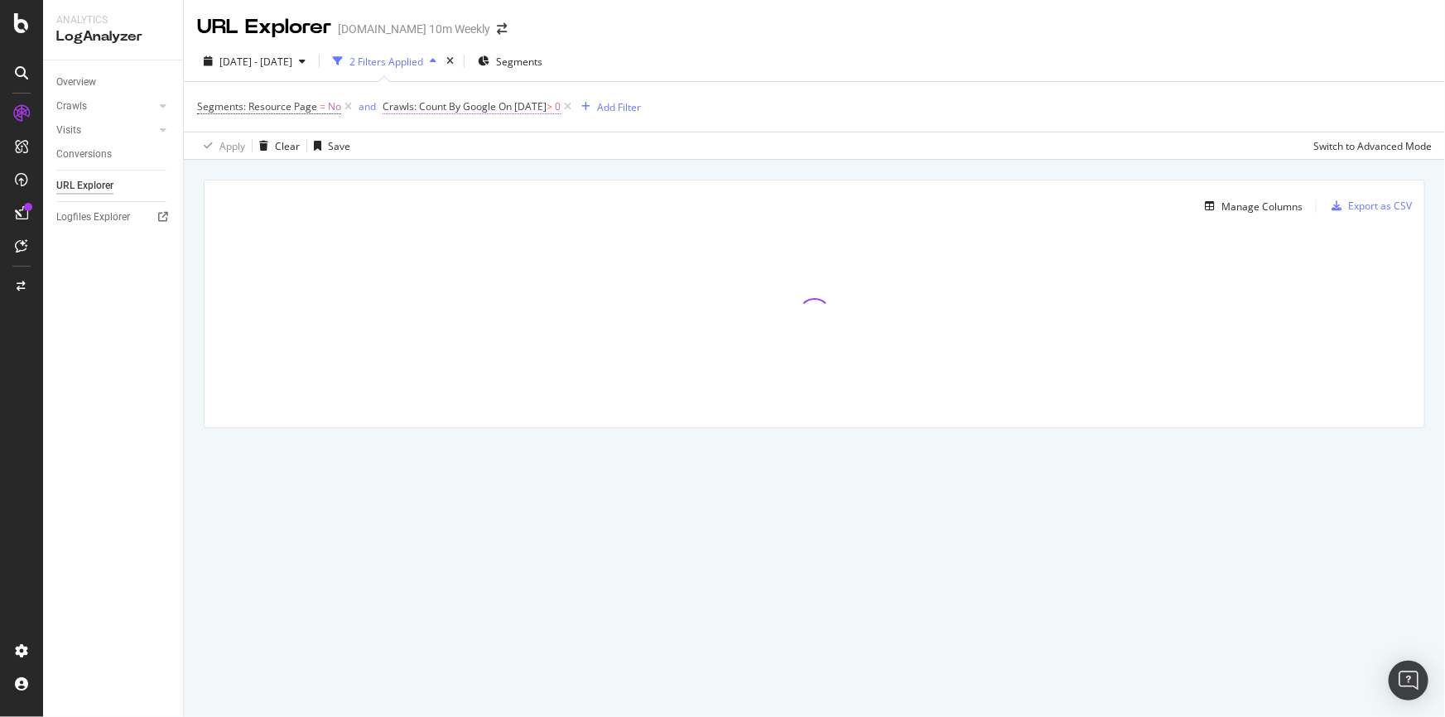
click at [532, 110] on span "On [DATE]" at bounding box center [522, 106] width 48 height 14
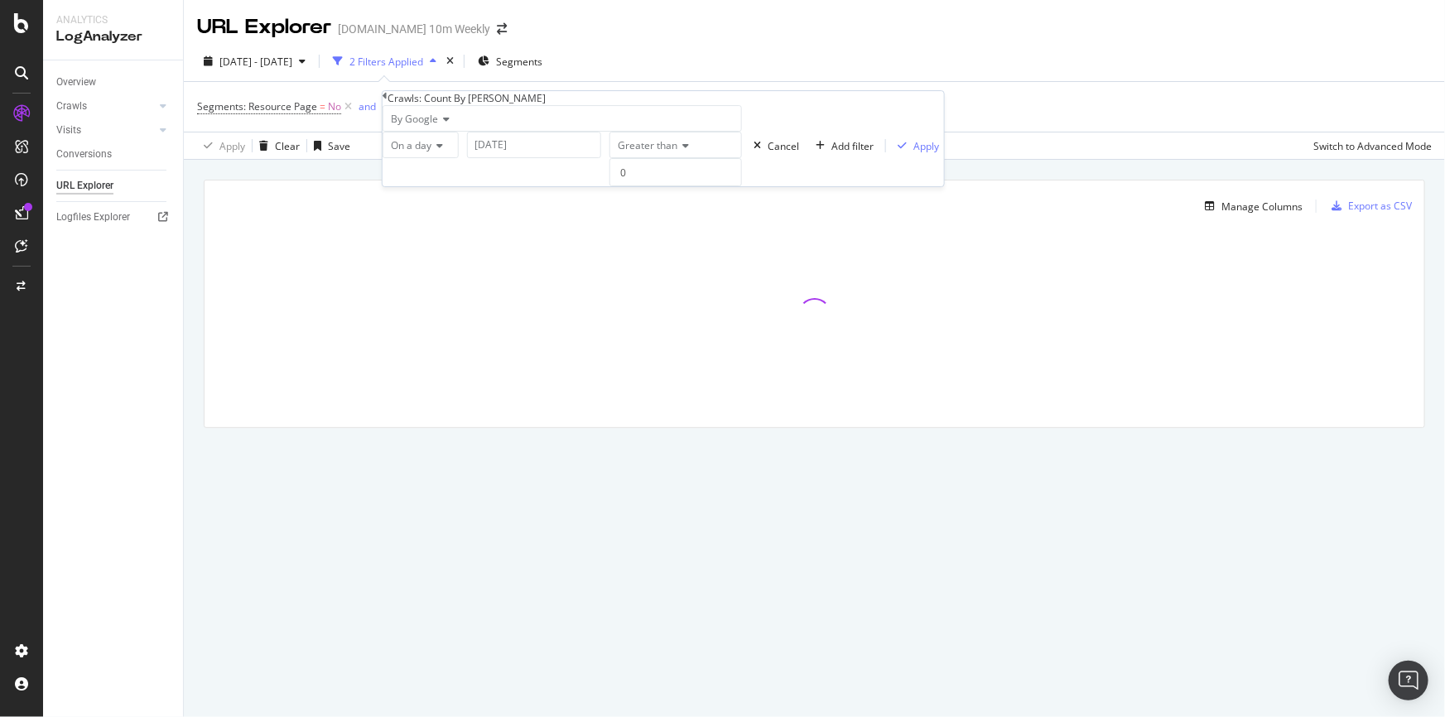
click at [459, 158] on div "On a day" at bounding box center [421, 145] width 76 height 26
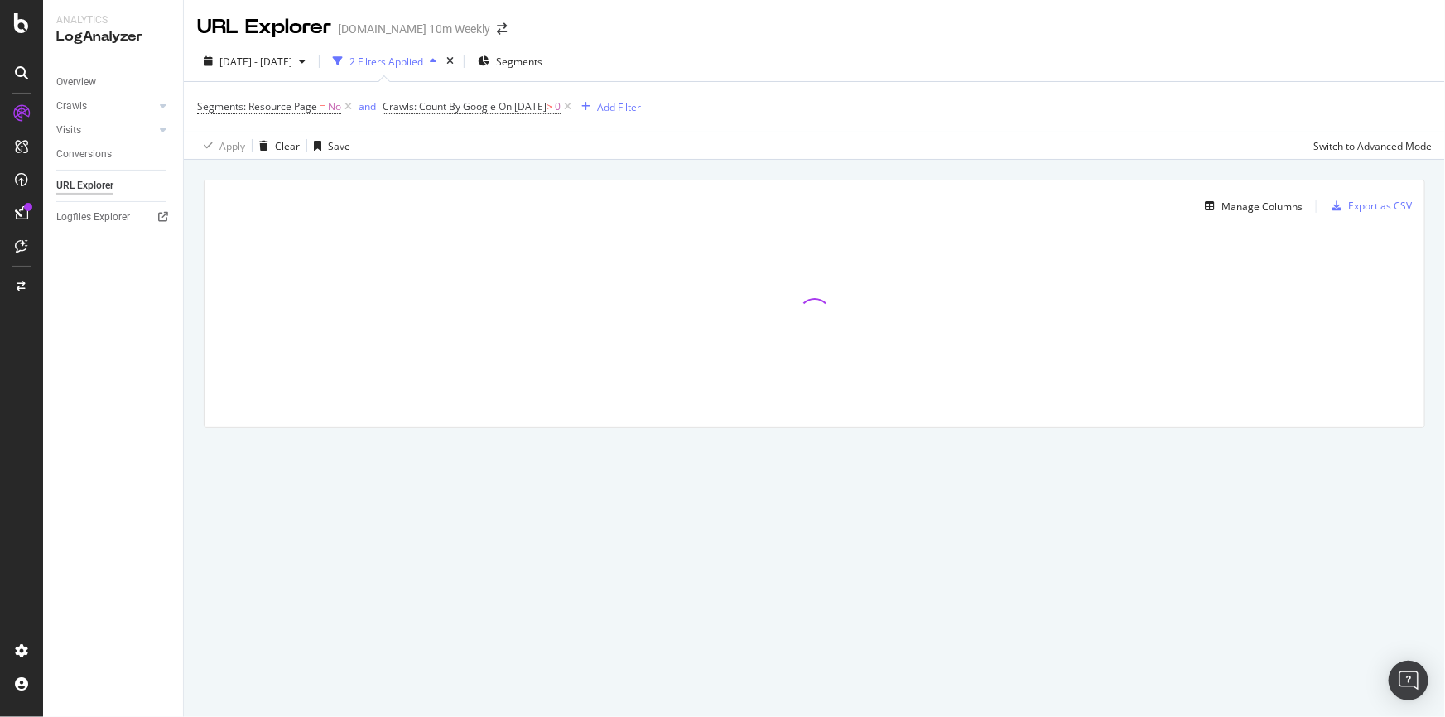
click at [770, 104] on div "Segments: Resource Page = No and Crawls: Count By Google On [DATE] > 0 Add Filt…" at bounding box center [814, 107] width 1234 height 50
click at [575, 106] on icon at bounding box center [568, 107] width 14 height 17
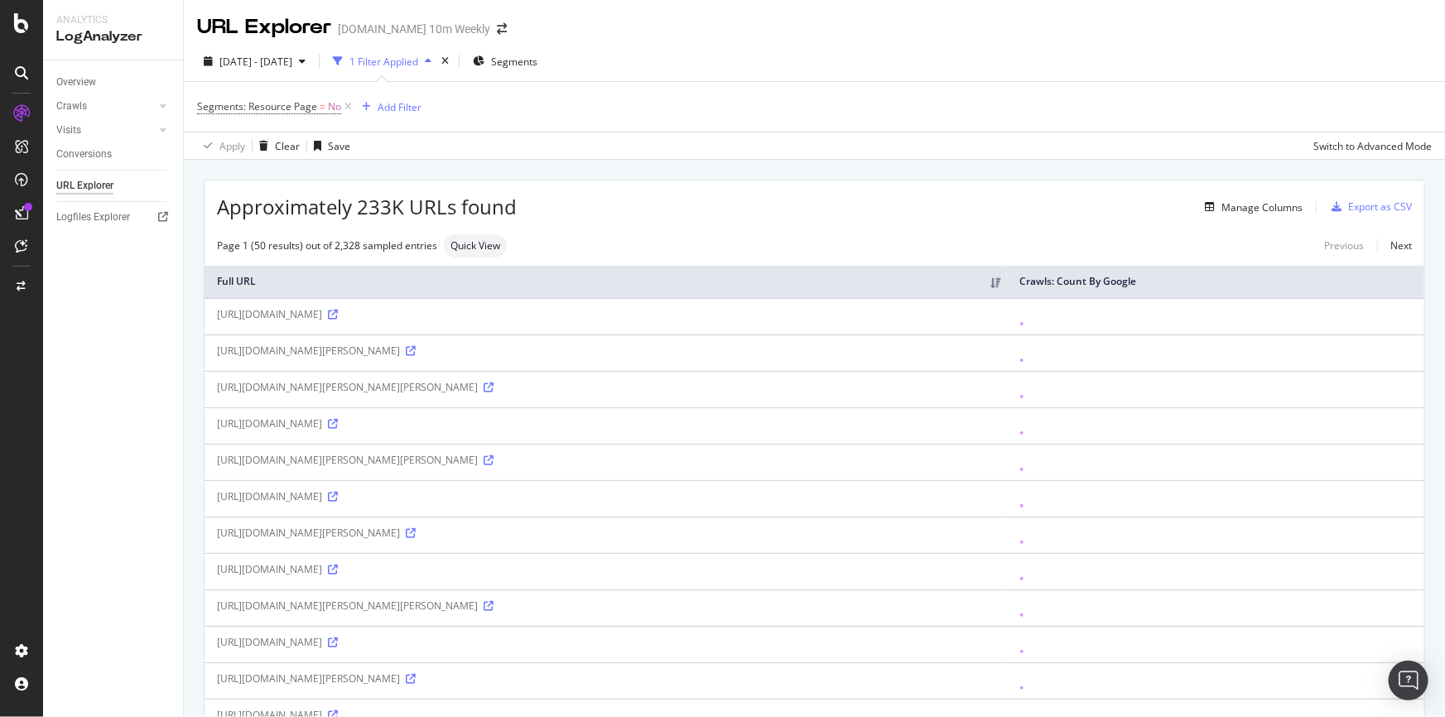
click at [315, 277] on th "Full URL" at bounding box center [606, 282] width 802 height 32
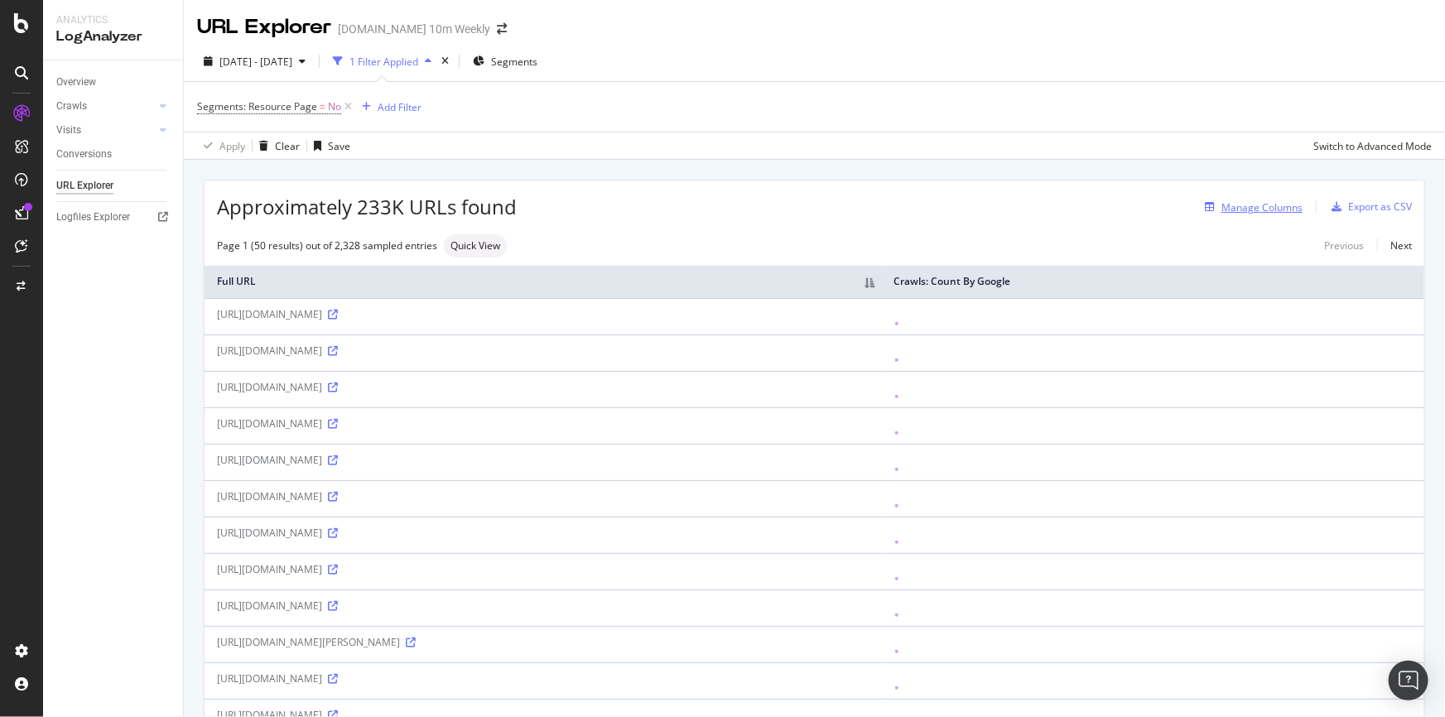
click at [1257, 213] on div "Manage Columns" at bounding box center [1261, 207] width 81 height 14
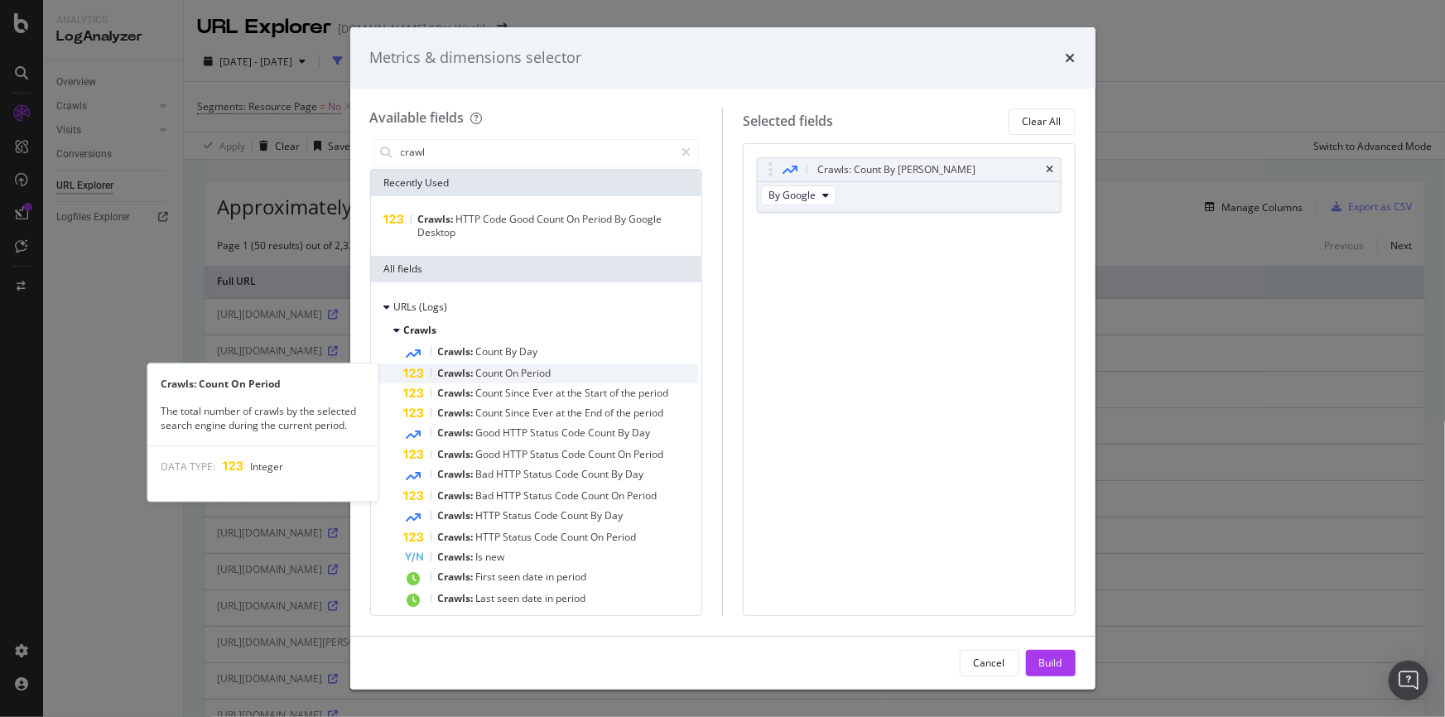
type input "crawl"
click at [570, 372] on div "Crawls: Count On Period" at bounding box center [551, 373] width 295 height 20
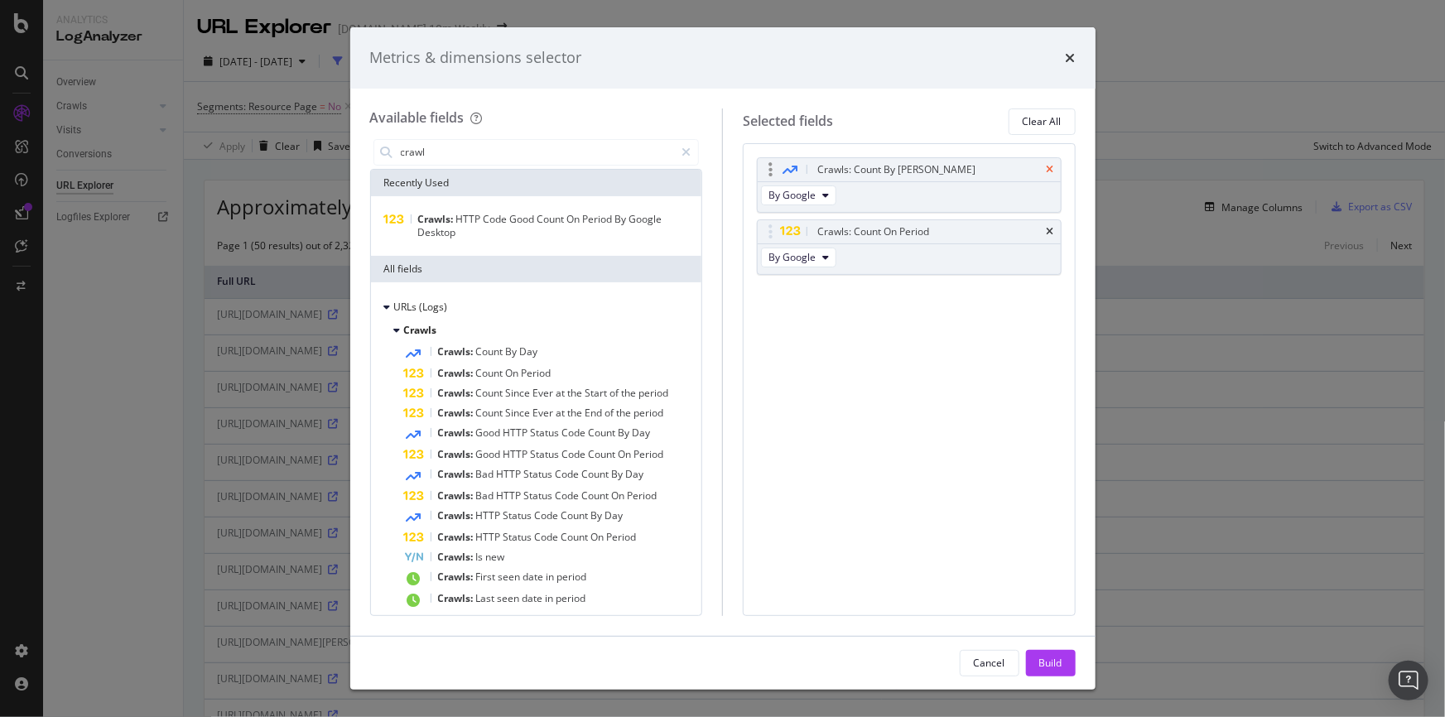
click at [1049, 165] on icon "times" at bounding box center [1050, 170] width 7 height 10
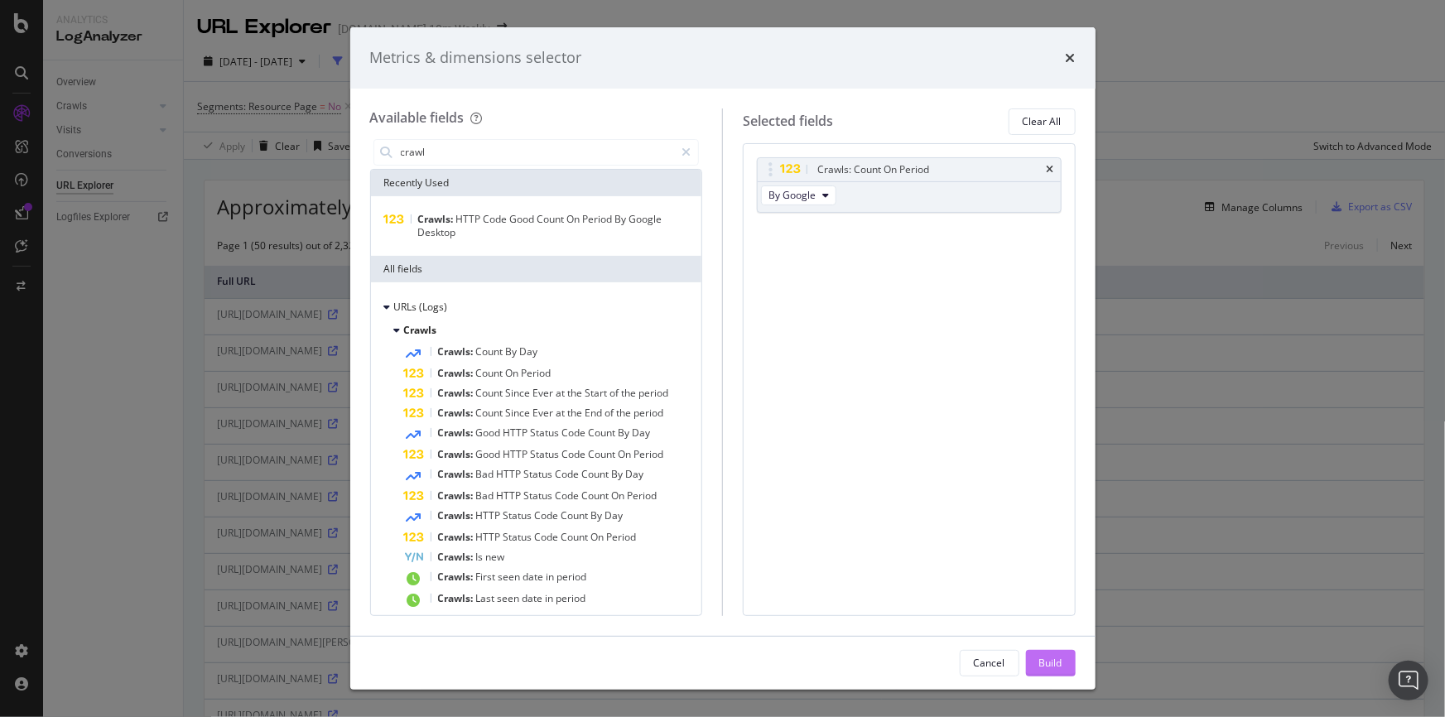
click at [1059, 658] on div "Build" at bounding box center [1050, 663] width 23 height 14
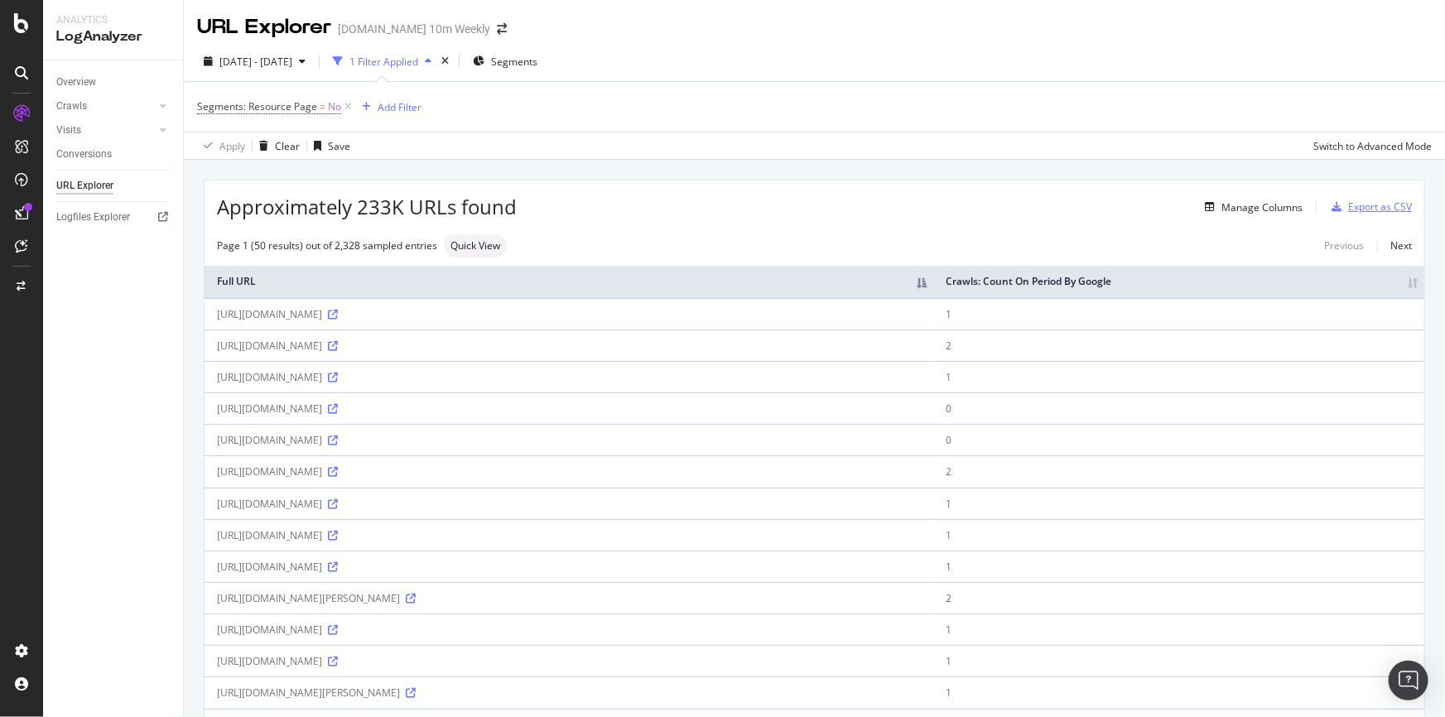
click at [1374, 204] on div "Export as CSV" at bounding box center [1380, 207] width 64 height 14
click at [337, 287] on th "Full URL" at bounding box center [569, 282] width 729 height 32
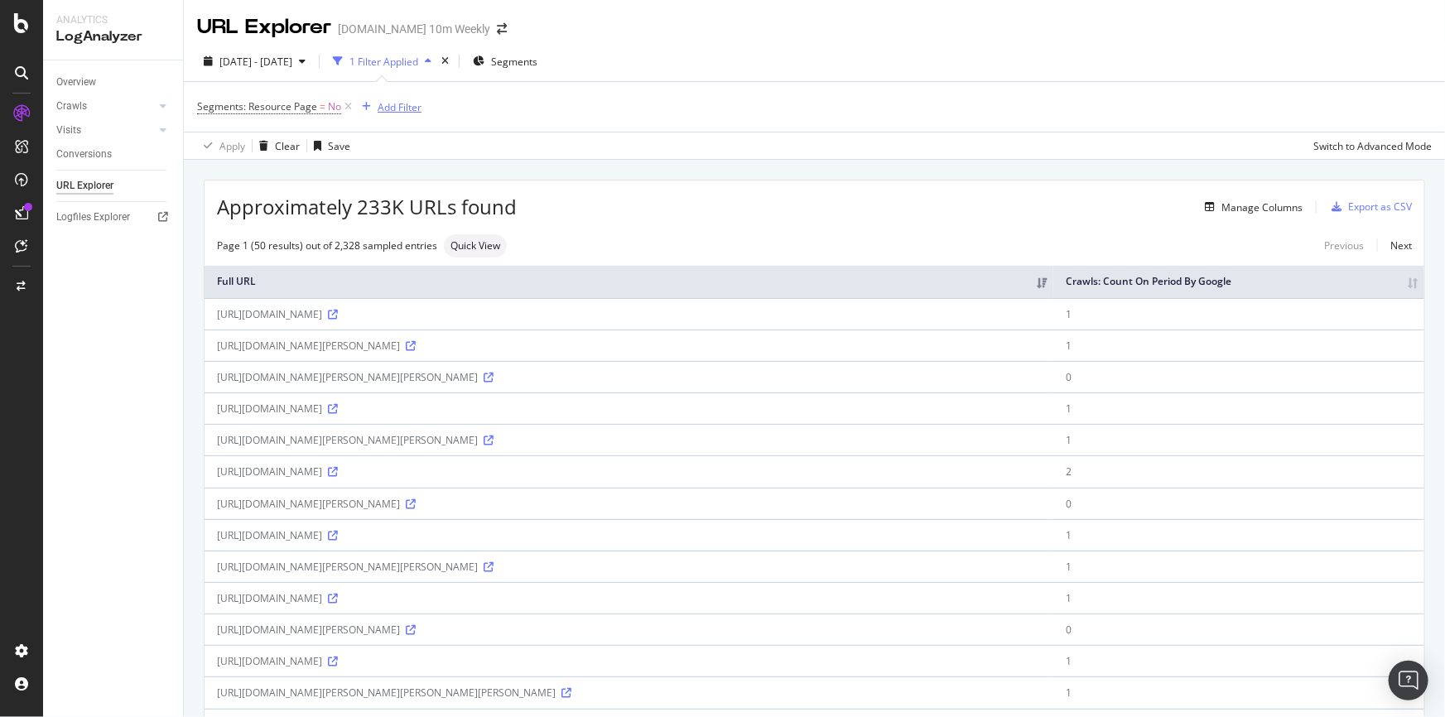
click at [397, 109] on div "Add Filter" at bounding box center [400, 107] width 44 height 14
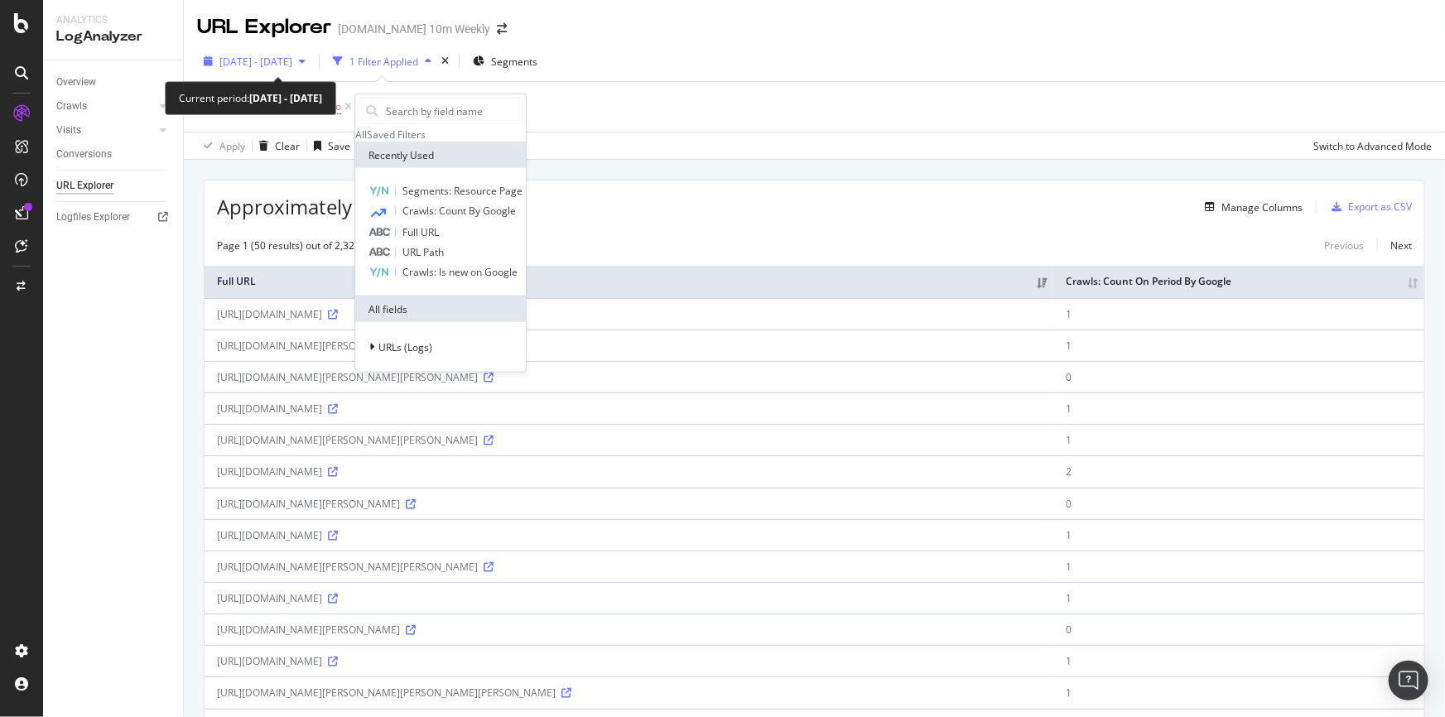
click at [292, 60] on span "[DATE] - [DATE]" at bounding box center [255, 62] width 73 height 14
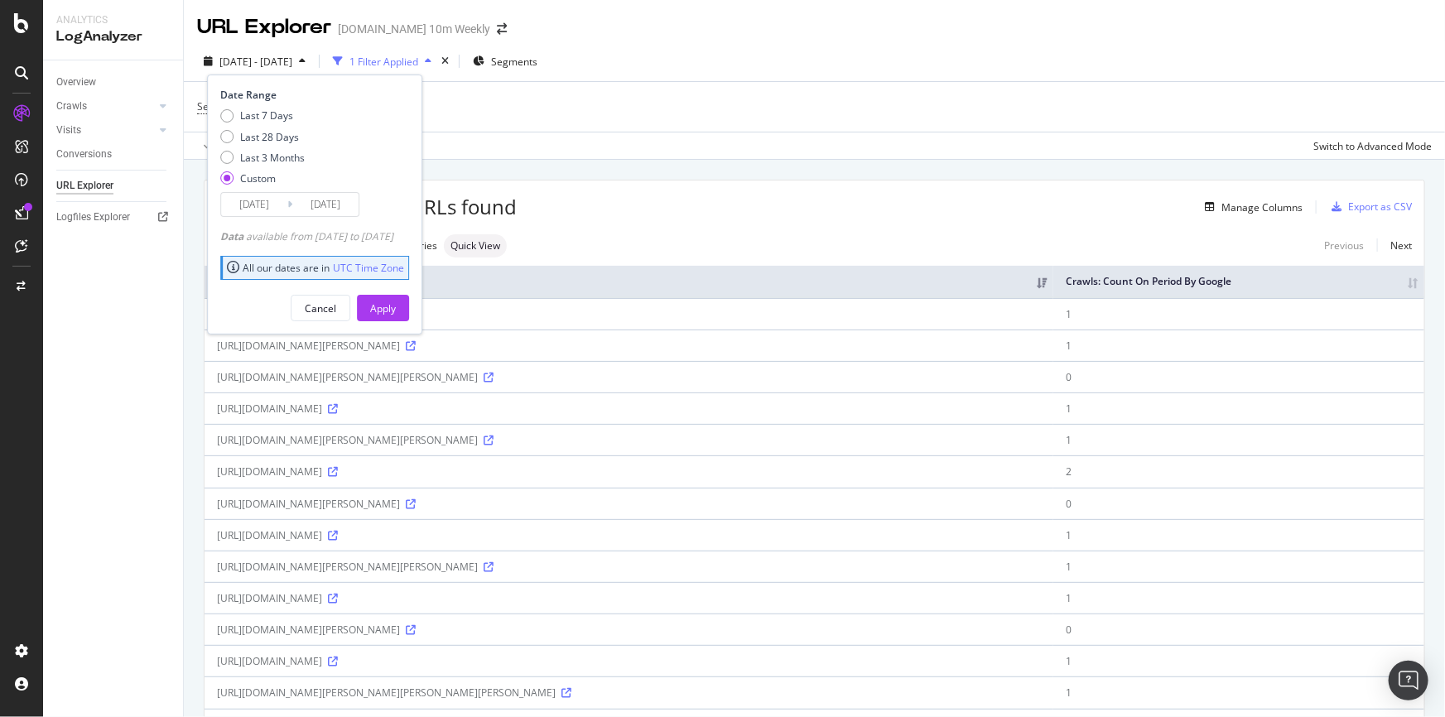
click at [316, 200] on input "[DATE]" at bounding box center [325, 204] width 66 height 23
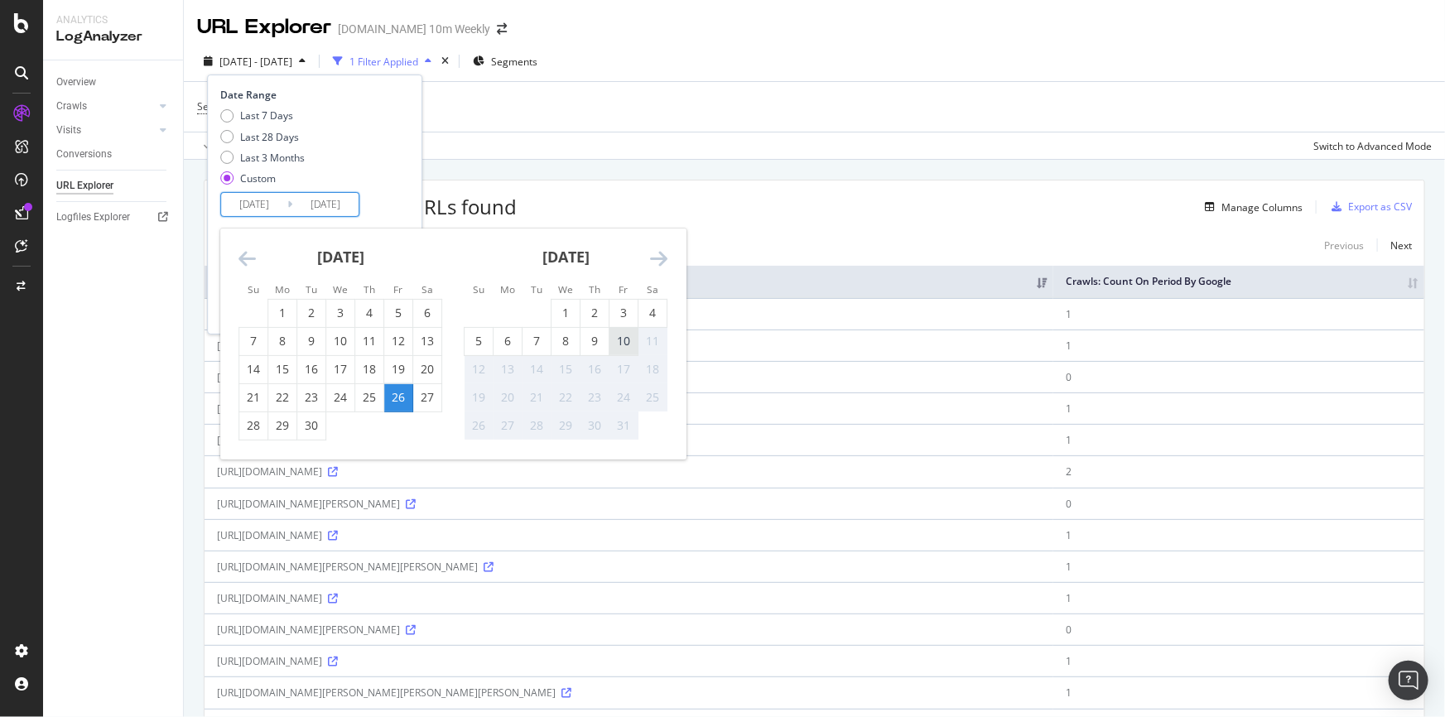
click at [622, 348] on div "10" at bounding box center [623, 341] width 28 height 17
type input "[DATE]"
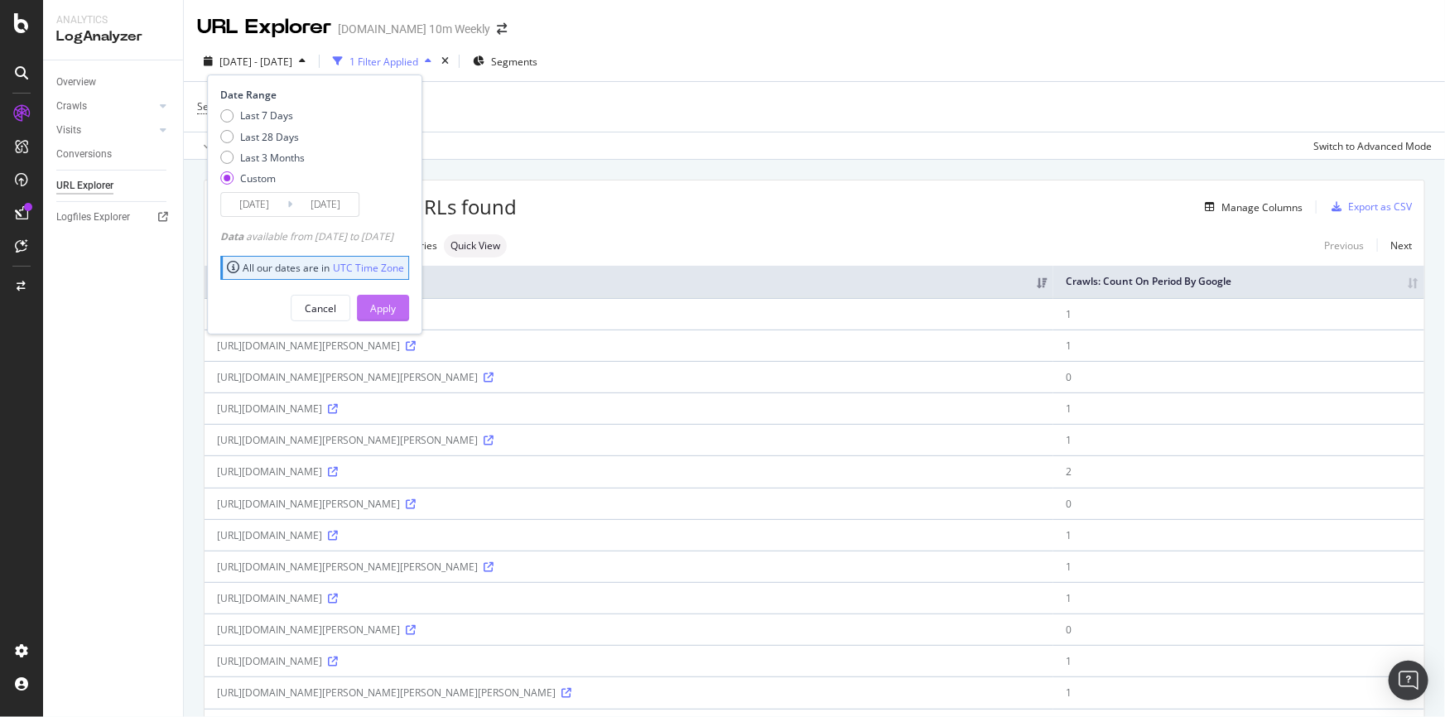
click at [396, 298] on div "Apply" at bounding box center [383, 308] width 26 height 25
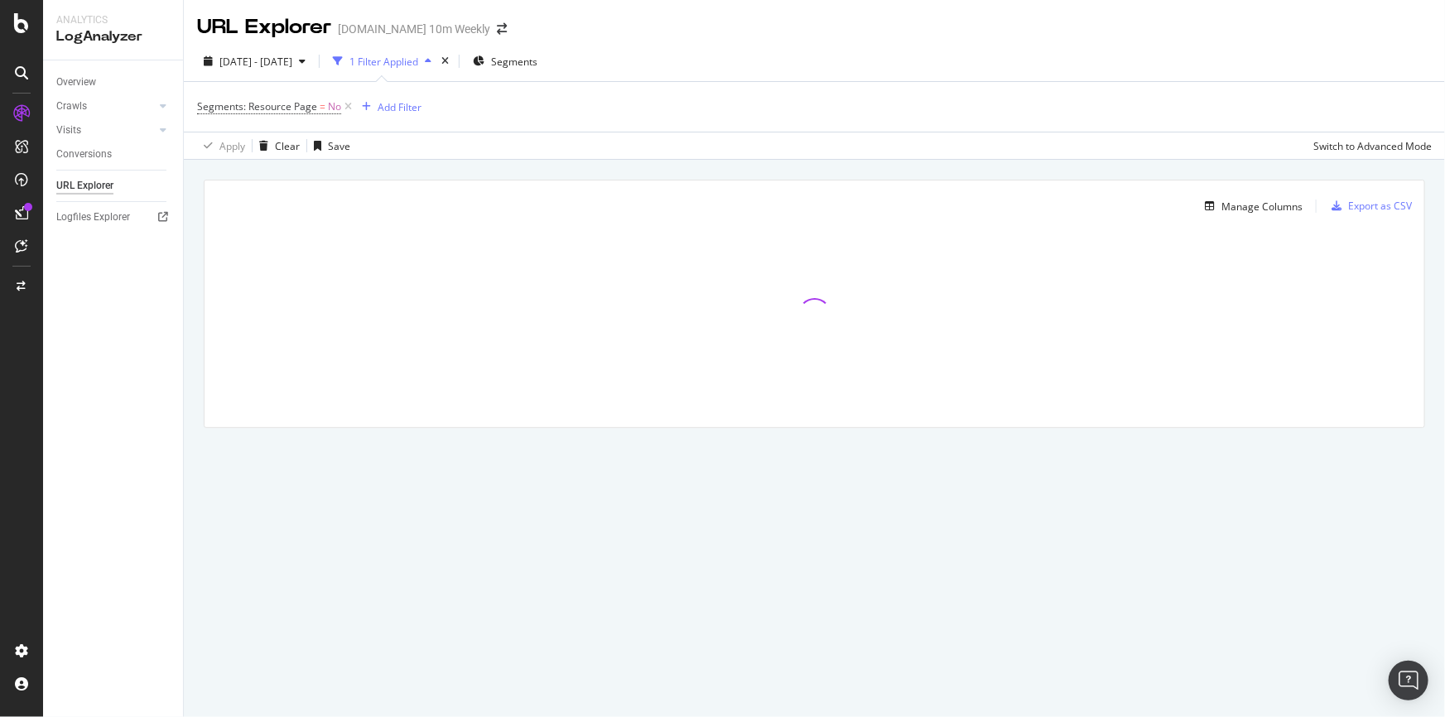
click at [421, 111] on div "Segments: Resource Page = No Add Filter" at bounding box center [814, 107] width 1234 height 50
click at [419, 109] on div "Add Filter" at bounding box center [400, 107] width 44 height 14
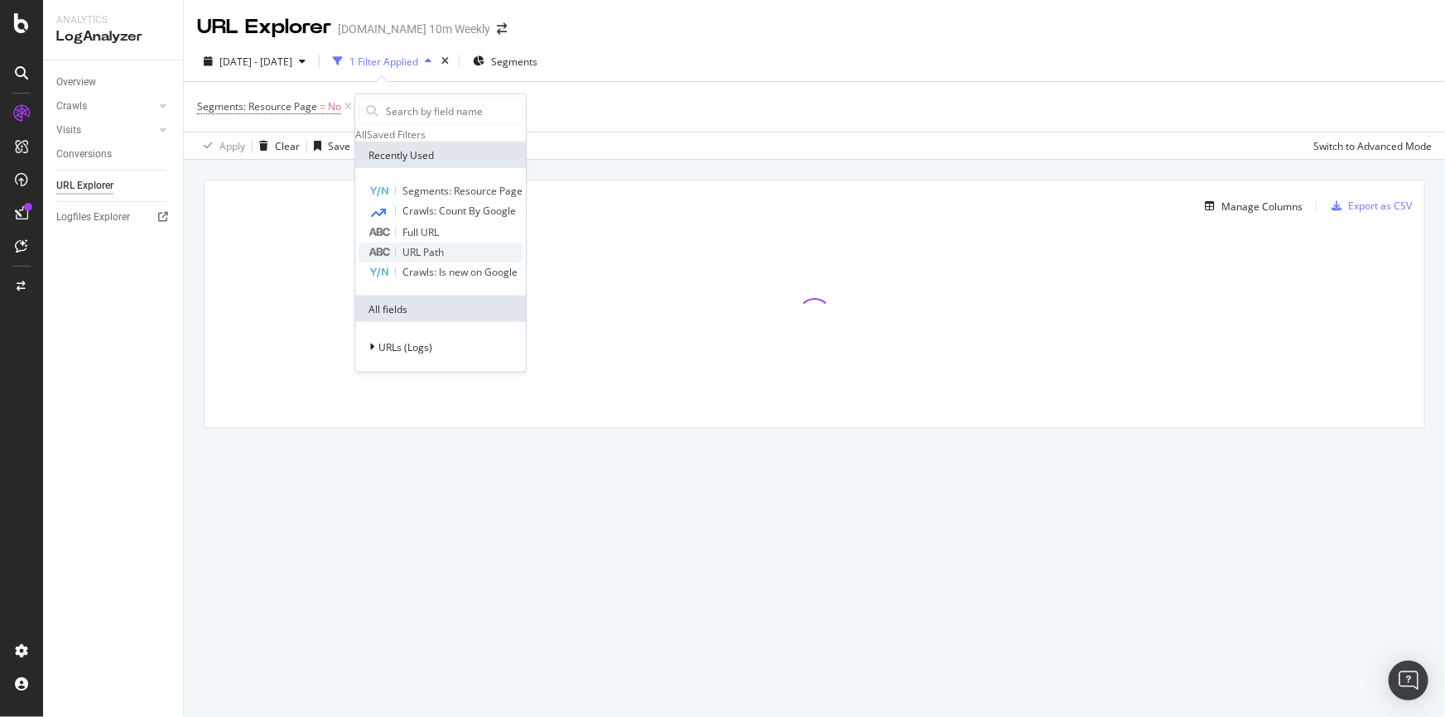
click at [445, 262] on div "URL Path" at bounding box center [441, 253] width 164 height 20
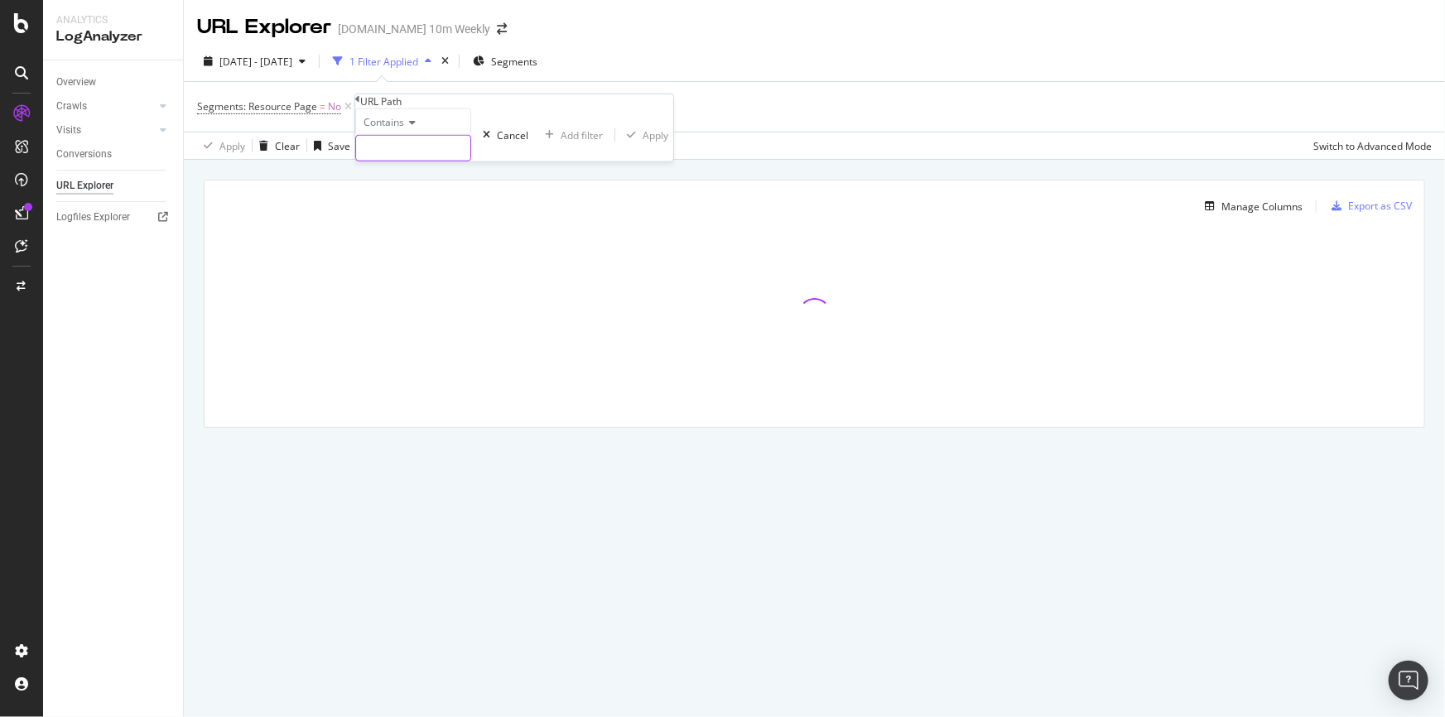
click at [443, 161] on input "text" at bounding box center [413, 148] width 114 height 25
paste input "a-brexit-holiday-srdn70fjk"
type input "a-brexit-holiday-srdn70fjk"
click at [551, 161] on div "Contains a-brexit-holiday-srdn70fjk Cancel Add filter Apply" at bounding box center [526, 134] width 342 height 53
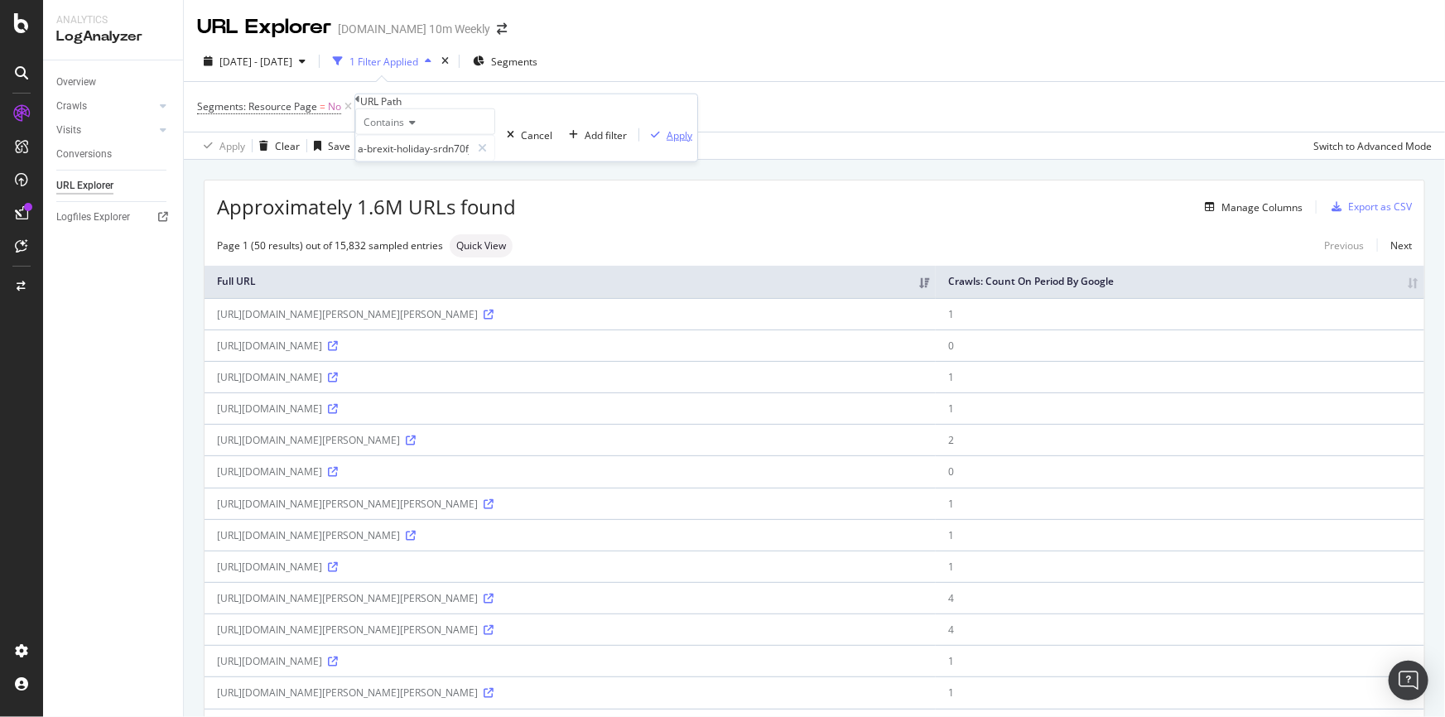
click at [666, 142] on div "Apply" at bounding box center [679, 135] width 26 height 14
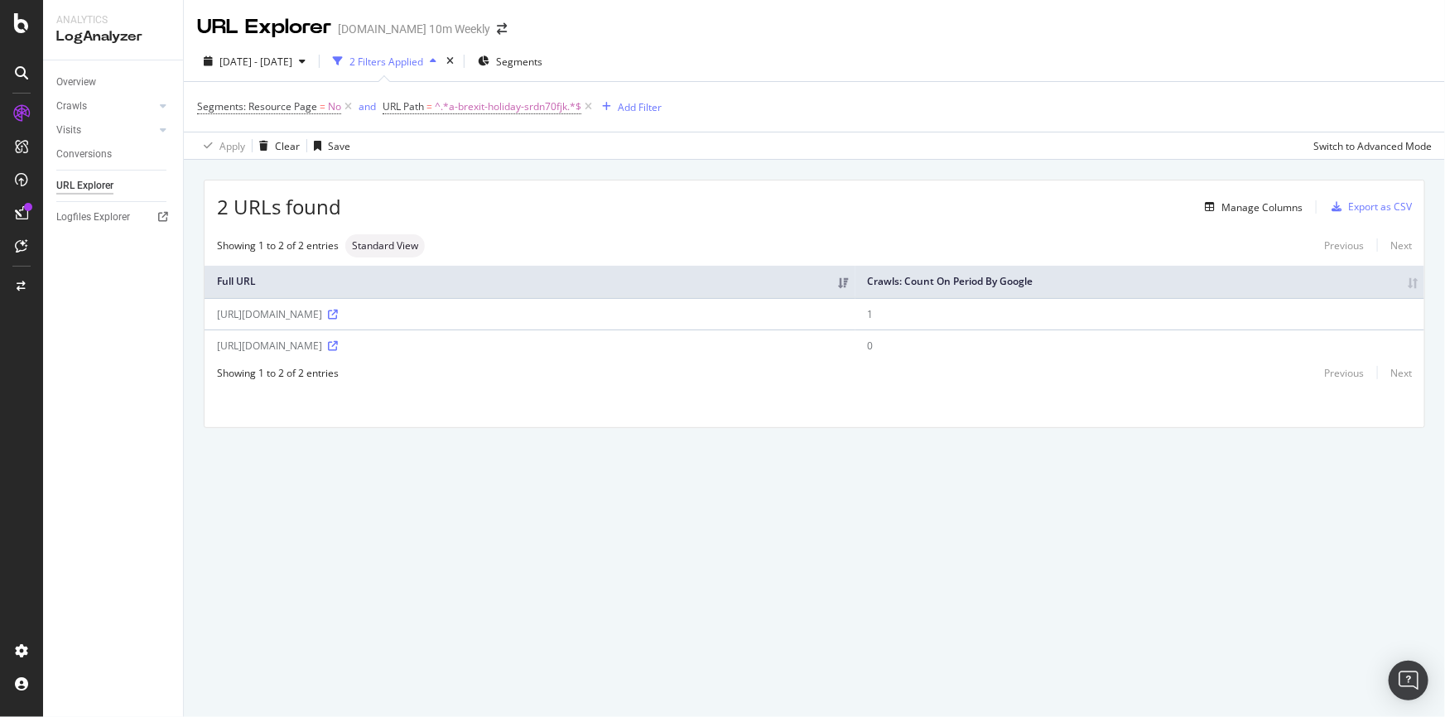
drag, startPoint x: 313, startPoint y: 339, endPoint x: 344, endPoint y: 348, distance: 31.7
click at [344, 348] on div "[URL][DOMAIN_NAME]" at bounding box center [530, 346] width 626 height 14
click at [426, 361] on div "Full URL Crawls: Count On Period By Google [URL][DOMAIN_NAME] 1 [URL][DOMAIN_NA…" at bounding box center [815, 311] width 1220 height 108
click at [338, 316] on icon at bounding box center [333, 315] width 10 height 10
click at [338, 344] on icon at bounding box center [333, 346] width 10 height 10
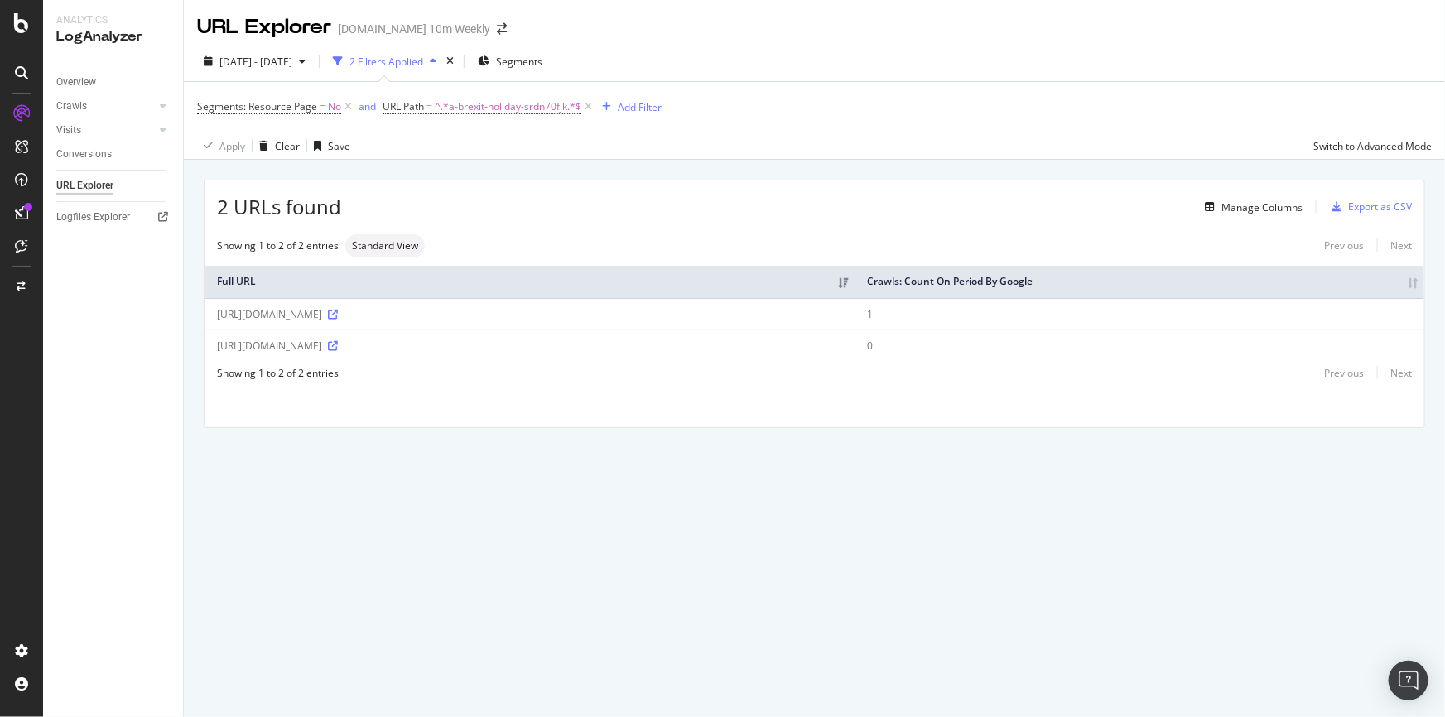
drag, startPoint x: 333, startPoint y: 345, endPoint x: 431, endPoint y: 349, distance: 97.8
click at [431, 349] on div "[URL][DOMAIN_NAME]" at bounding box center [530, 346] width 626 height 14
copy div "uk/uk/politics/article/"
click at [500, 106] on span "^.*a-brexit-holiday-srdn70fjk.*$" at bounding box center [508, 106] width 147 height 23
click at [498, 157] on input "a-brexit-holiday-srdn70fjk" at bounding box center [440, 144] width 114 height 25
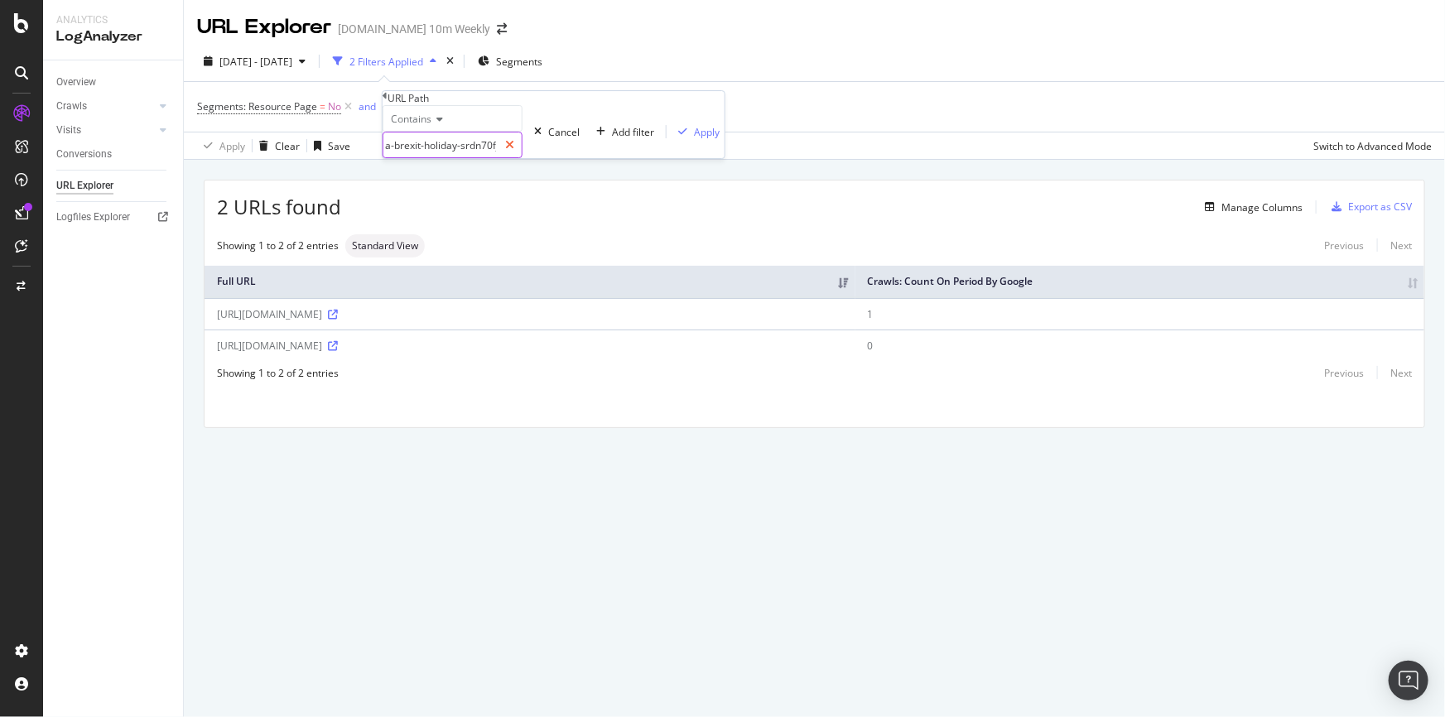
click at [522, 158] on div at bounding box center [510, 145] width 24 height 26
click at [498, 157] on input "text" at bounding box center [440, 144] width 114 height 25
paste input "uk/uk/politics/article/"
type input "uk/uk/politics/article/"
click at [694, 139] on div "Apply" at bounding box center [707, 132] width 26 height 14
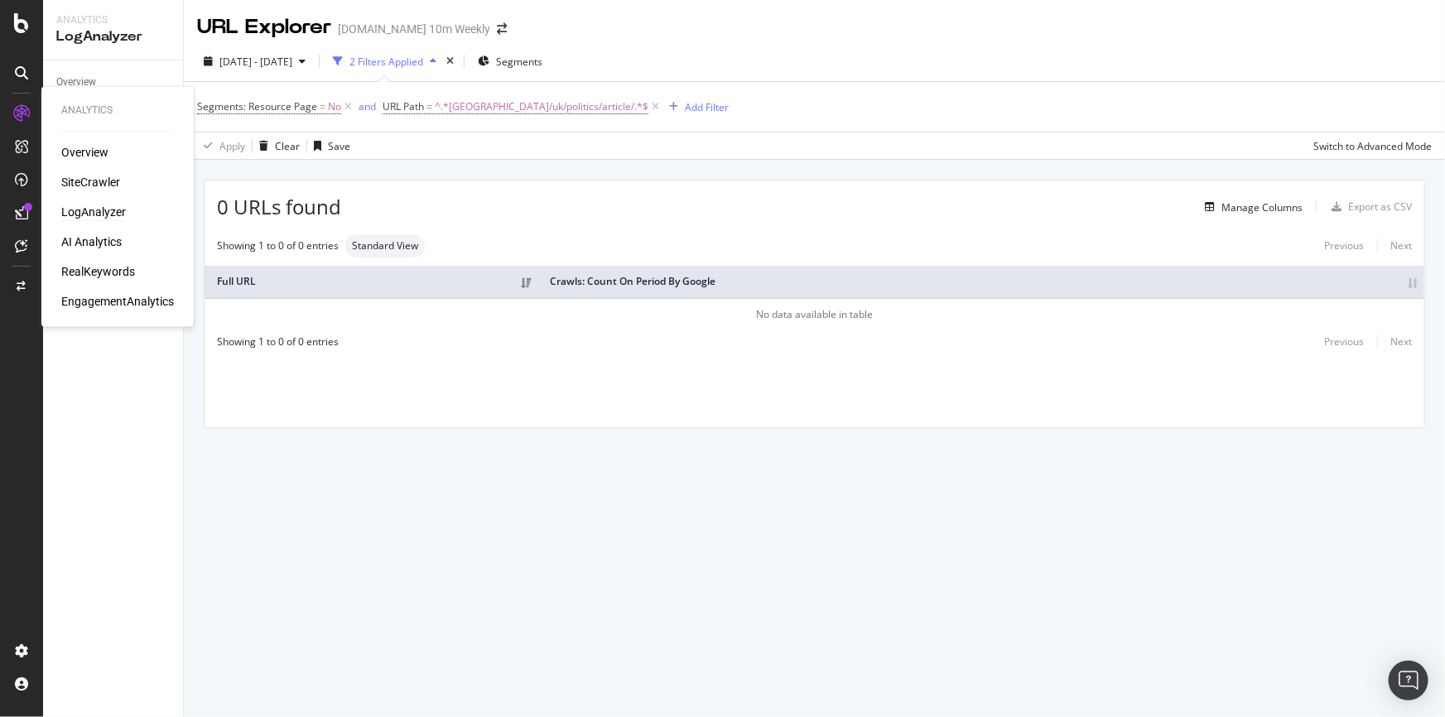
click at [104, 215] on div "LogAnalyzer" at bounding box center [93, 213] width 65 height 17
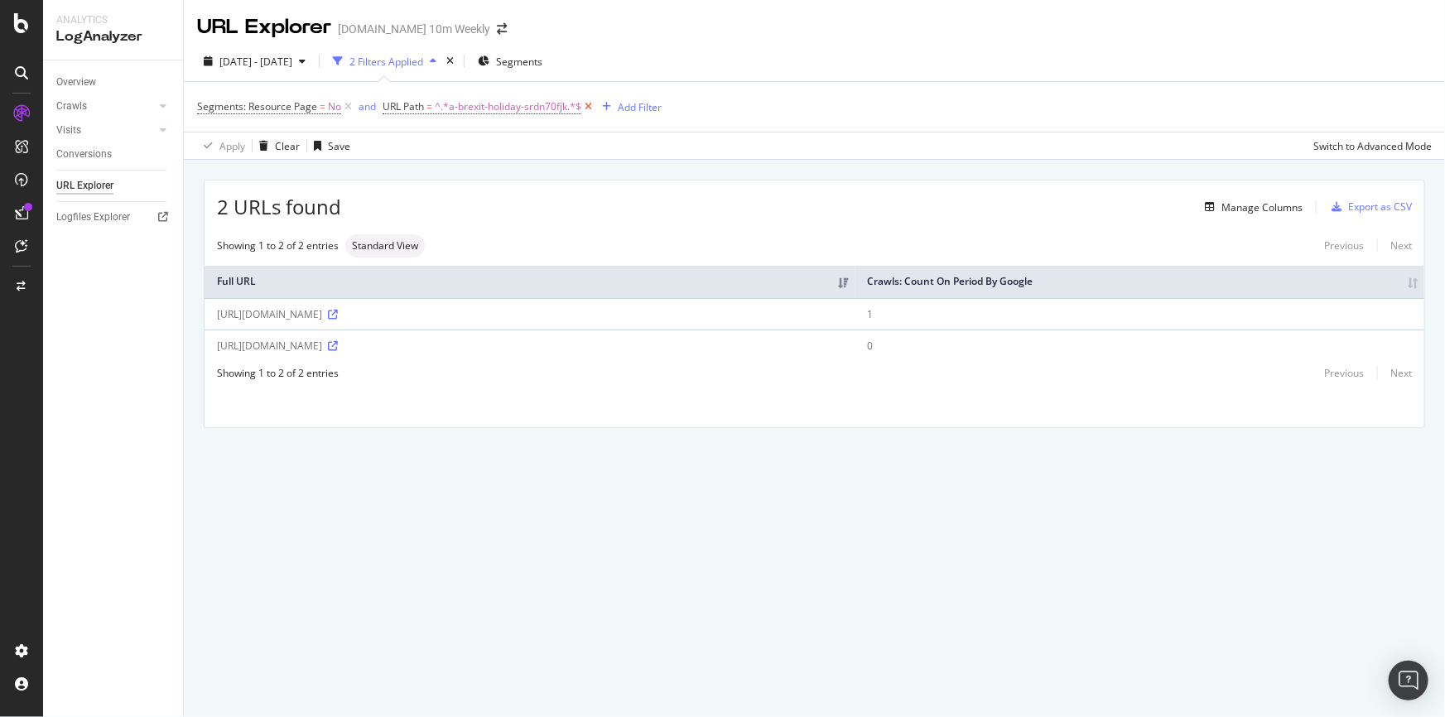
click at [588, 105] on icon at bounding box center [588, 107] width 14 height 17
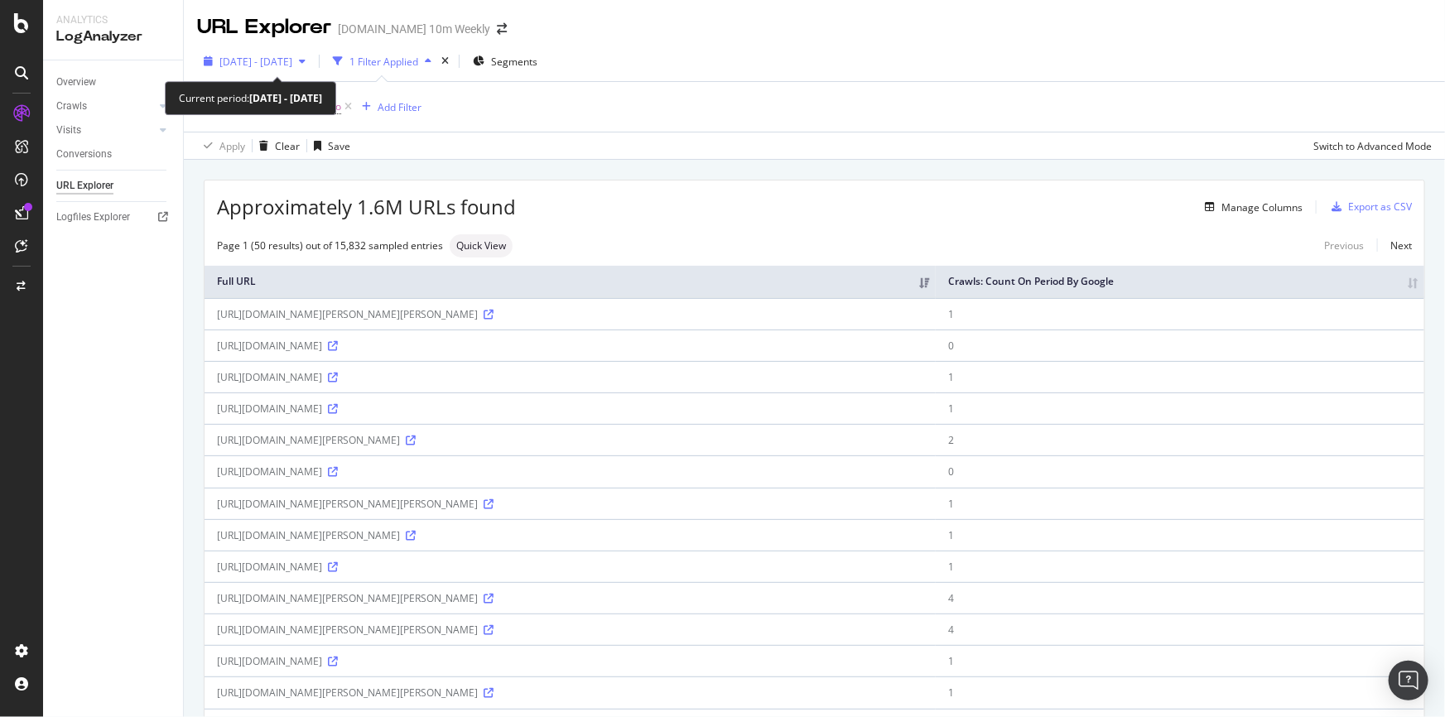
click at [292, 59] on span "[DATE] - [DATE]" at bounding box center [255, 62] width 73 height 14
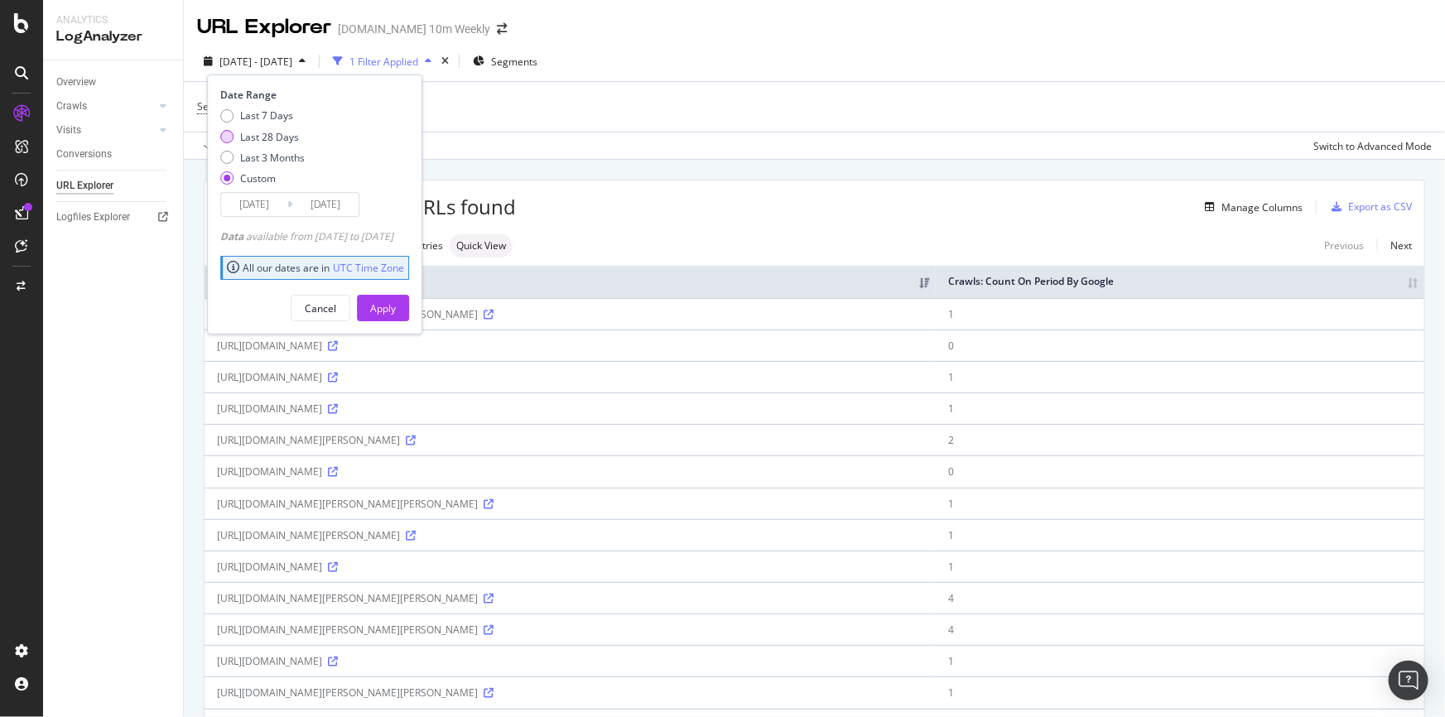
click at [289, 139] on div "Last 28 Days" at bounding box center [269, 137] width 59 height 14
type input "[DATE]"
click at [396, 307] on div "Apply" at bounding box center [383, 308] width 26 height 14
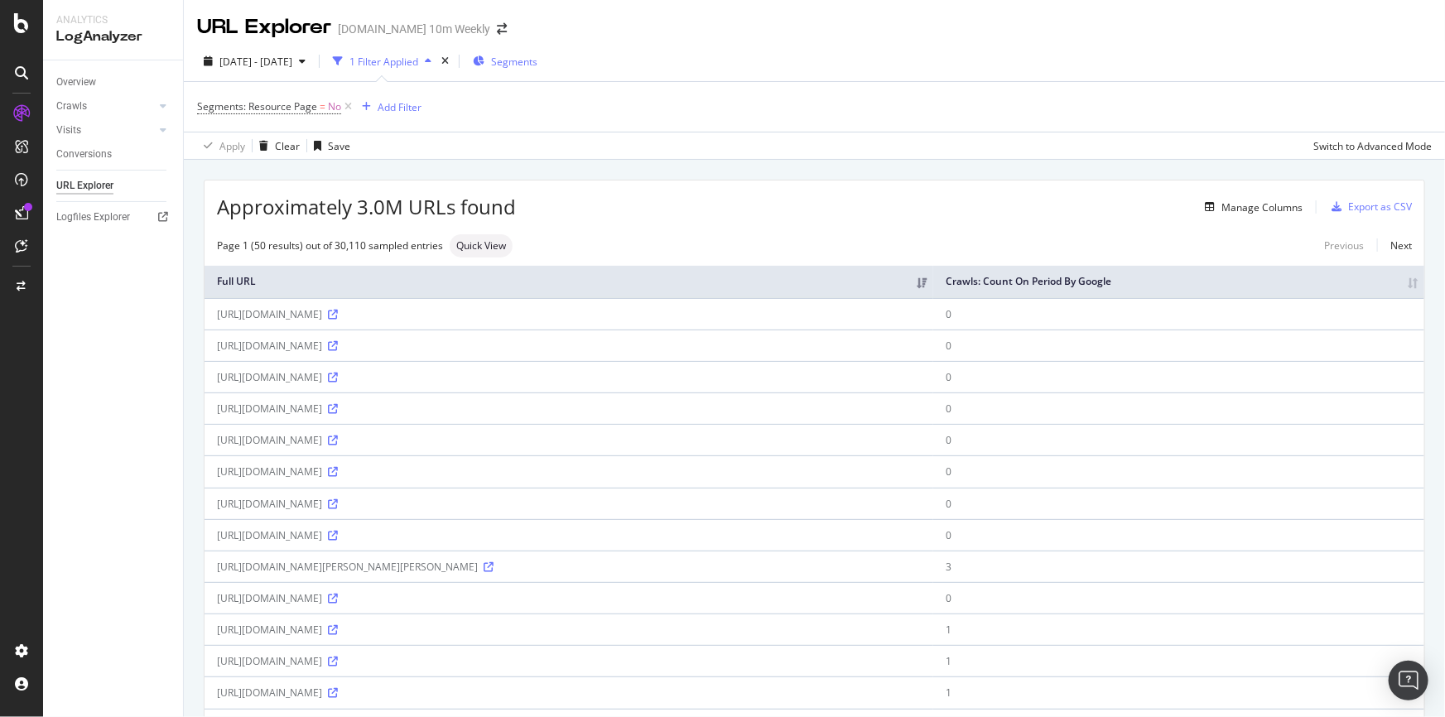
click at [537, 63] on span "Segments" at bounding box center [514, 62] width 46 height 14
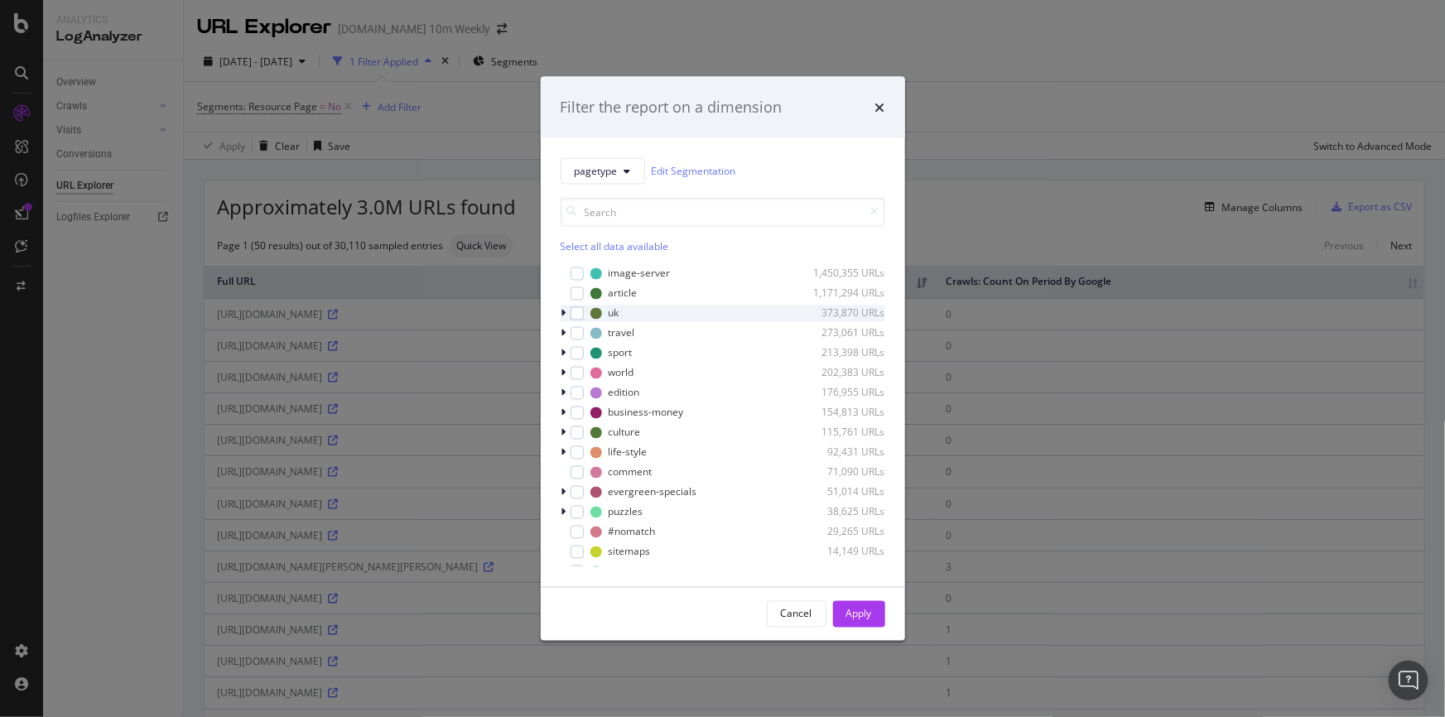
click at [566, 312] on div "modal" at bounding box center [566, 313] width 10 height 17
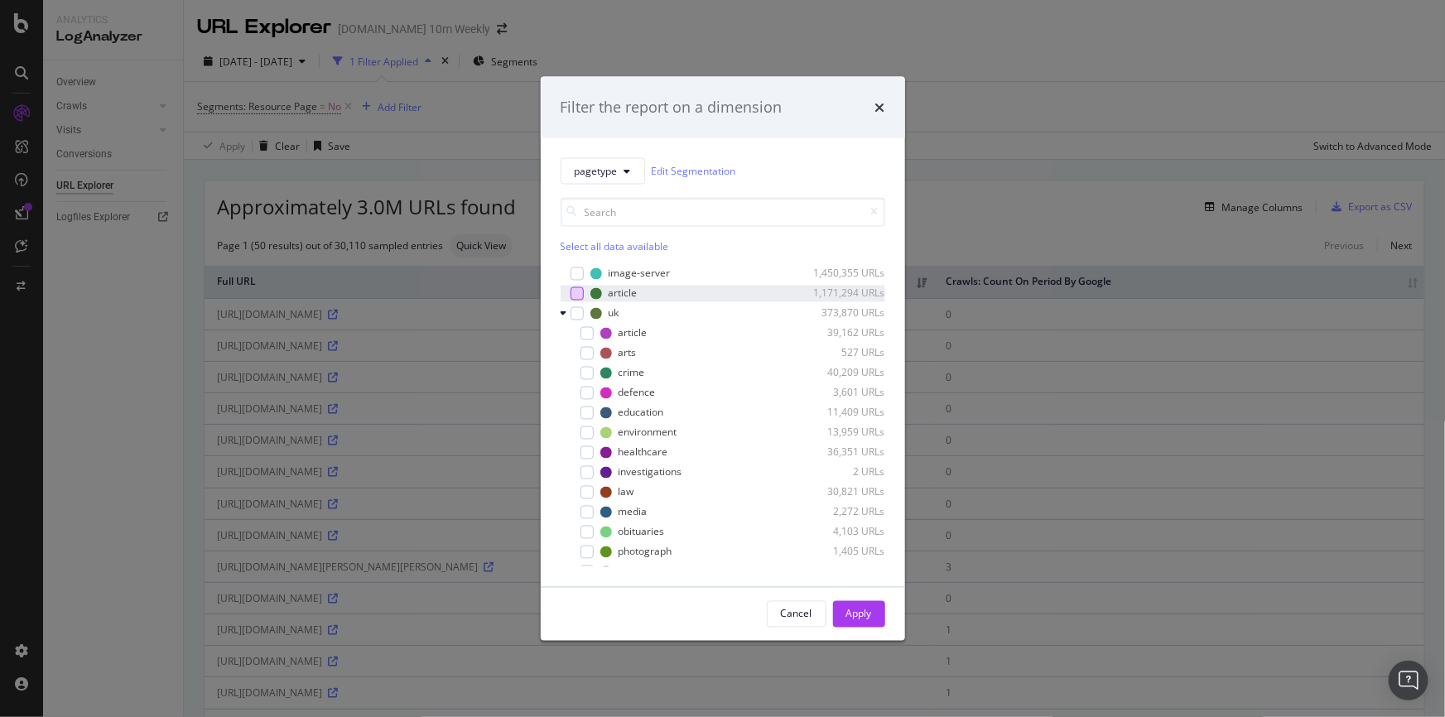
click at [580, 286] on div "modal" at bounding box center [576, 292] width 13 height 13
click at [864, 613] on div "Apply" at bounding box center [859, 614] width 26 height 14
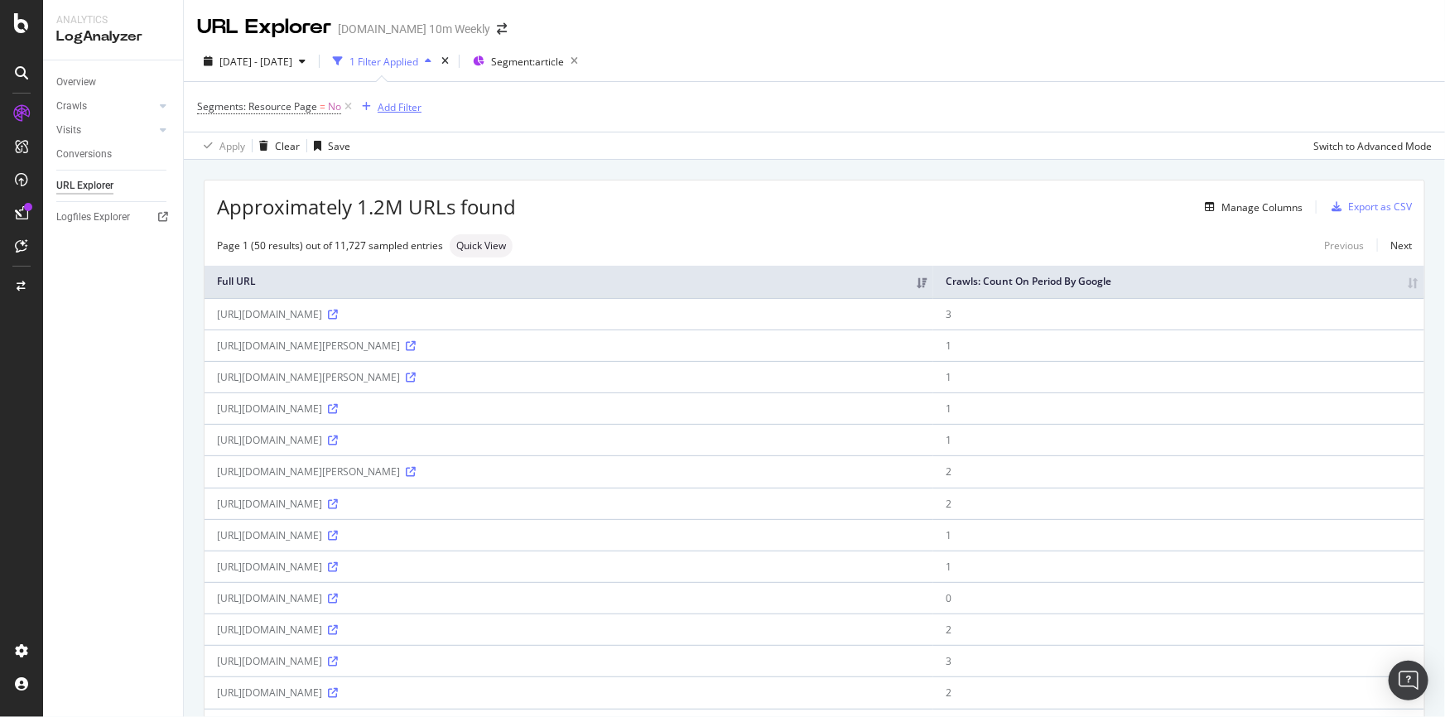
click at [406, 105] on div "Add Filter" at bounding box center [400, 107] width 44 height 14
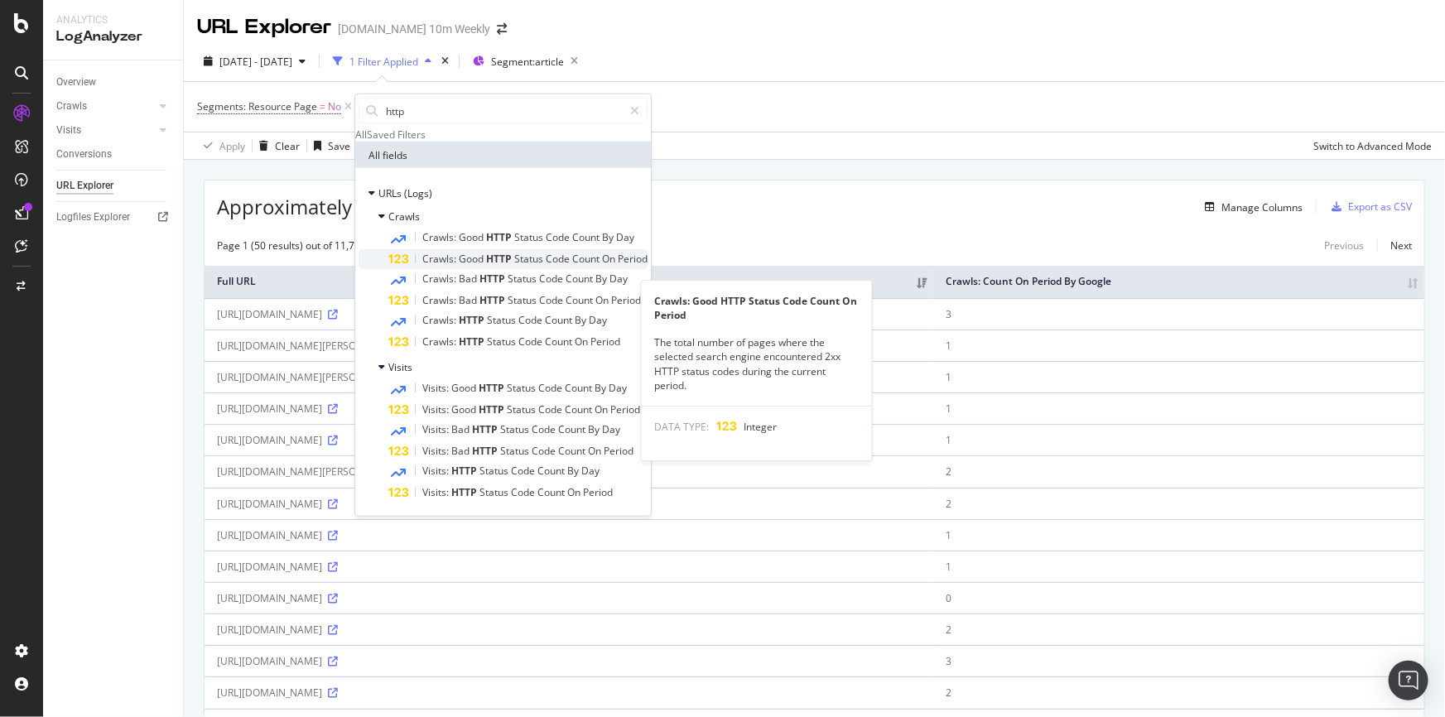
type input "http"
click at [522, 266] on span "Status" at bounding box center [529, 259] width 31 height 14
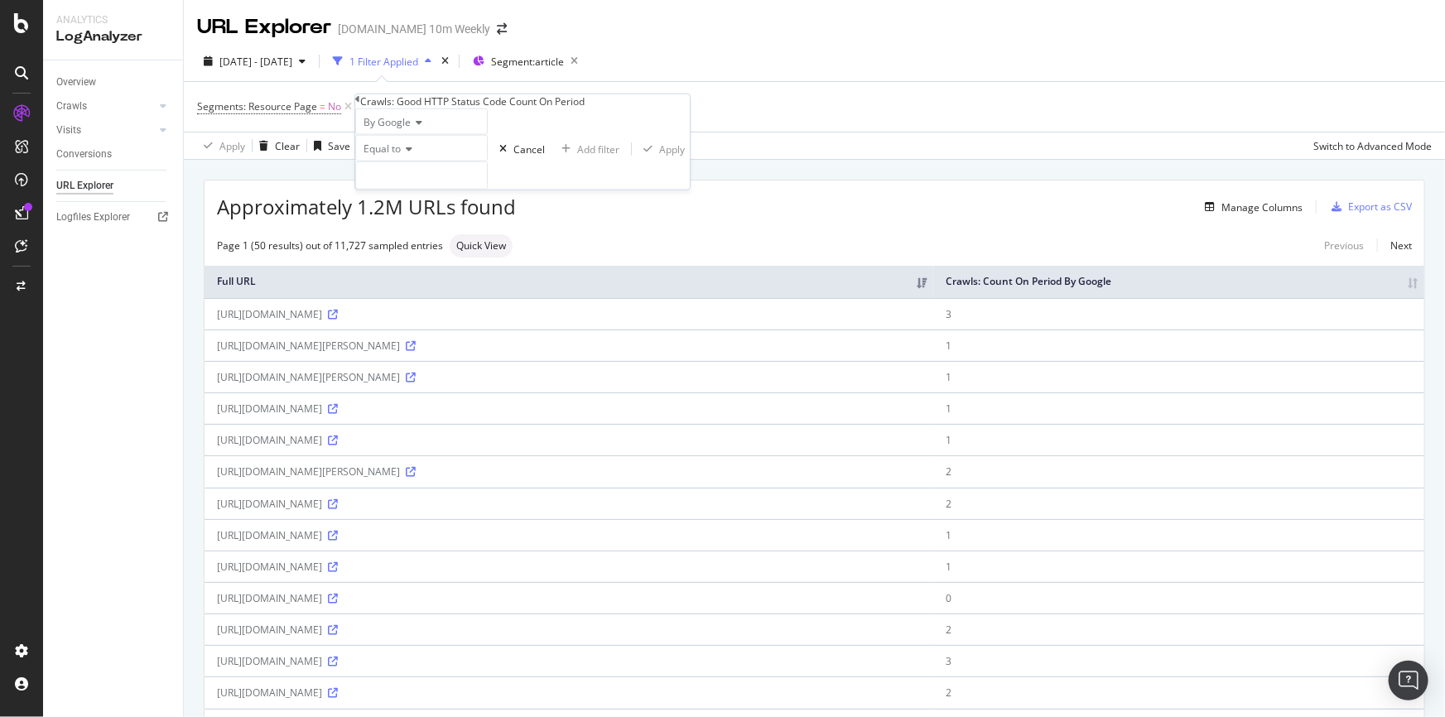
click at [407, 154] on icon at bounding box center [407, 149] width 12 height 10
click at [421, 179] on div "Equal to" at bounding box center [421, 169] width 131 height 17
click at [421, 190] on input "number" at bounding box center [421, 175] width 132 height 28
type input "200"
click at [659, 156] on div "Apply" at bounding box center [672, 149] width 26 height 14
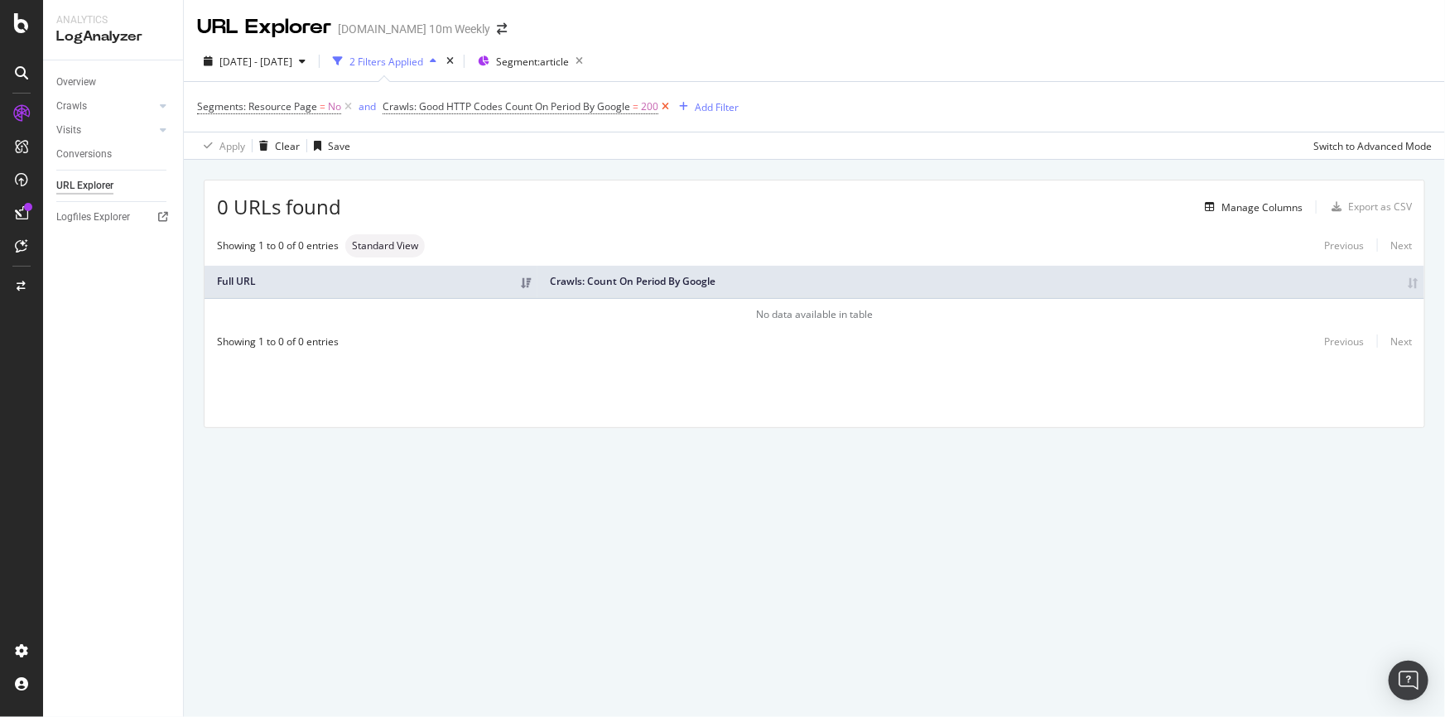
click at [662, 108] on icon at bounding box center [665, 107] width 14 height 17
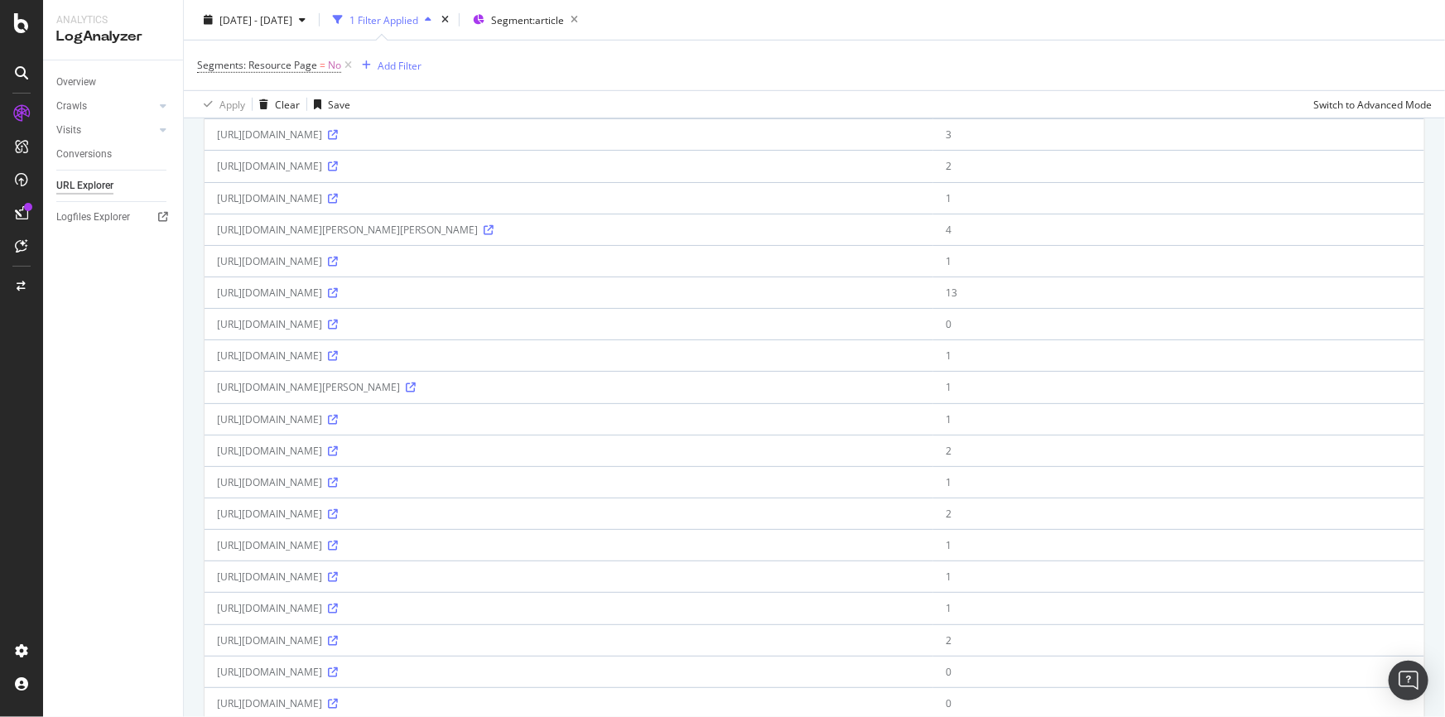
scroll to position [1204, 0]
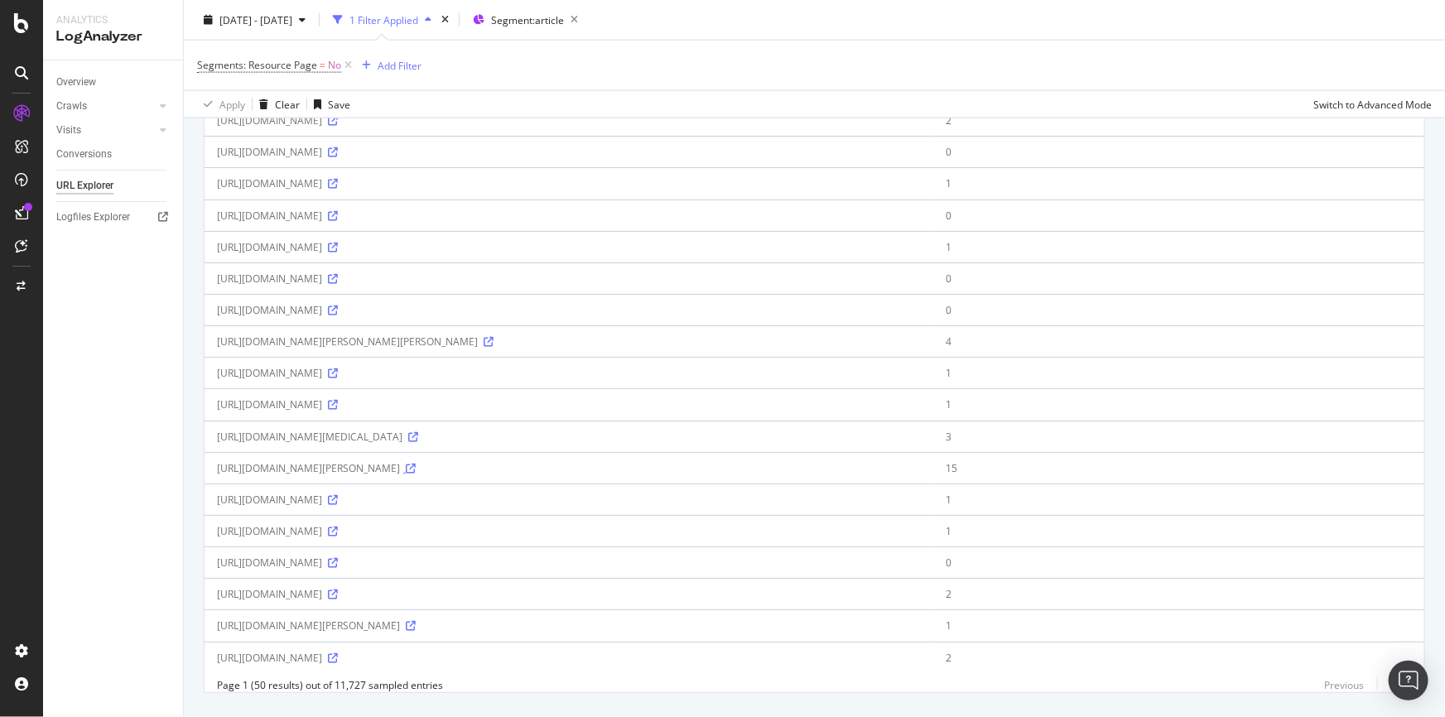
click at [416, 464] on icon at bounding box center [411, 469] width 10 height 10
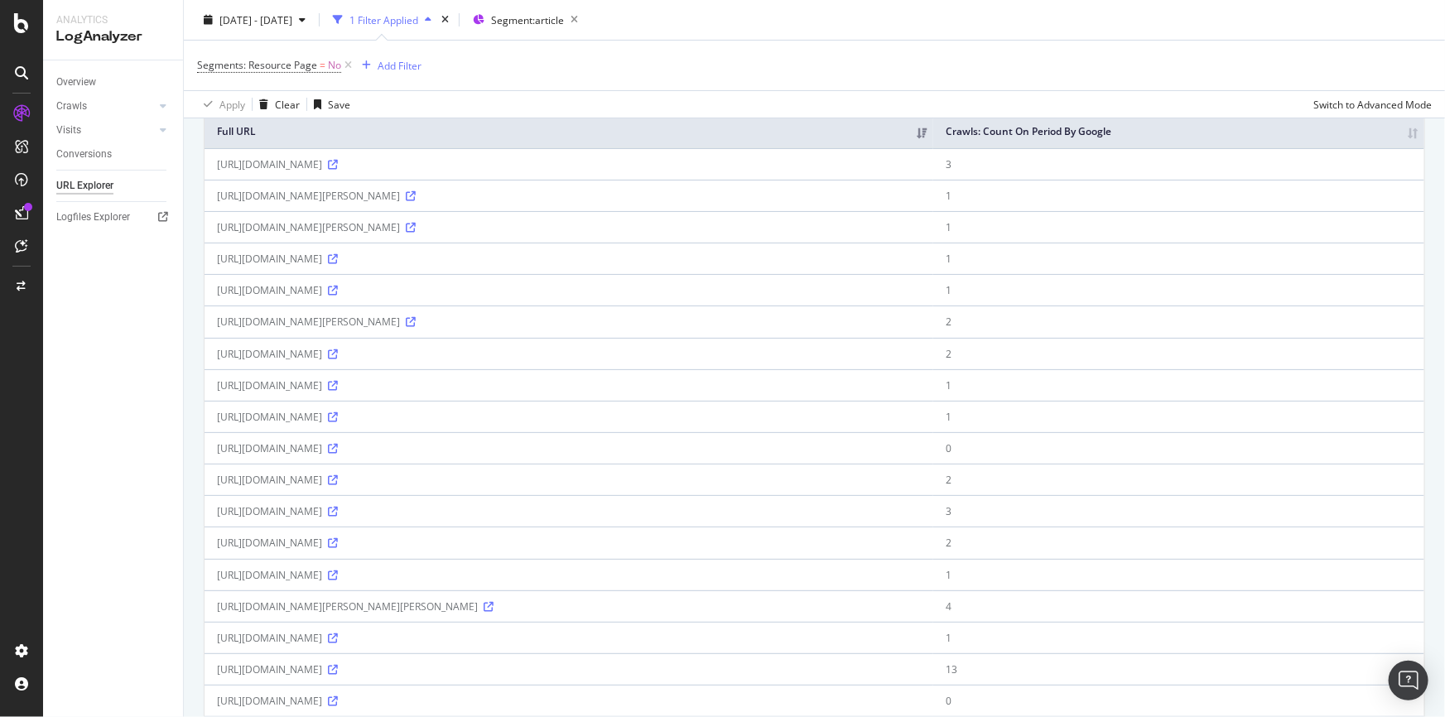
scroll to position [0, 0]
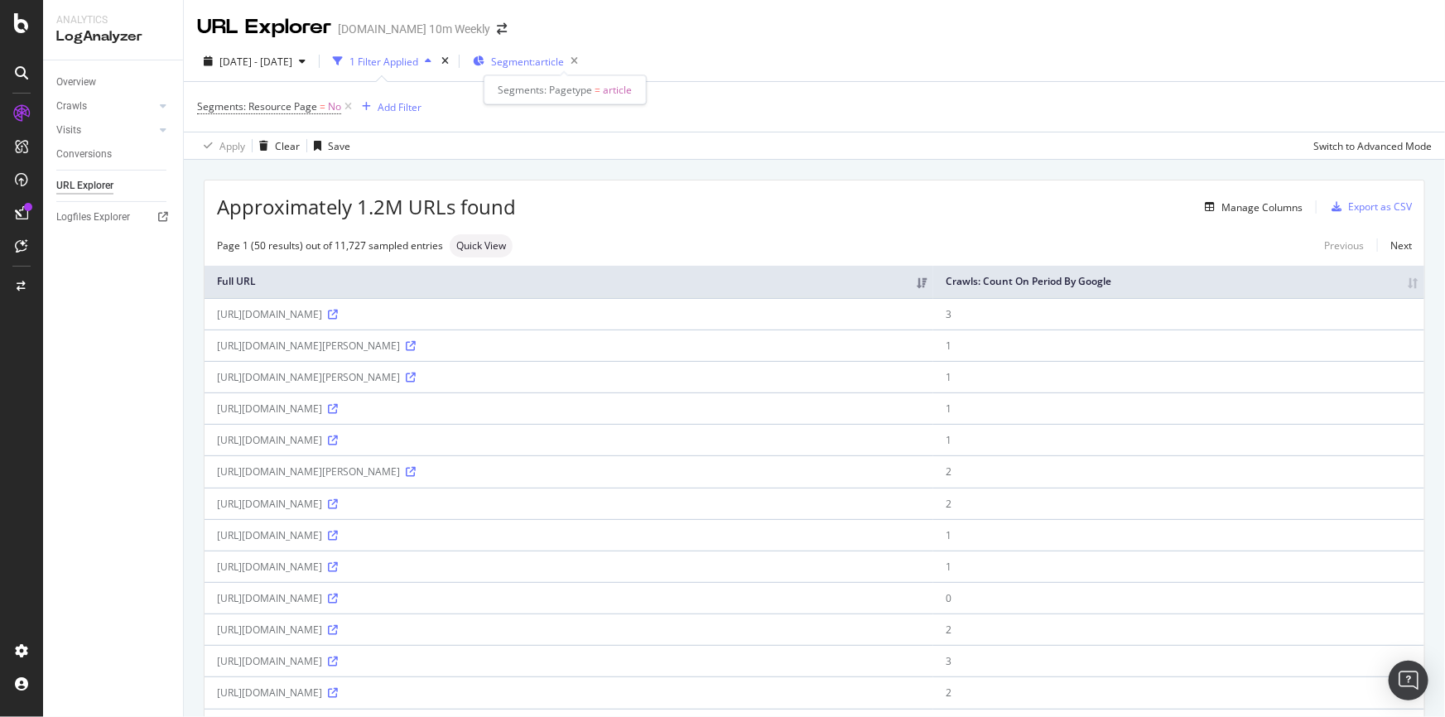
click at [564, 59] on span "Segment: article" at bounding box center [527, 62] width 73 height 14
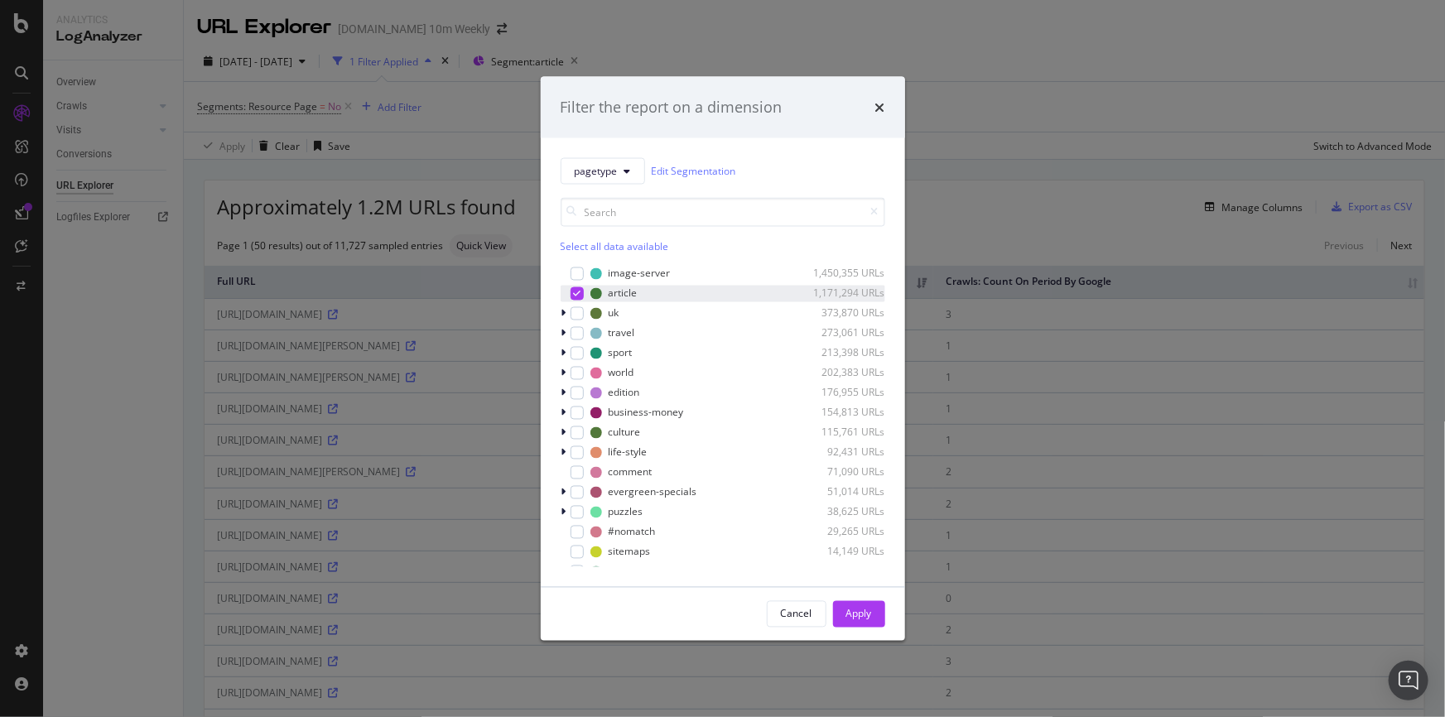
click at [575, 297] on icon "modal" at bounding box center [576, 293] width 7 height 8
click at [565, 310] on icon "modal" at bounding box center [563, 313] width 5 height 10
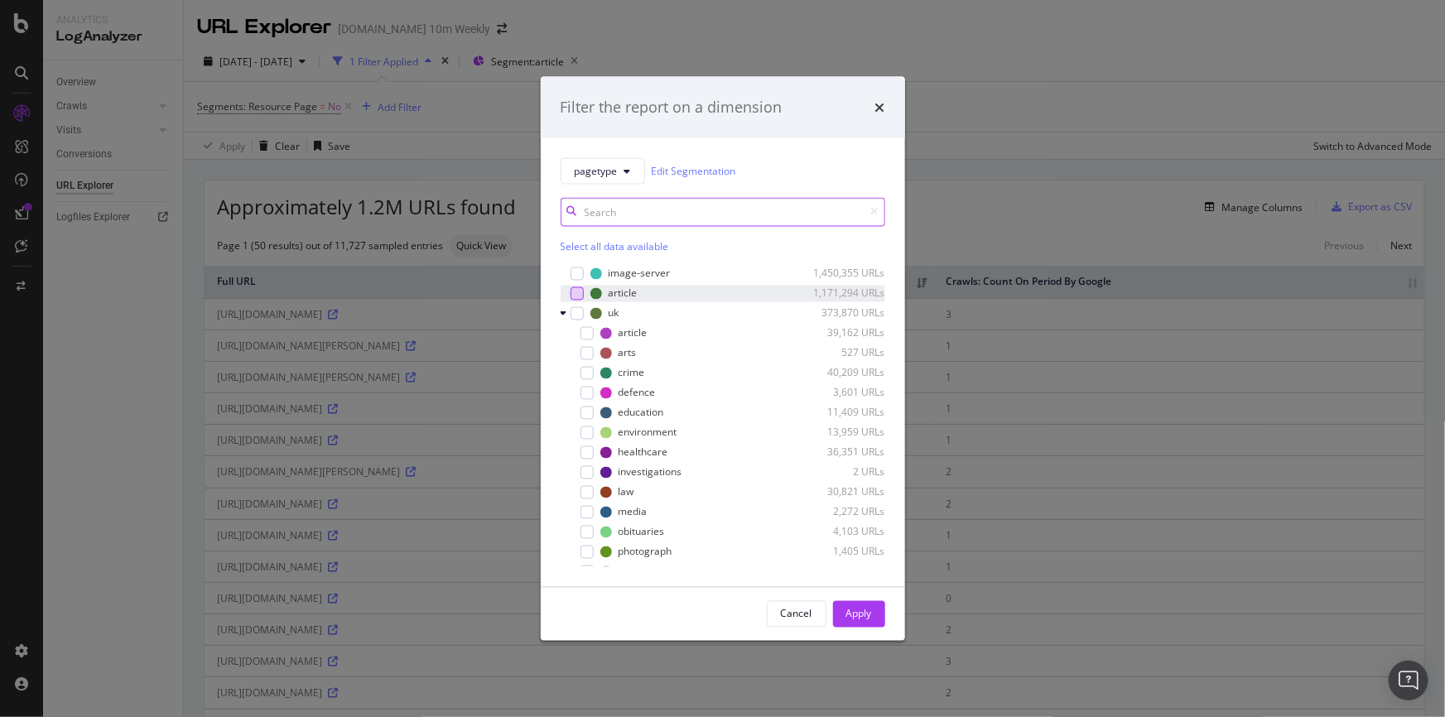
click at [654, 207] on input "modal" at bounding box center [723, 211] width 325 height 29
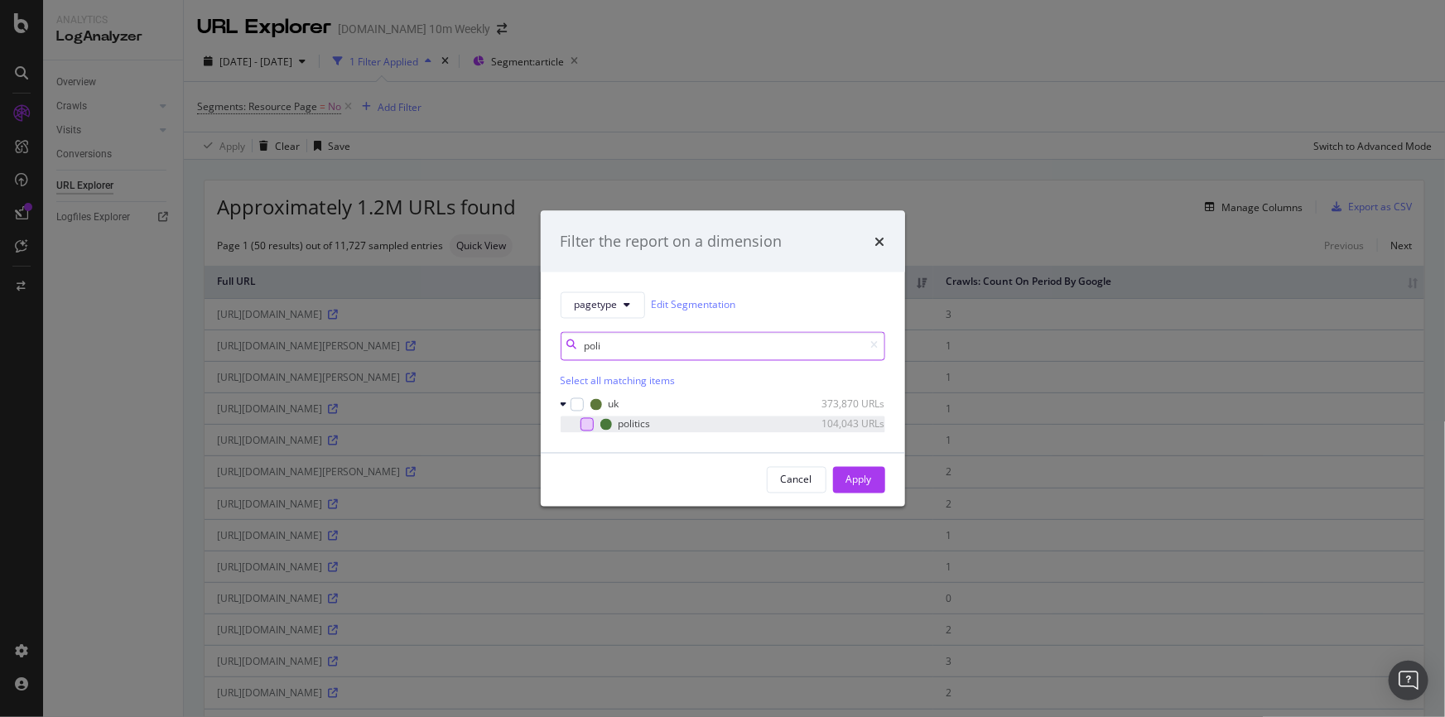
type input "poli"
click at [583, 426] on div "modal" at bounding box center [586, 423] width 13 height 13
click at [861, 475] on div "Apply" at bounding box center [859, 480] width 26 height 14
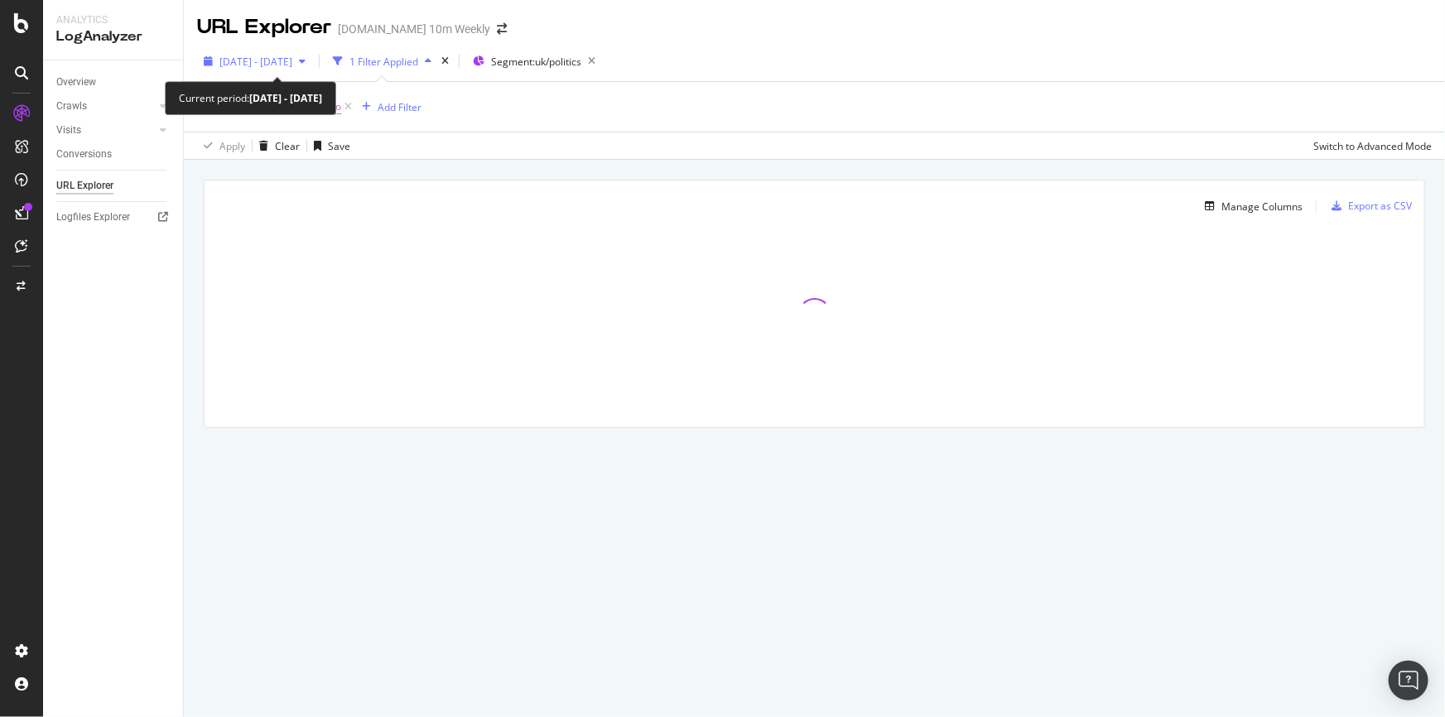
click at [292, 63] on span "[DATE] - [DATE]" at bounding box center [255, 62] width 73 height 14
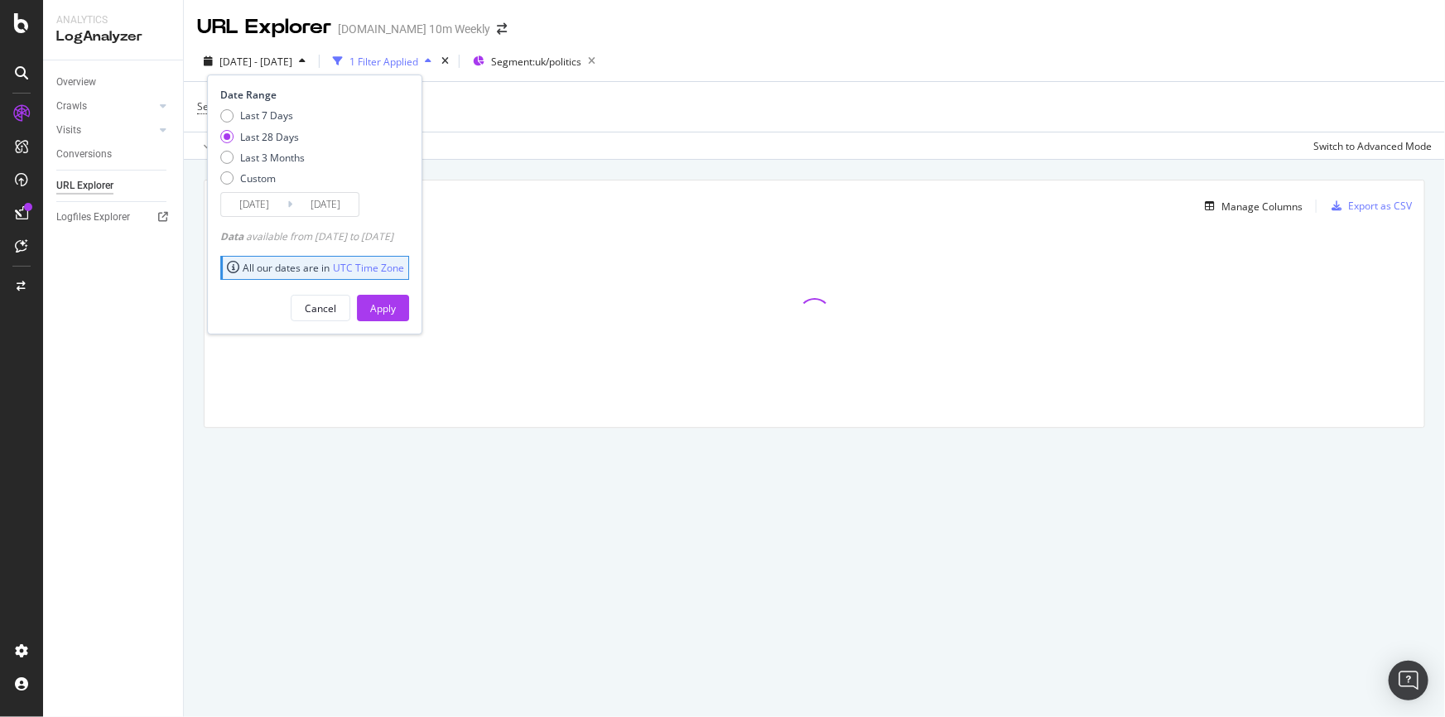
click at [276, 207] on input "[DATE]" at bounding box center [254, 204] width 66 height 23
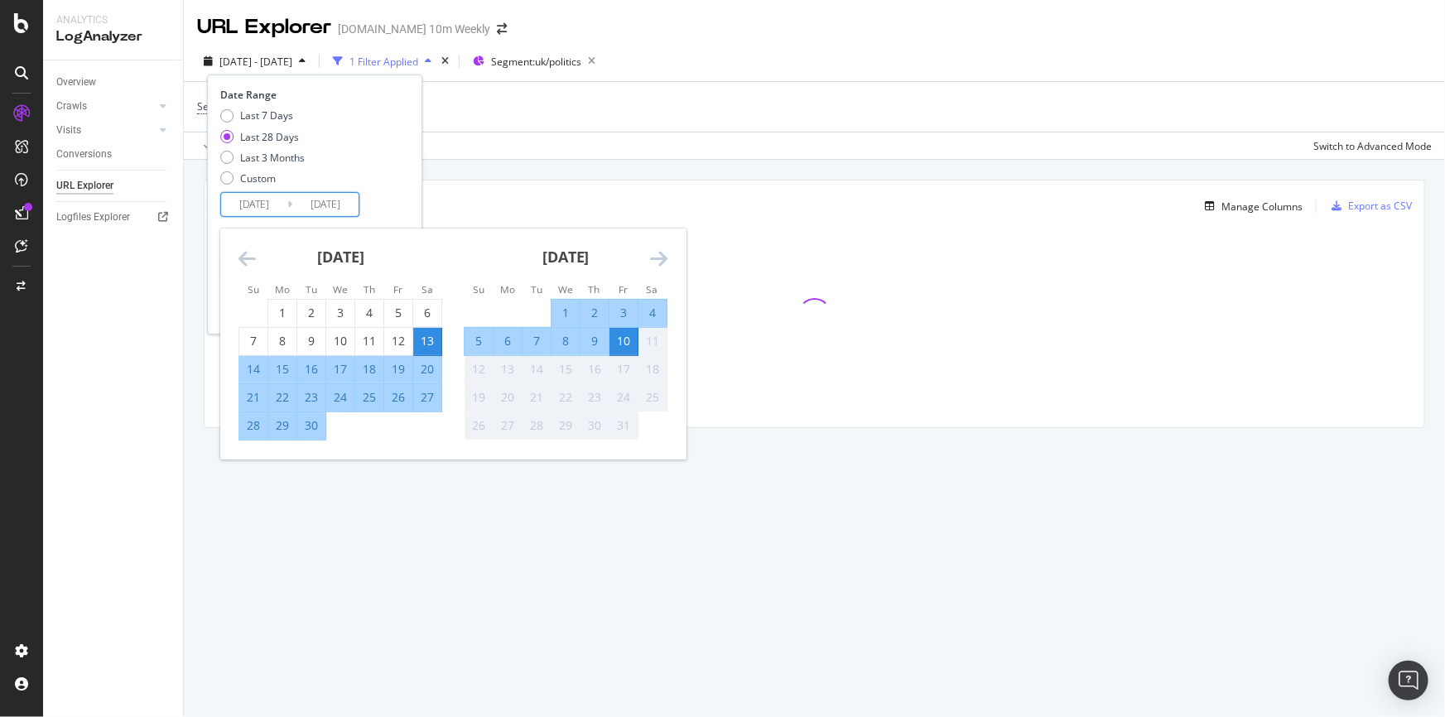
click at [395, 397] on div "26" at bounding box center [398, 397] width 28 height 17
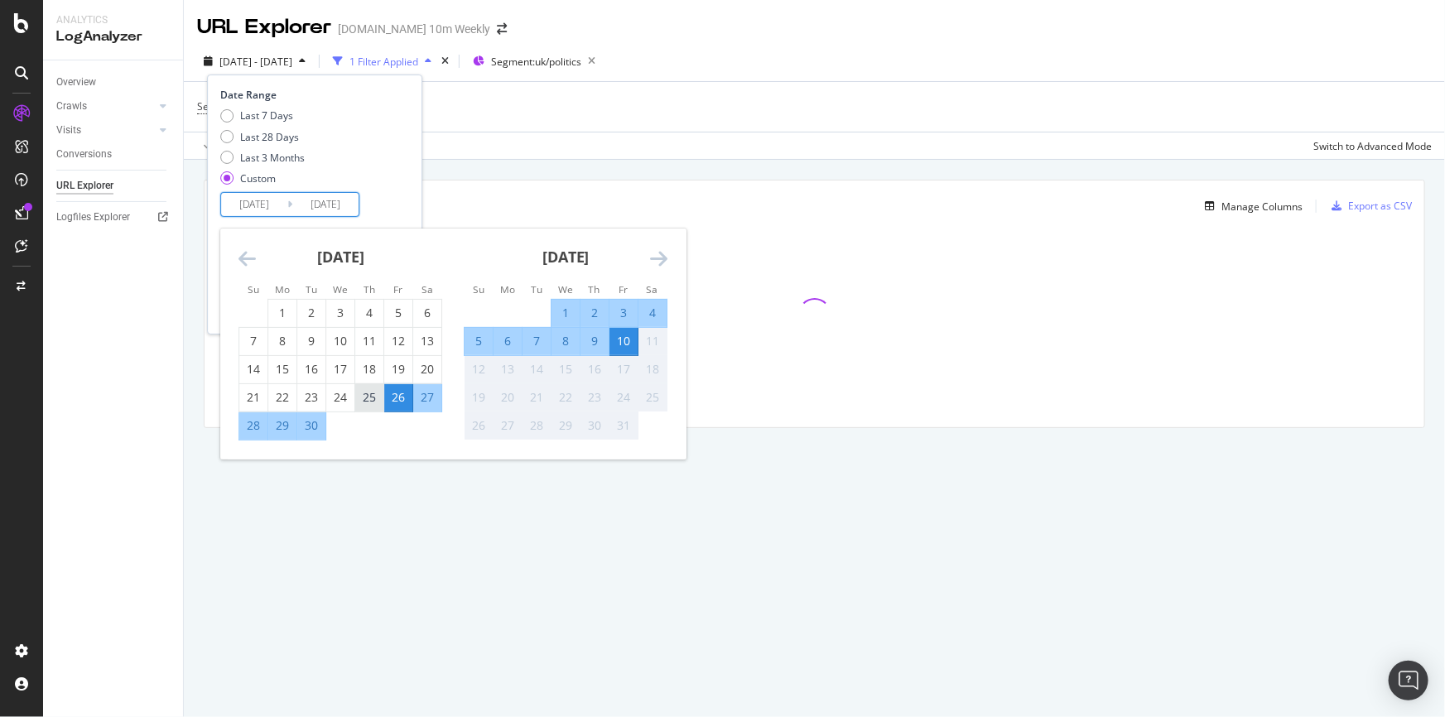
click at [366, 396] on div "25" at bounding box center [369, 397] width 28 height 17
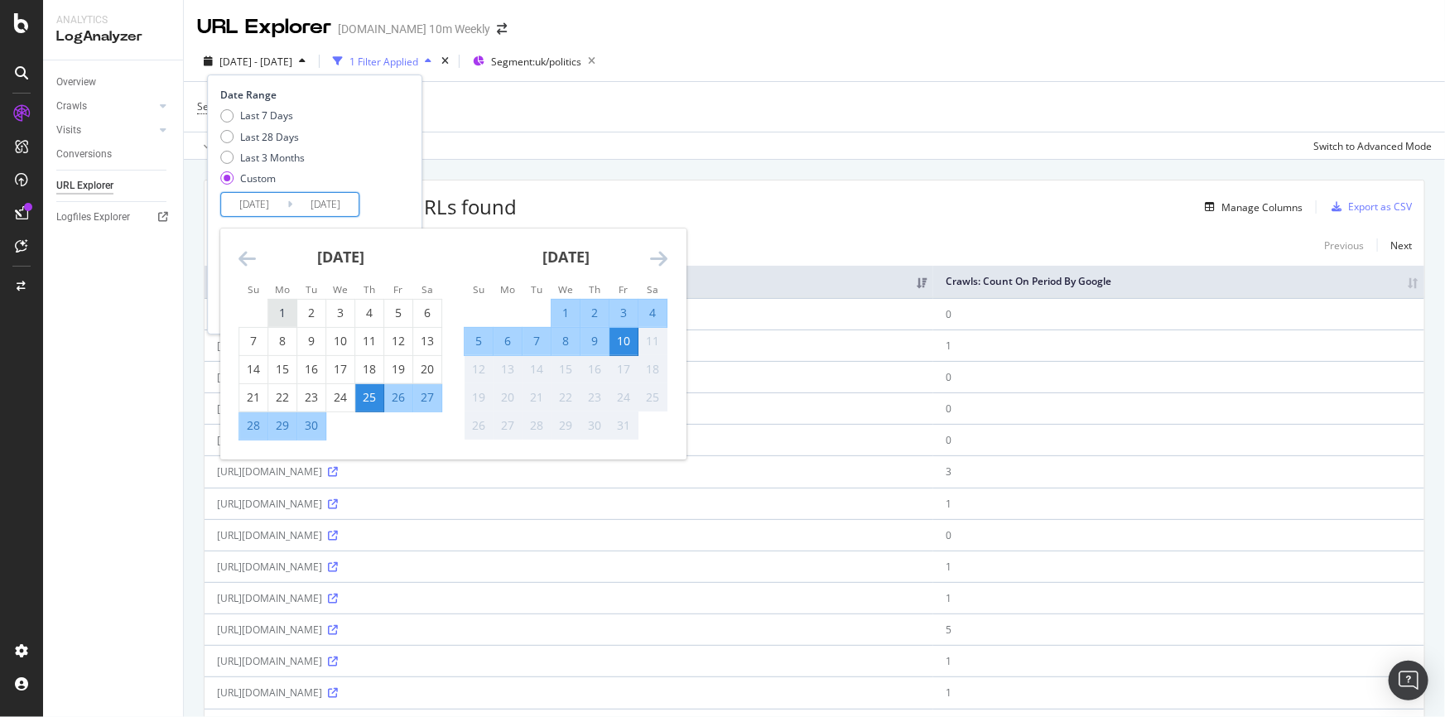
click at [289, 314] on div "1" at bounding box center [282, 313] width 28 height 17
type input "[DATE]"
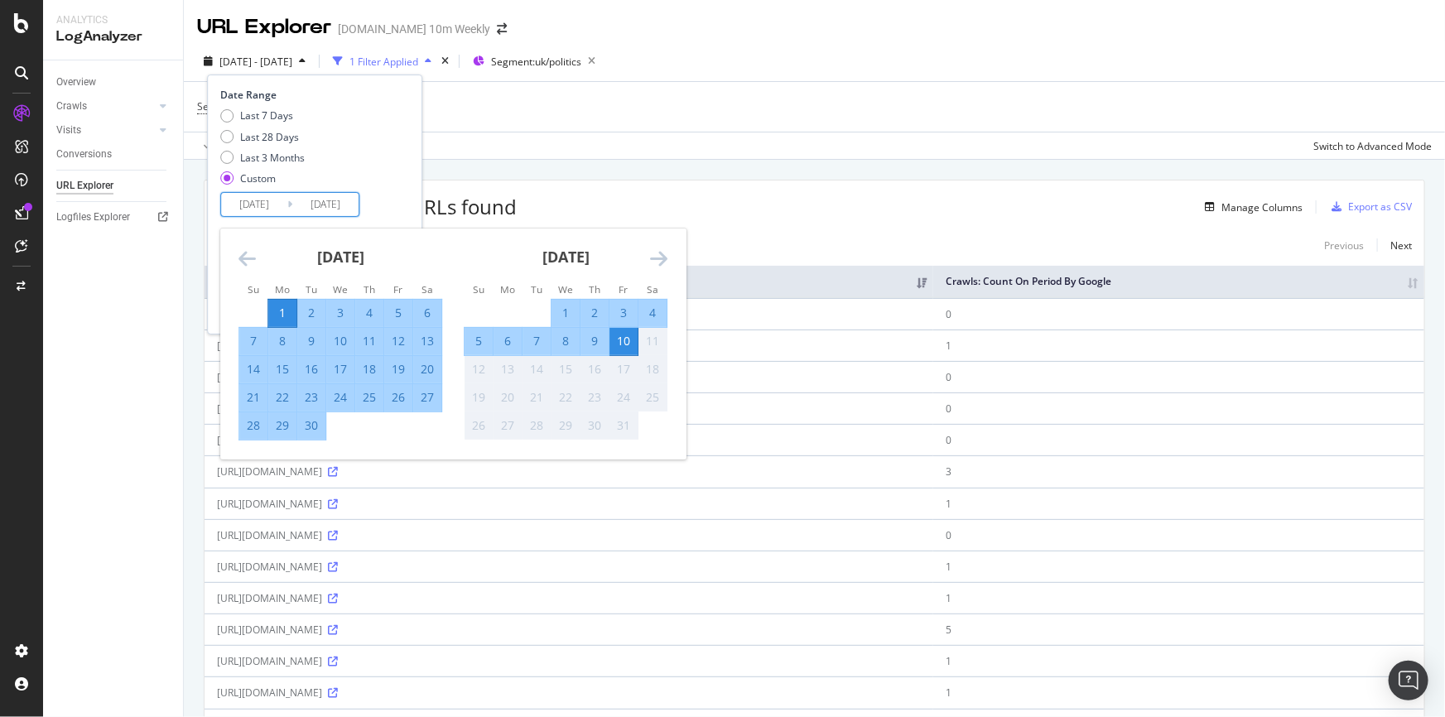
click at [405, 197] on div "Date Range Last 7 Days Last 28 Days Last 3 Months Custom [DATE] Navigate forwar…" at bounding box center [312, 152] width 185 height 129
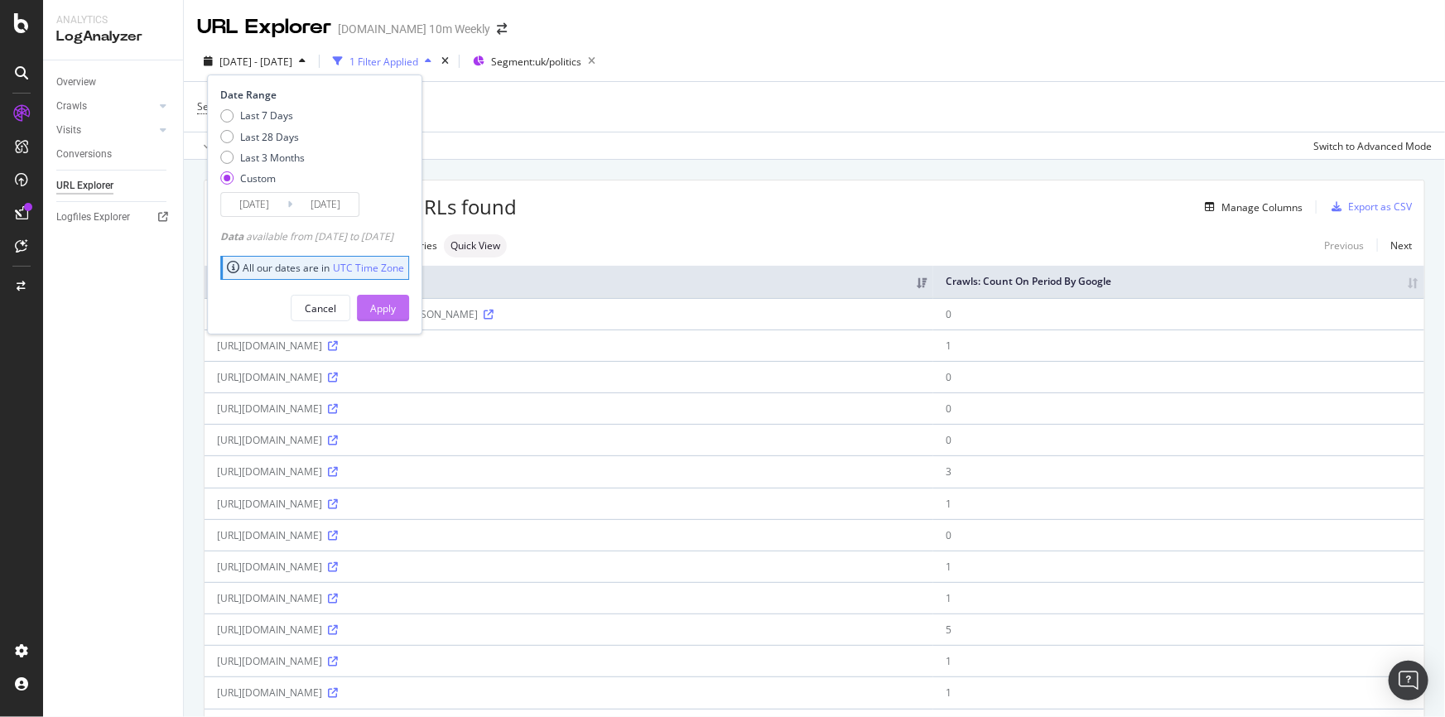
click at [396, 309] on div "Apply" at bounding box center [383, 308] width 26 height 14
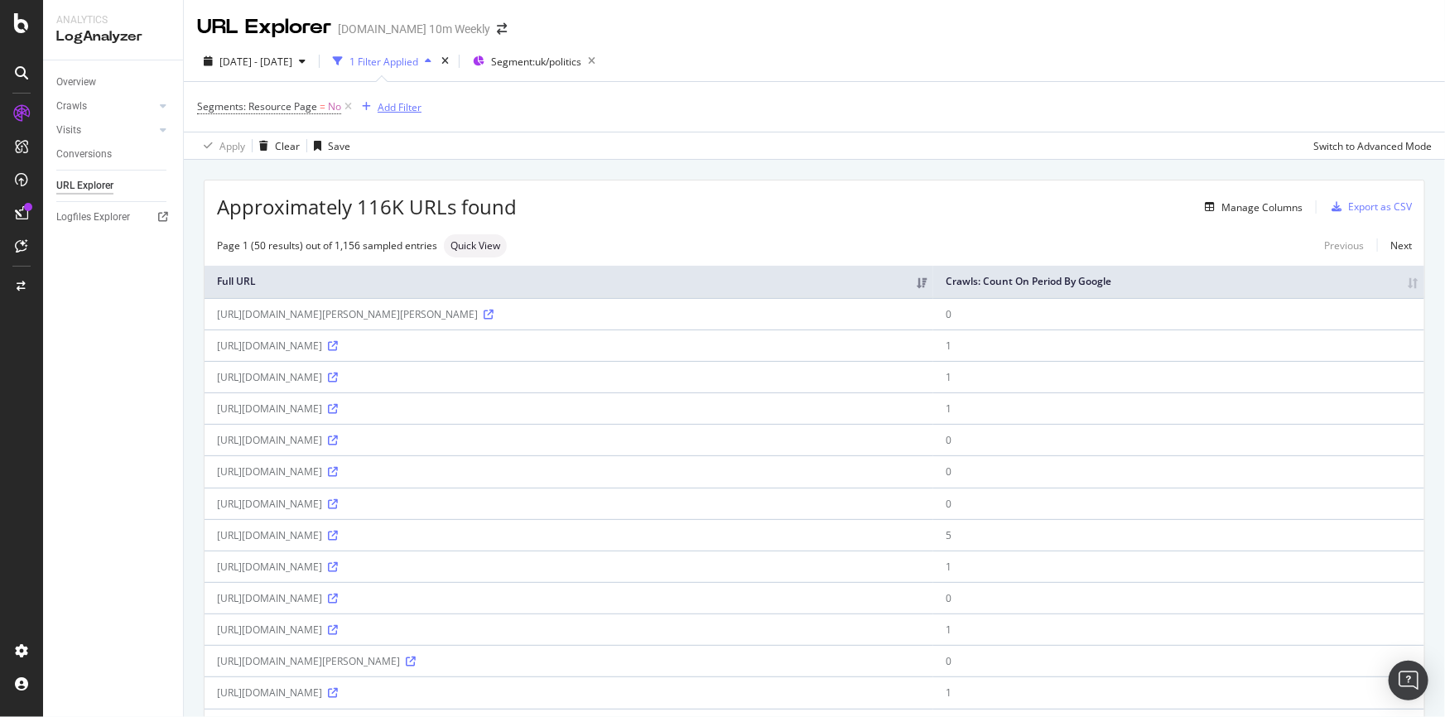
click at [397, 106] on div "Add Filter" at bounding box center [400, 107] width 44 height 14
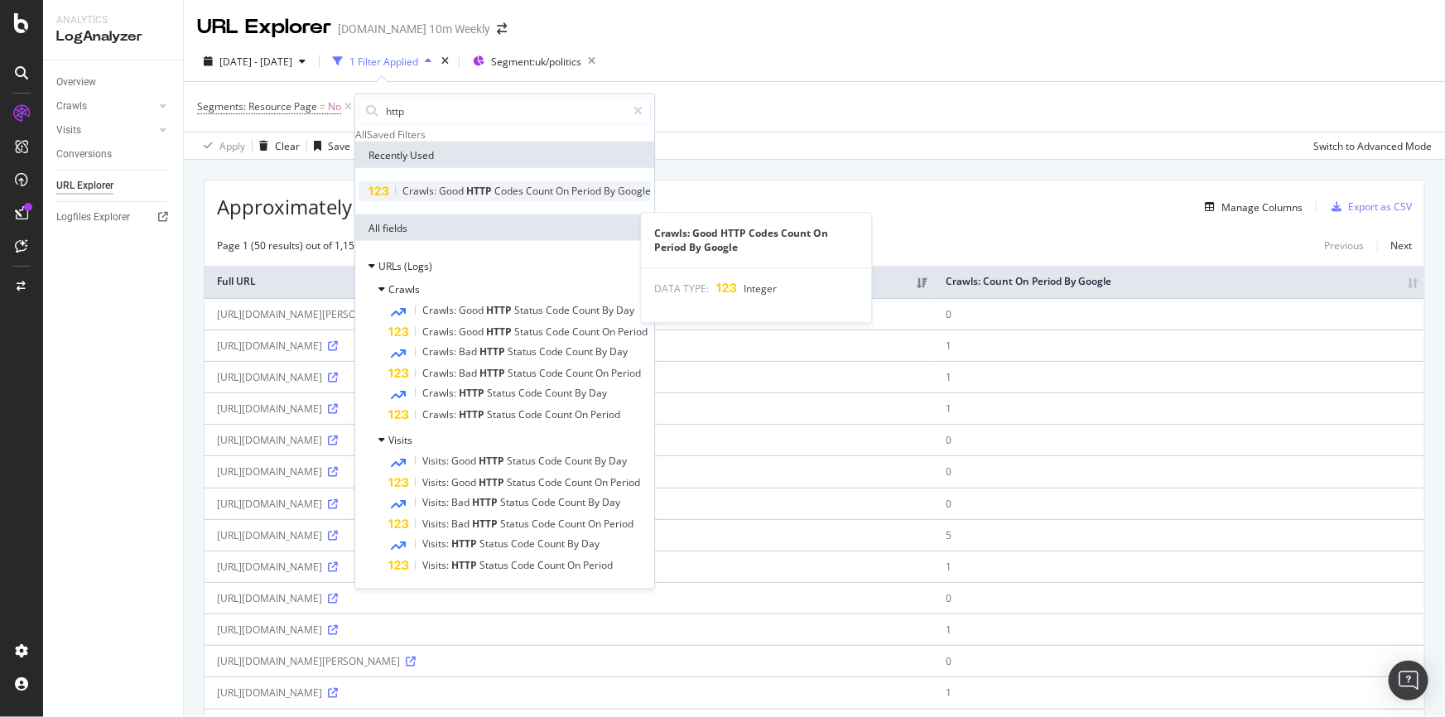
type input "http"
click at [530, 198] on div "Crawls: Good HTTP Codes Count On Period By Google" at bounding box center [526, 191] width 248 height 13
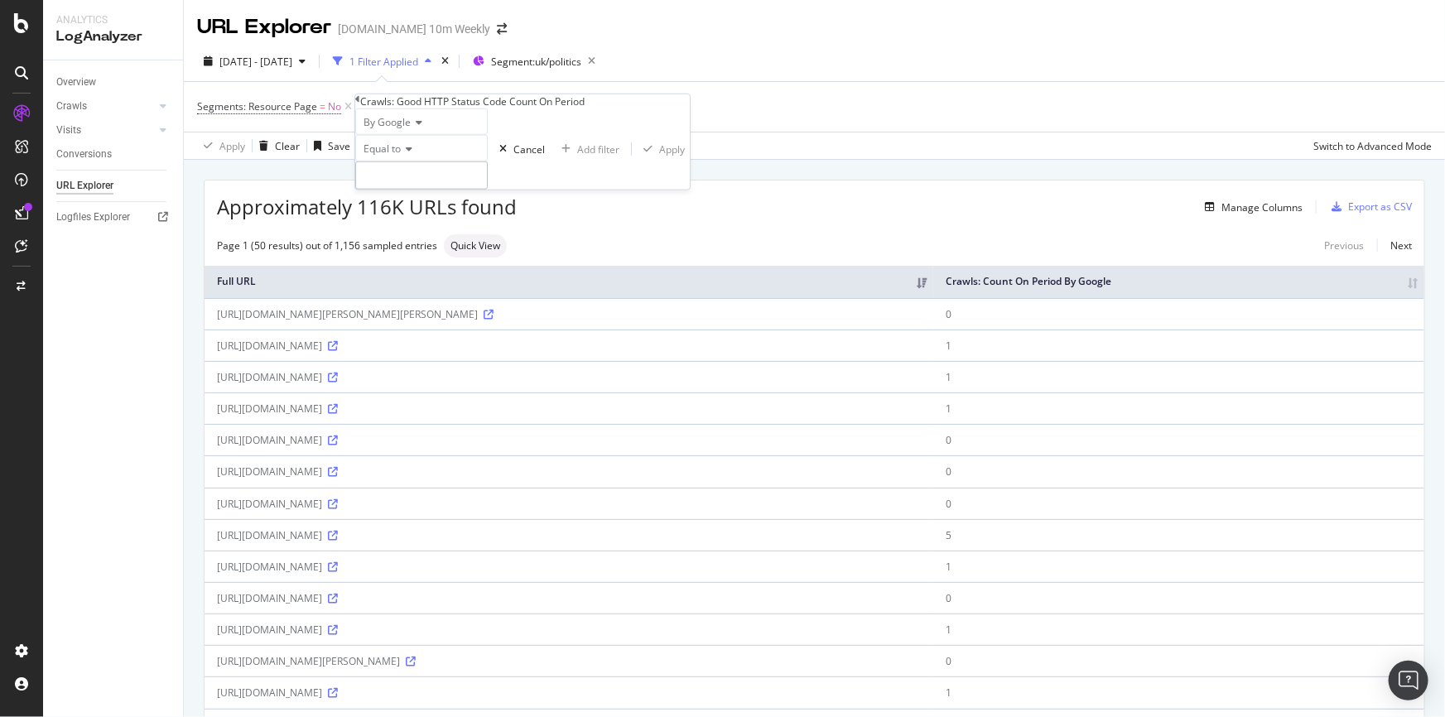
click at [482, 190] on input "number" at bounding box center [421, 175] width 132 height 28
type input "200"
click at [659, 156] on div "Apply" at bounding box center [672, 149] width 26 height 14
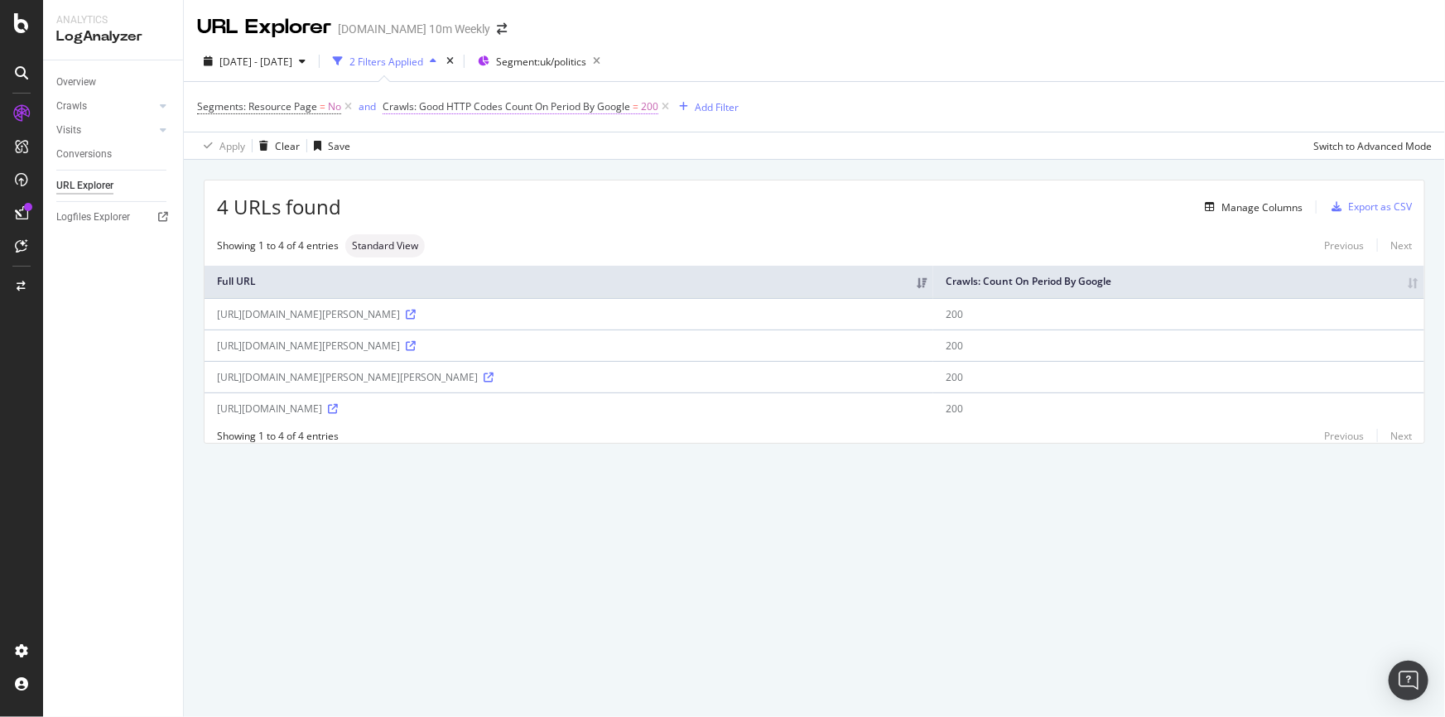
click at [604, 108] on span "Crawls: Good HTTP Codes Count On Period By Google" at bounding box center [507, 106] width 248 height 14
click at [440, 151] on icon at bounding box center [434, 146] width 12 height 10
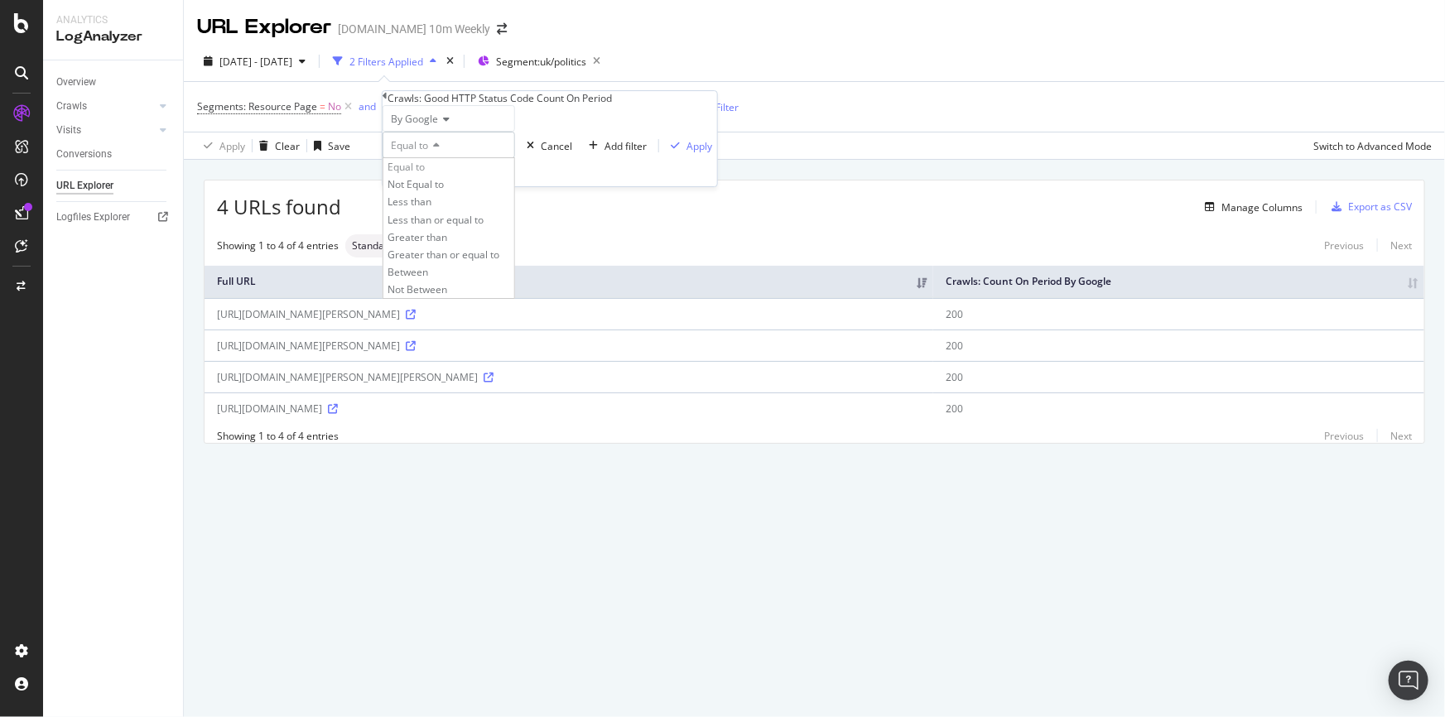
click at [440, 151] on icon at bounding box center [434, 146] width 12 height 10
click at [438, 186] on input "200" at bounding box center [449, 172] width 132 height 28
drag, startPoint x: 402, startPoint y: 199, endPoint x: 392, endPoint y: 199, distance: 9.9
click at [392, 186] on div "By Google Equal to 2 Cancel Add filter Apply" at bounding box center [550, 145] width 334 height 81
click at [428, 152] on span "Equal to" at bounding box center [409, 145] width 37 height 14
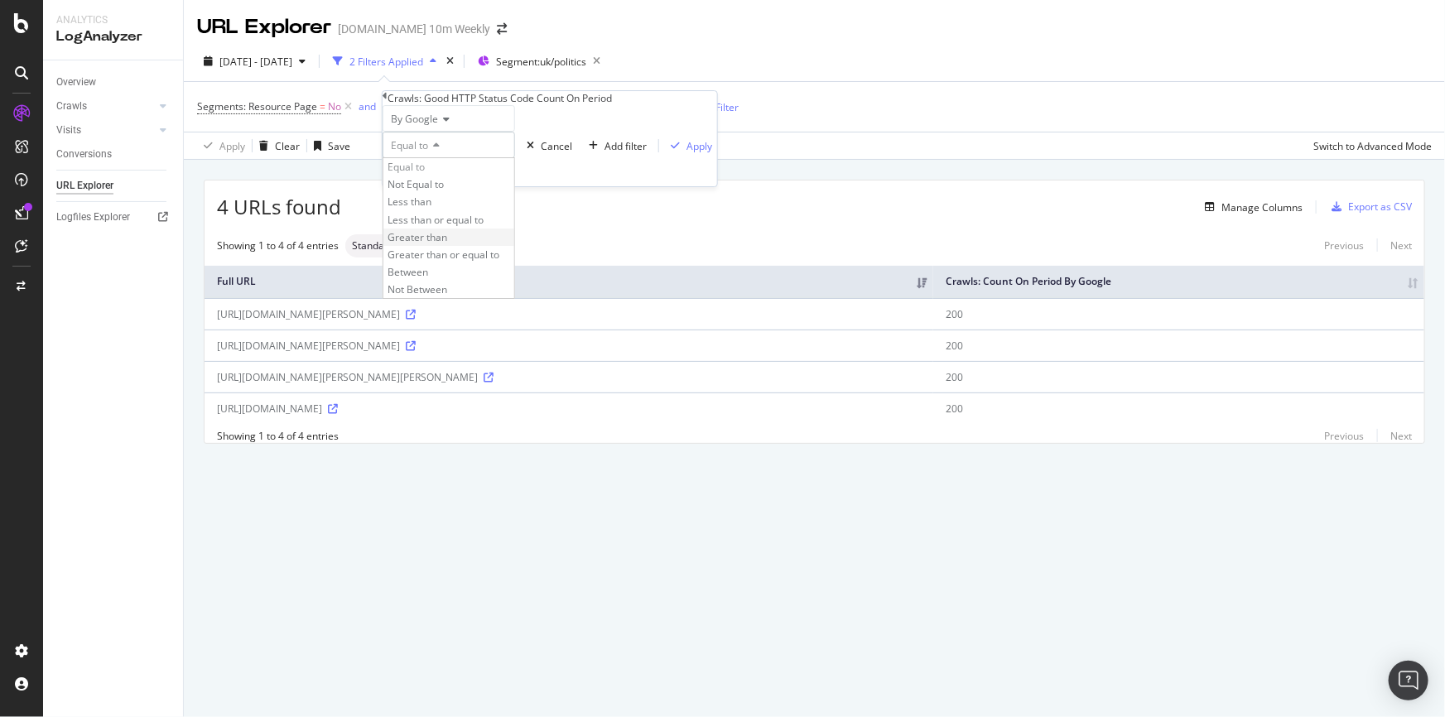
click at [466, 246] on div "Greater than" at bounding box center [448, 237] width 131 height 17
drag, startPoint x: 412, startPoint y: 193, endPoint x: 393, endPoint y: 195, distance: 19.2
click at [393, 186] on div "By Google Greater than 2 Cancel Add filter Apply" at bounding box center [550, 145] width 334 height 81
type input "0"
click at [664, 151] on div "button" at bounding box center [675, 146] width 22 height 10
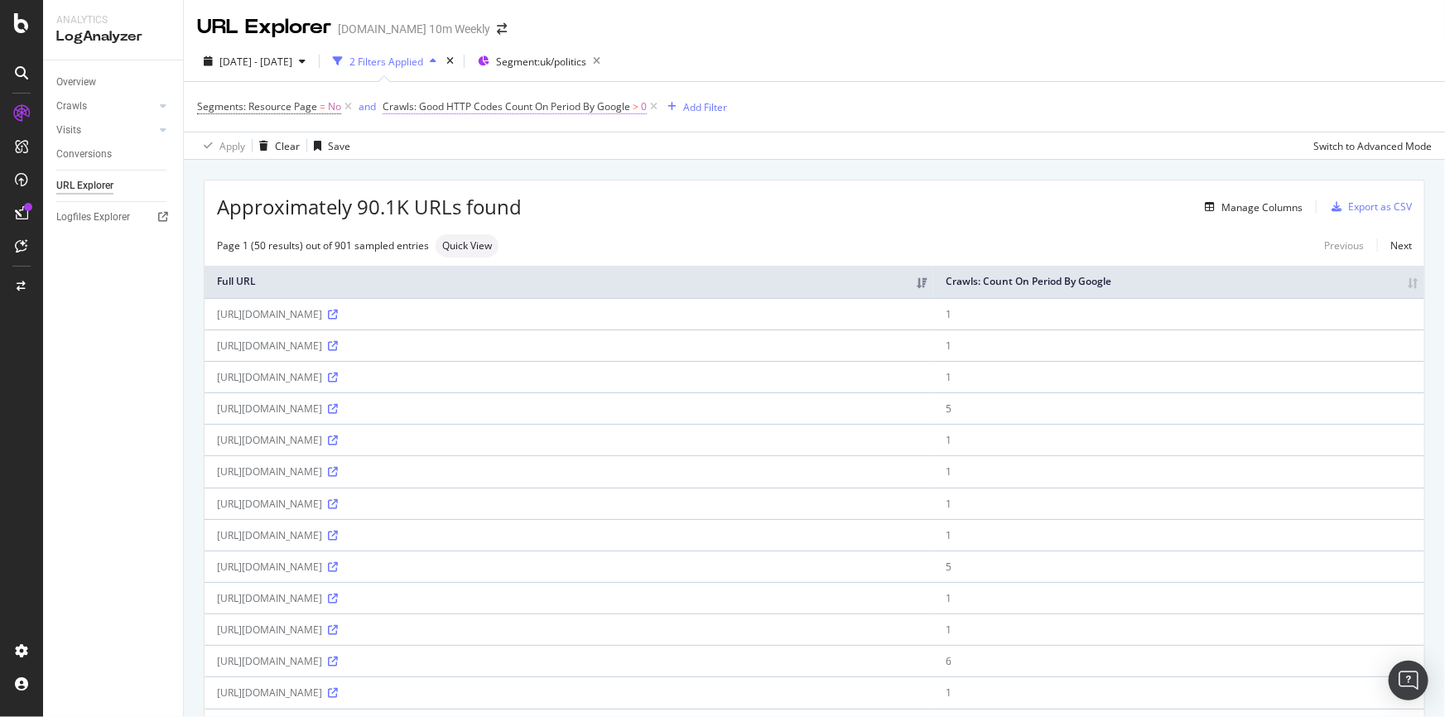
click at [608, 108] on span "Crawls: Good HTTP Codes Count On Period By Google" at bounding box center [507, 106] width 248 height 14
click at [455, 151] on icon at bounding box center [456, 146] width 12 height 10
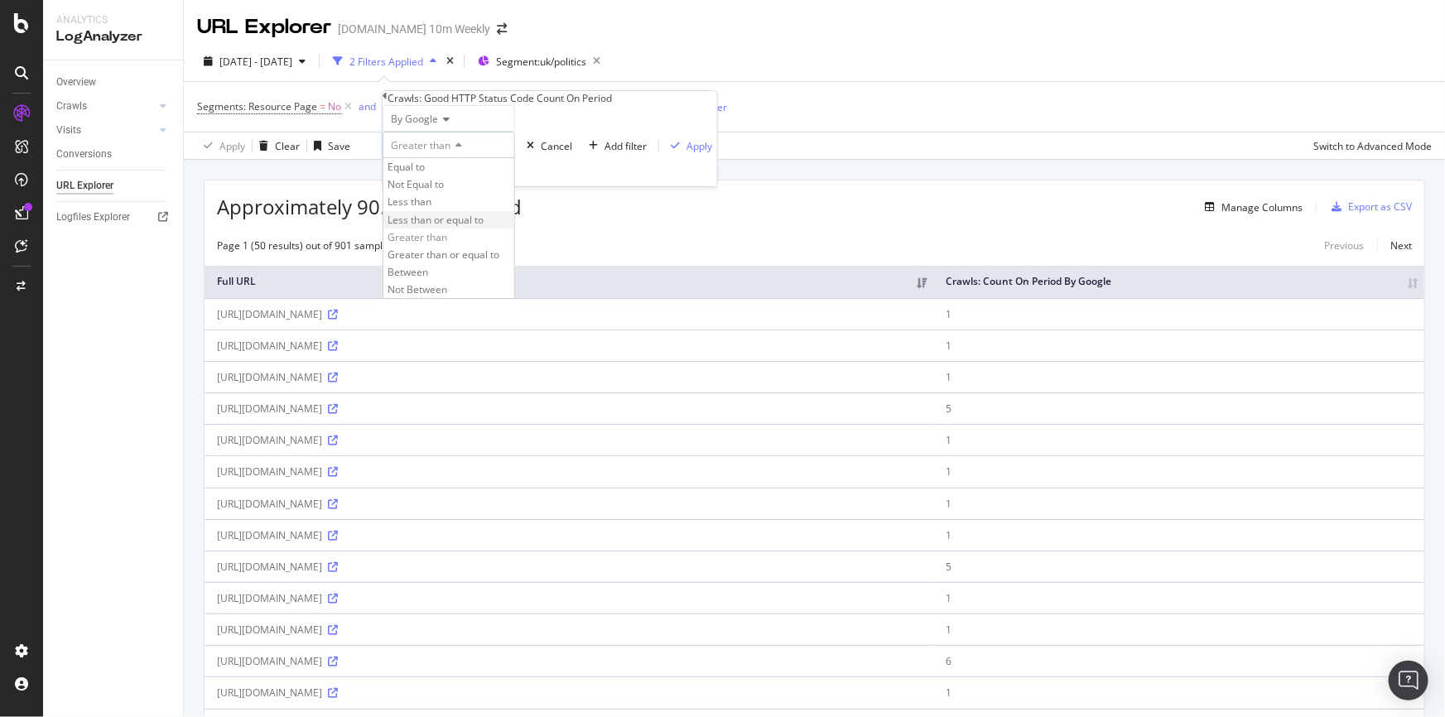
click at [484, 227] on span "Less than or equal to" at bounding box center [435, 220] width 96 height 14
click at [439, 152] on span "Less than or equal to" at bounding box center [439, 145] width 96 height 14
click at [491, 262] on span "Greater than or equal to" at bounding box center [443, 255] width 112 height 14
click at [701, 153] on div "Apply" at bounding box center [714, 146] width 26 height 14
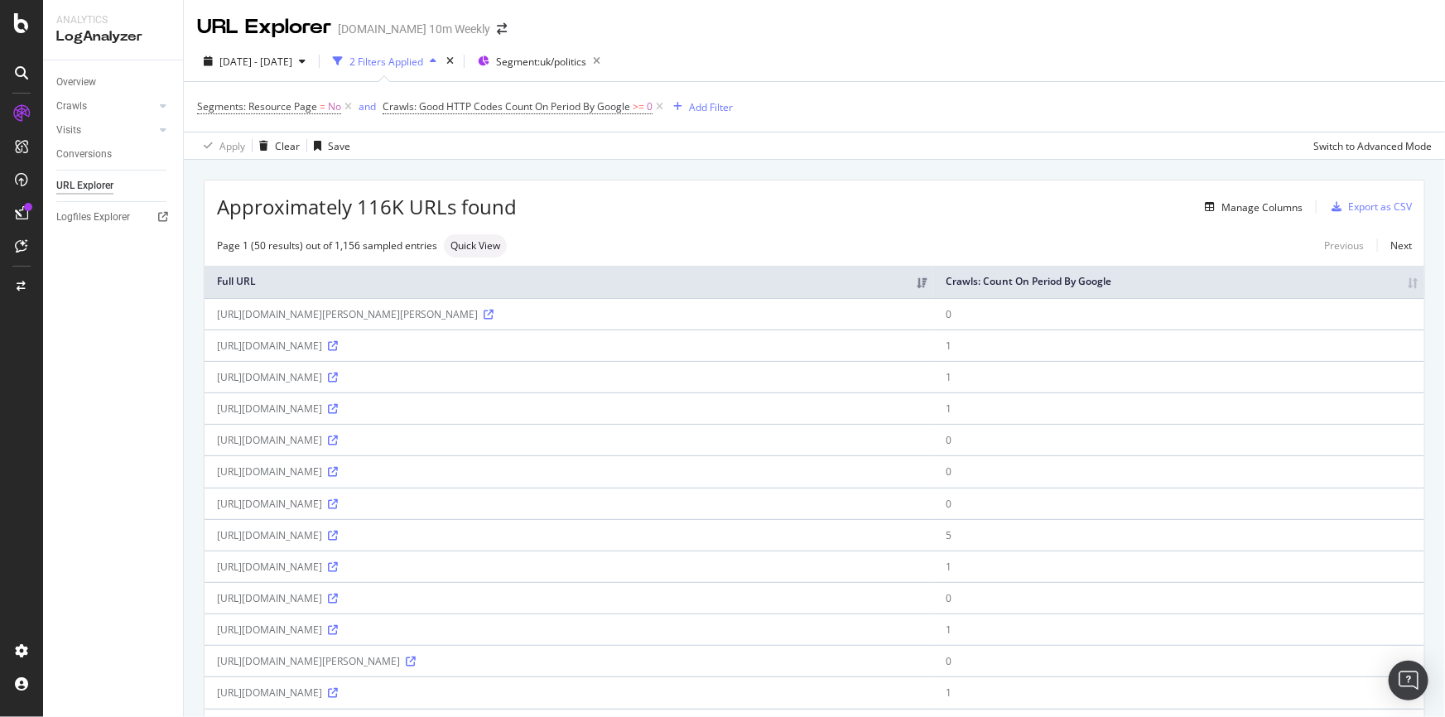
click at [1399, 284] on th "Crawls: Count On Period By Google" at bounding box center [1178, 282] width 491 height 32
click at [1249, 207] on div "Manage Columns" at bounding box center [1261, 207] width 81 height 14
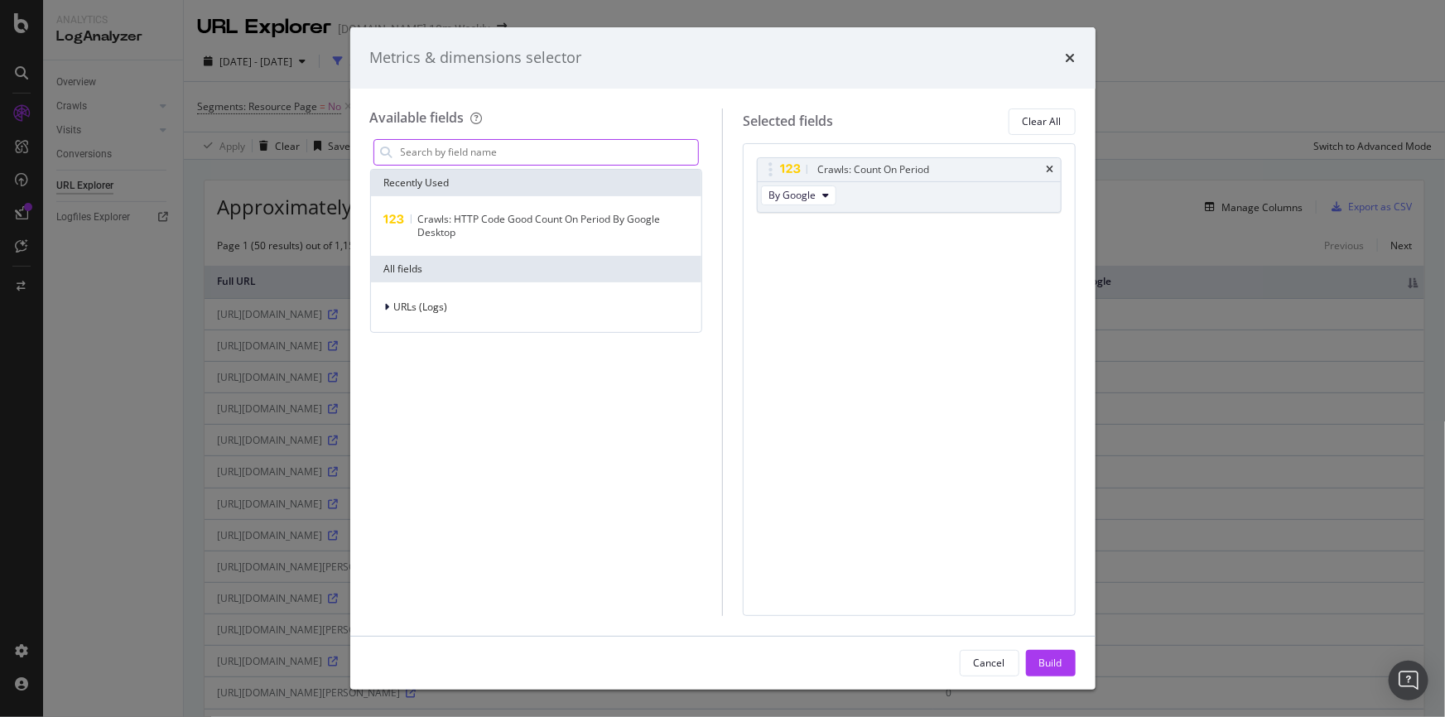
click at [471, 157] on input "modal" at bounding box center [549, 152] width 300 height 25
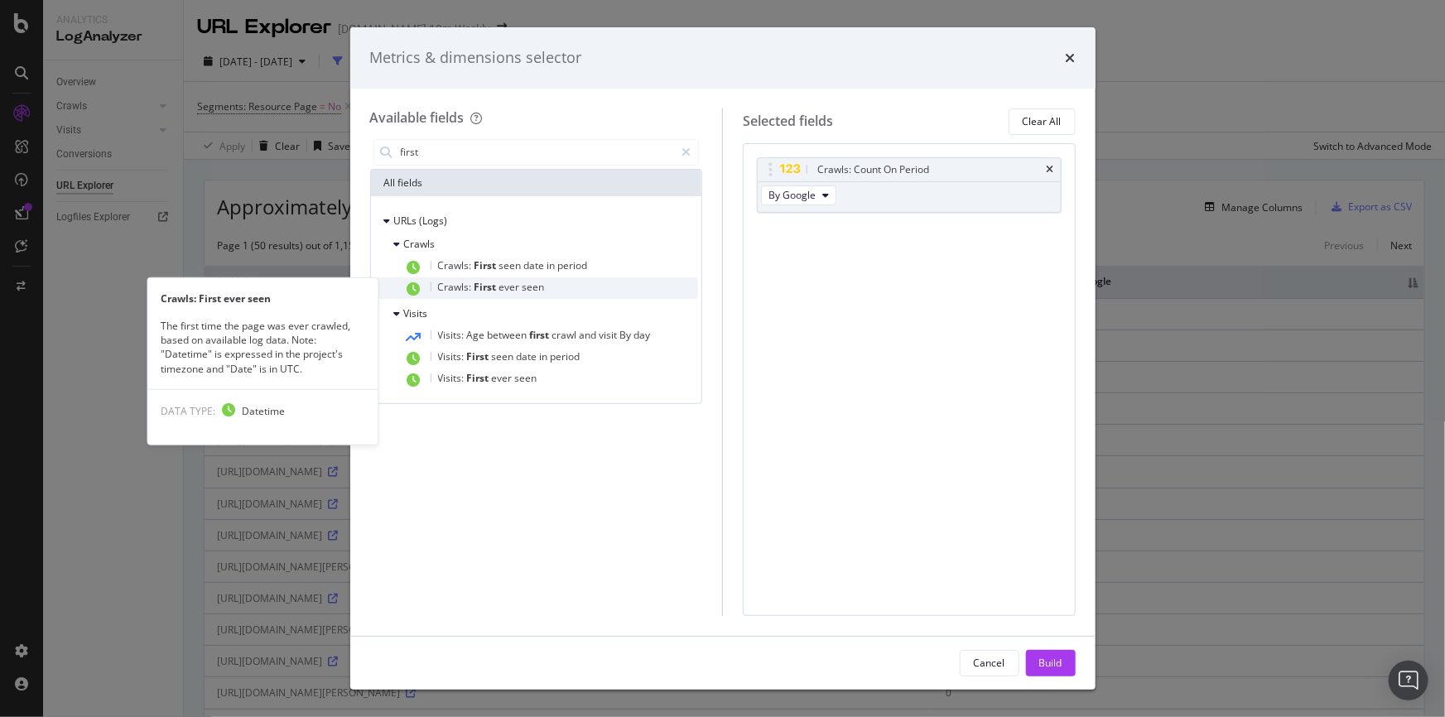
click at [542, 295] on div "Crawls: First ever seen" at bounding box center [551, 288] width 295 height 22
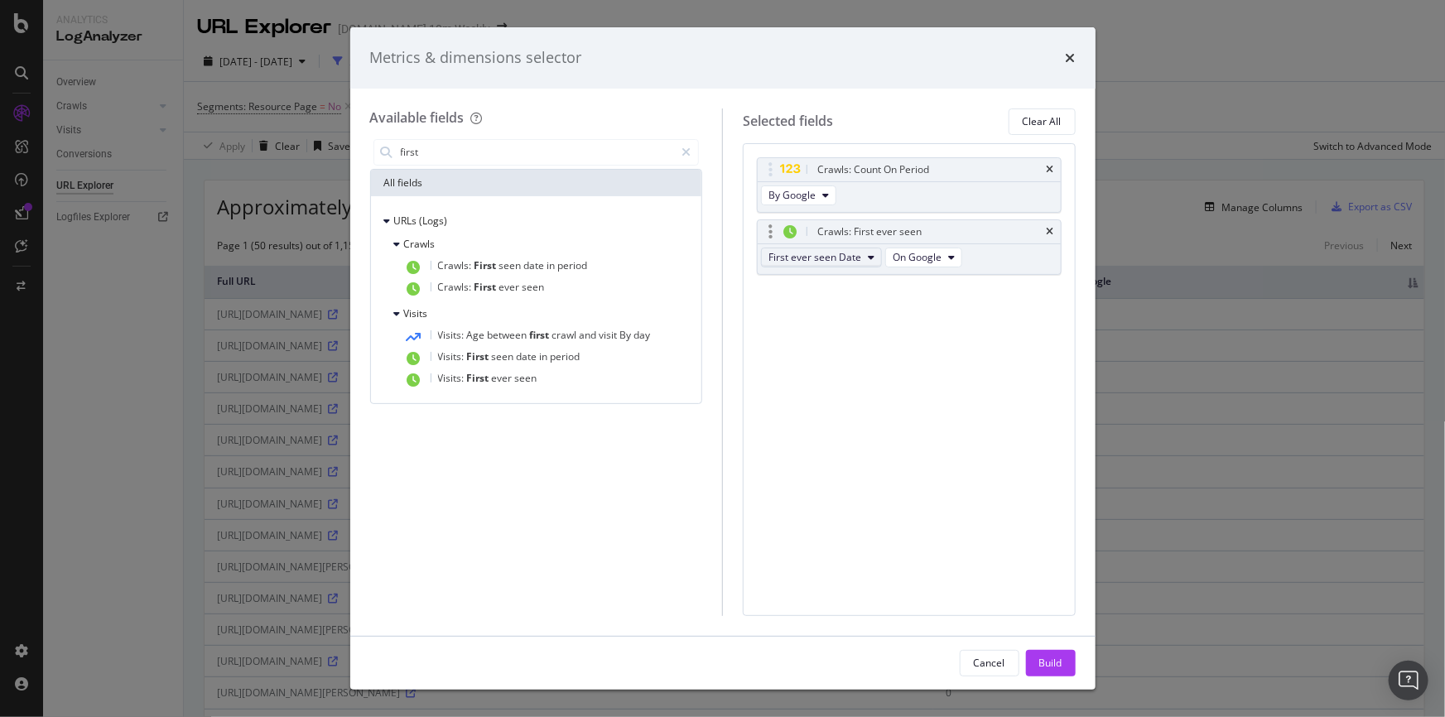
click at [869, 253] on icon "modal" at bounding box center [871, 258] width 7 height 10
click at [864, 320] on span "First ever seen Datetime" at bounding box center [831, 317] width 113 height 15
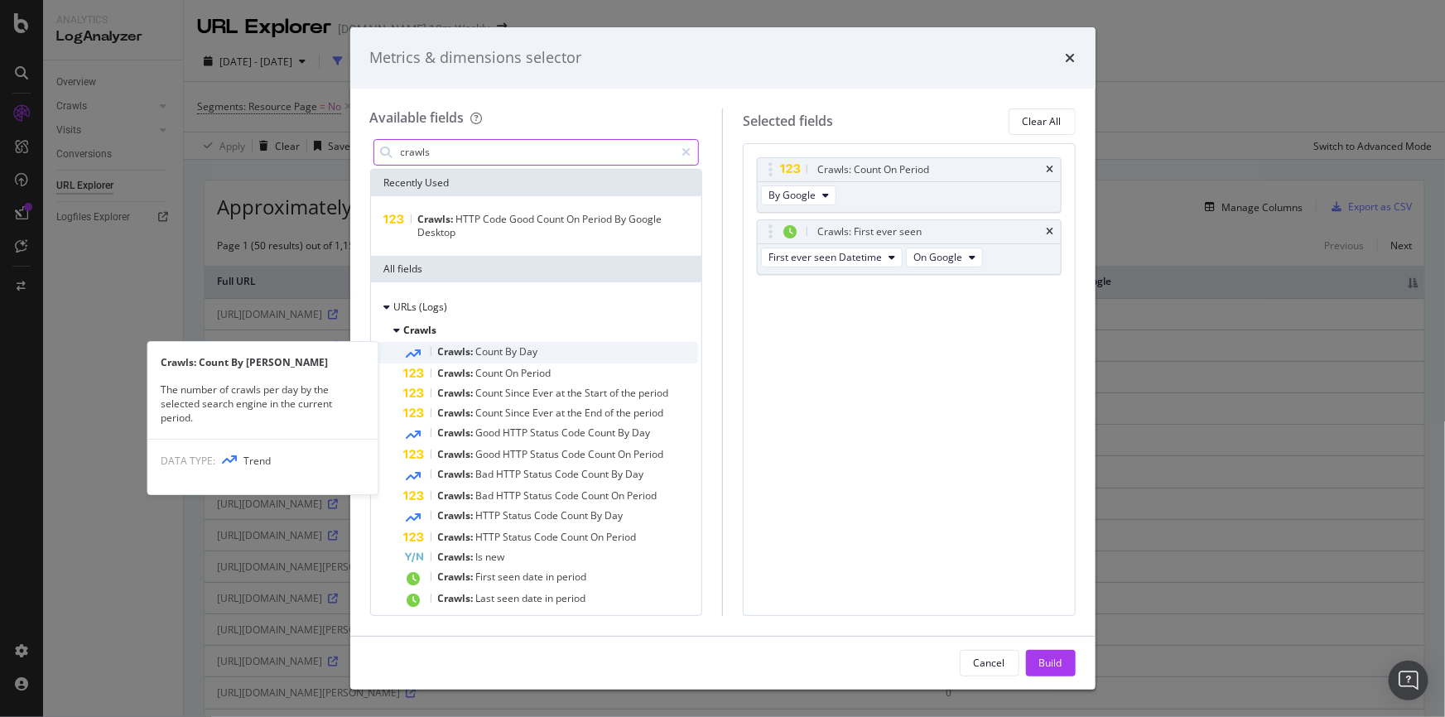
type input "crawls"
click at [573, 353] on div "Crawls: Count By [PERSON_NAME]" at bounding box center [551, 353] width 295 height 22
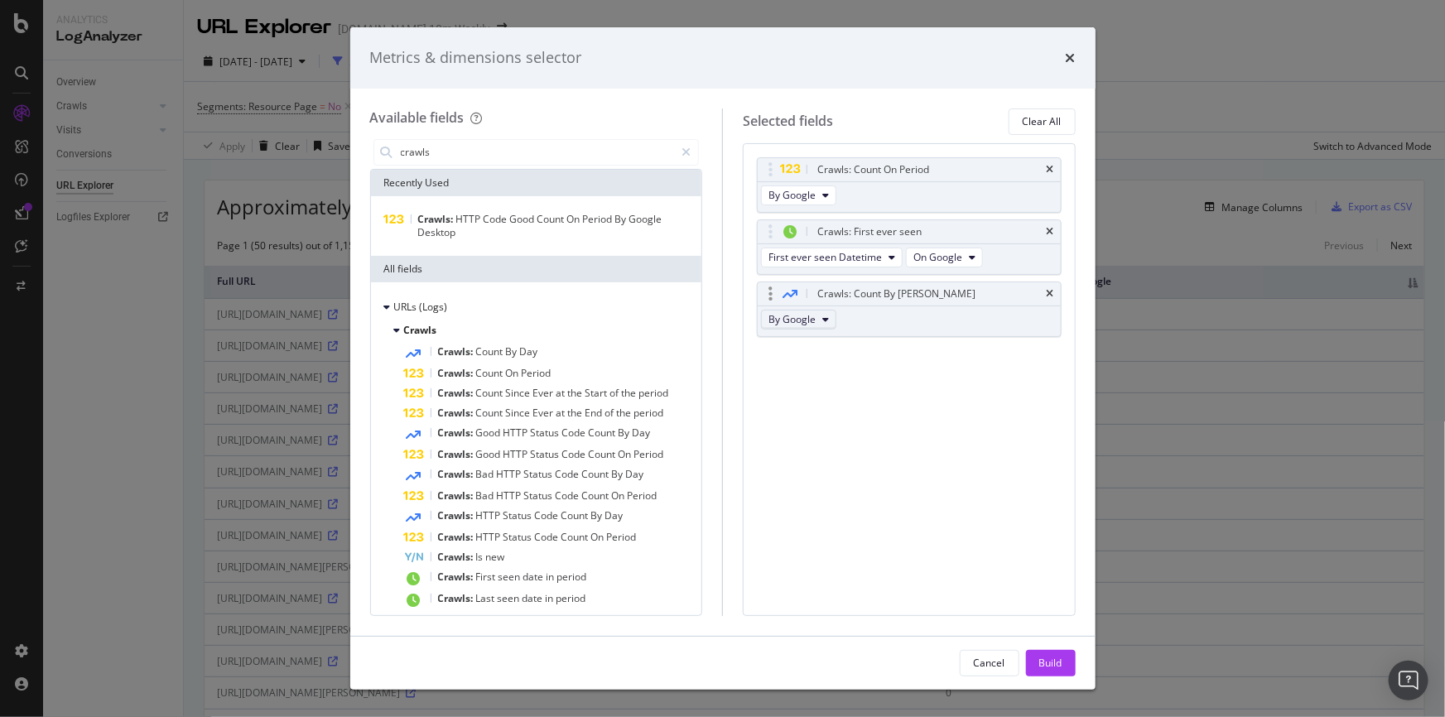
click at [816, 320] on button "By Google" at bounding box center [798, 320] width 75 height 20
click at [1047, 663] on div "Build" at bounding box center [1050, 663] width 23 height 14
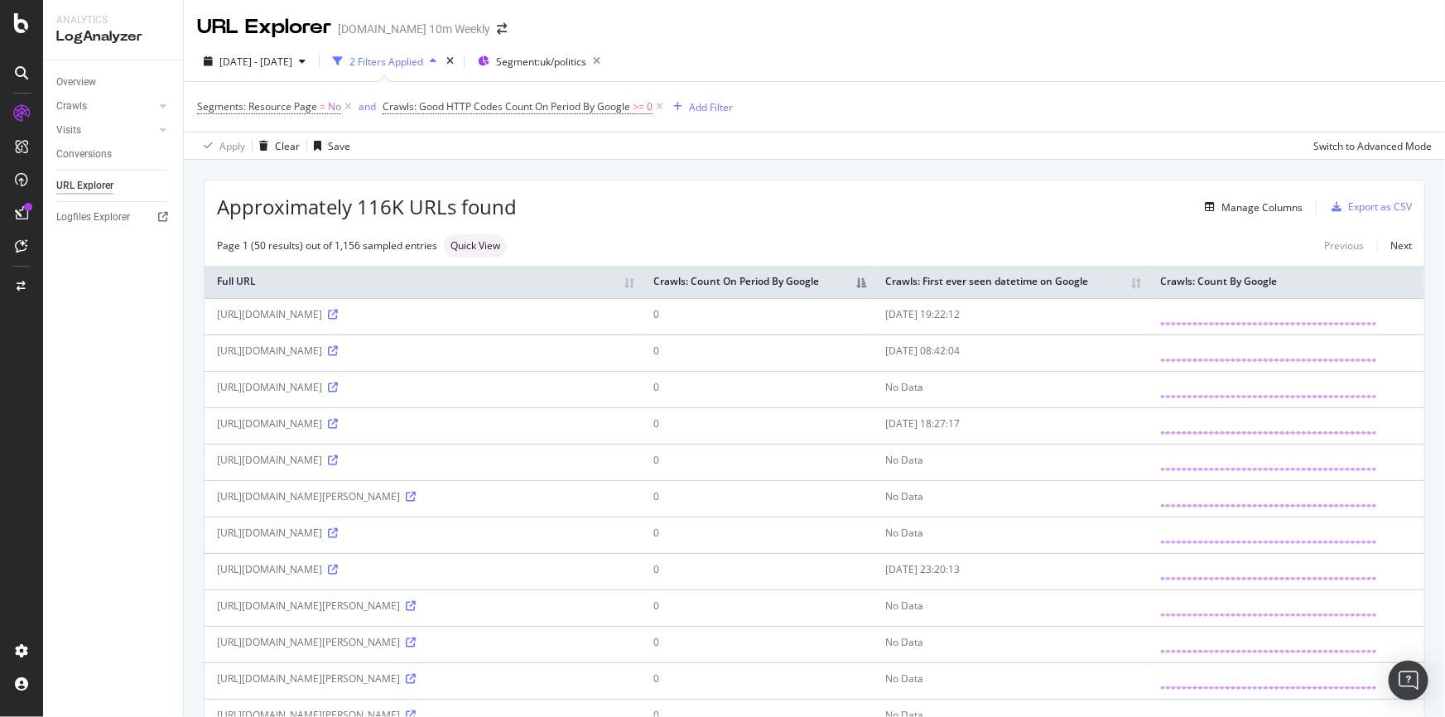
click at [873, 286] on th "Crawls: Count On Period By Google" at bounding box center [757, 282] width 232 height 32
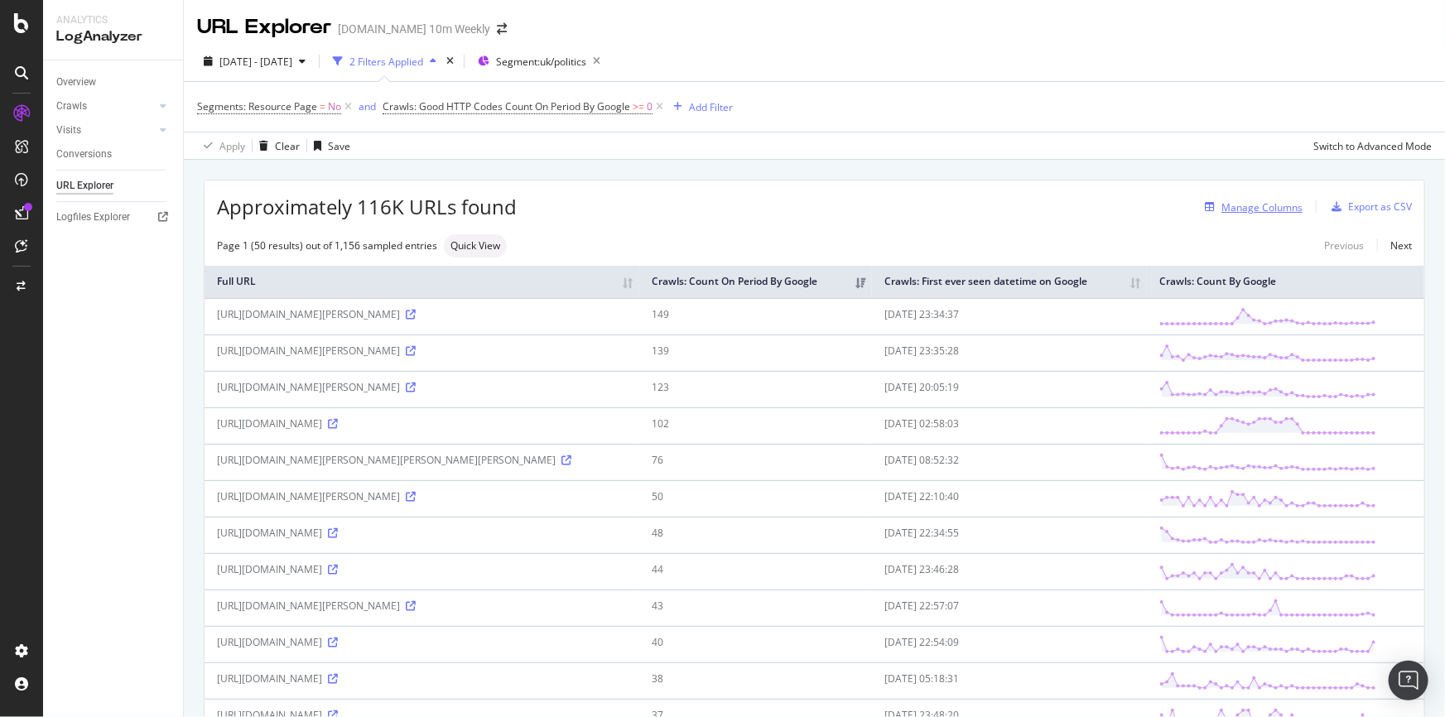
click at [1230, 208] on div "Manage Columns" at bounding box center [1261, 207] width 81 height 14
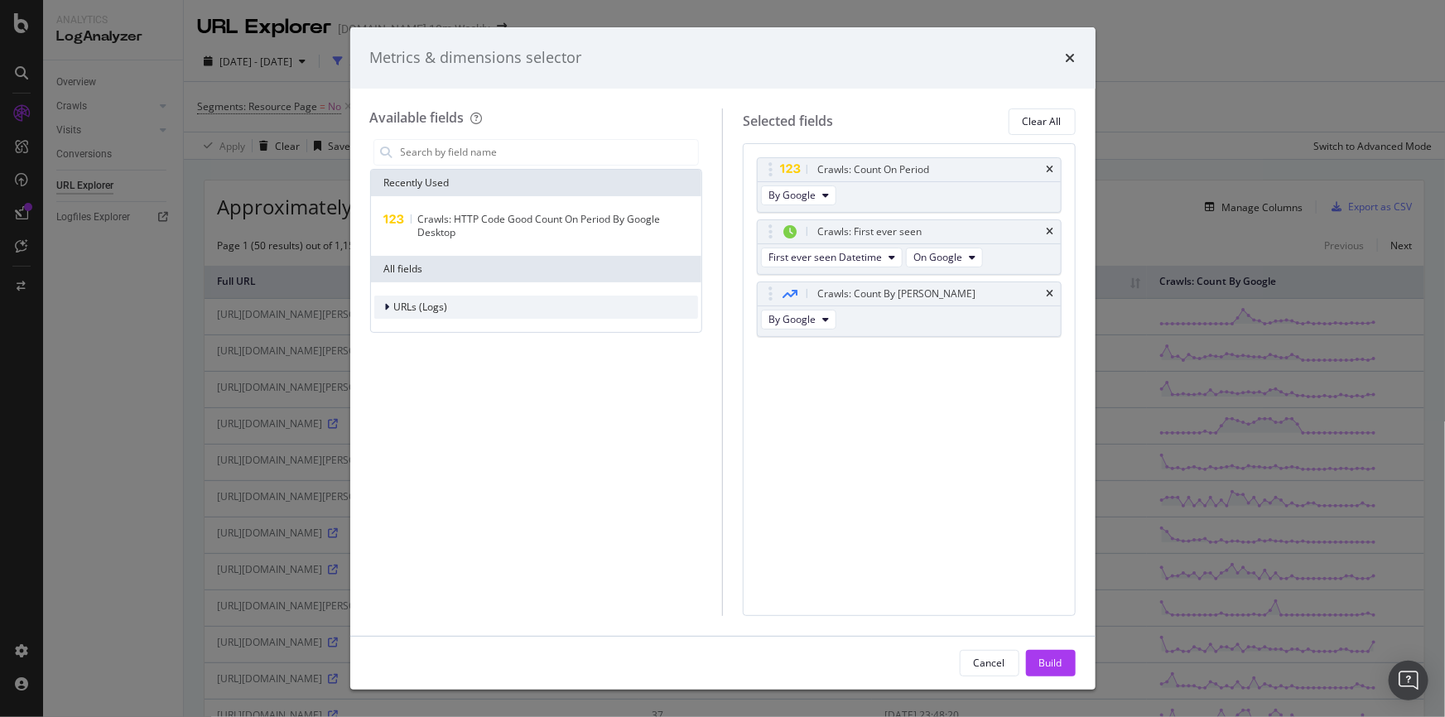
click at [389, 306] on div "modal" at bounding box center [389, 307] width 10 height 17
click at [391, 385] on div "Crawls" at bounding box center [404, 383] width 61 height 17
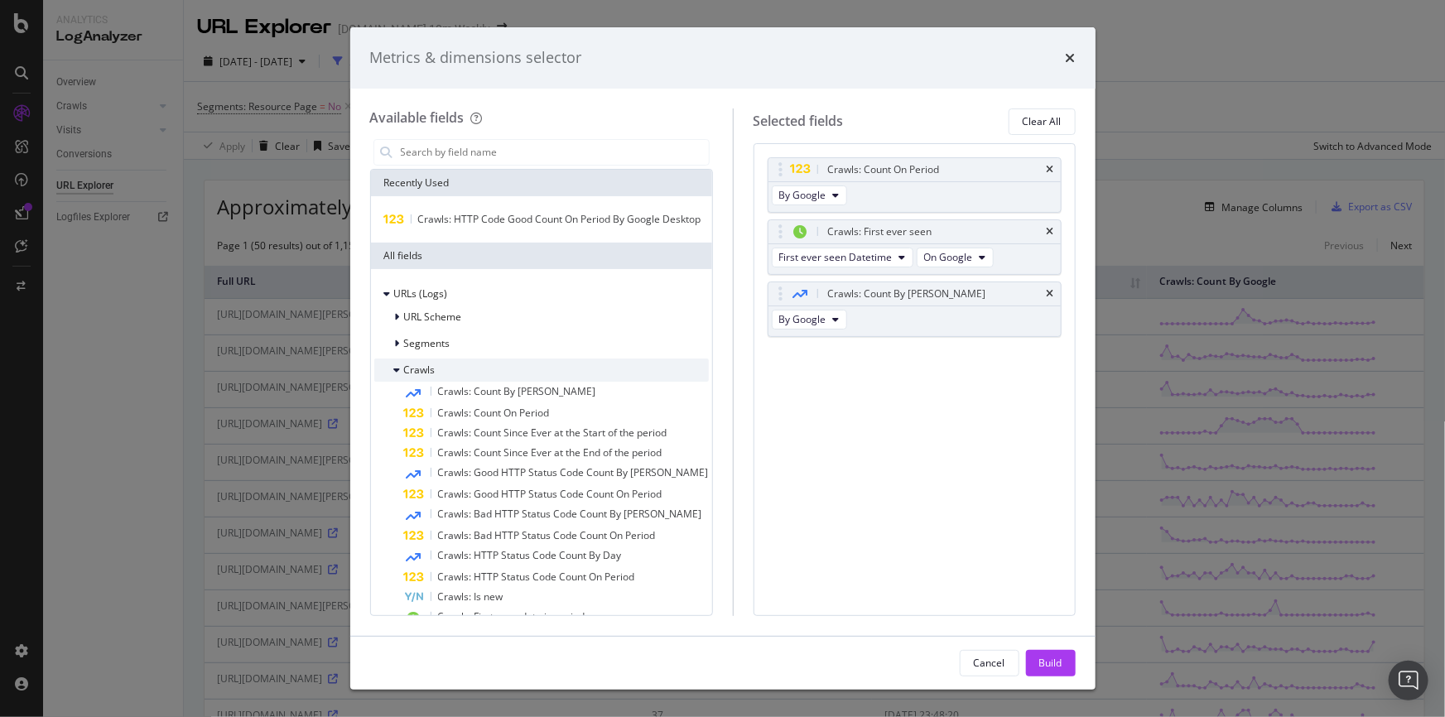
scroll to position [129, 0]
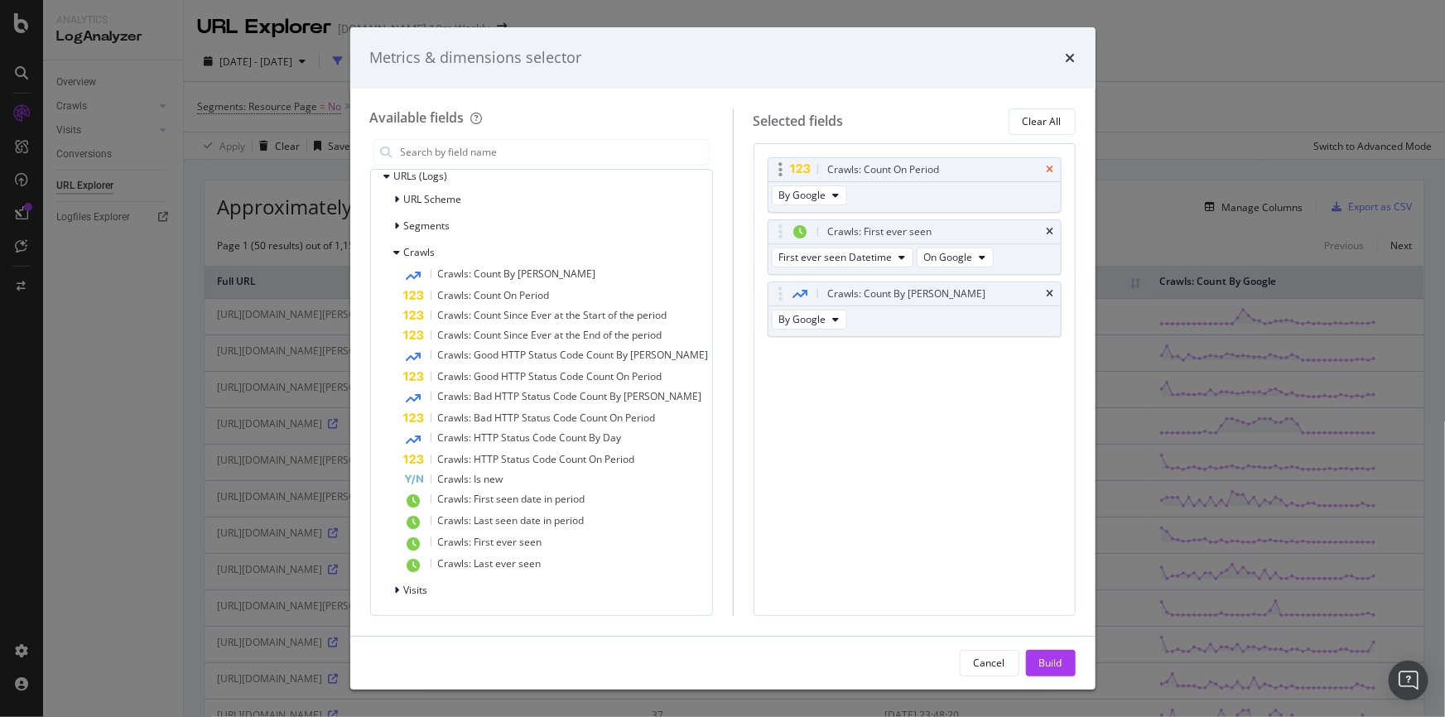
click at [1049, 165] on icon "times" at bounding box center [1050, 170] width 7 height 10
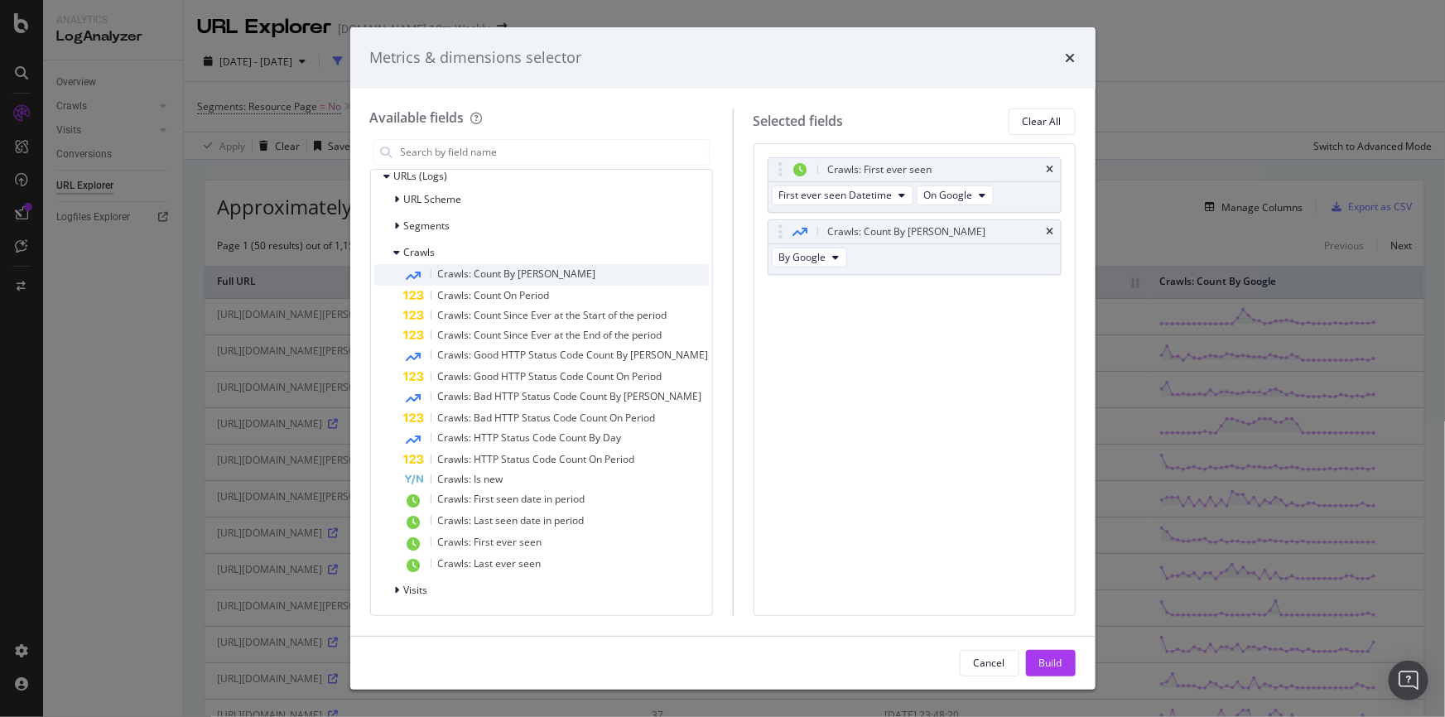
click at [604, 271] on div "Crawls: Count By [PERSON_NAME]" at bounding box center [556, 275] width 305 height 22
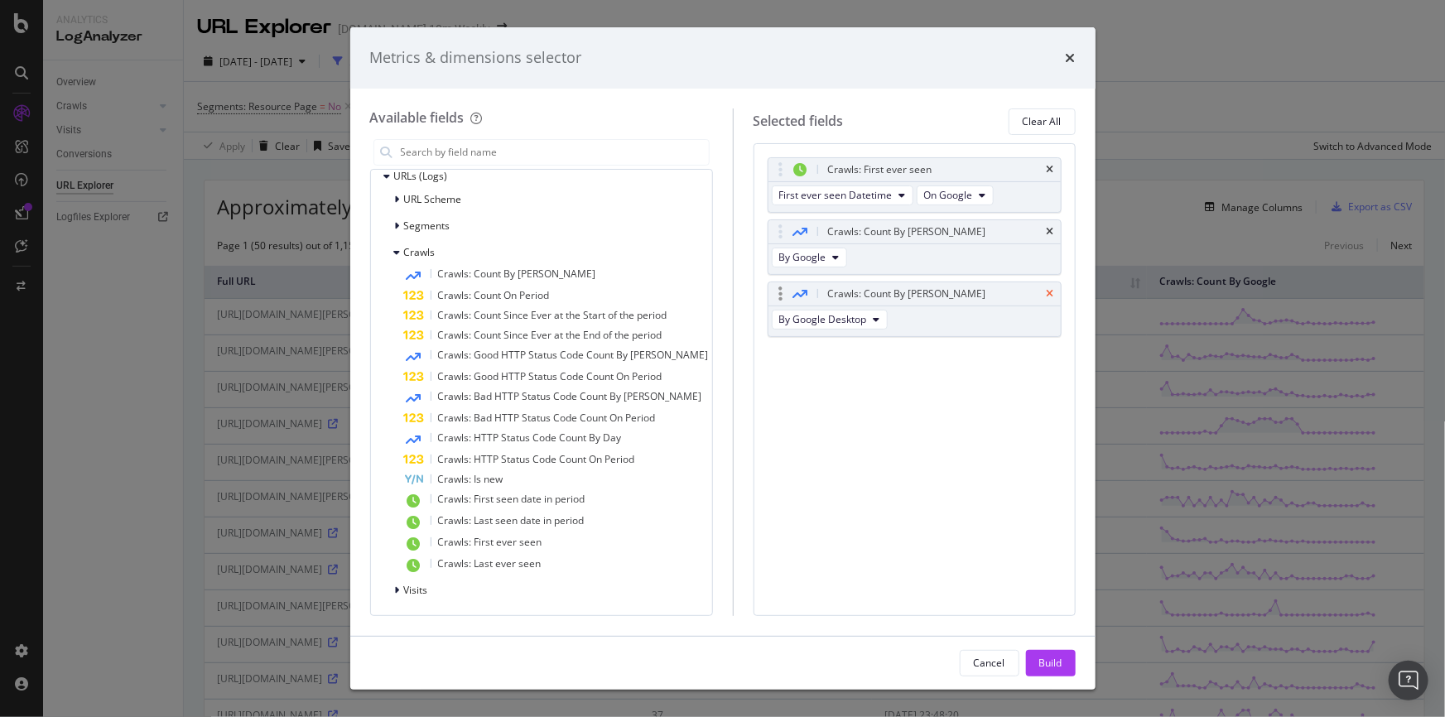
click at [1051, 290] on icon "times" at bounding box center [1050, 294] width 7 height 10
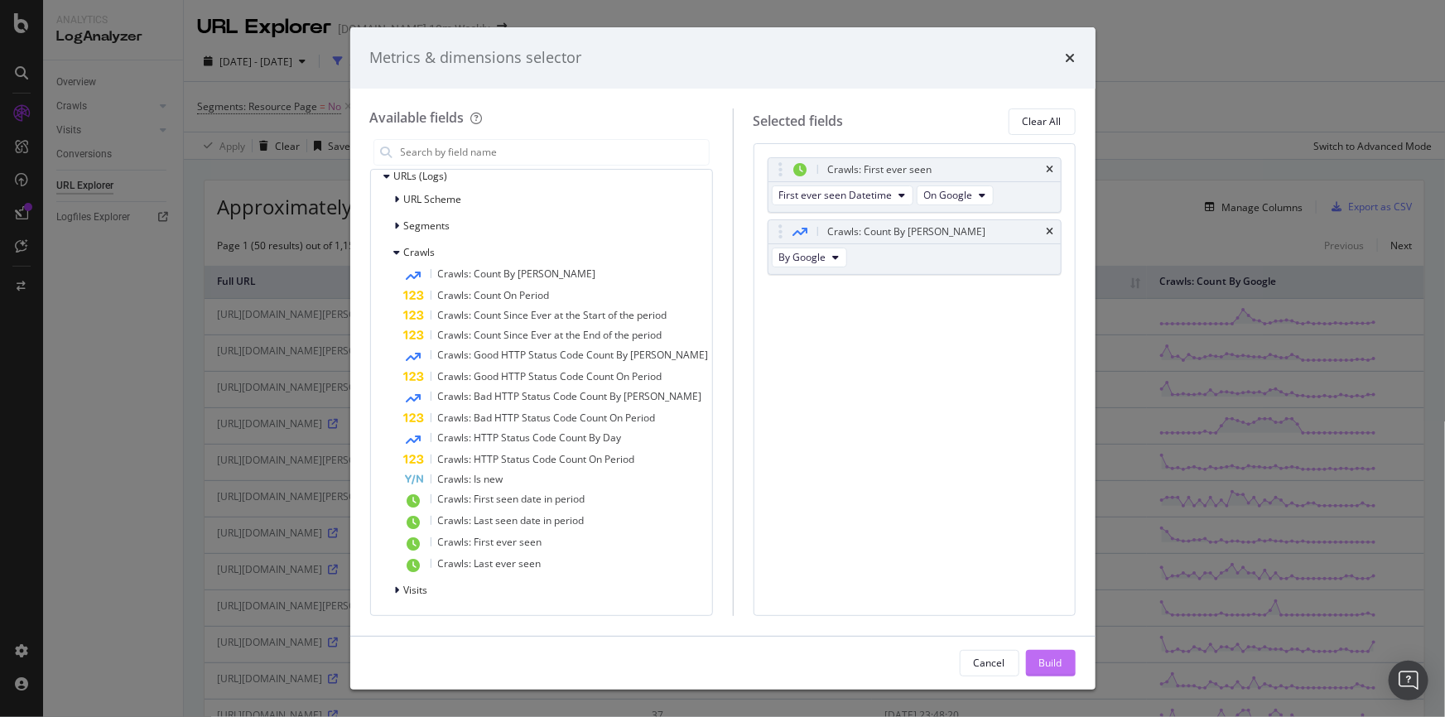
click at [1054, 656] on div "Build" at bounding box center [1050, 663] width 23 height 14
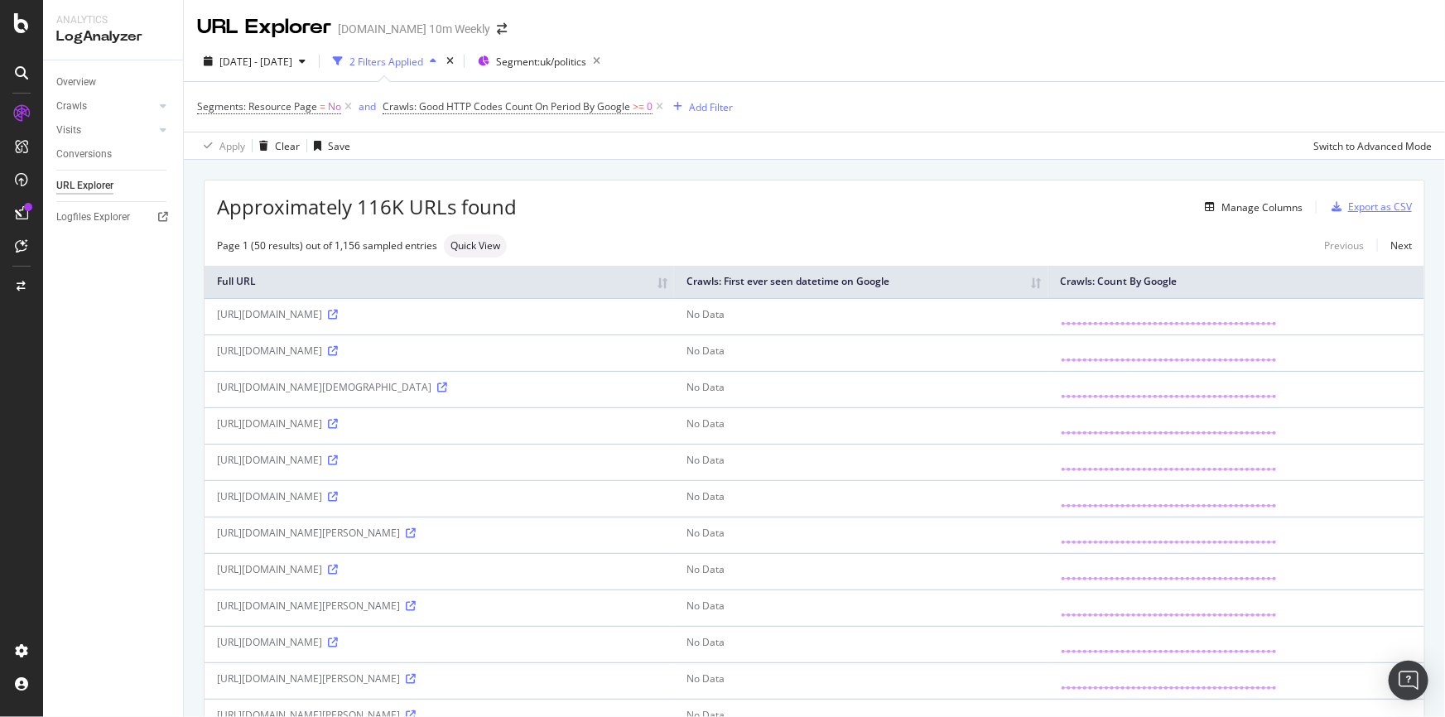
click at [1348, 203] on div "Export as CSV" at bounding box center [1380, 207] width 64 height 14
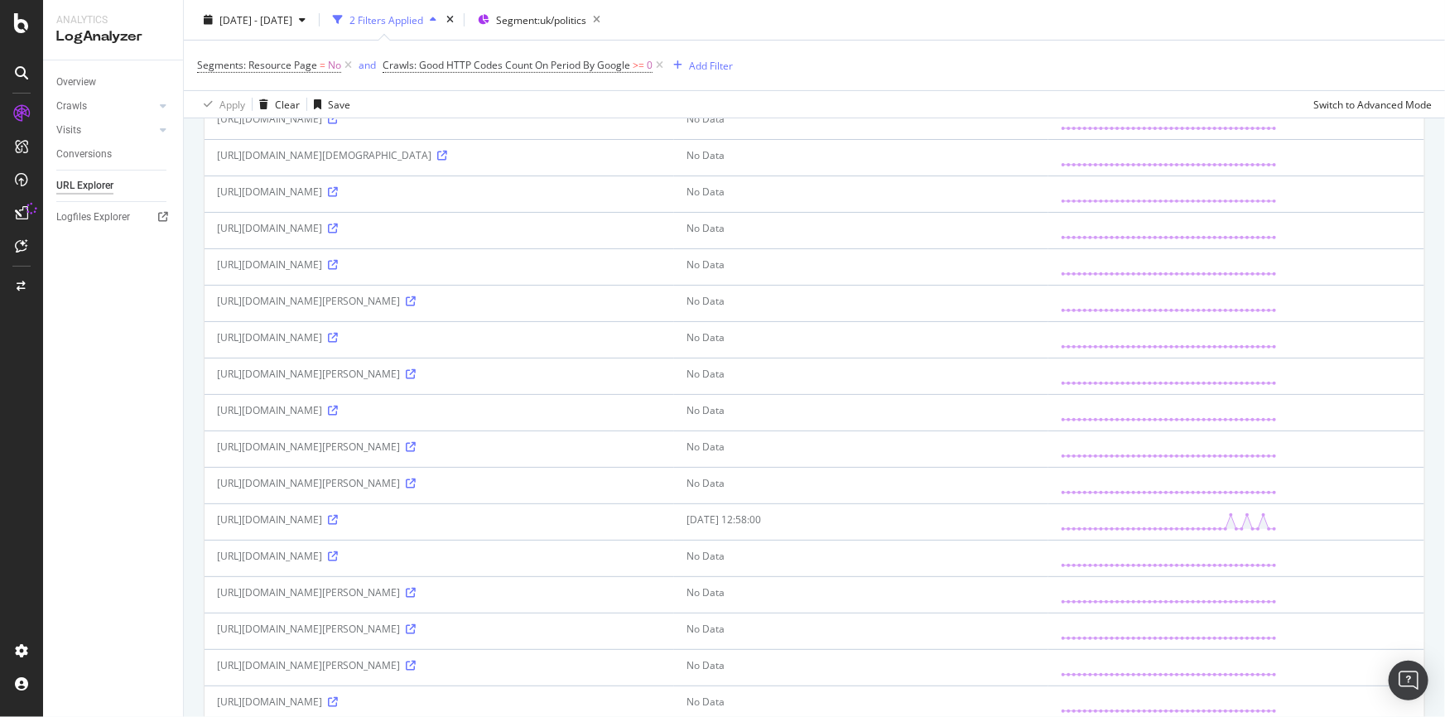
scroll to position [75, 0]
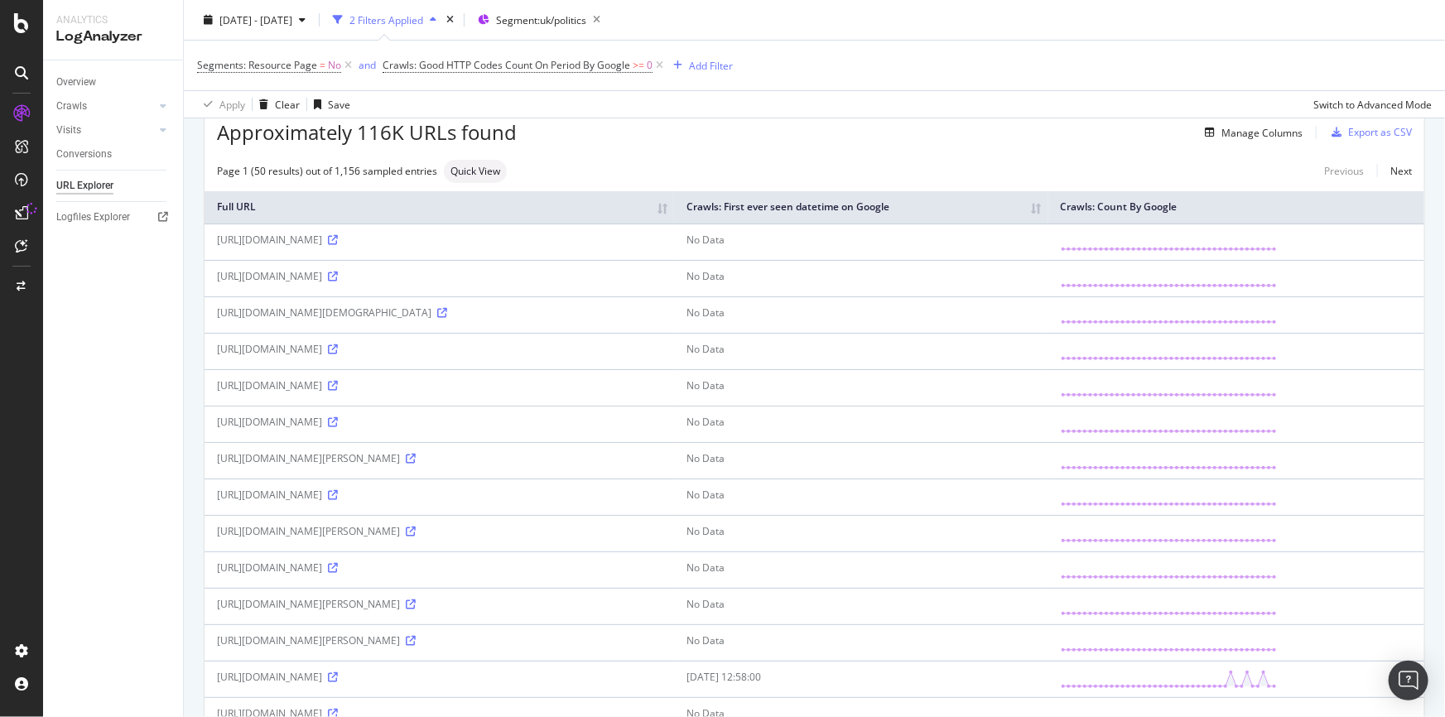
click at [1048, 208] on th "Crawls: First ever seen datetime on Google" at bounding box center [861, 207] width 374 height 32
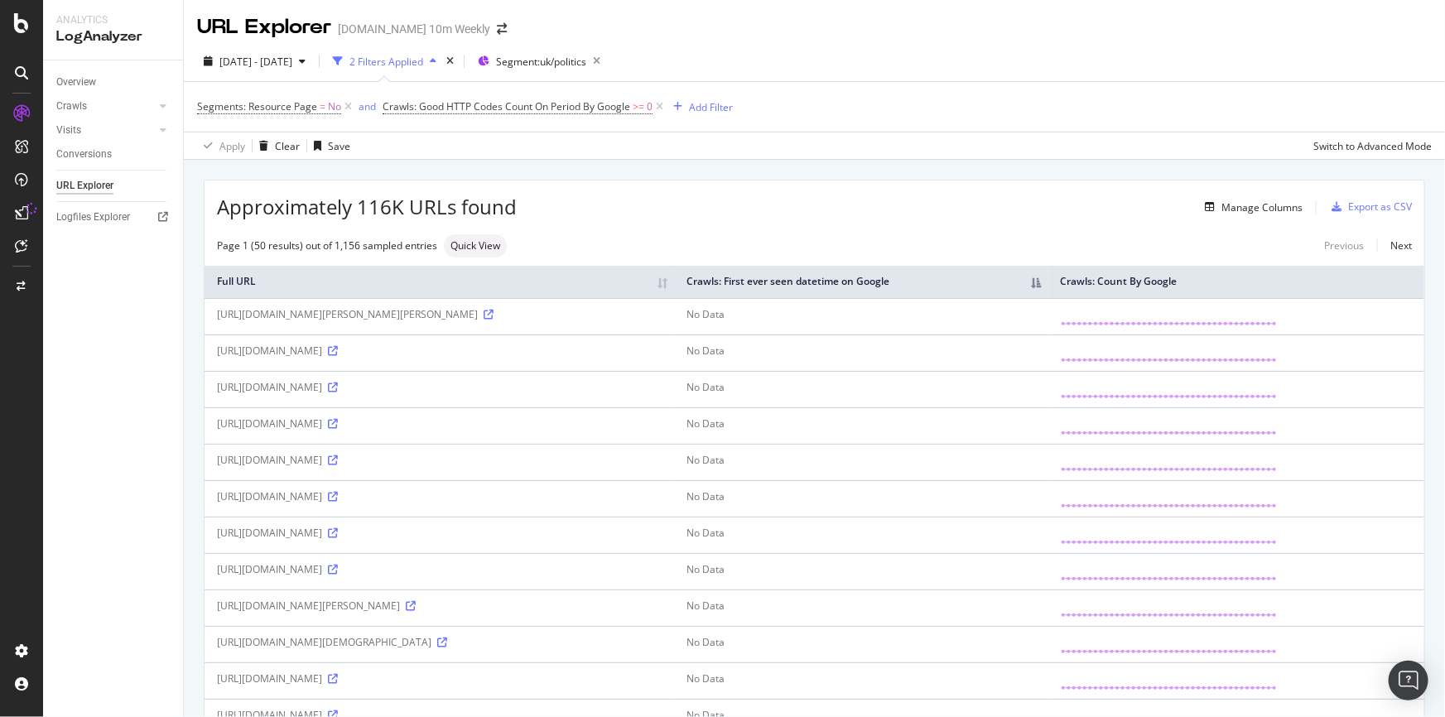
click at [1048, 279] on th "Crawls: First ever seen datetime on Google" at bounding box center [861, 282] width 374 height 32
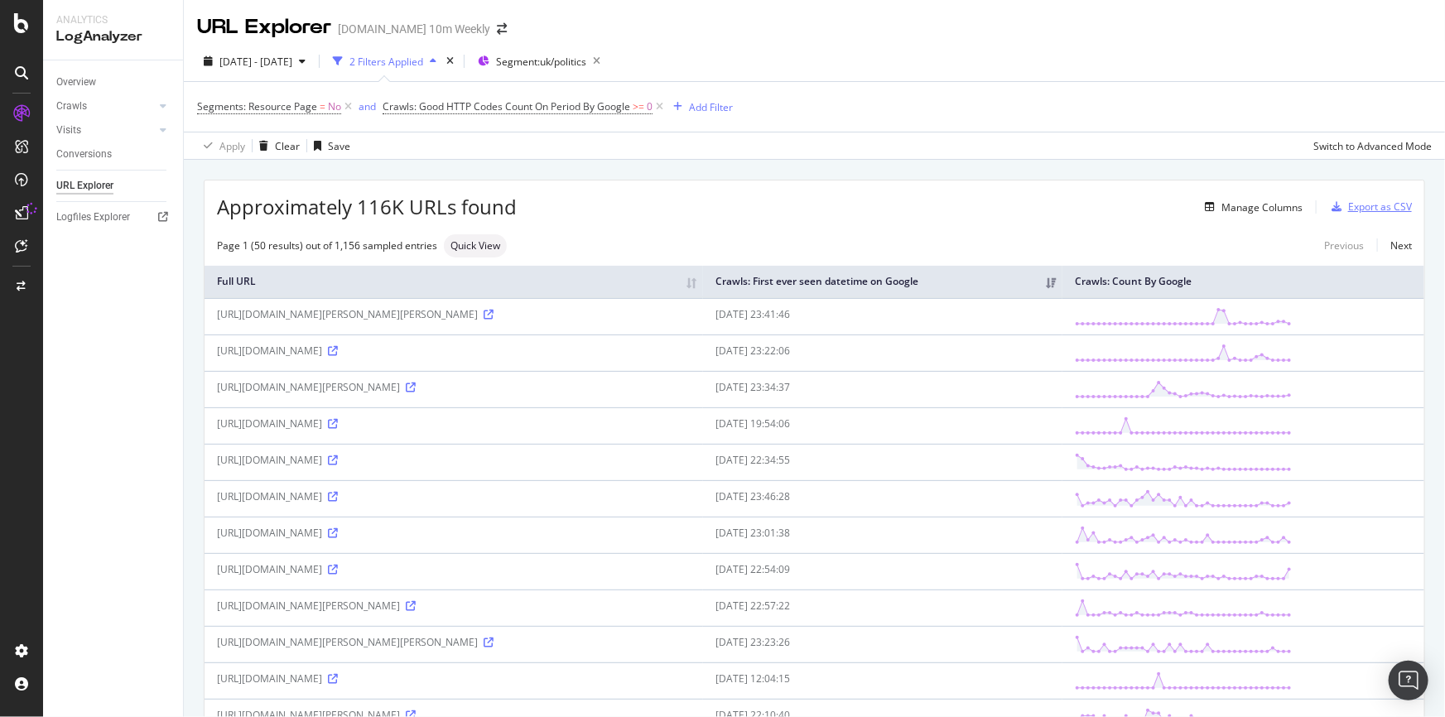
click at [1383, 214] on div "Export as CSV" at bounding box center [1380, 207] width 64 height 14
click at [1379, 208] on div "Export as CSV" at bounding box center [1380, 207] width 64 height 14
click at [1378, 205] on div "Export as CSV" at bounding box center [1380, 207] width 64 height 14
click at [1364, 213] on div "Export as CSV" at bounding box center [1380, 207] width 64 height 14
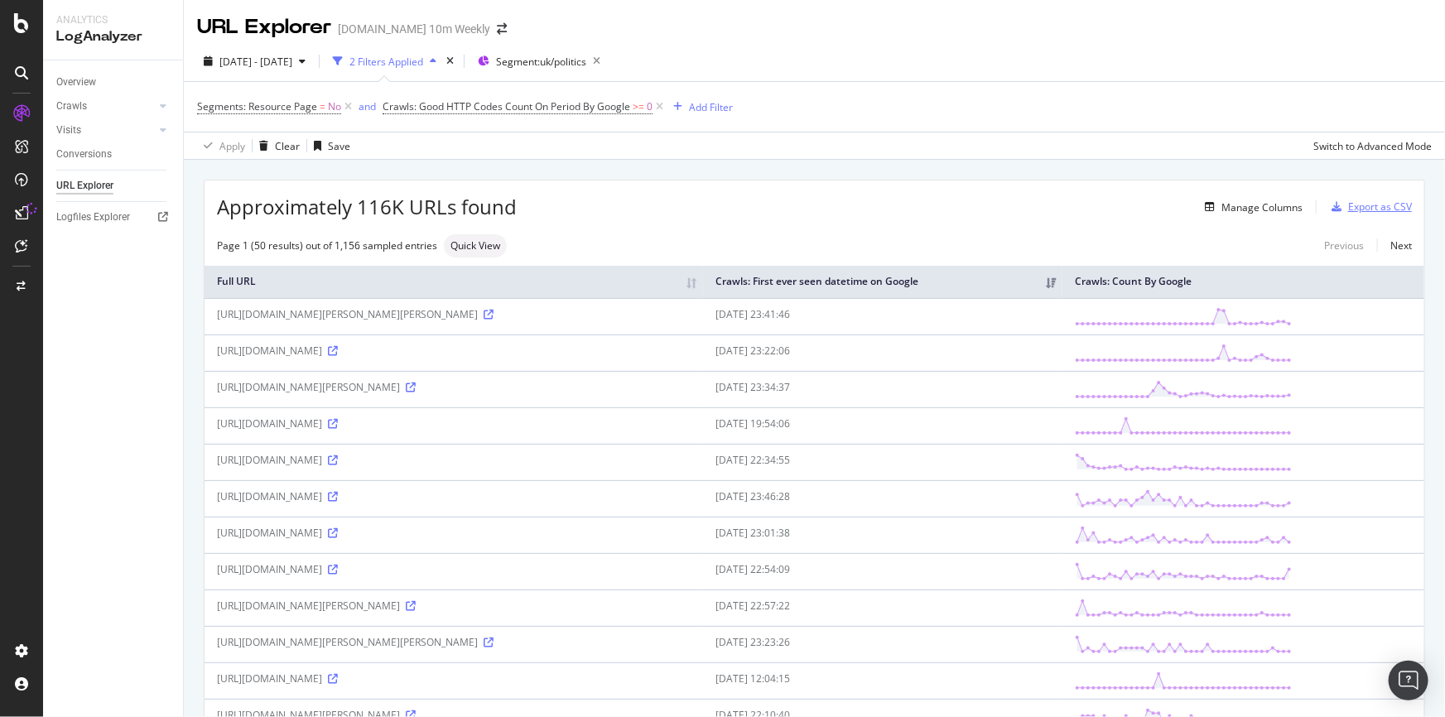
click at [1365, 207] on div "Export as CSV" at bounding box center [1380, 207] width 64 height 14
click at [1372, 208] on div "Export as CSV" at bounding box center [1380, 207] width 64 height 14
click at [1226, 309] on circle at bounding box center [1223, 310] width 5 height 5
click at [1379, 200] on div "Export as CSV" at bounding box center [1368, 207] width 87 height 25
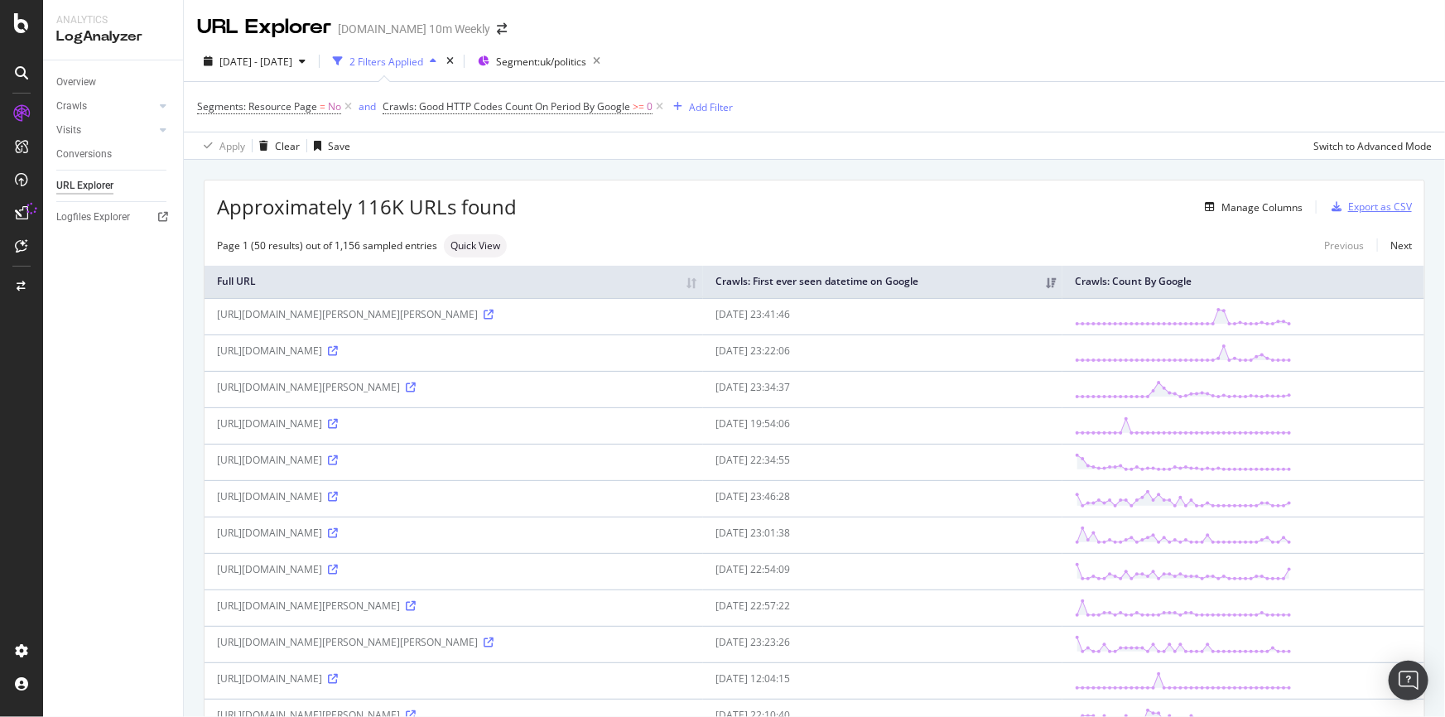
click at [1373, 206] on div "Export as CSV" at bounding box center [1380, 207] width 64 height 14
click at [1372, 206] on div "Export as CSV" at bounding box center [1380, 207] width 64 height 14
click at [1358, 203] on div "Export as CSV" at bounding box center [1380, 207] width 64 height 14
click at [1355, 203] on div "Export as CSV" at bounding box center [1380, 207] width 64 height 14
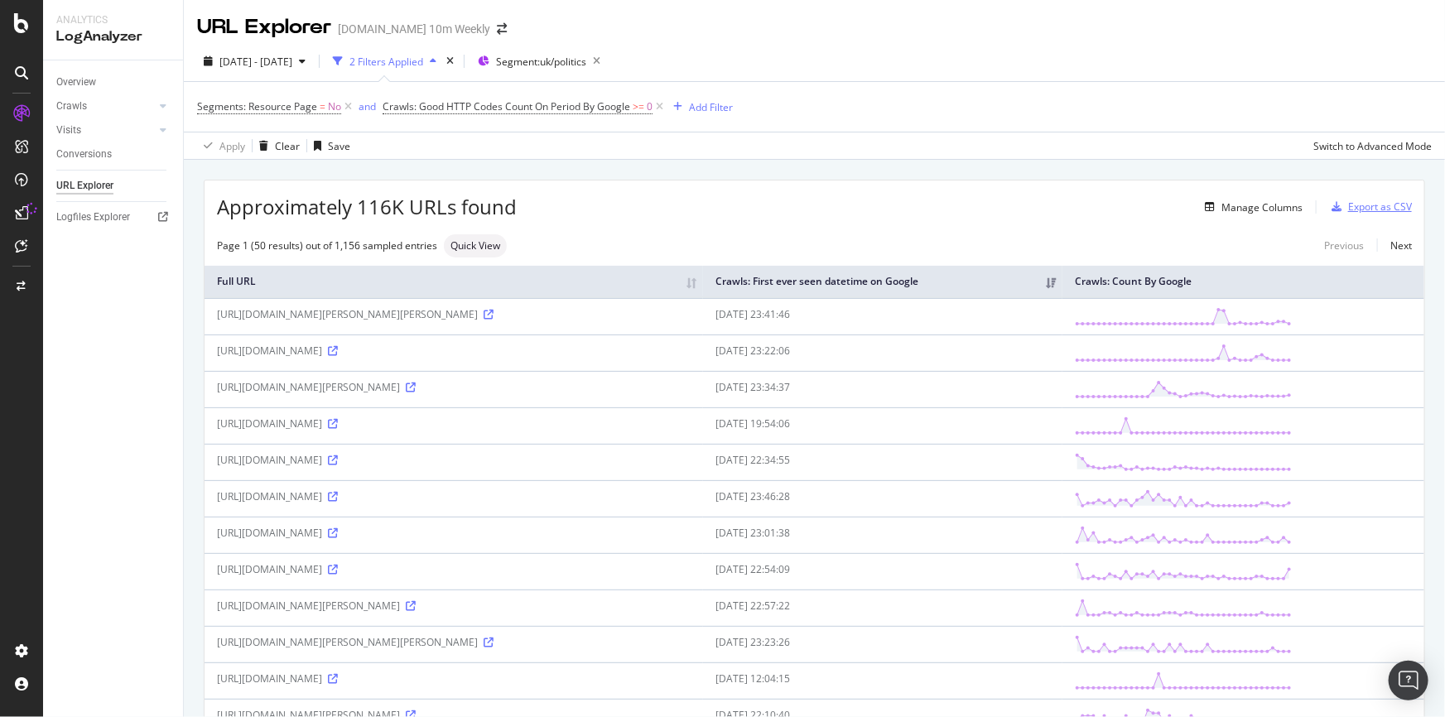
click at [1356, 207] on div "Export as CSV" at bounding box center [1380, 207] width 64 height 14
click at [1356, 208] on div "Export as CSV" at bounding box center [1380, 207] width 64 height 14
click at [1374, 206] on div "Export as CSV" at bounding box center [1380, 207] width 64 height 14
click at [1374, 214] on div "Export as CSV" at bounding box center [1368, 207] width 87 height 25
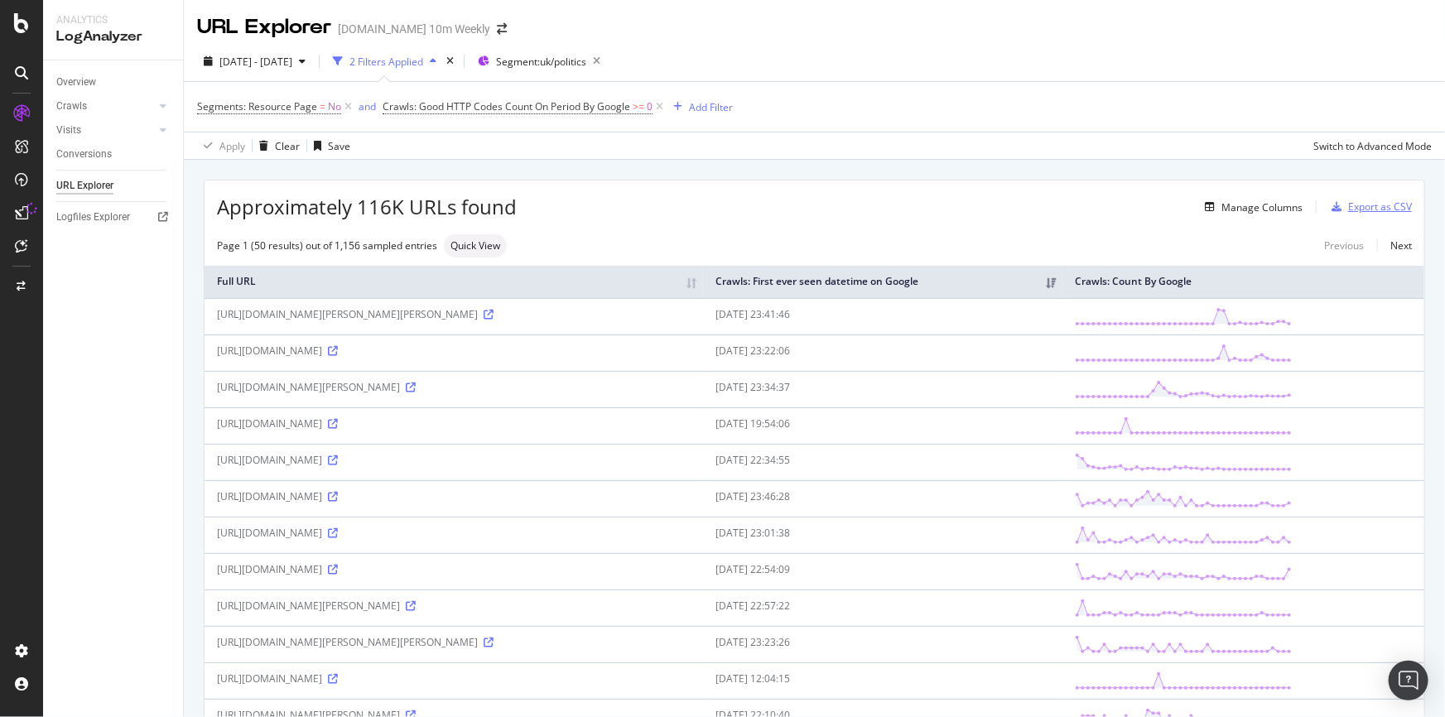
click at [1372, 204] on div "Export as CSV" at bounding box center [1380, 207] width 64 height 14
drag, startPoint x: 1190, startPoint y: 277, endPoint x: 1260, endPoint y: 266, distance: 71.2
click at [1260, 266] on th "Crawls: Count By Google" at bounding box center [1243, 282] width 362 height 32
click at [1366, 206] on div "Export as CSV" at bounding box center [1380, 207] width 64 height 14
click at [1359, 209] on div "Export as CSV" at bounding box center [1380, 207] width 64 height 14
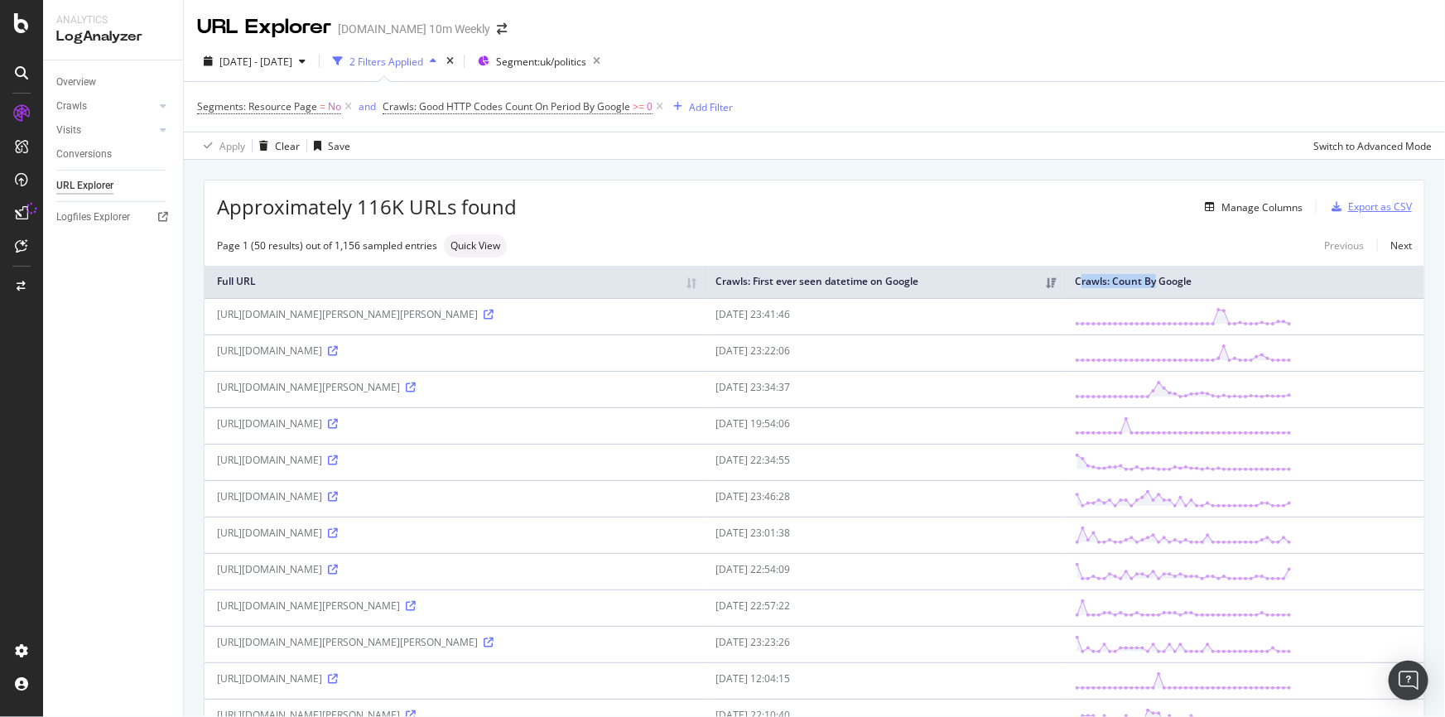
click at [1359, 209] on div "Export as CSV" at bounding box center [1380, 207] width 64 height 14
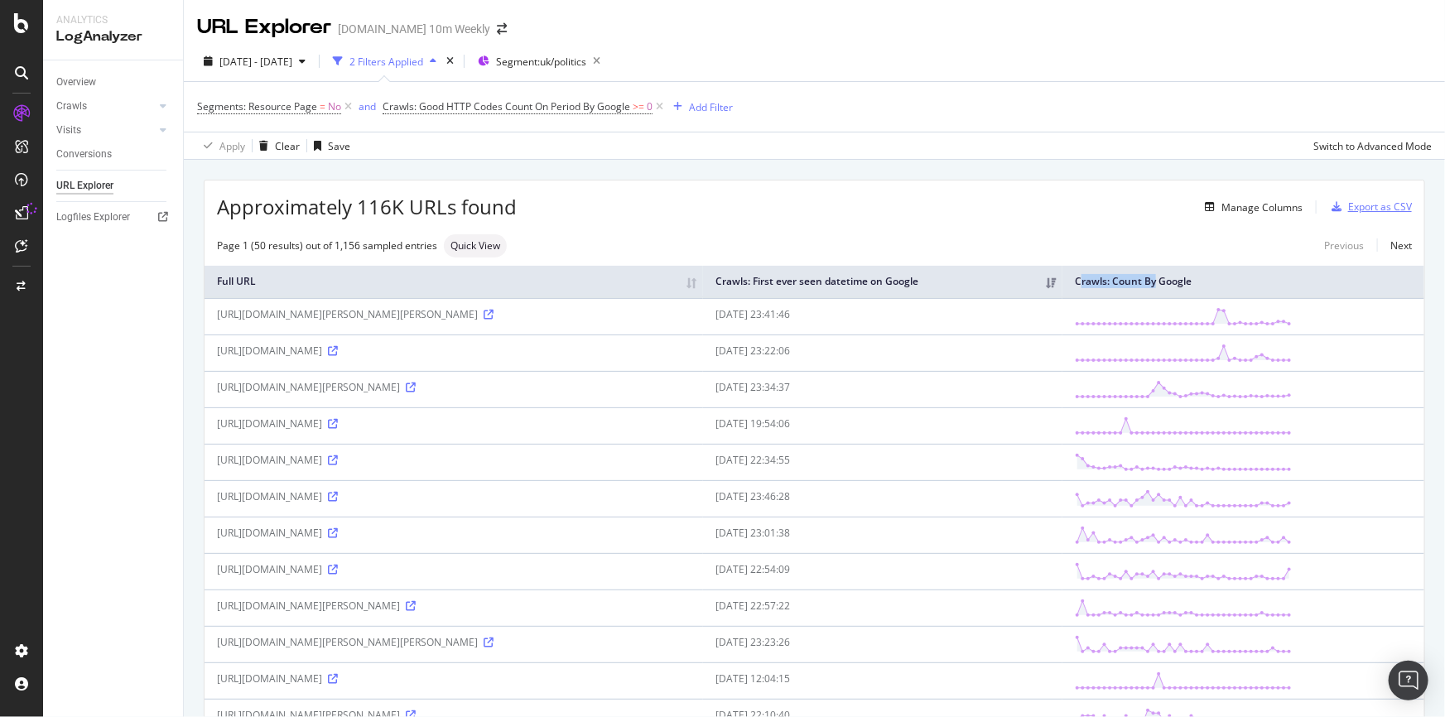
click at [1359, 212] on div "Export as CSV" at bounding box center [1380, 207] width 64 height 14
click at [1378, 203] on div "Export as CSV" at bounding box center [1380, 207] width 64 height 14
click at [1283, 205] on div "Manage Columns" at bounding box center [1261, 207] width 81 height 14
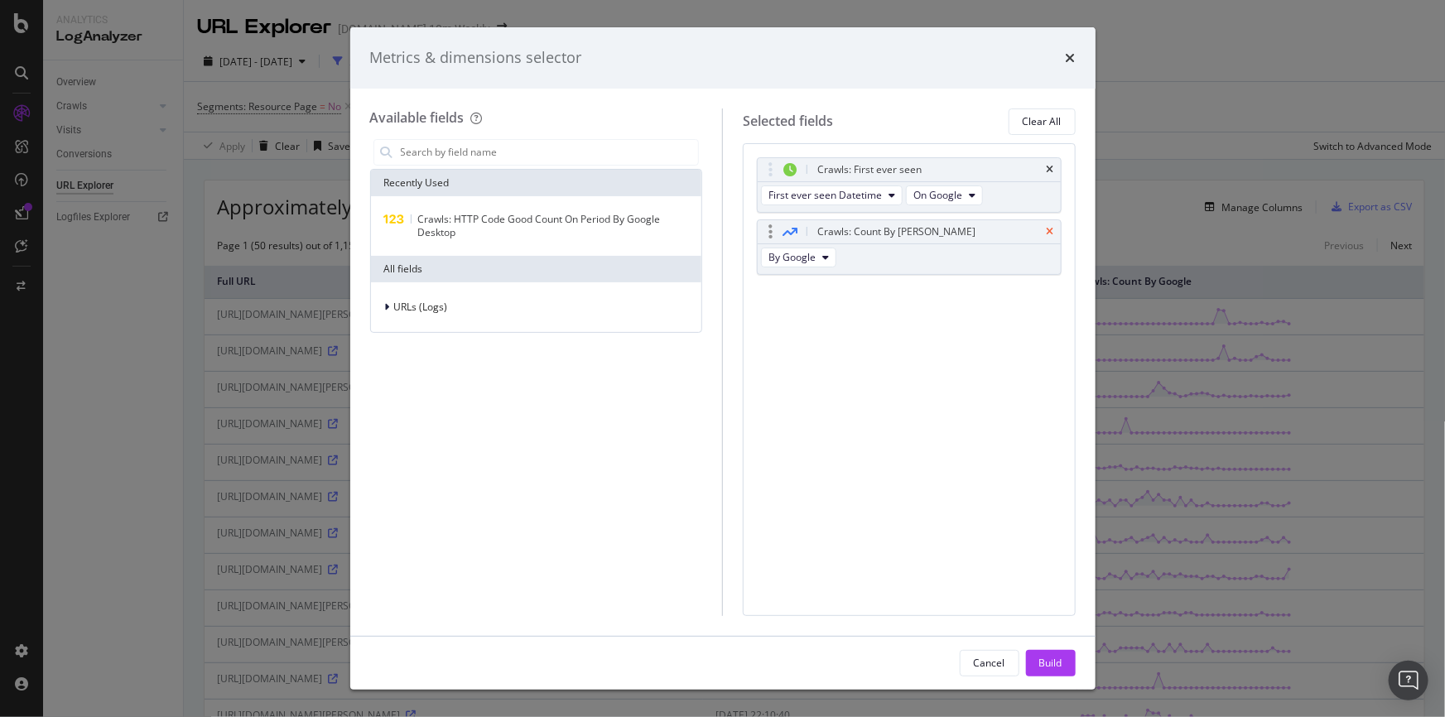
click at [1049, 232] on icon "times" at bounding box center [1050, 232] width 7 height 10
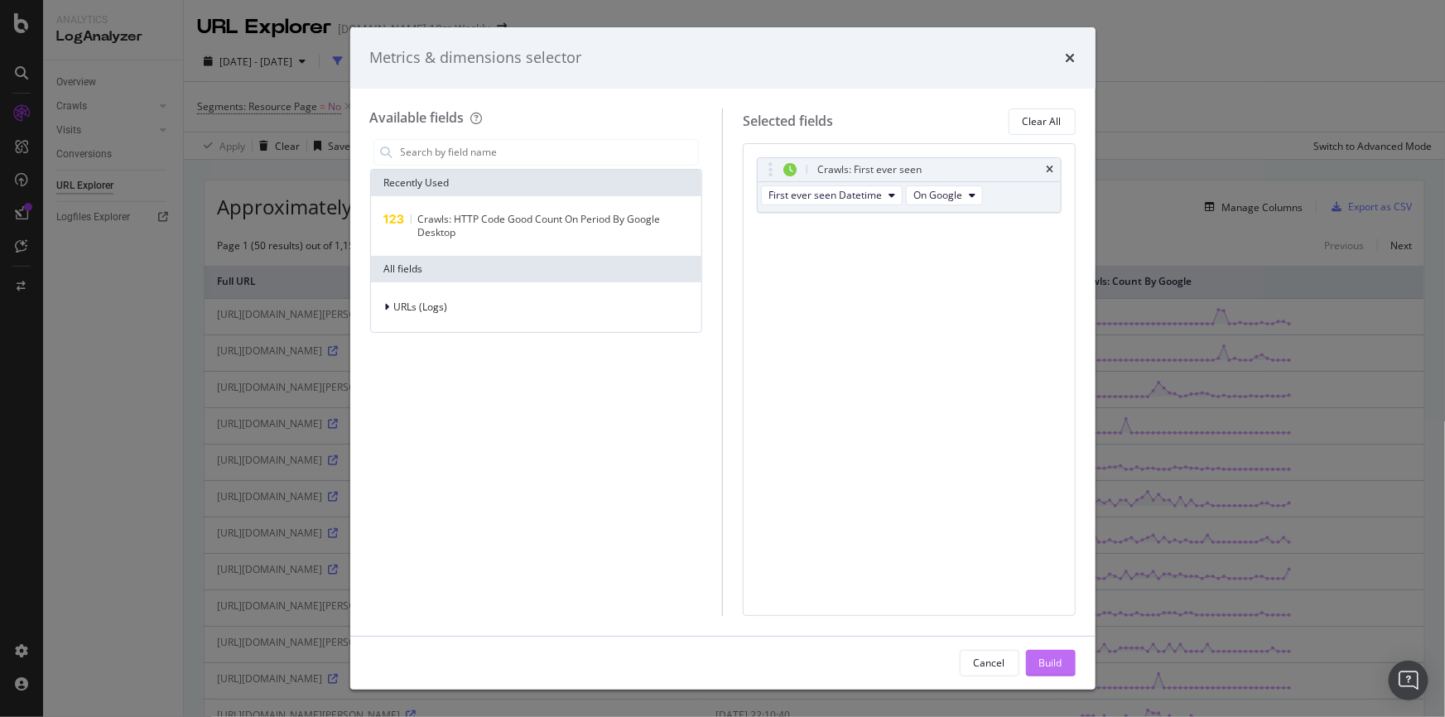
click at [1055, 661] on div "Build" at bounding box center [1050, 663] width 23 height 14
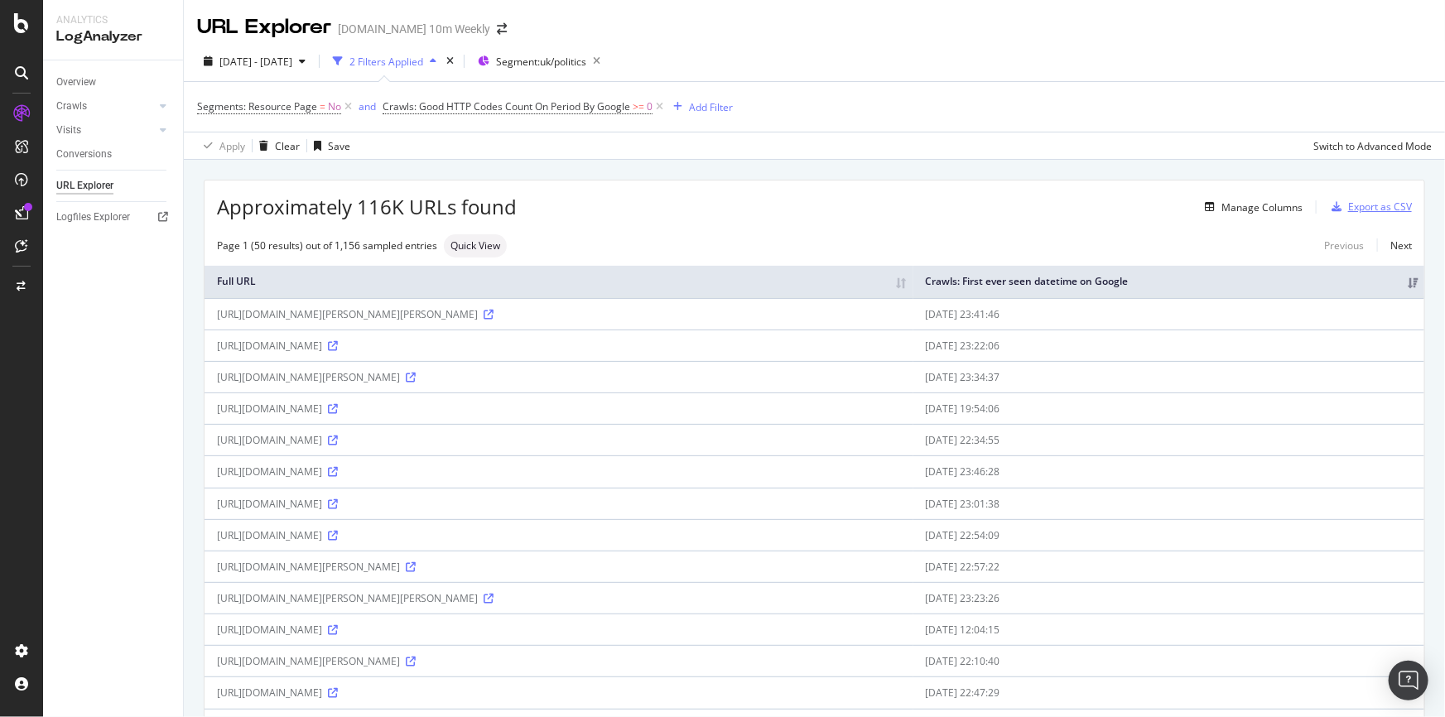
click at [1365, 202] on div "Export as CSV" at bounding box center [1380, 207] width 64 height 14
click at [1373, 193] on div "Approximately 116K URLs found Manage Columns Export as CSV" at bounding box center [815, 200] width 1220 height 41
drag, startPoint x: 1373, startPoint y: 201, endPoint x: 1400, endPoint y: 236, distance: 44.2
click at [1373, 201] on div "Export as CSV" at bounding box center [1380, 207] width 64 height 14
click at [292, 66] on span "[DATE] - [DATE]" at bounding box center [255, 62] width 73 height 14
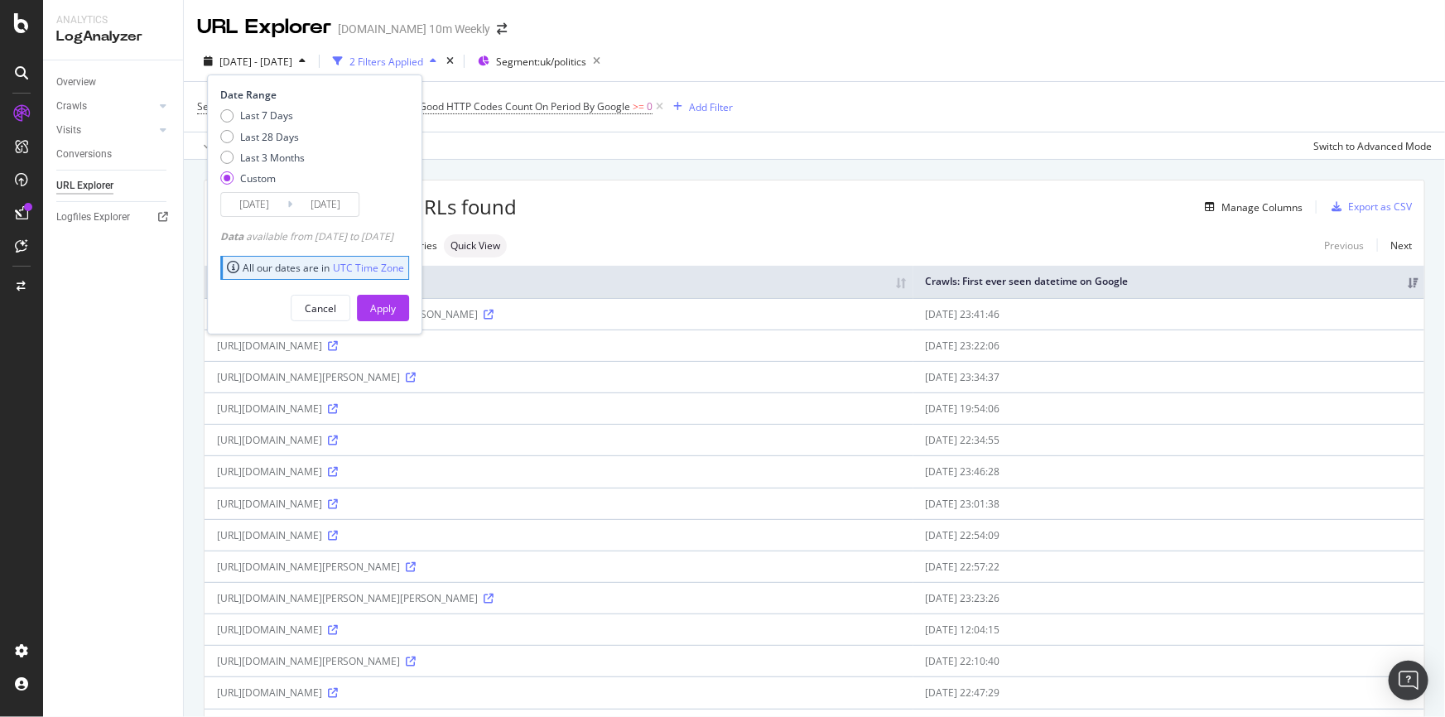
click at [272, 199] on input "[DATE]" at bounding box center [254, 204] width 66 height 23
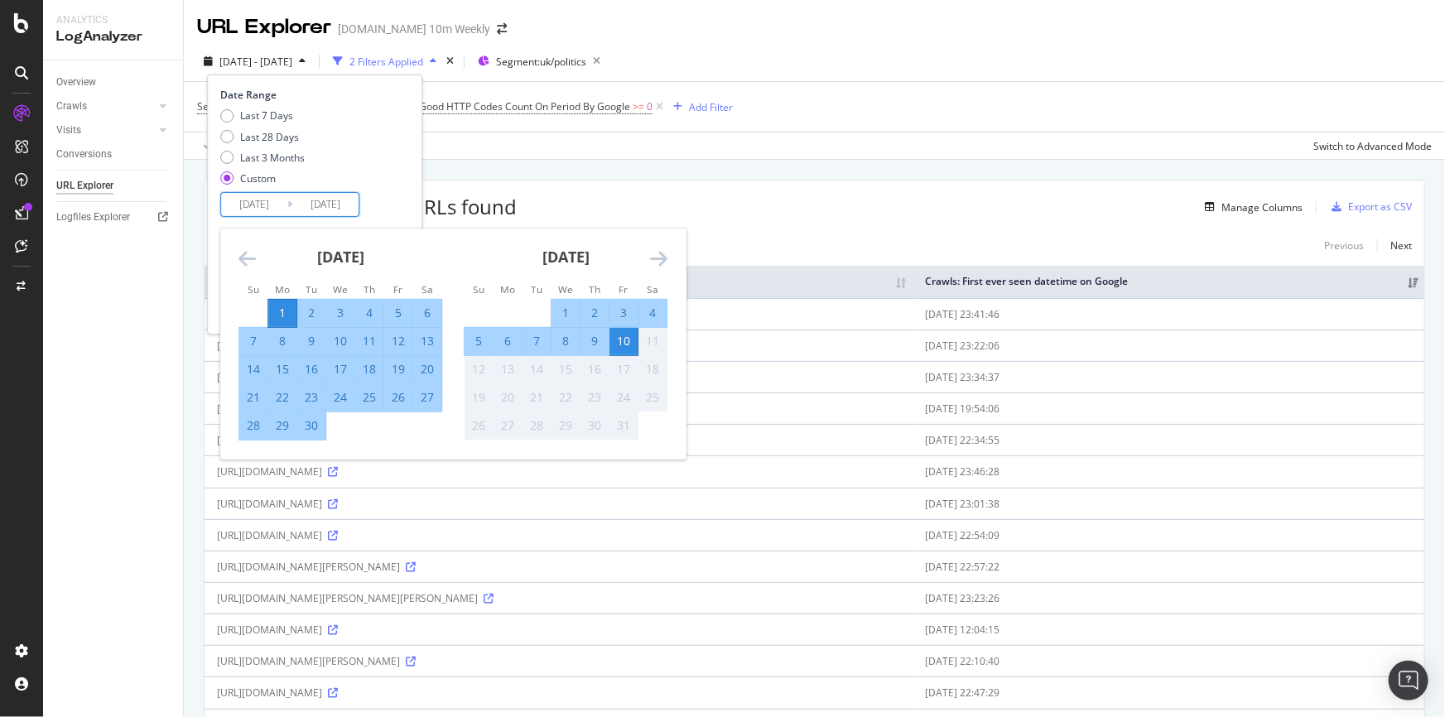
click at [874, 219] on div "Approximately 116K URLs found Manage Columns Export as CSV" at bounding box center [815, 200] width 1220 height 41
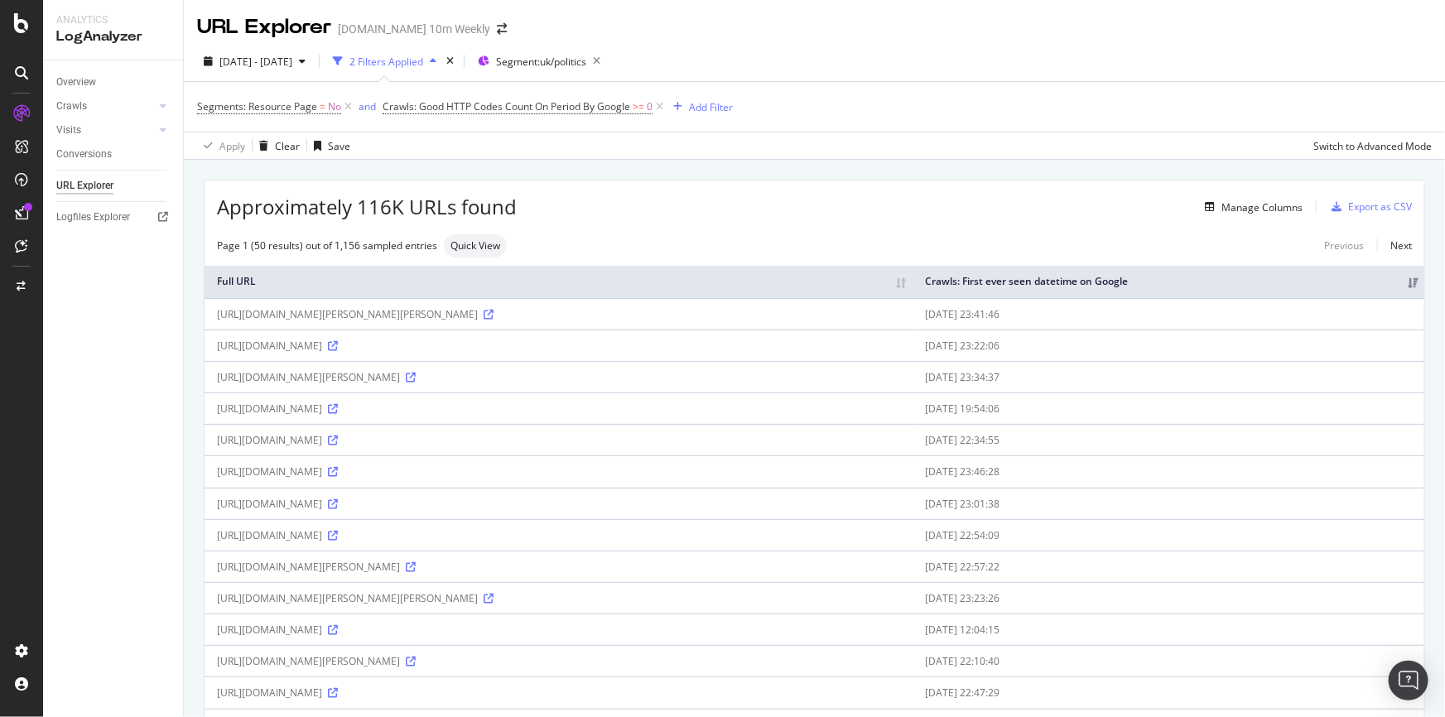
click at [1250, 282] on th "Crawls: First ever seen datetime on Google" at bounding box center [1168, 282] width 511 height 32
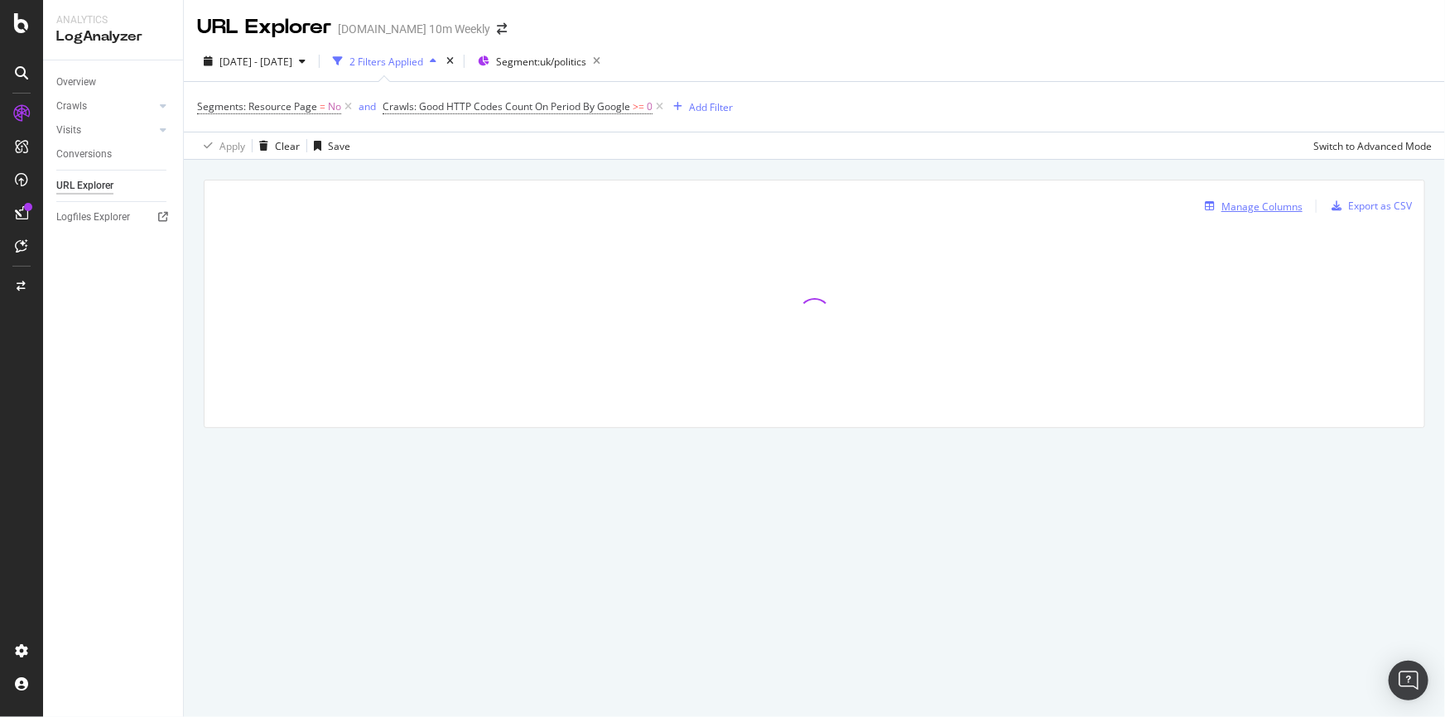
click at [1277, 203] on div "Manage Columns" at bounding box center [1261, 207] width 81 height 14
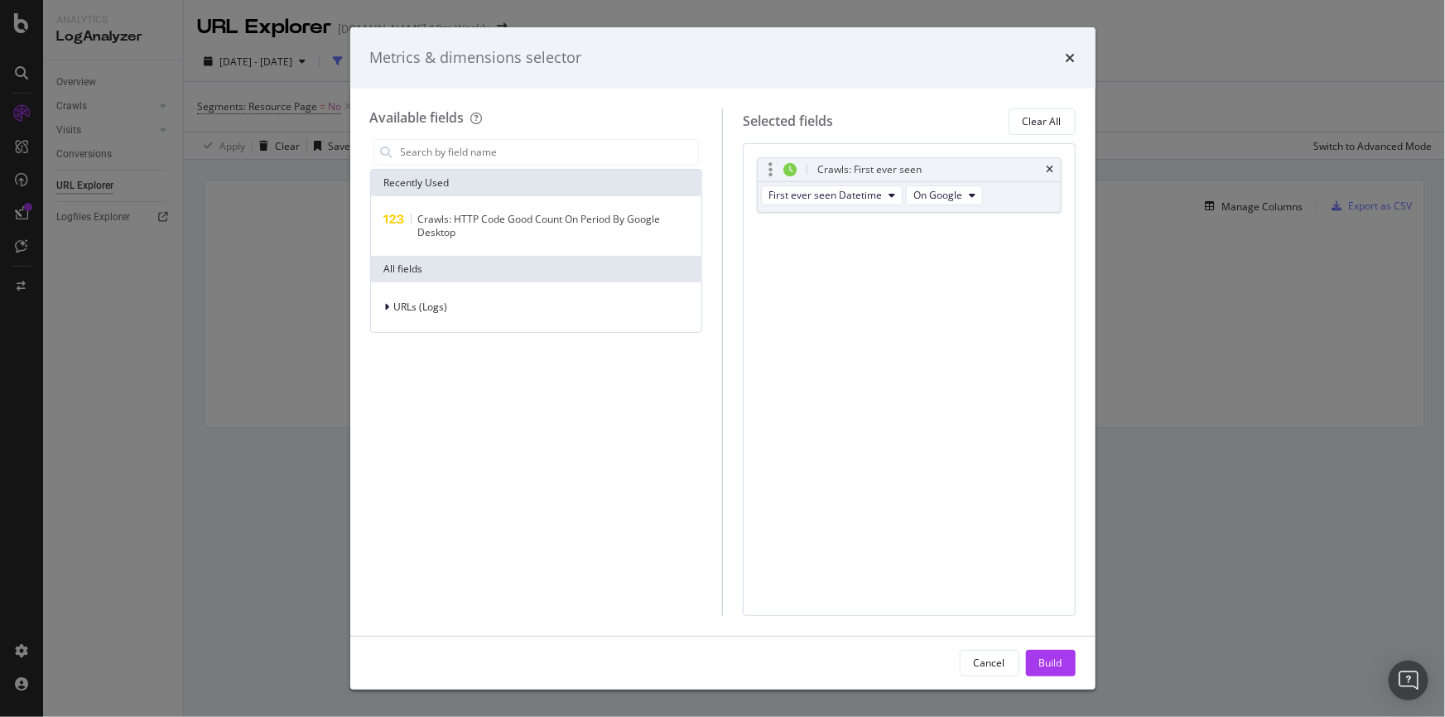
click at [792, 166] on icon "modal" at bounding box center [789, 169] width 13 height 13
click at [865, 200] on span "First ever seen Datetime" at bounding box center [824, 195] width 113 height 14
click at [1003, 277] on div "Crawls: First ever seen First ever seen Datetime On Google You can use this fie…" at bounding box center [909, 379] width 333 height 473
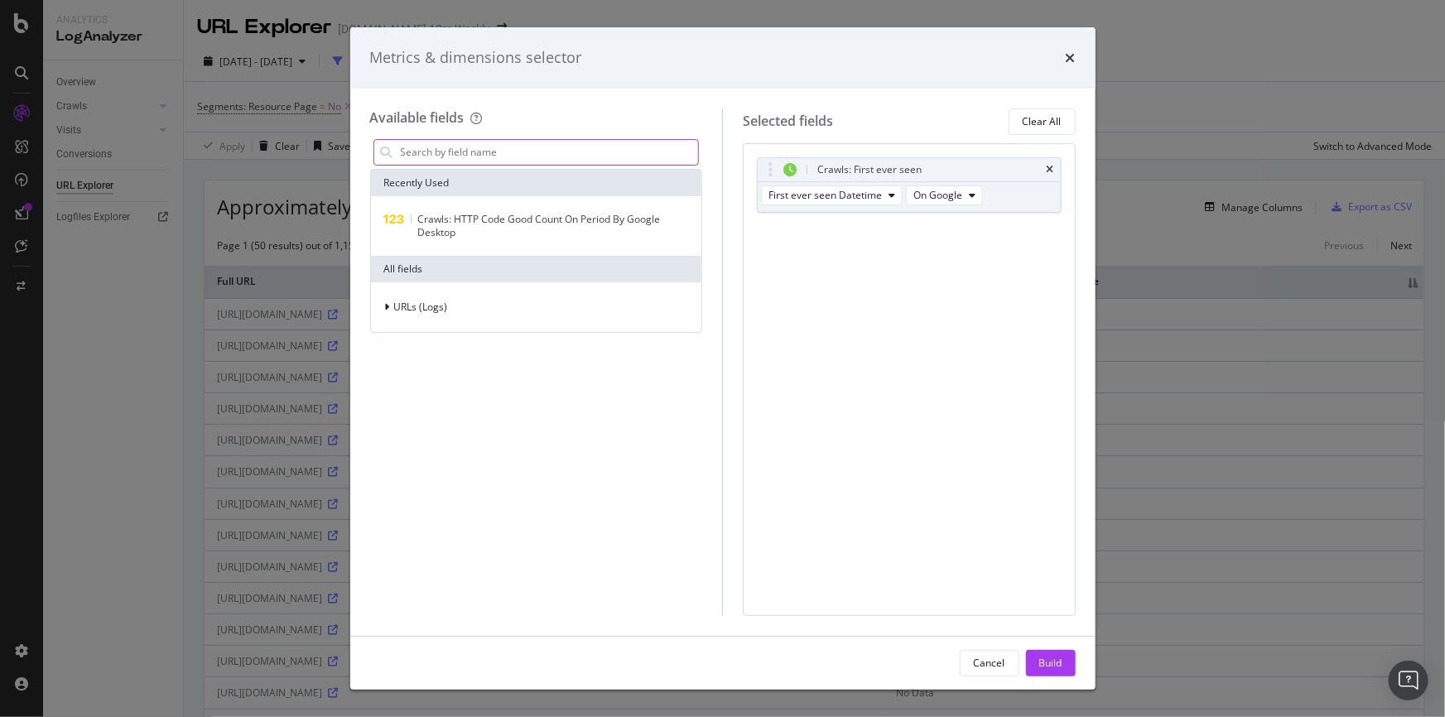
click at [484, 154] on input "modal" at bounding box center [549, 152] width 300 height 25
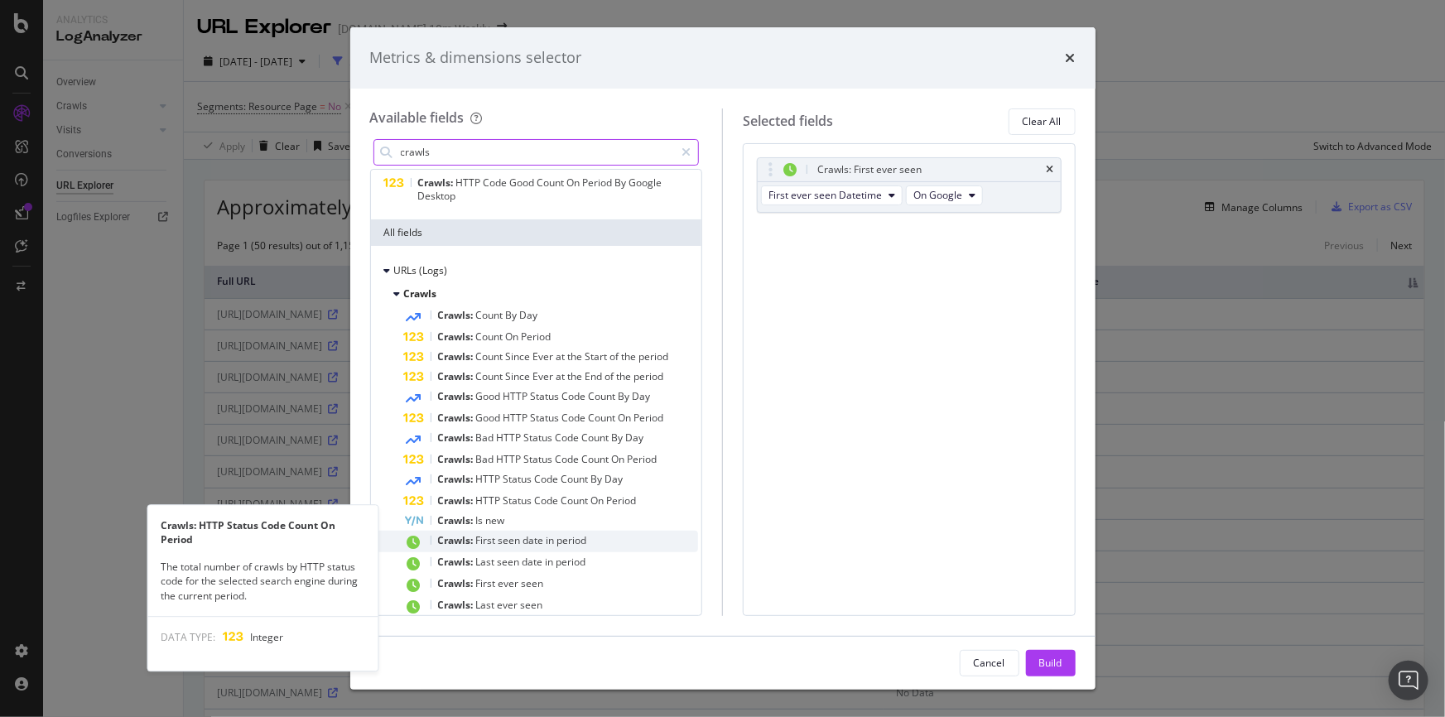
scroll to position [50, 0]
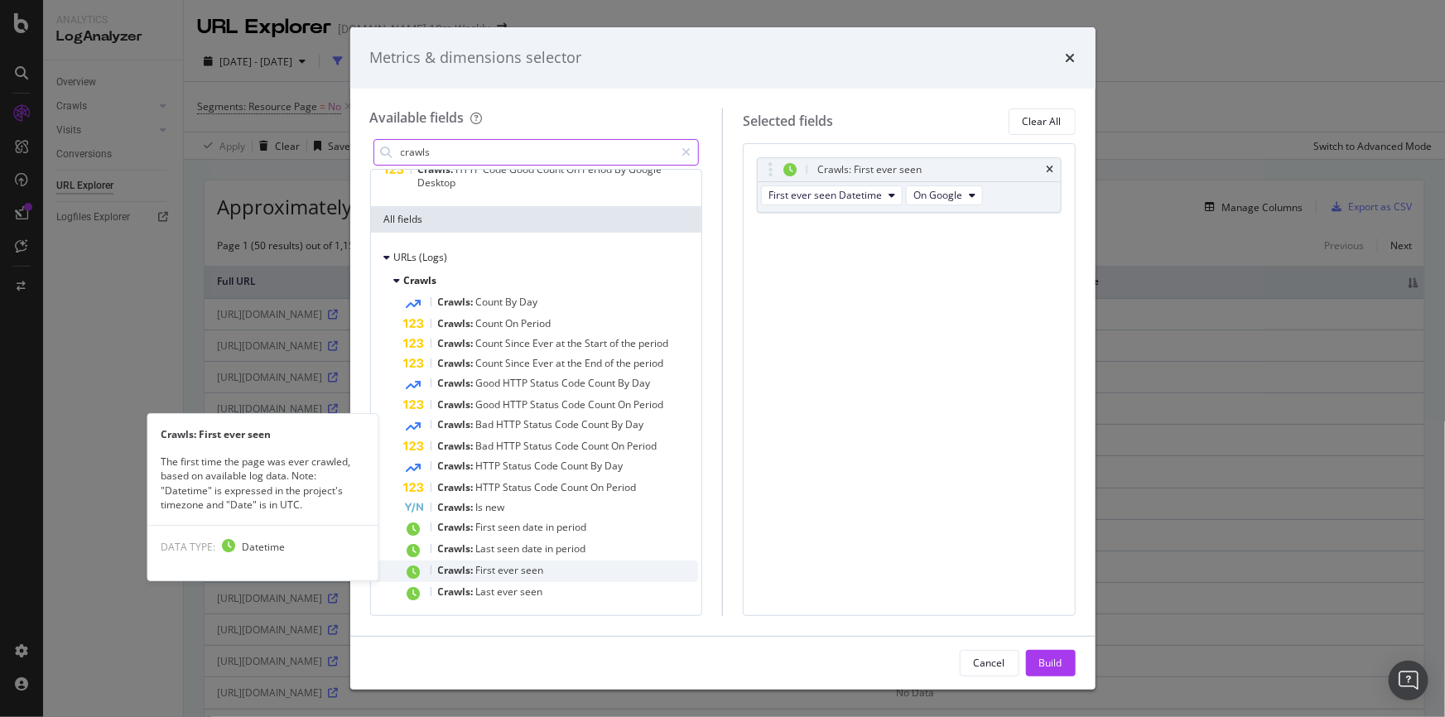
type input "crawls"
drag, startPoint x: 156, startPoint y: 460, endPoint x: 324, endPoint y: 511, distance: 175.5
click at [324, 511] on div "The first time the page was ever crawled, based on available log data. Note: "D…" at bounding box center [262, 483] width 230 height 57
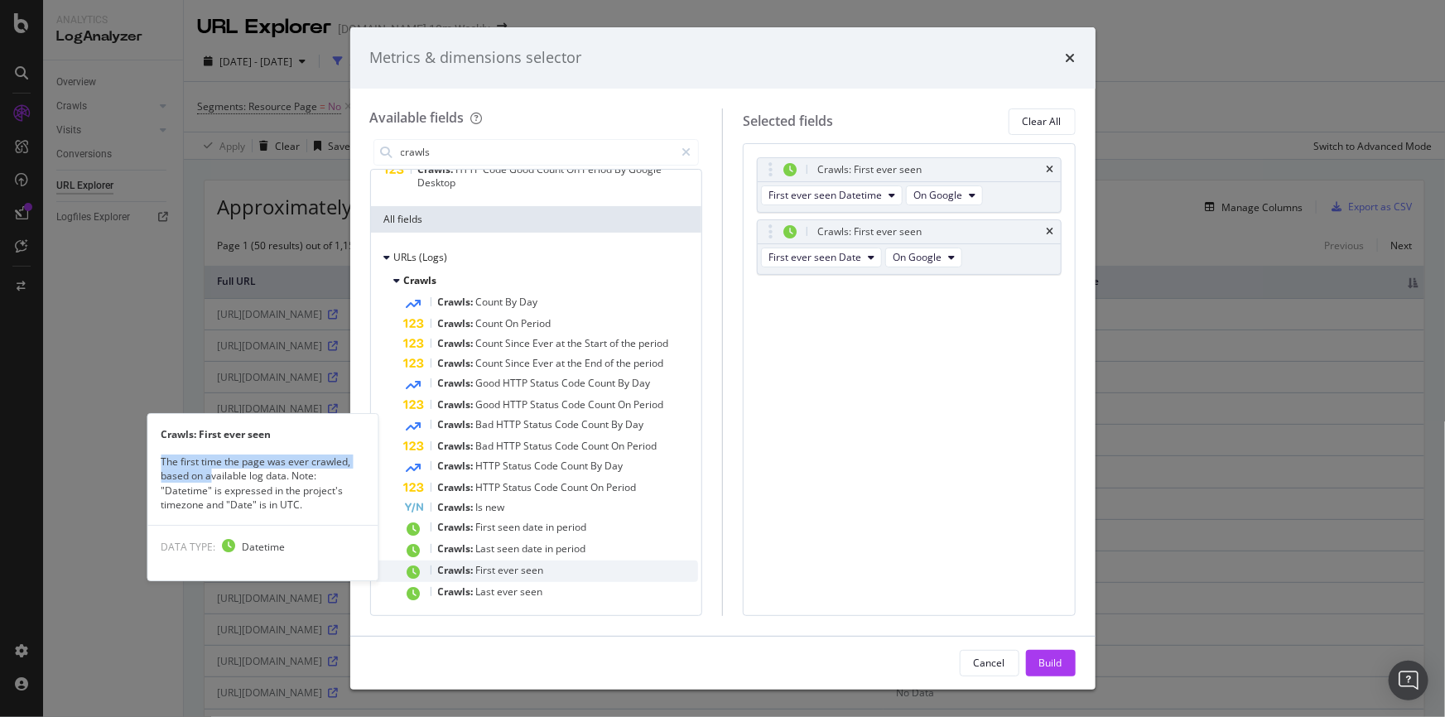
drag, startPoint x: 156, startPoint y: 461, endPoint x: 211, endPoint y: 471, distance: 55.5
click at [211, 471] on div "The first time the page was ever crawled, based on available log data. Note: "D…" at bounding box center [262, 483] width 230 height 57
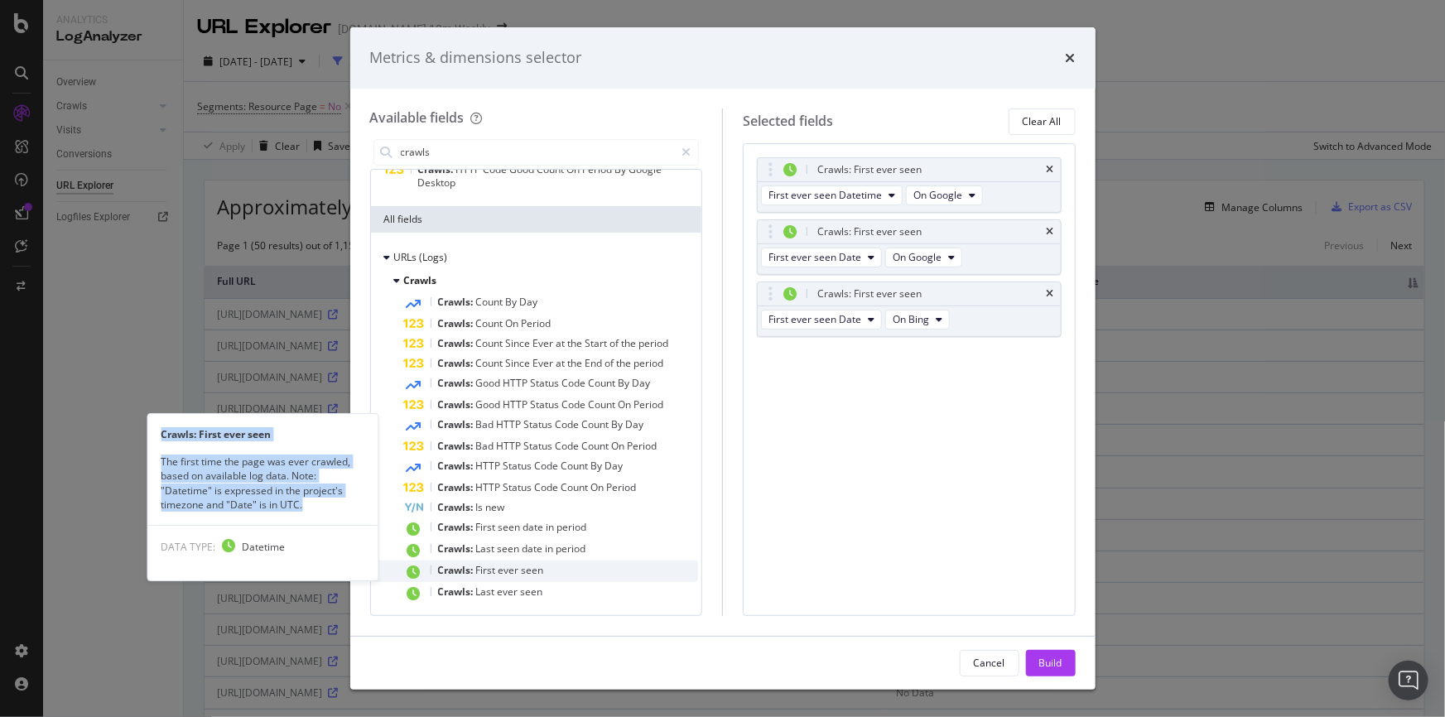
copy div "Crawls: First ever seen The first time the page was ever crawled, based on avai…"
drag, startPoint x: 159, startPoint y: 436, endPoint x: 298, endPoint y: 502, distance: 154.1
click at [306, 505] on div "Crawls: First ever seen The first time the page was ever crawled, based on avai…" at bounding box center [262, 497] width 230 height 166
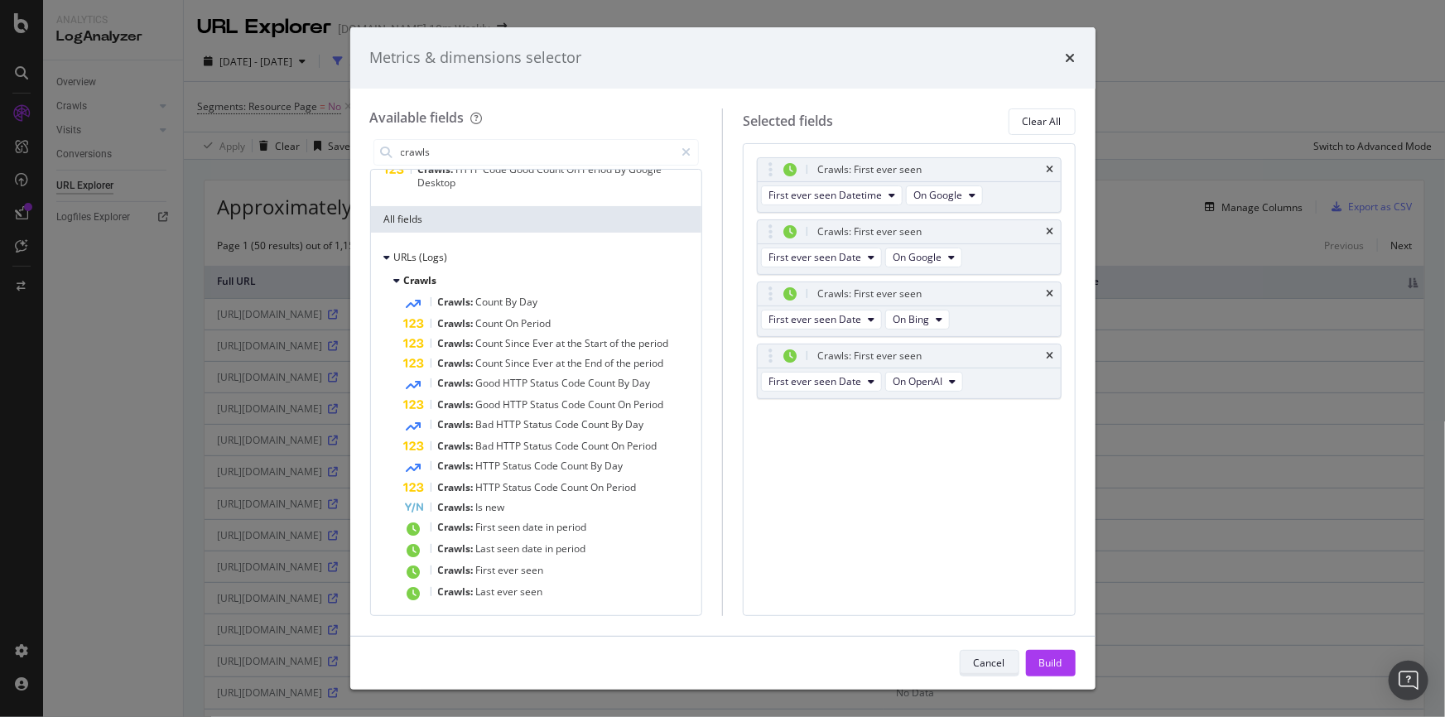
click at [984, 666] on div "Cancel" at bounding box center [989, 663] width 31 height 14
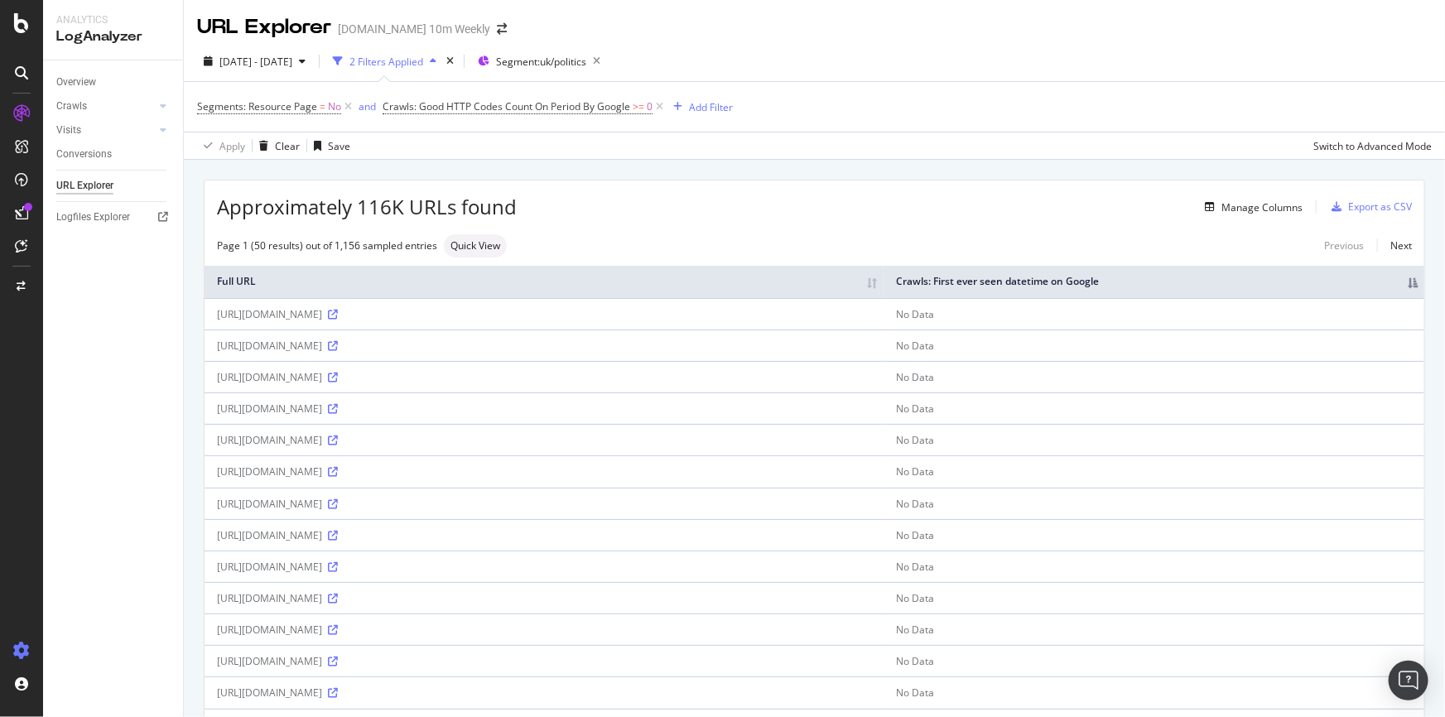
click at [17, 648] on icon at bounding box center [21, 650] width 17 height 17
click at [23, 649] on icon at bounding box center [21, 650] width 17 height 17
click at [23, 647] on icon at bounding box center [21, 650] width 17 height 17
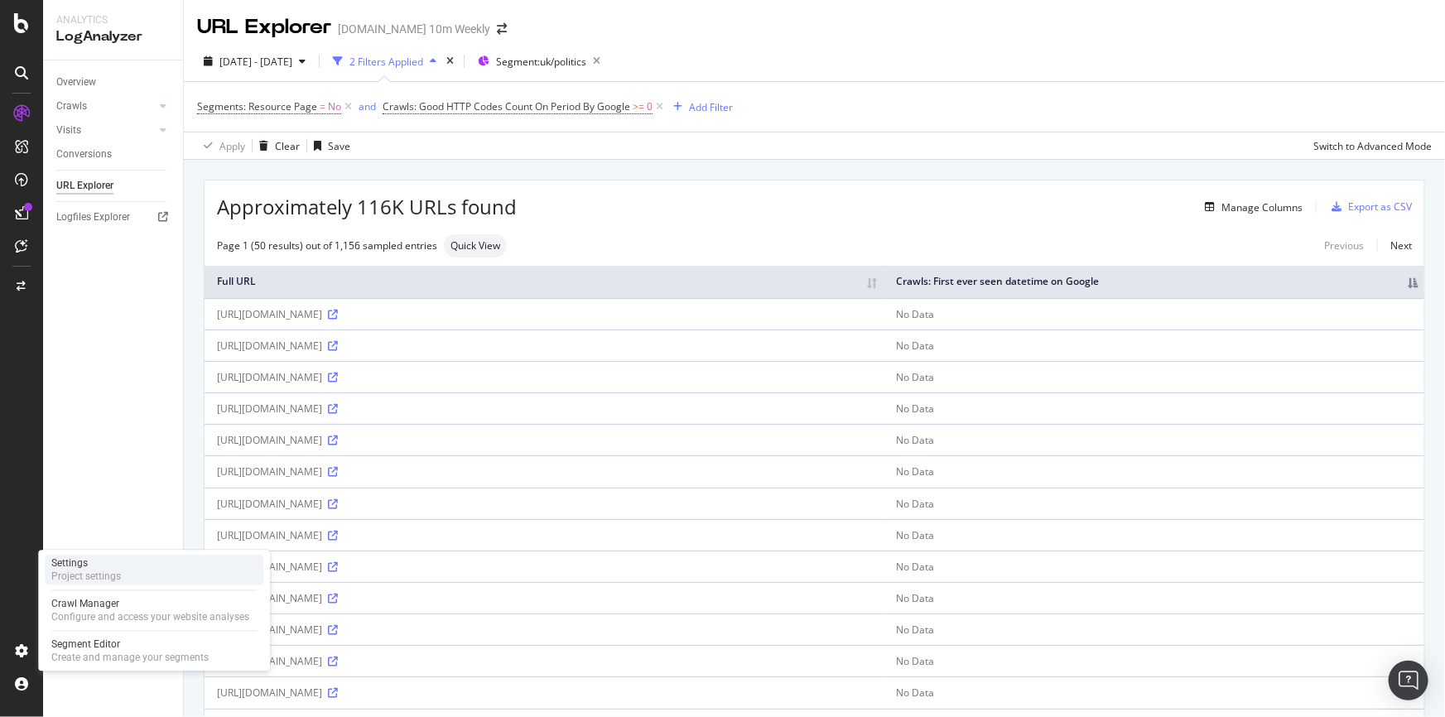
click at [99, 564] on div "Settings" at bounding box center [86, 563] width 70 height 13
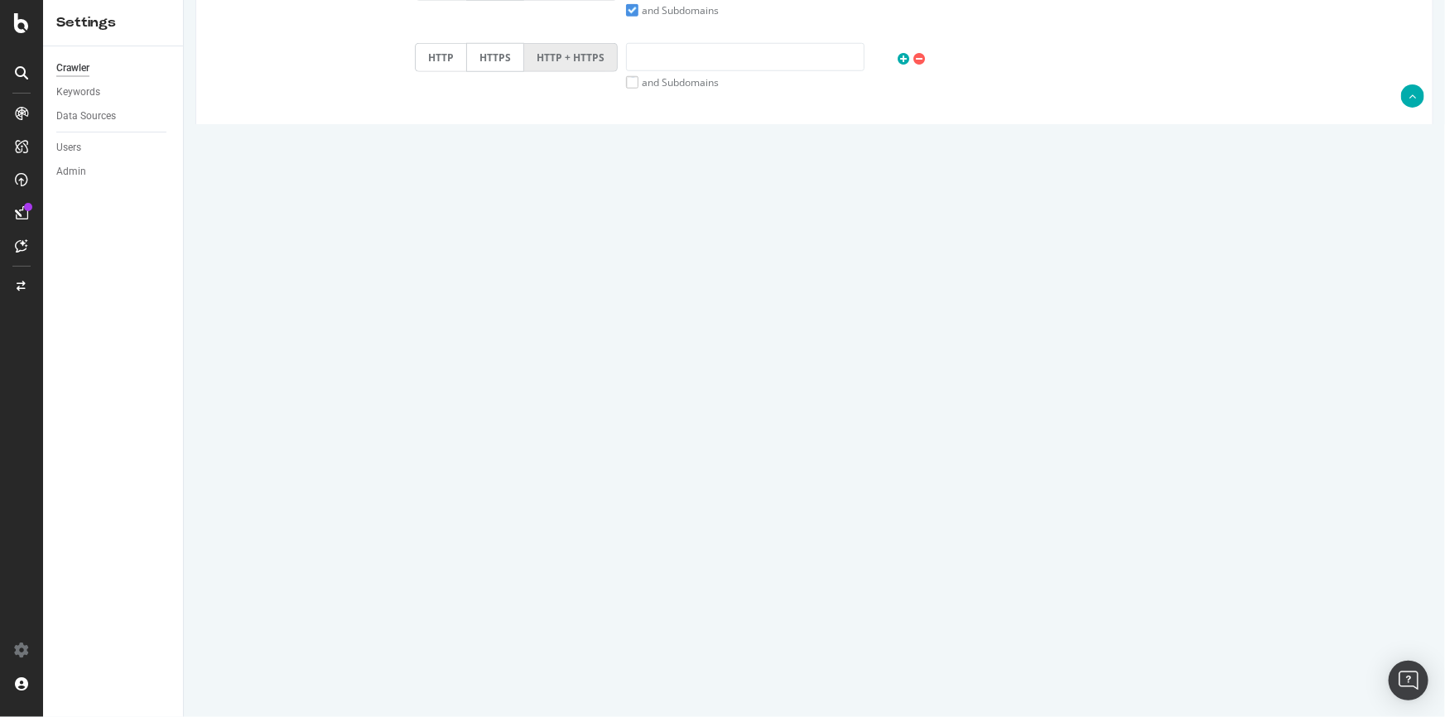
drag, startPoint x: 723, startPoint y: 527, endPoint x: 399, endPoint y: 496, distance: 325.3
click at [399, 496] on article "Sitemaps Compare with Sitemaps [URL][DOMAIN_NAME] [URL][DOMAIN_NAME] [URL][DOMA…" at bounding box center [813, 538] width 1211 height 162
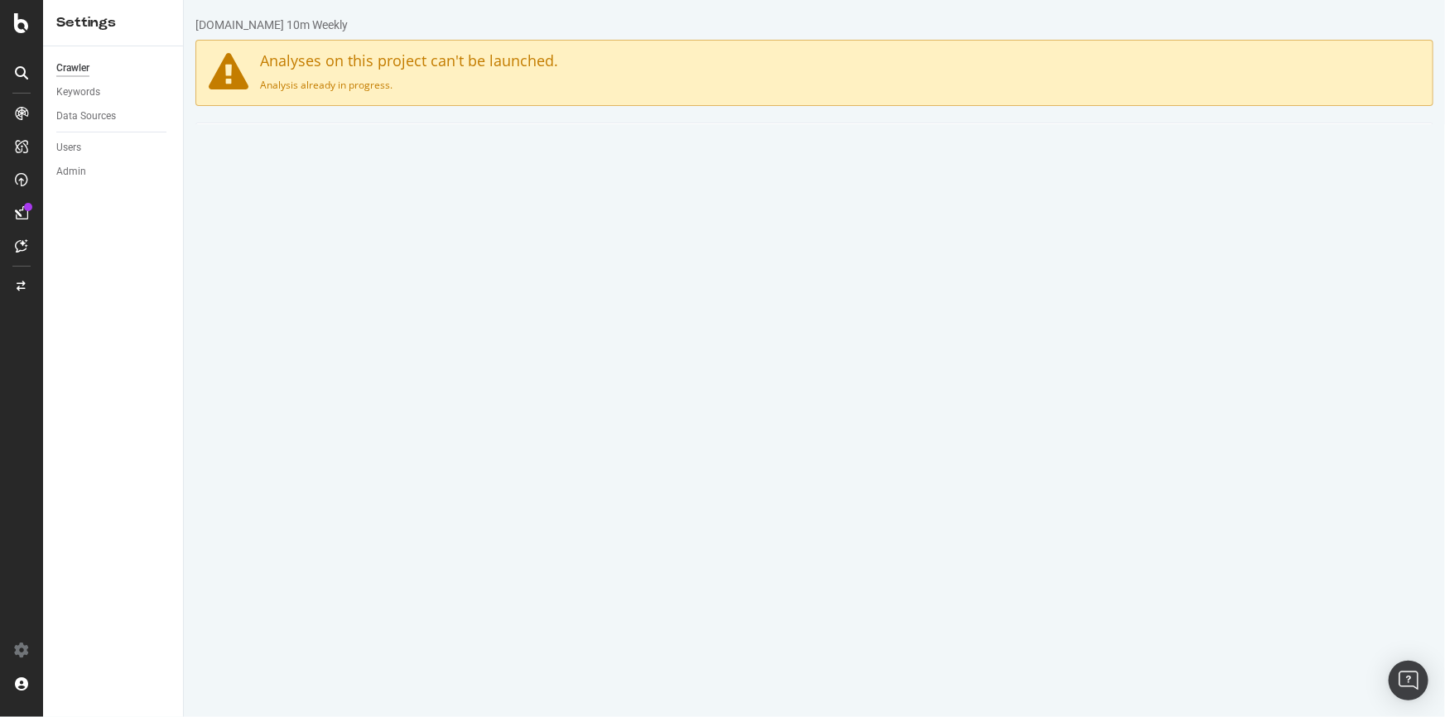
click at [669, 150] on link "Scheduling" at bounding box center [668, 146] width 87 height 46
click at [108, 118] on div "Data Sources" at bounding box center [86, 116] width 60 height 17
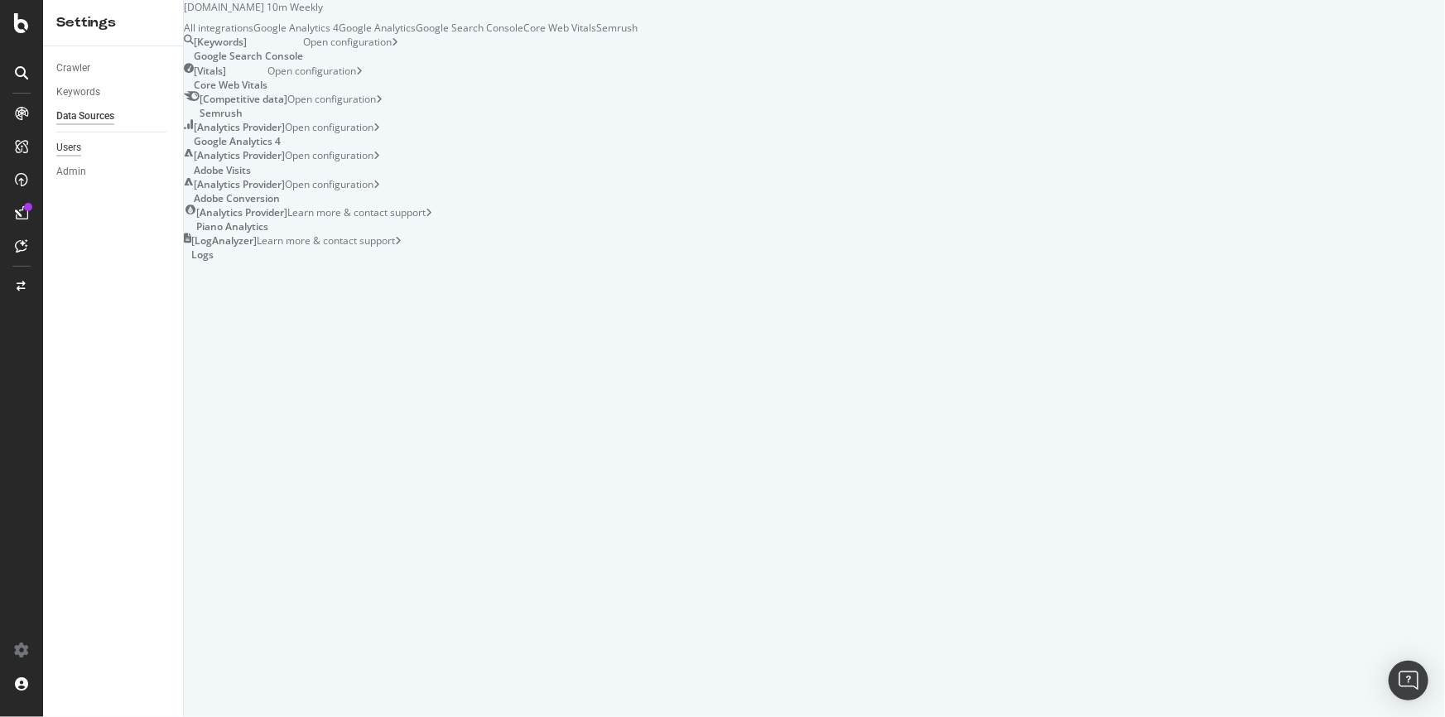
click at [78, 145] on div "Users" at bounding box center [68, 147] width 25 height 17
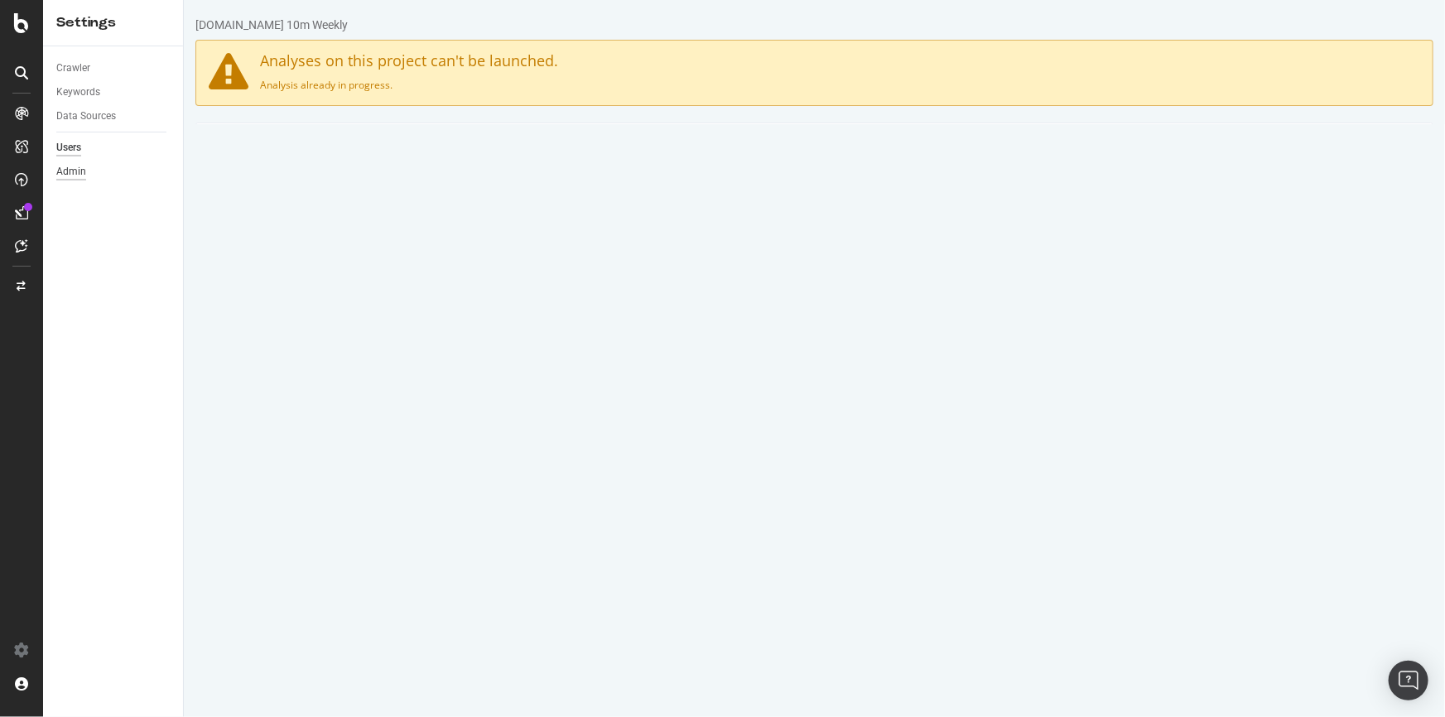
click at [81, 169] on div "Admin" at bounding box center [71, 171] width 30 height 17
click at [78, 67] on div "Crawler" at bounding box center [73, 68] width 34 height 17
click at [306, 141] on link "Advanced Settings" at bounding box center [325, 146] width 128 height 46
click at [102, 595] on div "Profile" at bounding box center [92, 593] width 29 height 13
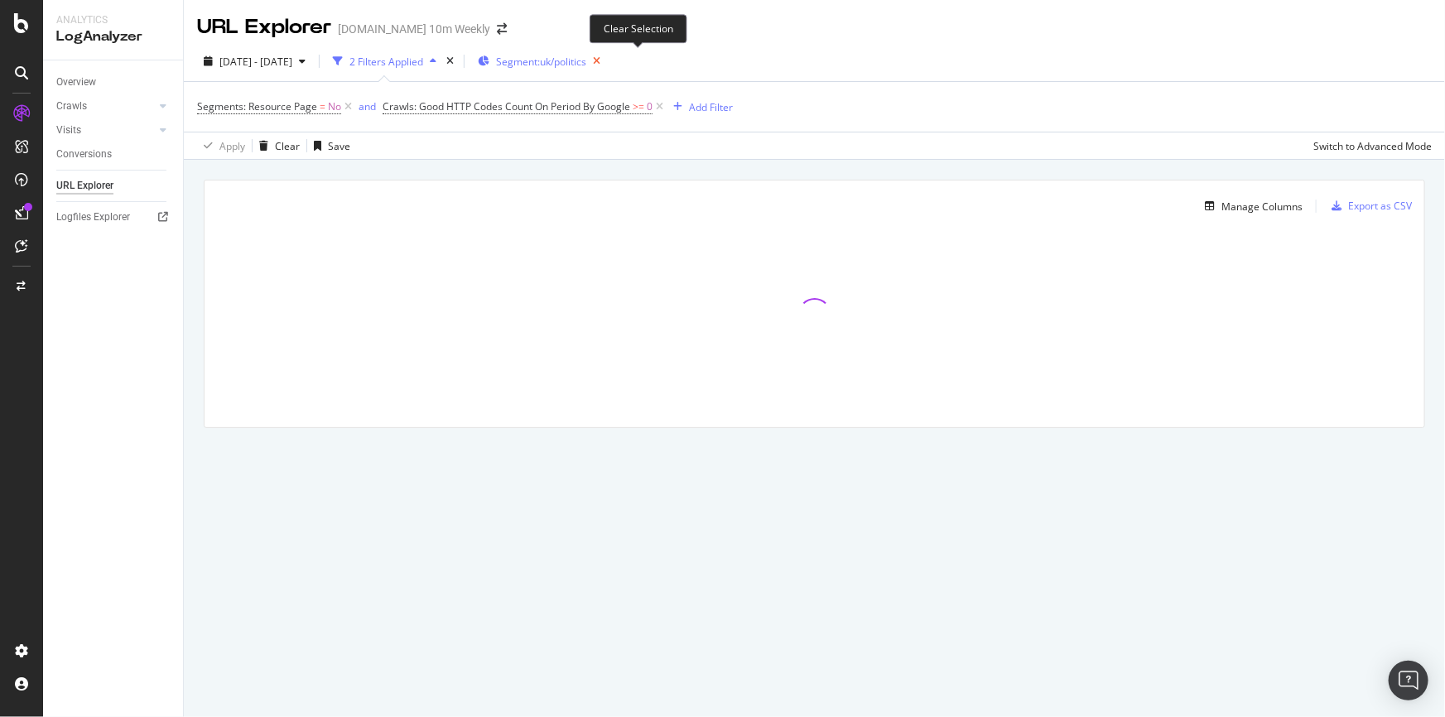
click at [607, 63] on icon "button" at bounding box center [596, 61] width 21 height 23
click at [662, 104] on icon at bounding box center [659, 107] width 14 height 17
click at [413, 101] on div "Add Filter" at bounding box center [400, 107] width 44 height 14
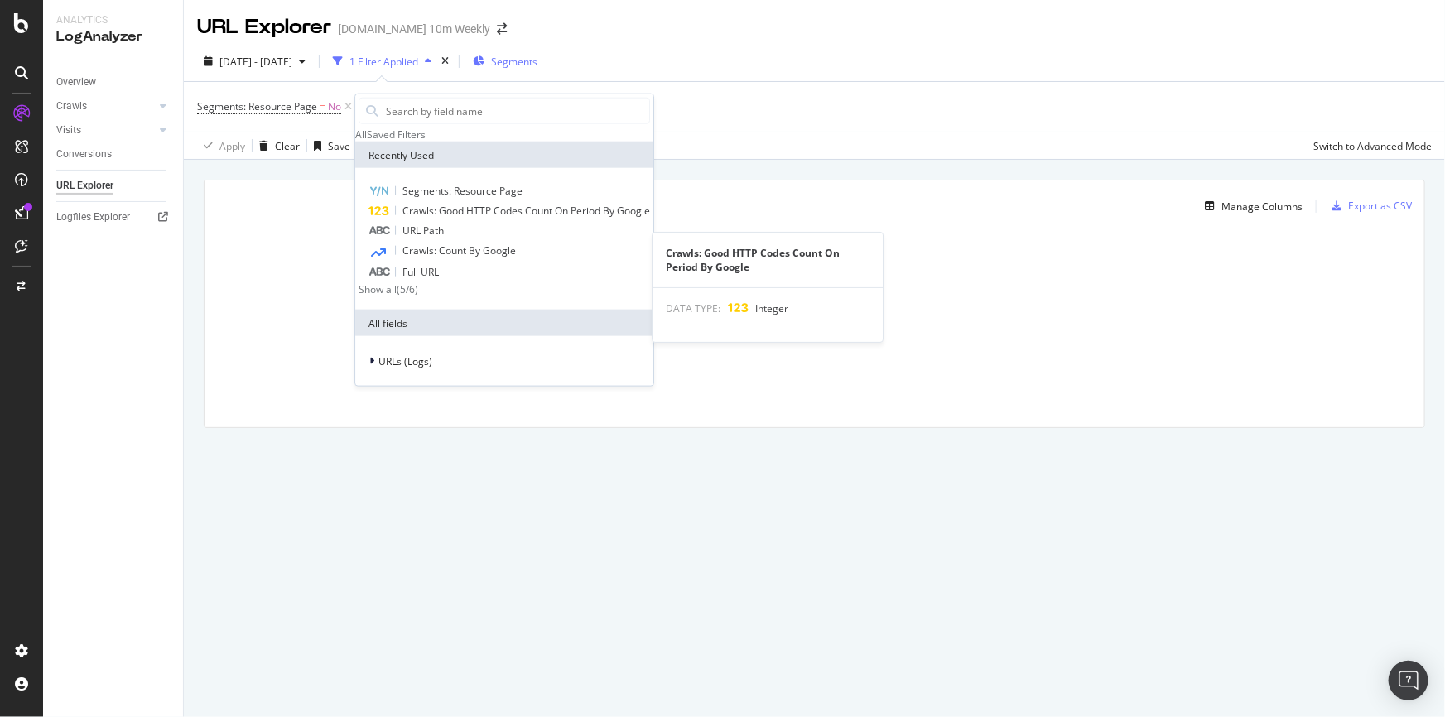
click at [440, 241] on div "URL Path" at bounding box center [504, 231] width 291 height 20
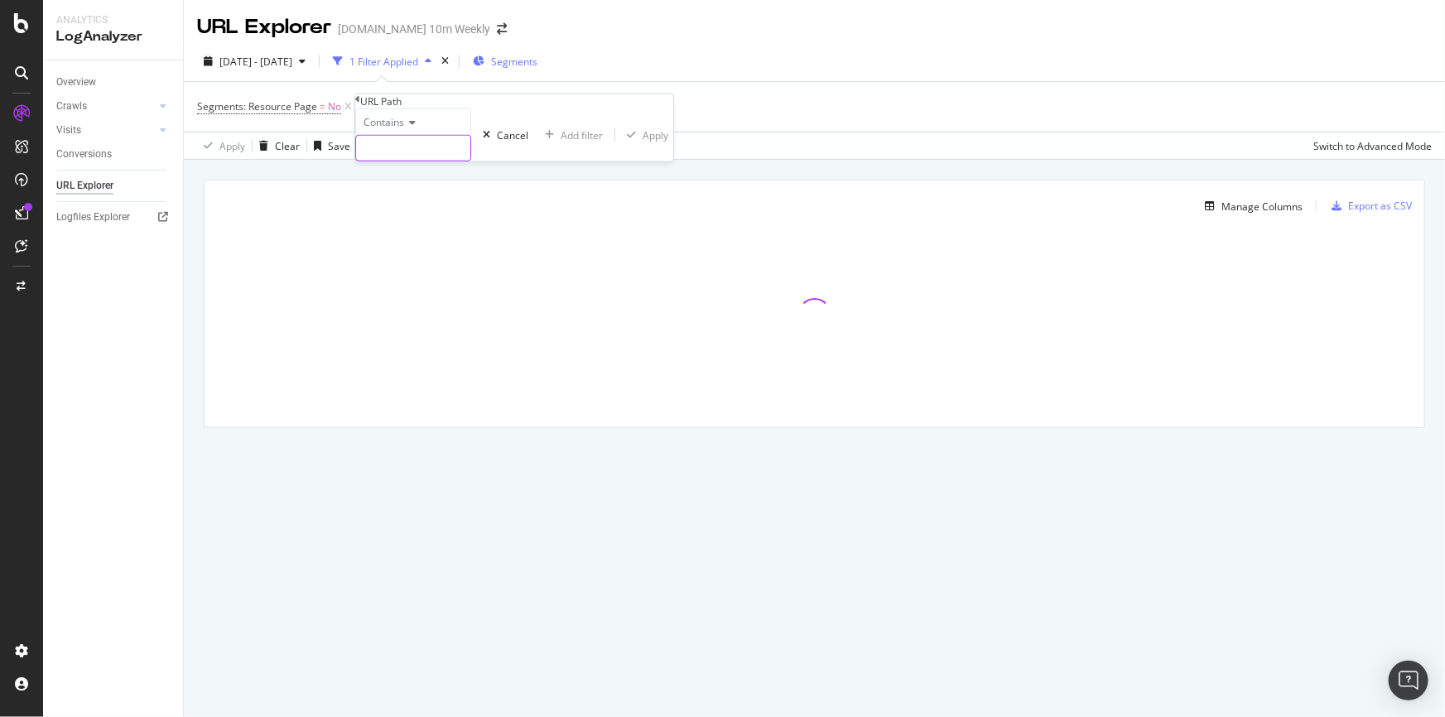
click at [448, 161] on input "text" at bounding box center [413, 148] width 114 height 25
paste input "8txw50skk"
type input "8txw50skk"
click at [666, 142] on div "Apply" at bounding box center [679, 135] width 26 height 14
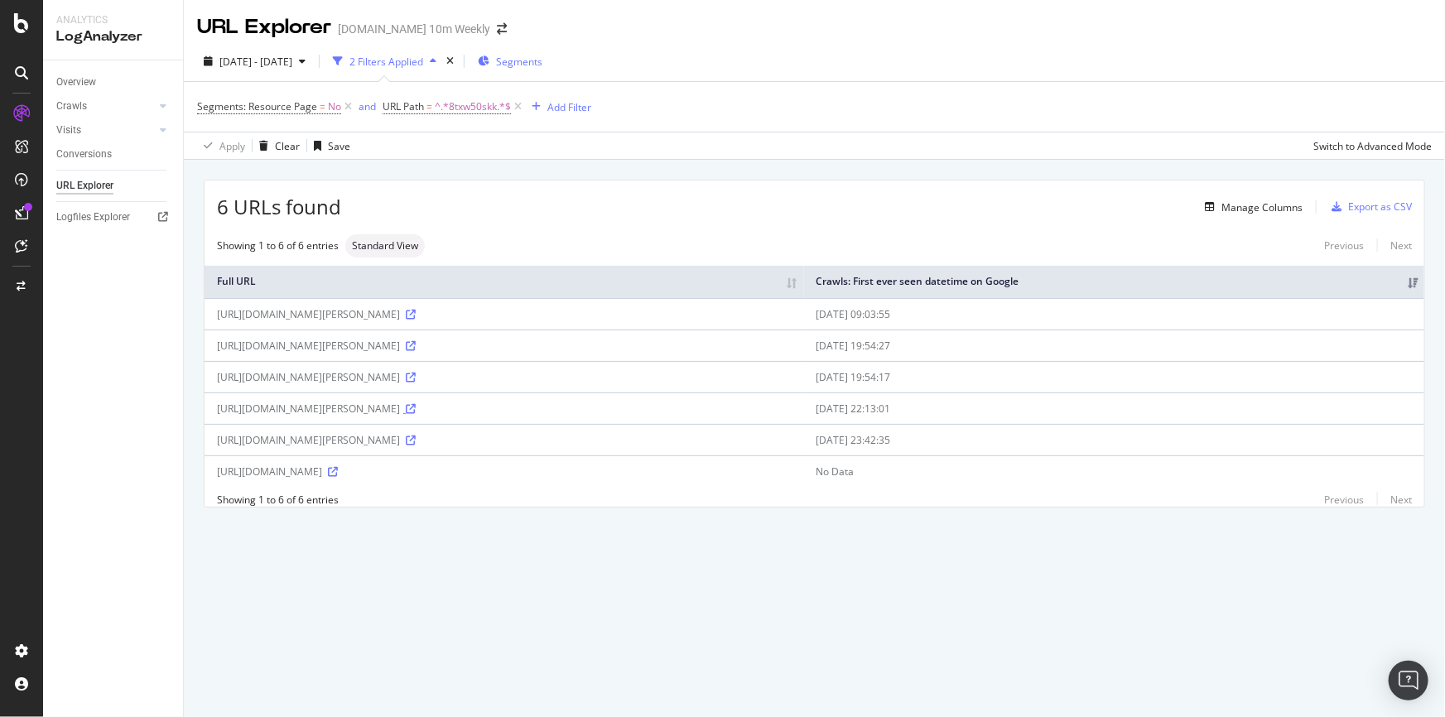
click at [416, 405] on icon at bounding box center [411, 409] width 10 height 10
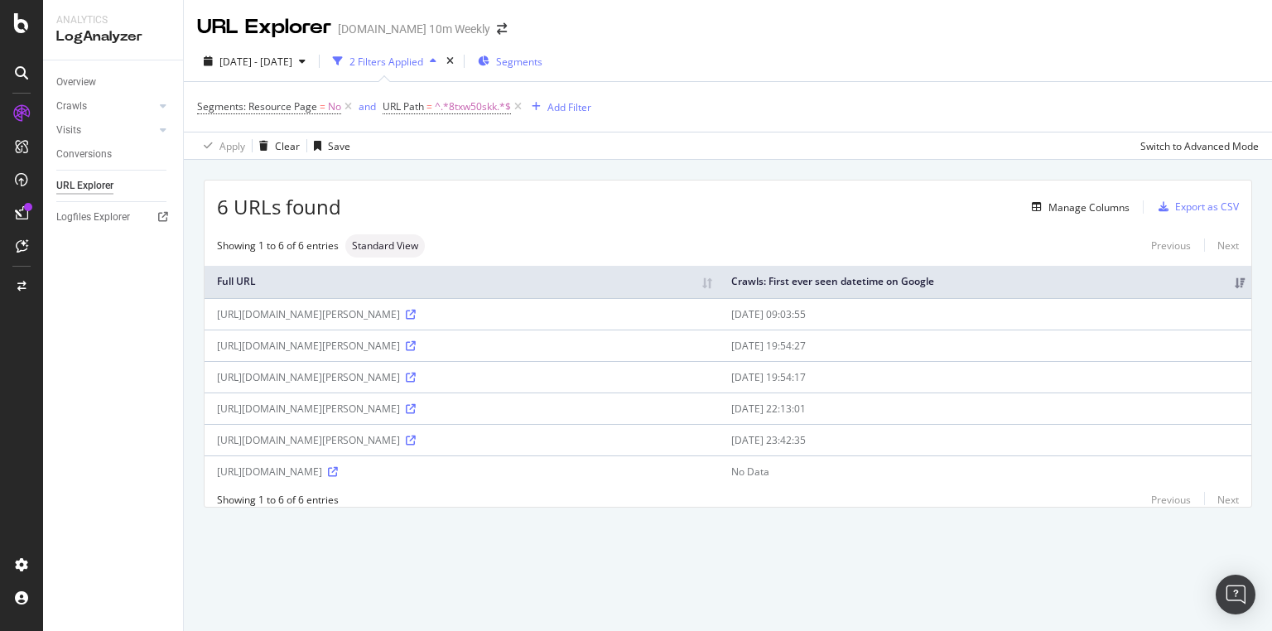
click at [460, 273] on th "Full URL" at bounding box center [462, 282] width 514 height 32
click at [416, 311] on icon at bounding box center [411, 315] width 10 height 10
click at [416, 344] on icon at bounding box center [411, 346] width 10 height 10
click at [1066, 206] on div "Manage Columns" at bounding box center [1088, 207] width 81 height 14
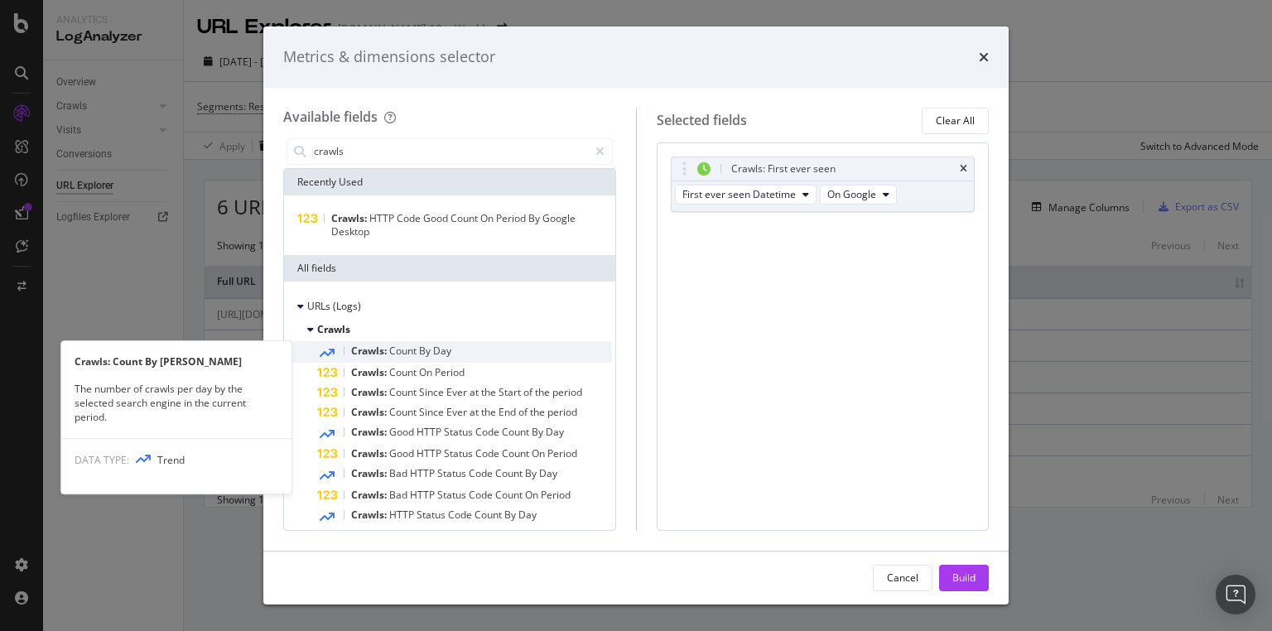
type input "crawls"
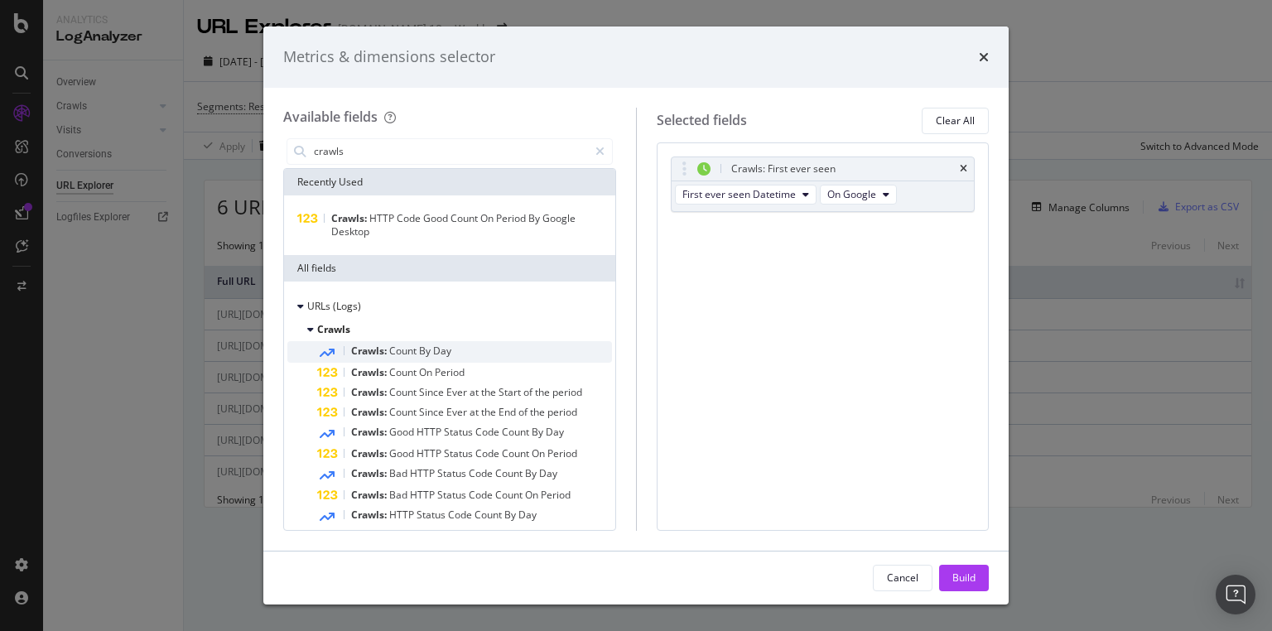
click at [471, 360] on div "Crawls: Count By [PERSON_NAME]" at bounding box center [464, 352] width 295 height 22
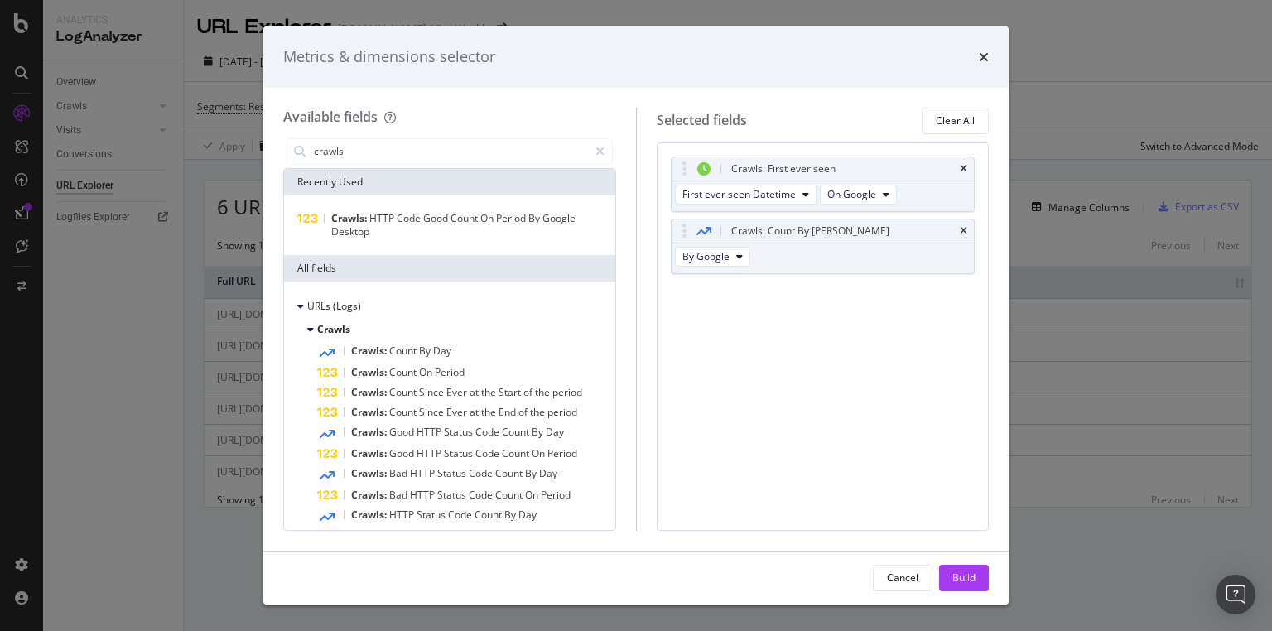
click at [955, 567] on div "Build" at bounding box center [963, 577] width 23 height 25
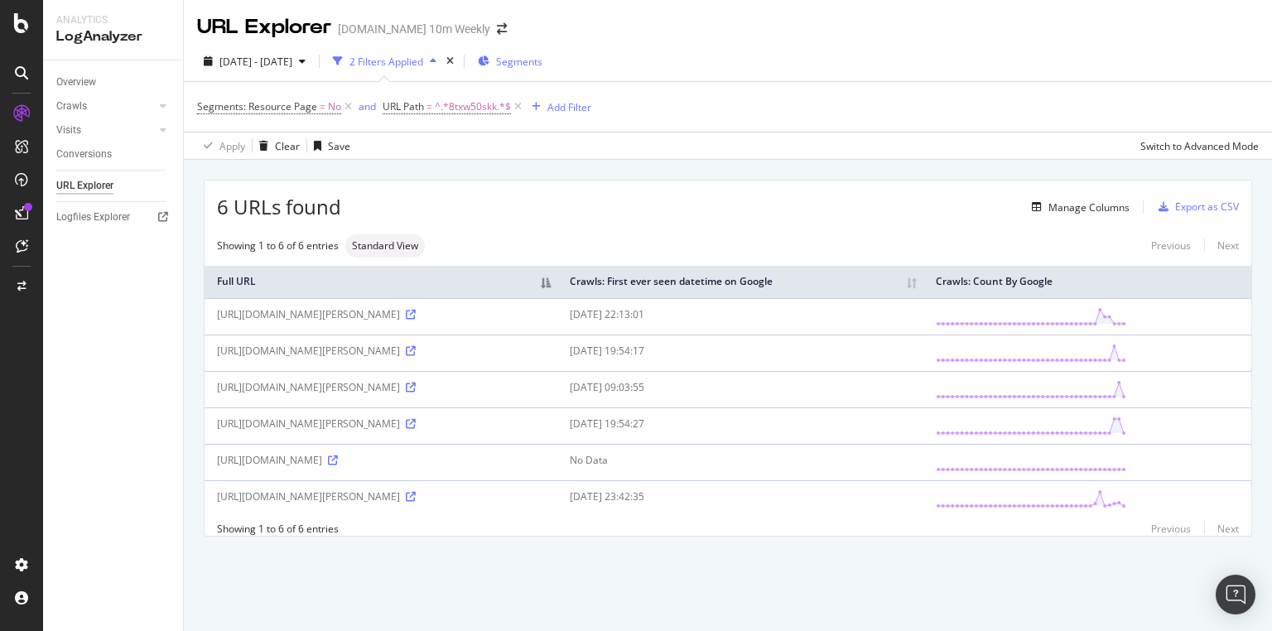
click at [691, 20] on div "URL Explorer [DOMAIN_NAME] 10m Weekly" at bounding box center [728, 20] width 1088 height 41
click at [1092, 208] on div "Manage Columns" at bounding box center [1088, 207] width 81 height 14
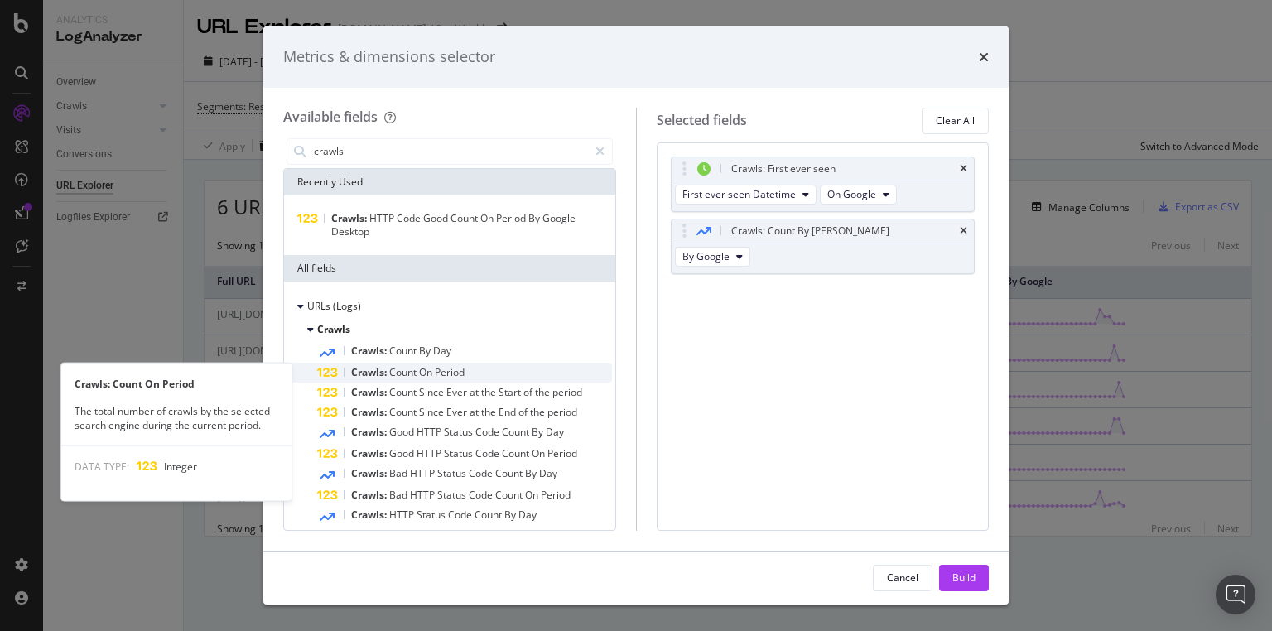
type input "crawls"
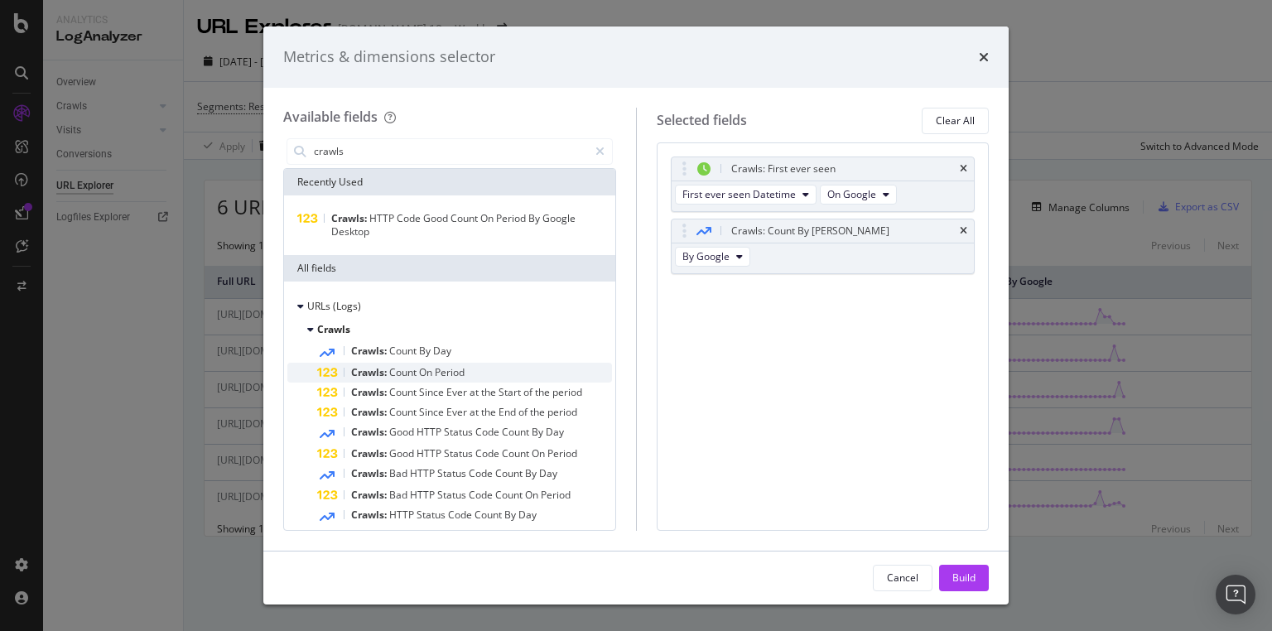
click at [473, 368] on div "Crawls: Count On Period" at bounding box center [464, 373] width 295 height 20
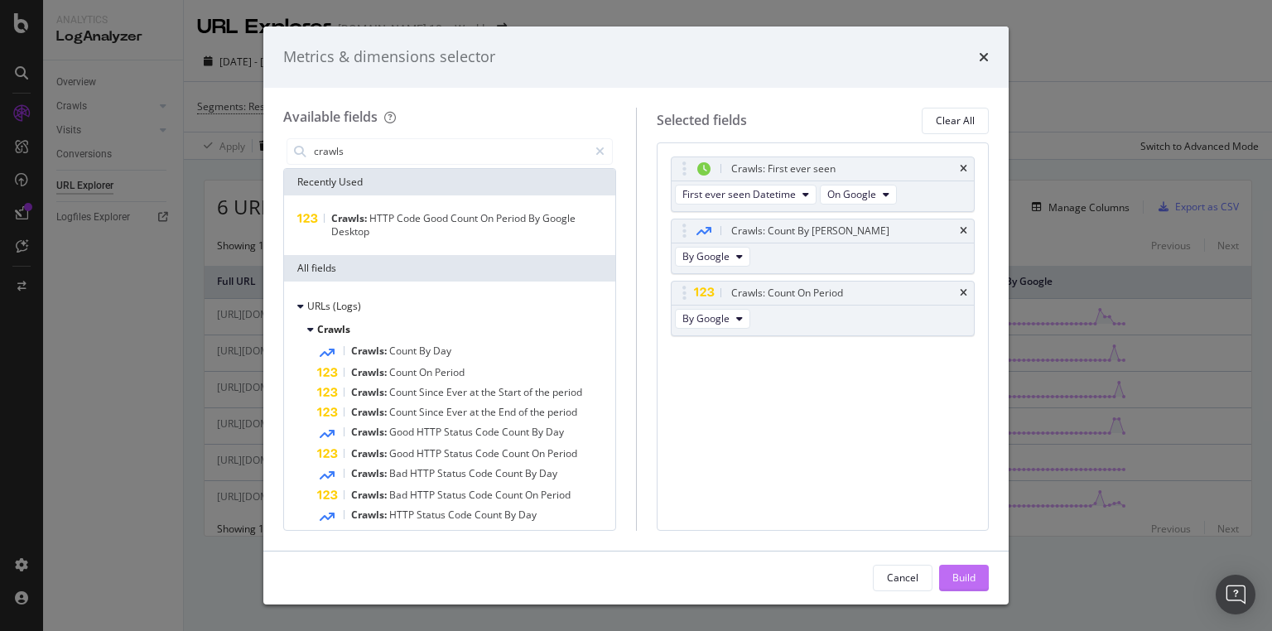
click at [979, 567] on button "Build" at bounding box center [964, 578] width 50 height 26
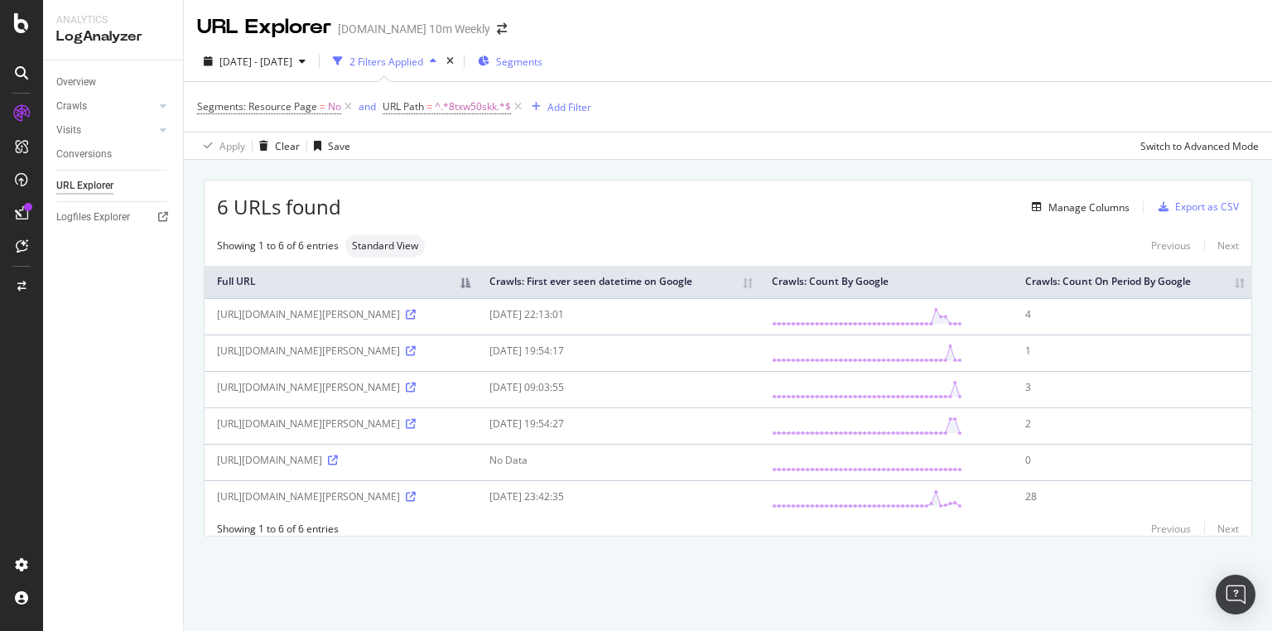
click at [1230, 278] on th "Crawls: Count On Period By Google" at bounding box center [1132, 282] width 238 height 32
click at [1229, 292] on th "Crawls: Count On Period By Google" at bounding box center [1132, 282] width 238 height 32
click at [759, 285] on th "Crawls: First ever seen datetime on Google" at bounding box center [618, 282] width 282 height 32
click at [406, 429] on icon at bounding box center [411, 424] width 10 height 10
click at [406, 502] on icon at bounding box center [411, 497] width 10 height 10
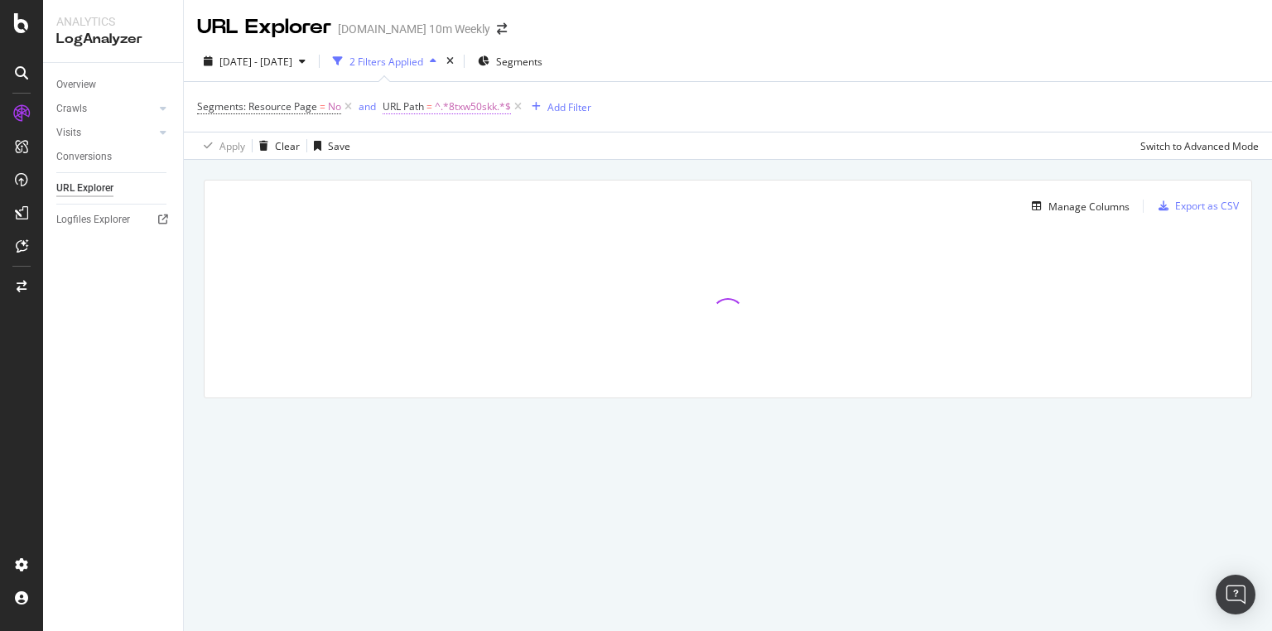
click at [508, 103] on span "^.*8txw50skk.*$" at bounding box center [473, 106] width 76 height 23
click at [466, 166] on input "8txw50skk" at bounding box center [475, 175] width 156 height 26
paste input "0r3kts2t7"
type input "0r3kts2t7"
click at [560, 209] on div "Apply" at bounding box center [565, 210] width 26 height 14
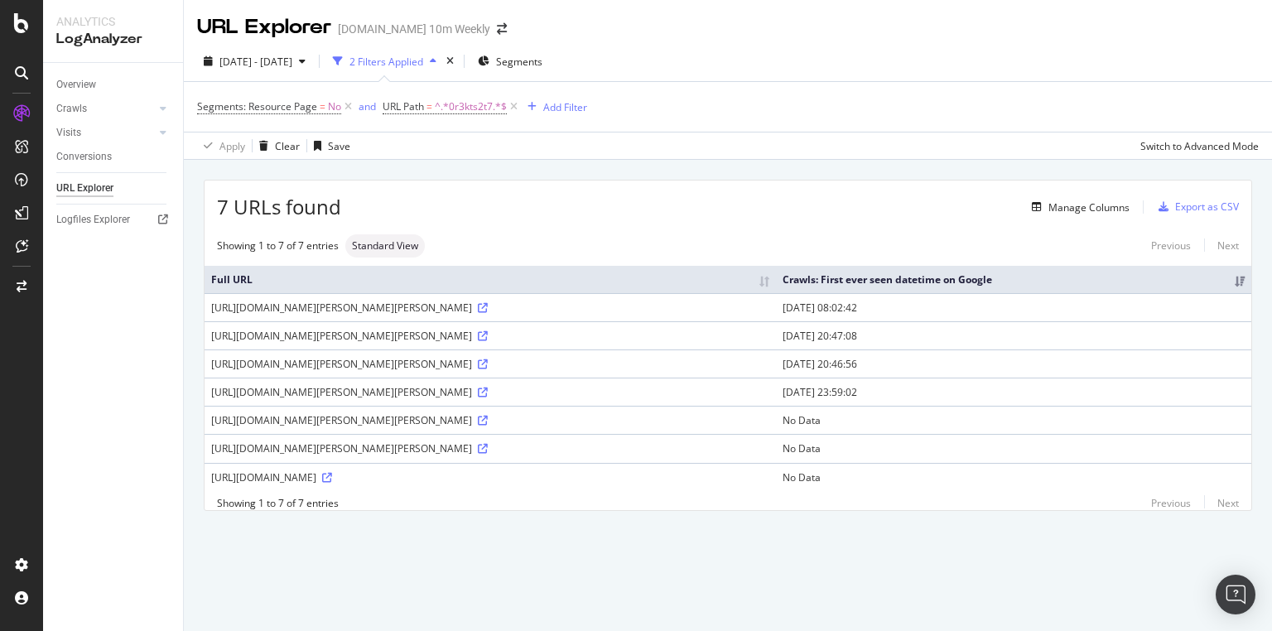
click at [503, 272] on th "Full URL" at bounding box center [490, 279] width 571 height 27
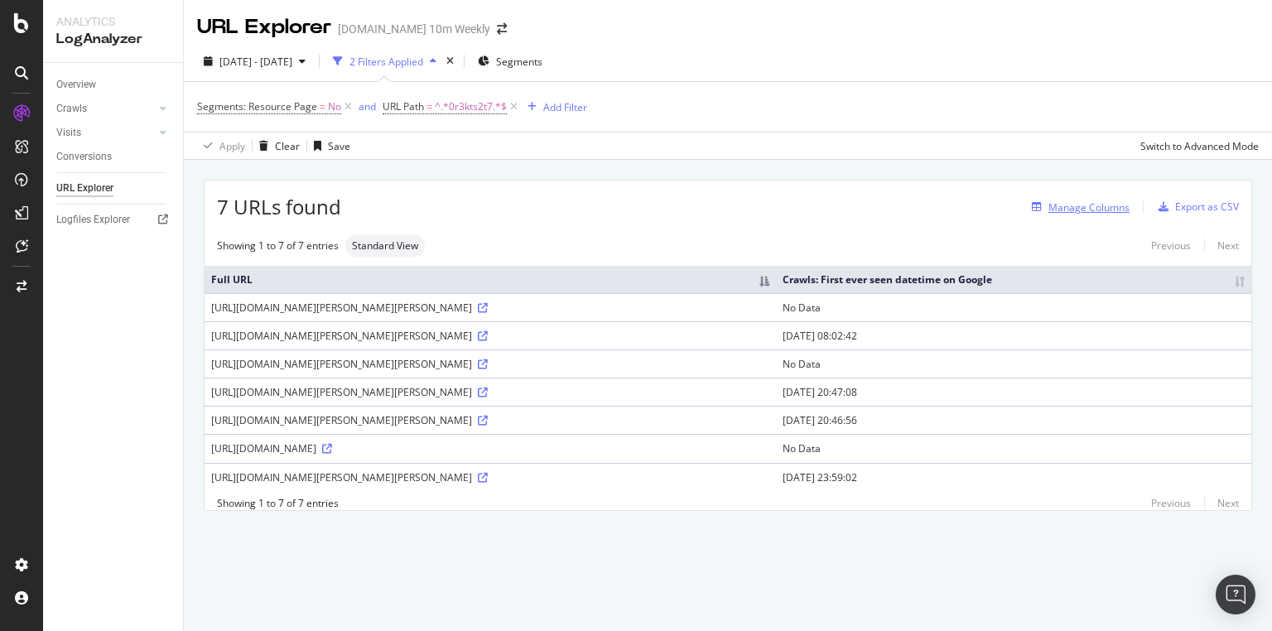
click at [1095, 211] on div "Manage Columns" at bounding box center [1088, 207] width 81 height 14
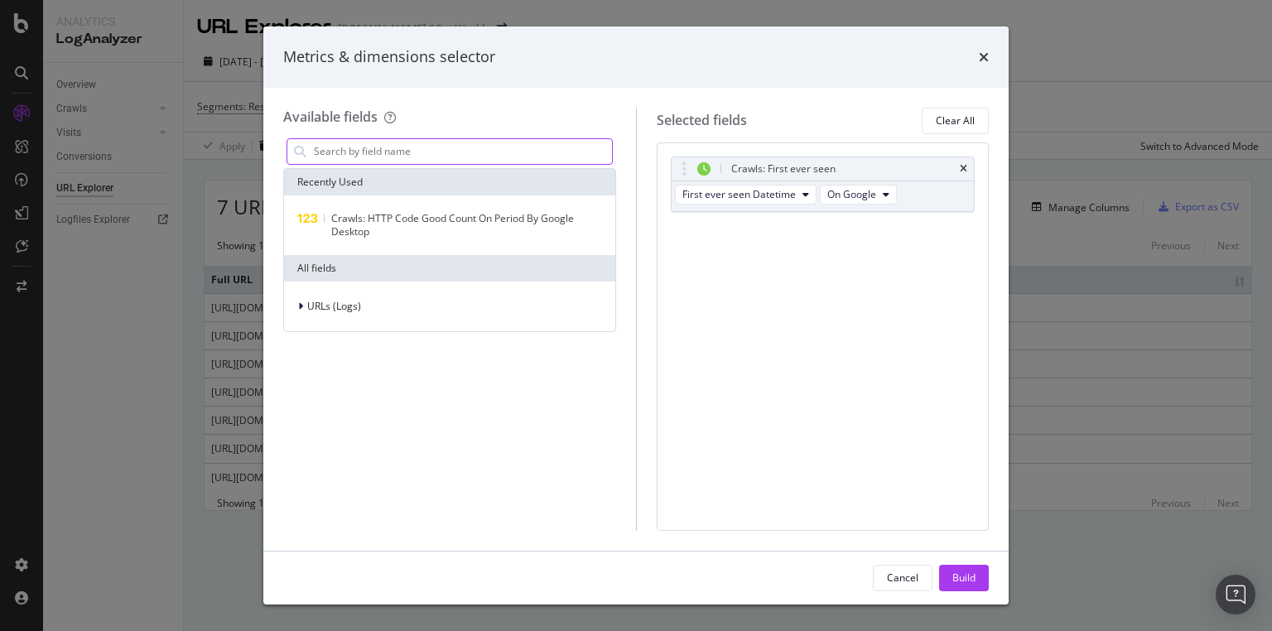
click at [431, 160] on input "modal" at bounding box center [462, 151] width 300 height 25
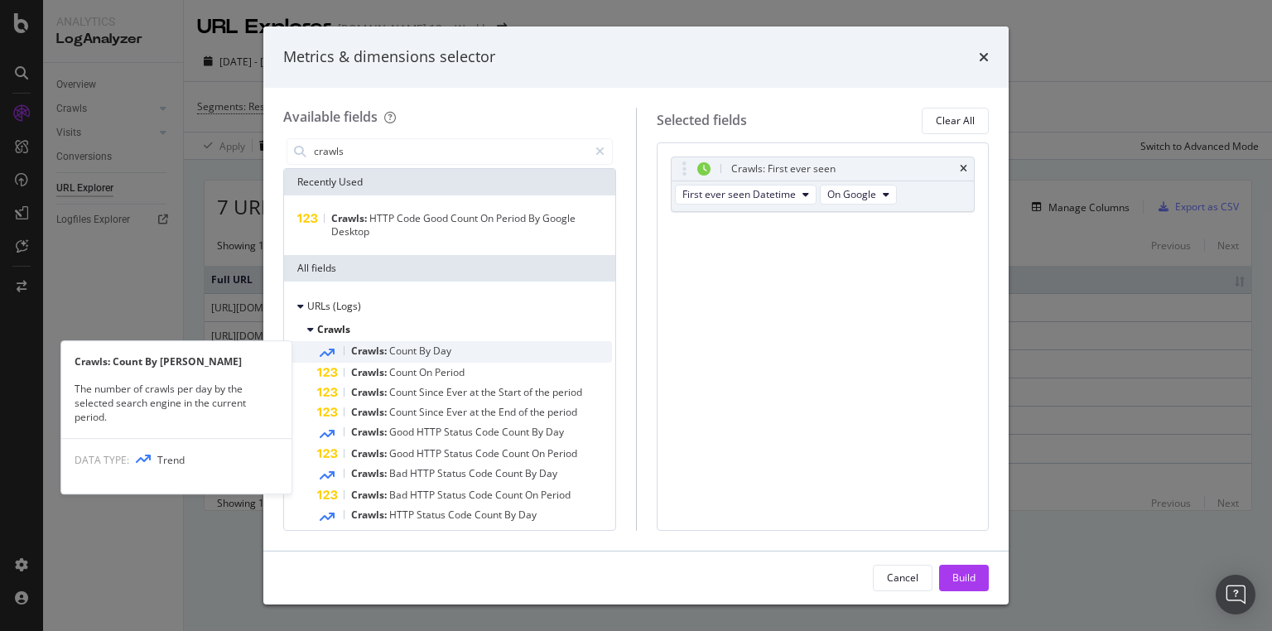
type input "crawls"
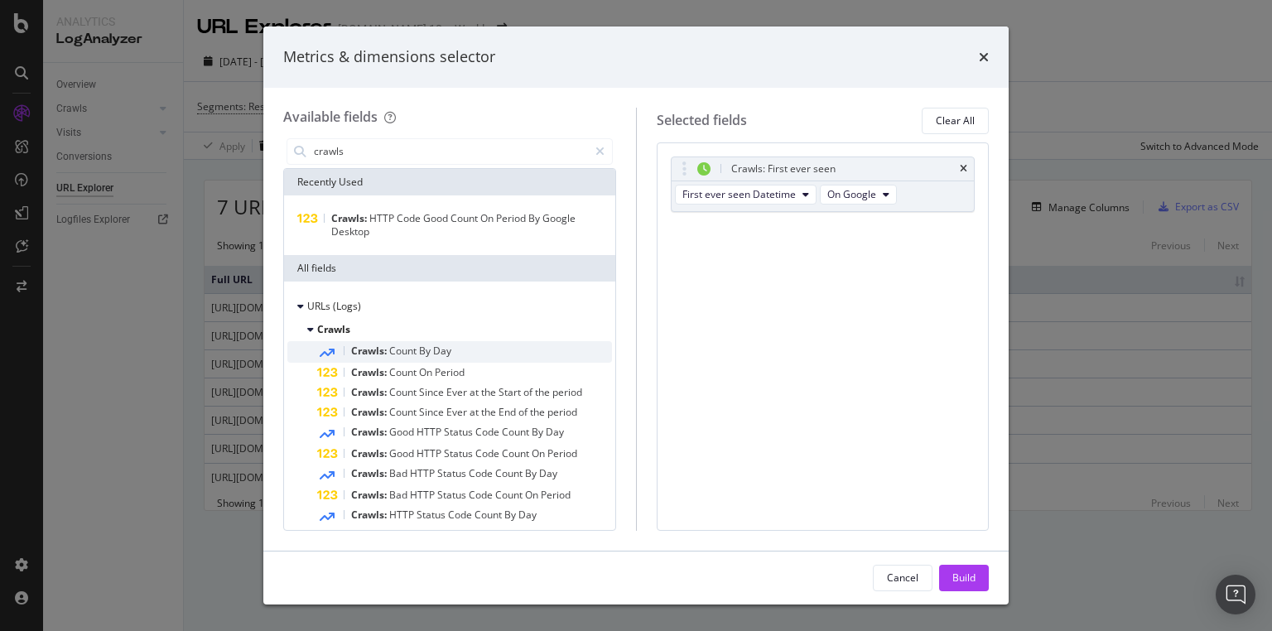
click at [471, 351] on div "Crawls: Count By [PERSON_NAME]" at bounding box center [464, 352] width 295 height 22
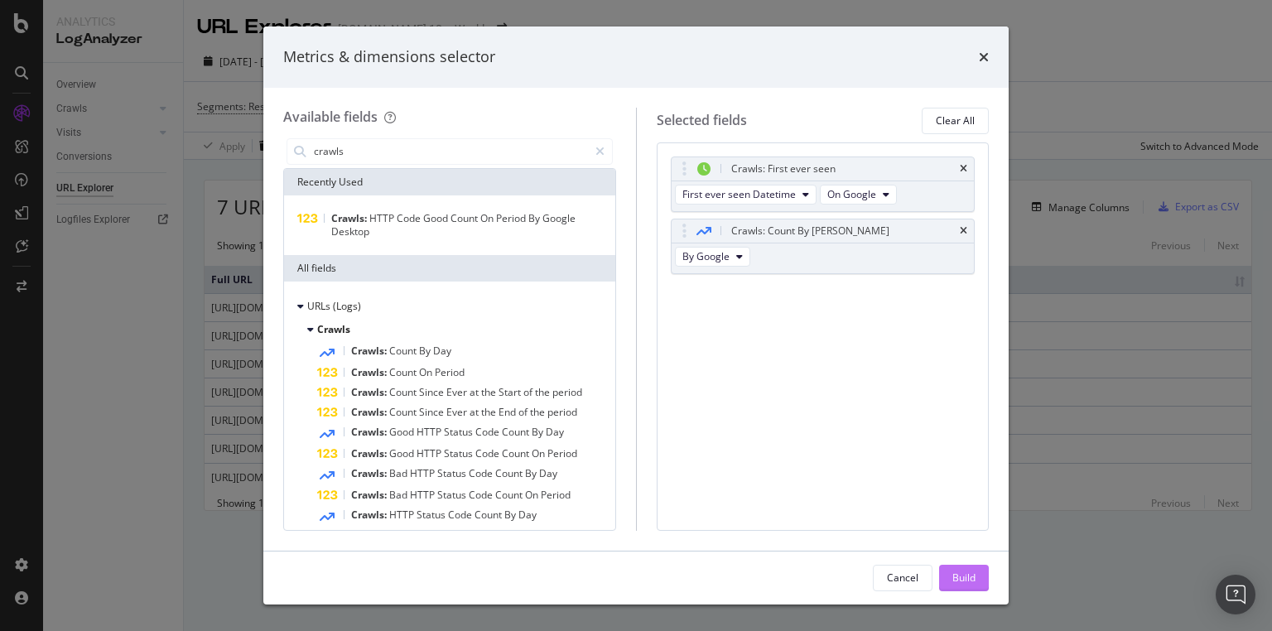
click at [960, 580] on div "Build" at bounding box center [963, 577] width 23 height 14
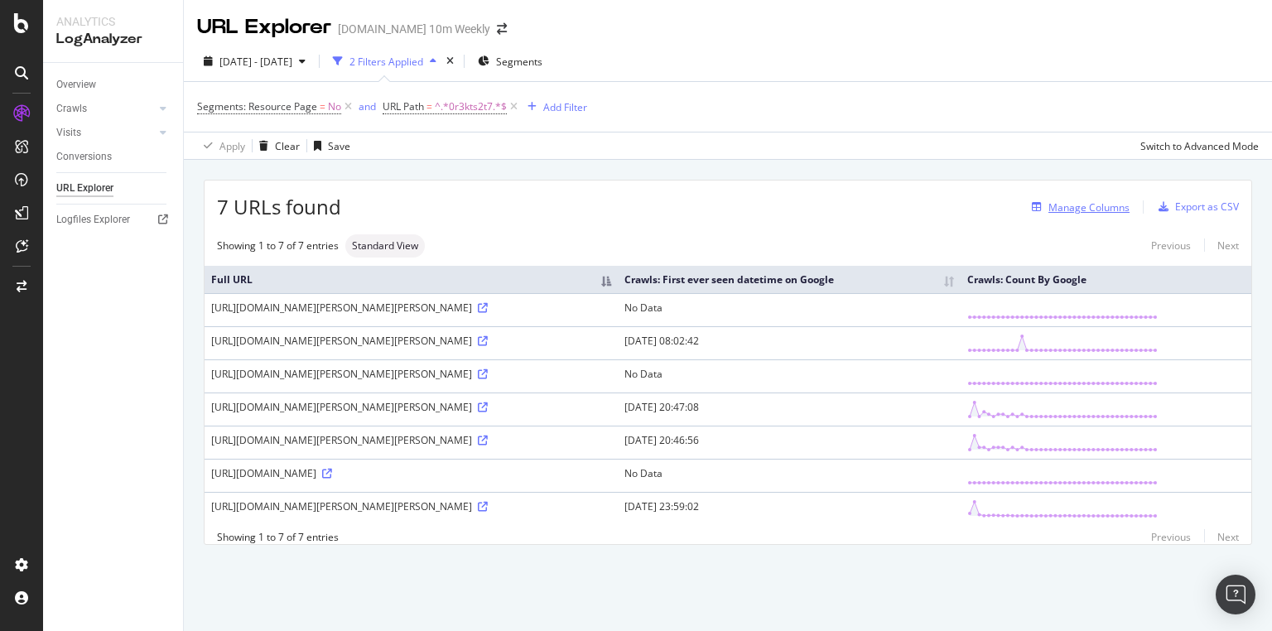
click at [1096, 202] on div "Manage Columns" at bounding box center [1088, 207] width 81 height 14
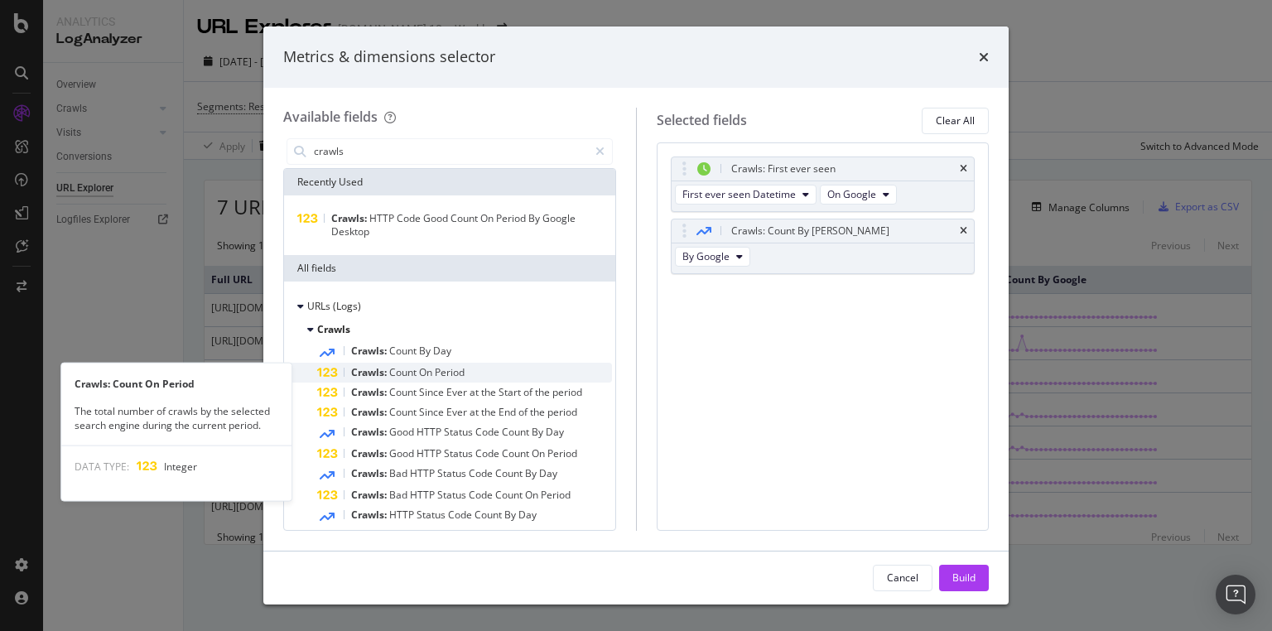
type input "crawls"
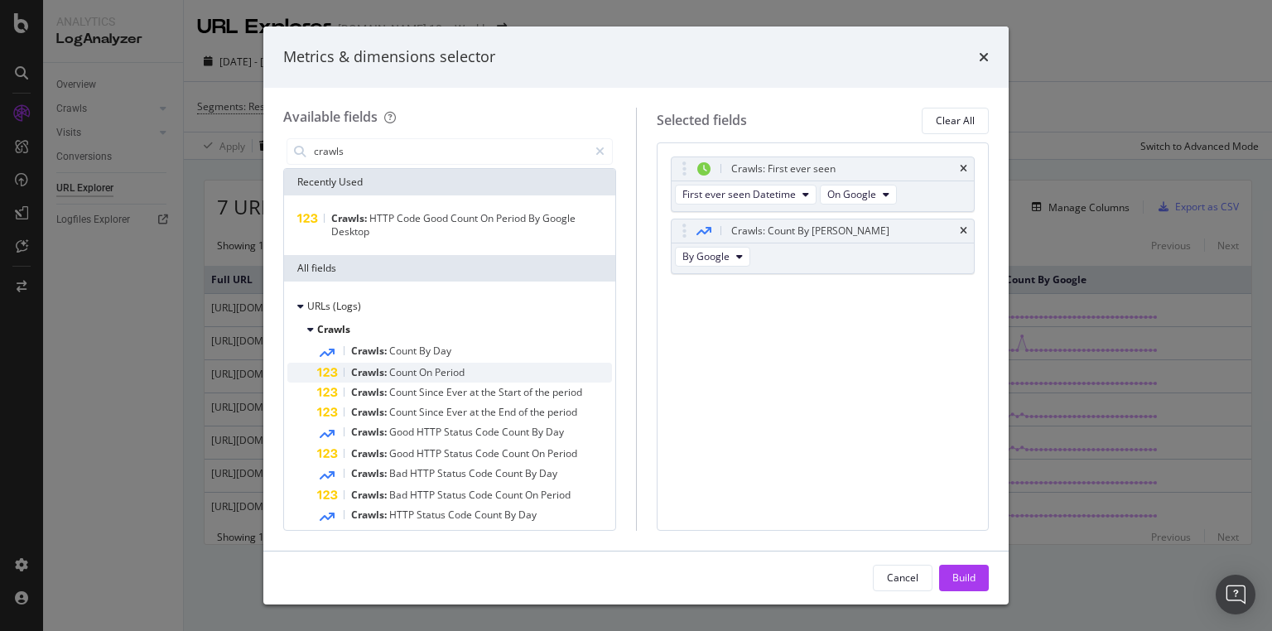
click at [475, 370] on div "Crawls: Count On Period" at bounding box center [464, 373] width 295 height 20
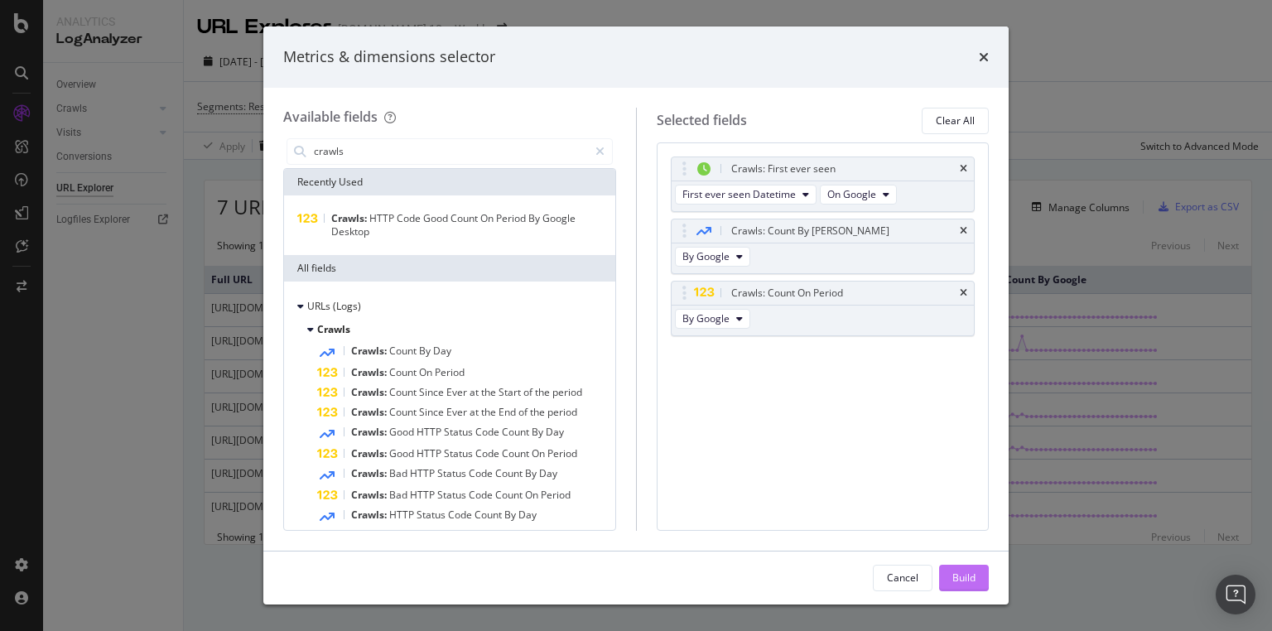
click at [971, 578] on div "Build" at bounding box center [963, 577] width 23 height 14
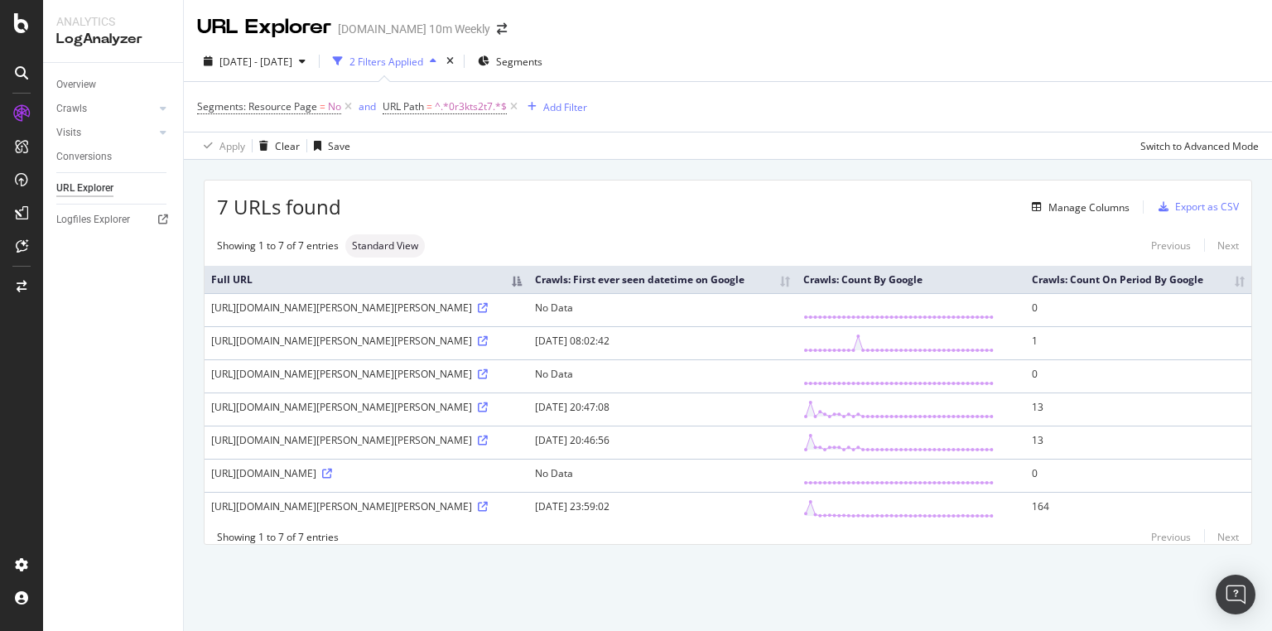
click at [1229, 284] on th "Crawls: Count On Period By Google" at bounding box center [1138, 279] width 227 height 27
click at [796, 273] on th "Crawls: First ever seen datetime on Google" at bounding box center [662, 279] width 269 height 27
click at [488, 479] on icon at bounding box center [483, 474] width 10 height 10
